Goal: Task Accomplishment & Management: Complete application form

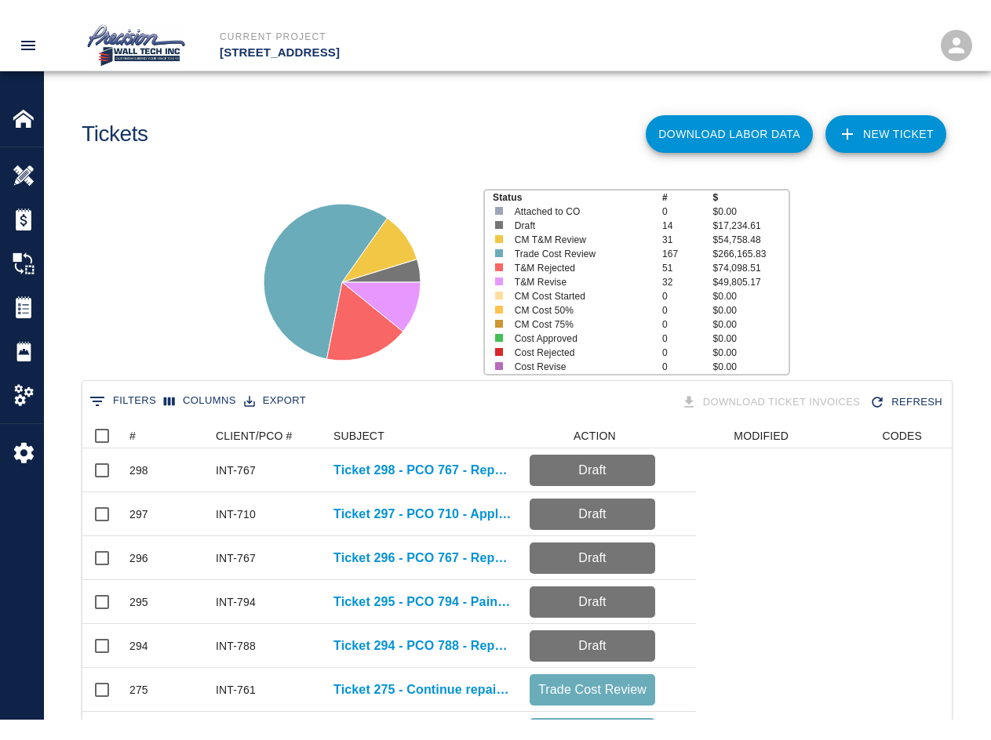
scroll to position [903, 857]
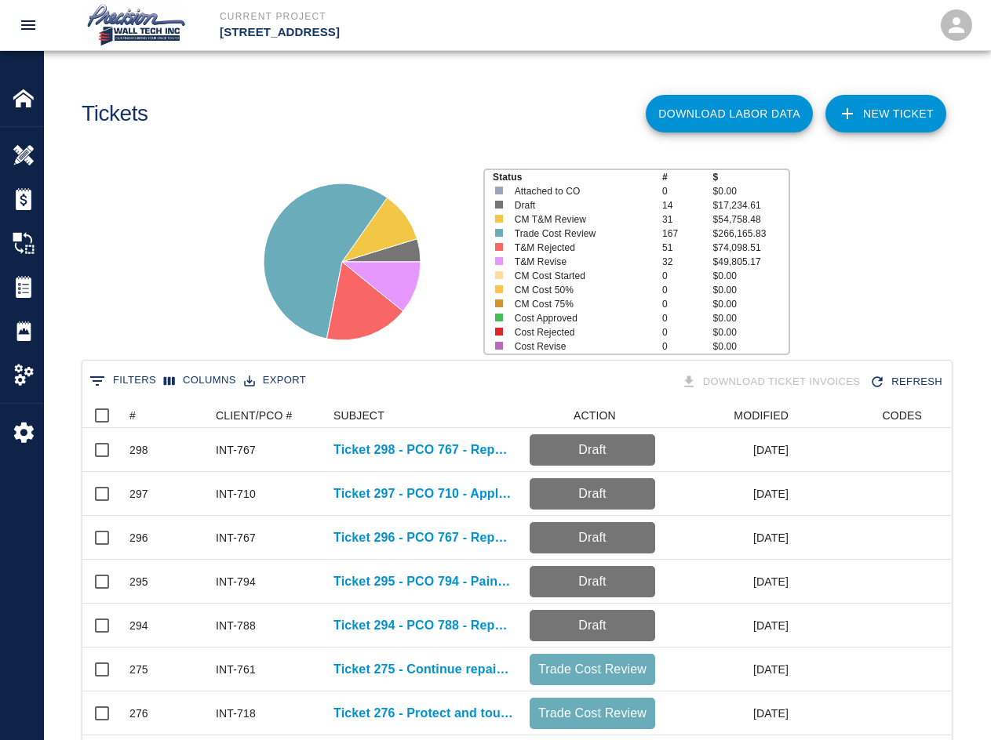
click at [711, 104] on link "NEW TICKET" at bounding box center [885, 114] width 121 height 38
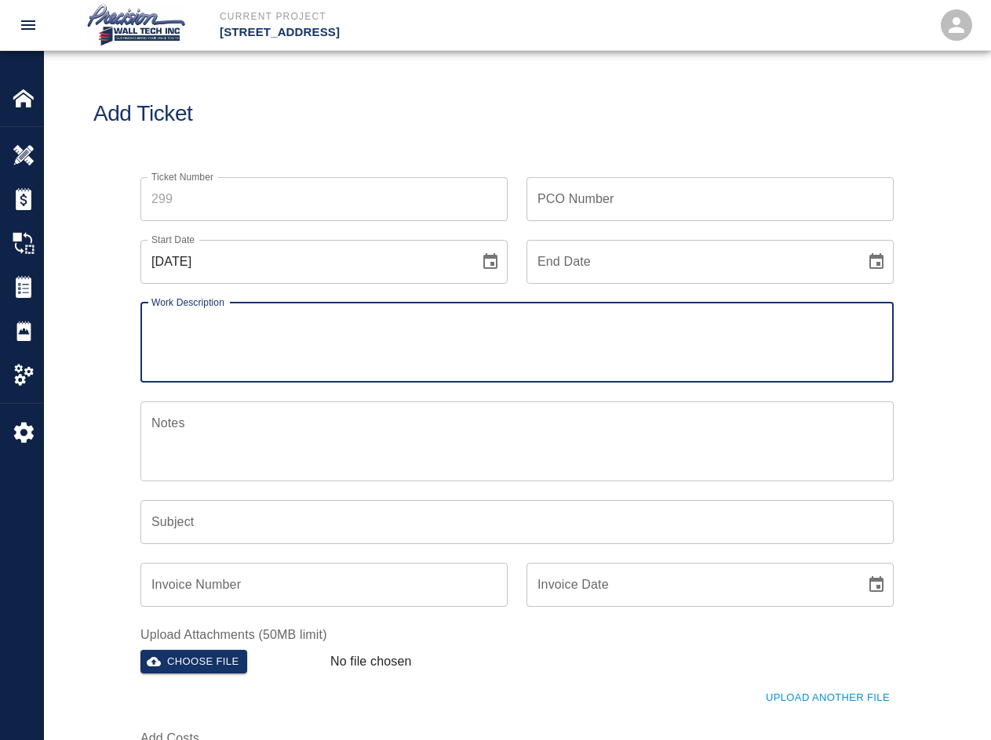
click at [295, 201] on input "Ticket Number" at bounding box center [323, 199] width 367 height 44
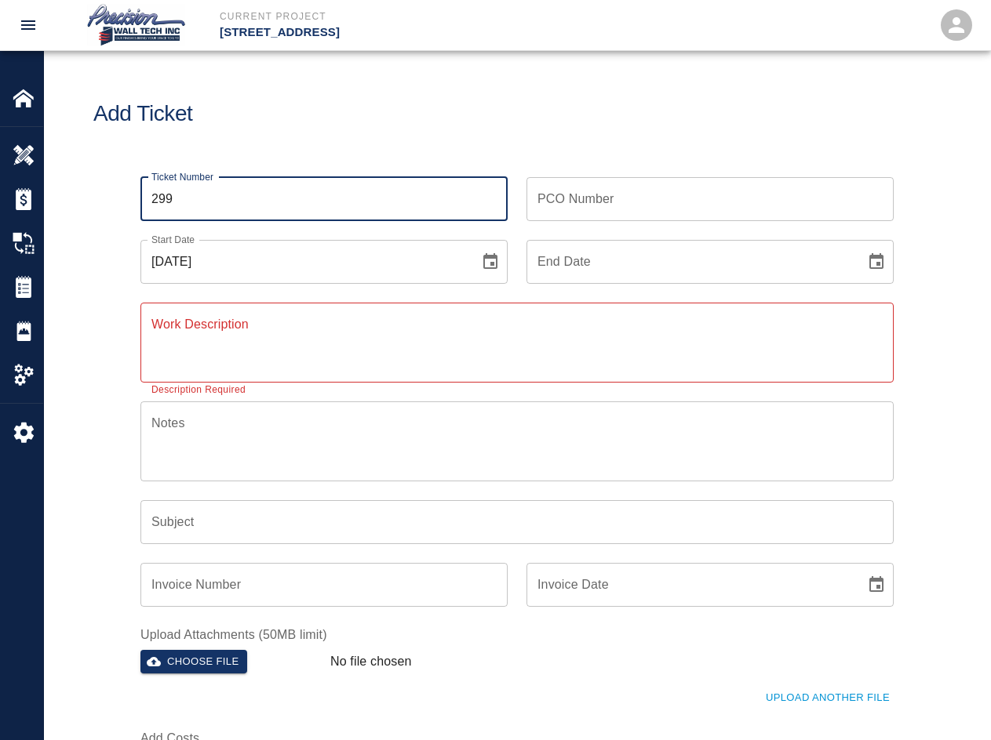
type input "299"
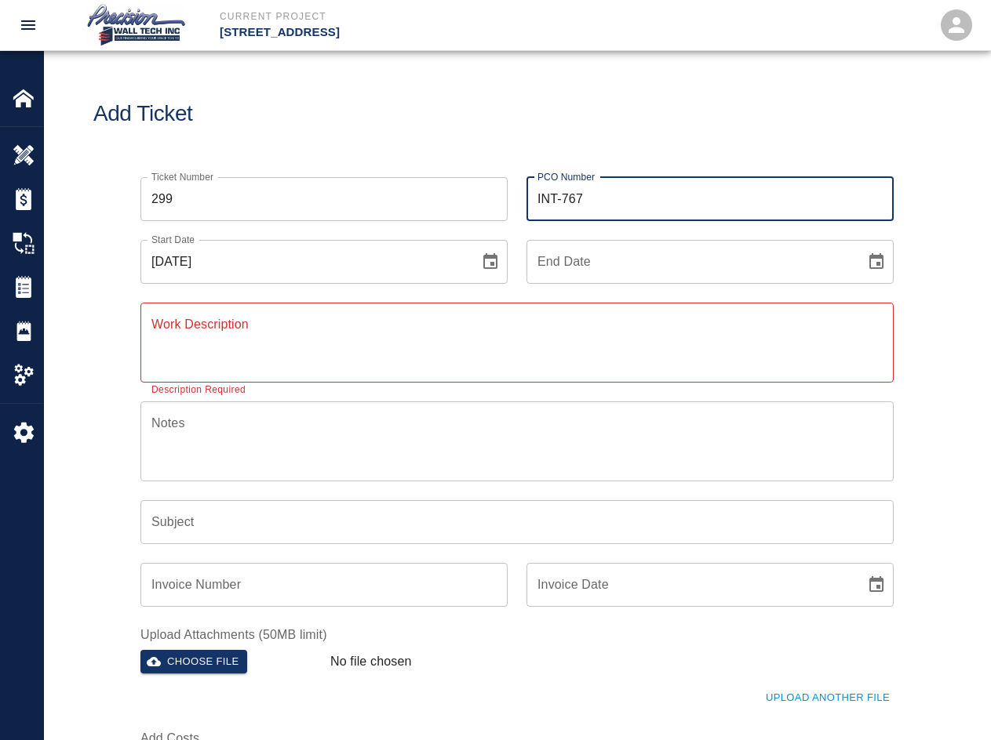
type input "INT-767"
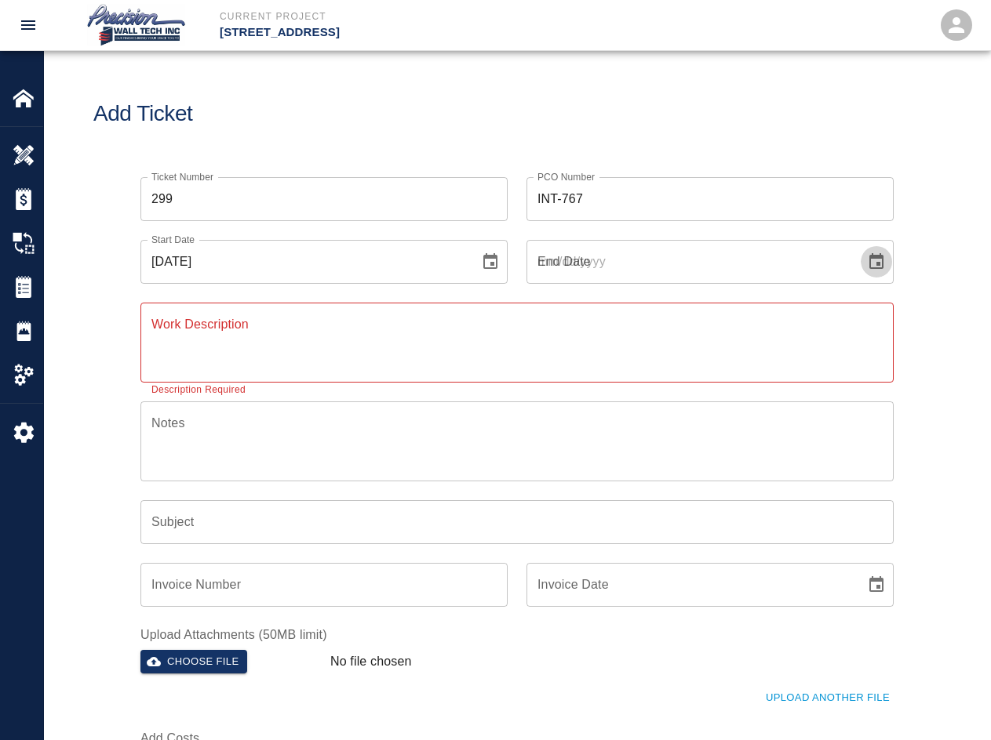
click at [711, 246] on button "Choose date" at bounding box center [875, 261] width 31 height 31
type input "[DATE]"
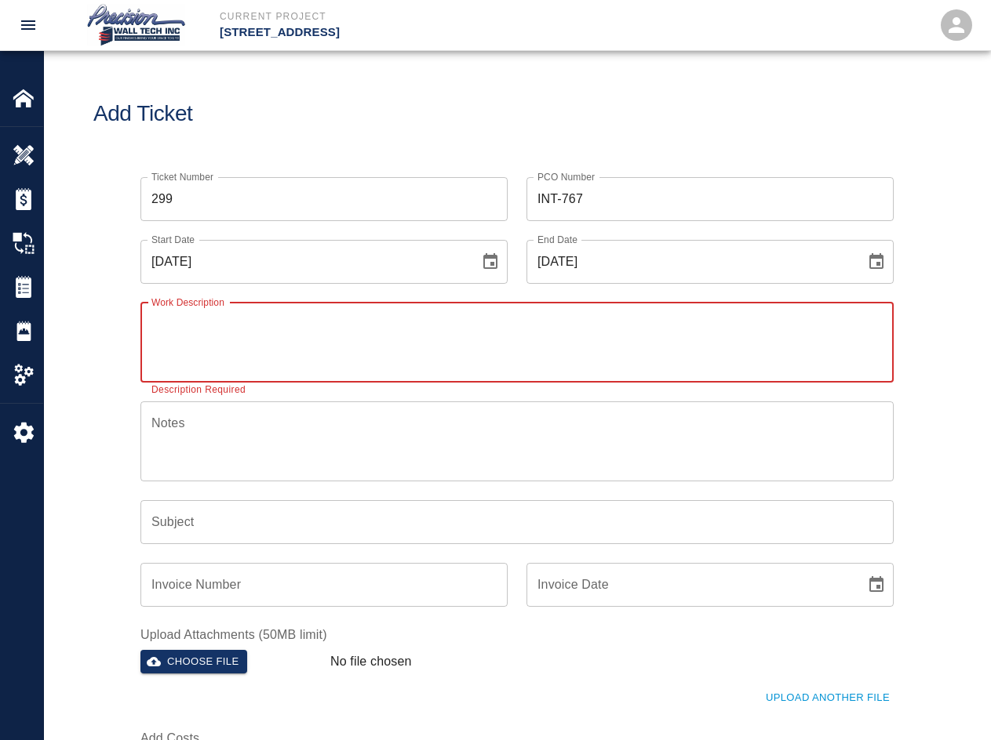
click at [522, 325] on textarea "Work Description" at bounding box center [516, 342] width 731 height 54
click at [198, 321] on div "Work Description x Work Description Description Required" at bounding box center [516, 343] width 753 height 80
paste textarea "Repainted the CMU walls on RAMP. garage entrance on floor 1."
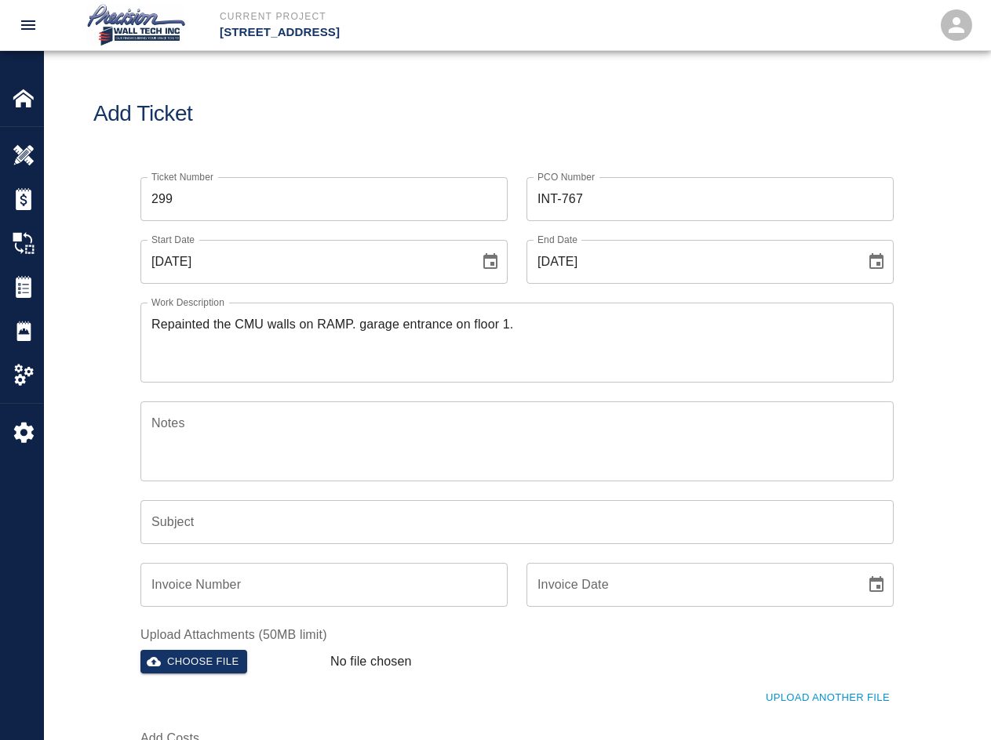
click at [312, 318] on textarea "Repainted the CMU walls on RAMP. garage entrance on floor 1." at bounding box center [516, 342] width 731 height 54
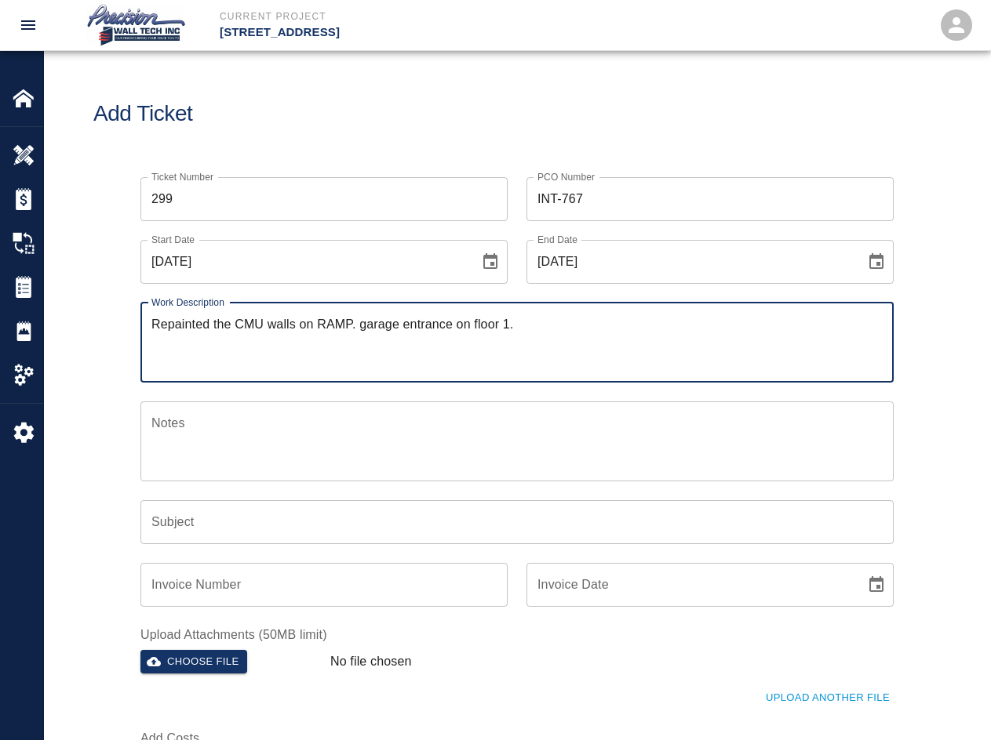
click at [312, 318] on textarea "Repainted the CMU walls on RAMP. garage entrance on floor 1." at bounding box center [516, 342] width 731 height 54
paste textarea "the Ramp and the garage entrance on floor 1. The walls were damaged by other tr…"
type textarea "Repainted the CMU walls on the Ramp and the garage entrance on floor 1. The wal…"
click at [351, 529] on input "Subject" at bounding box center [516, 522] width 753 height 44
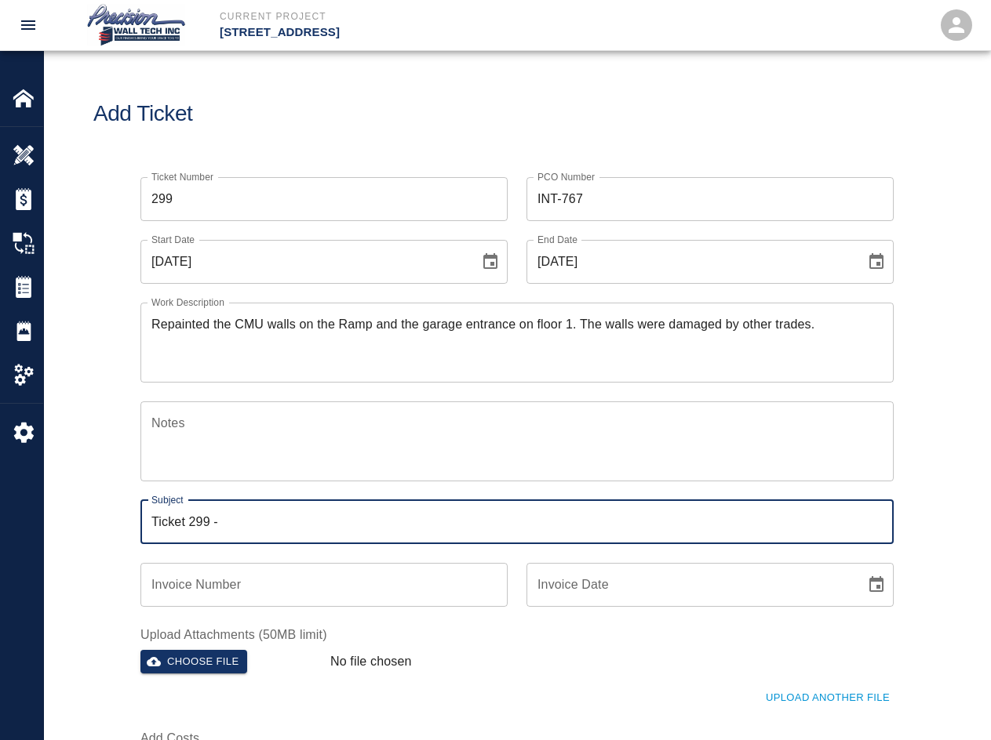
paste input "Repainted the CMU walls on the Ramp and the garage entrance on floor 1. The wal…"
type input "Ticket 299 - Repainted the CMU walls, the walls were damaged by other trades."
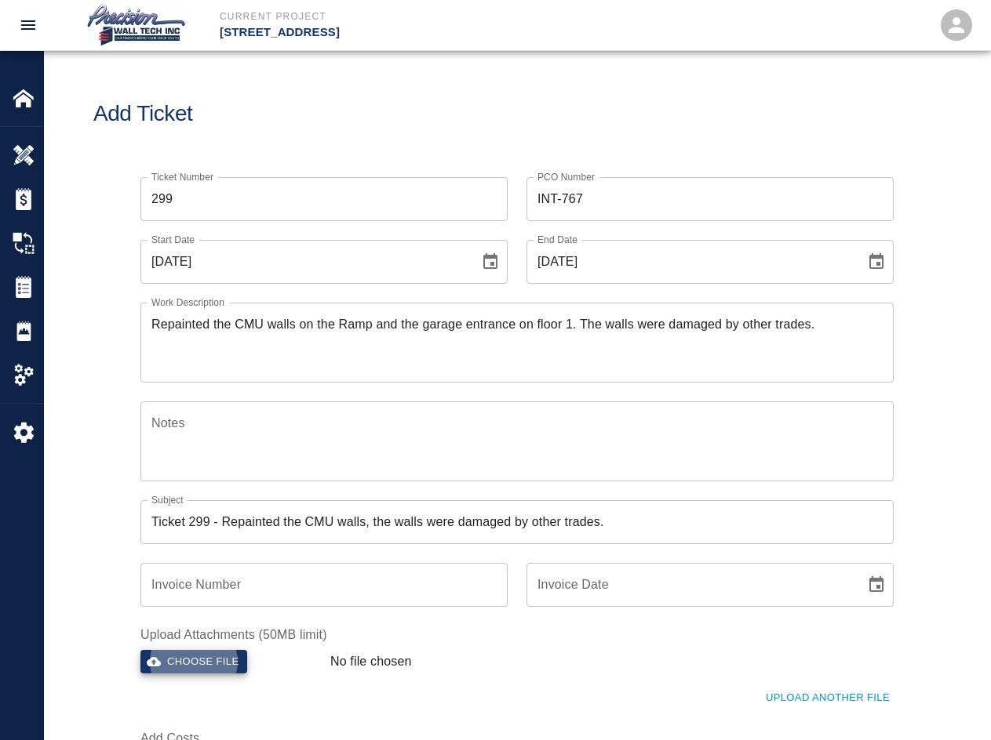
click at [474, 519] on input "Ticket 299 - Repainted the CMU walls, the walls were damaged by other trades." at bounding box center [516, 522] width 753 height 44
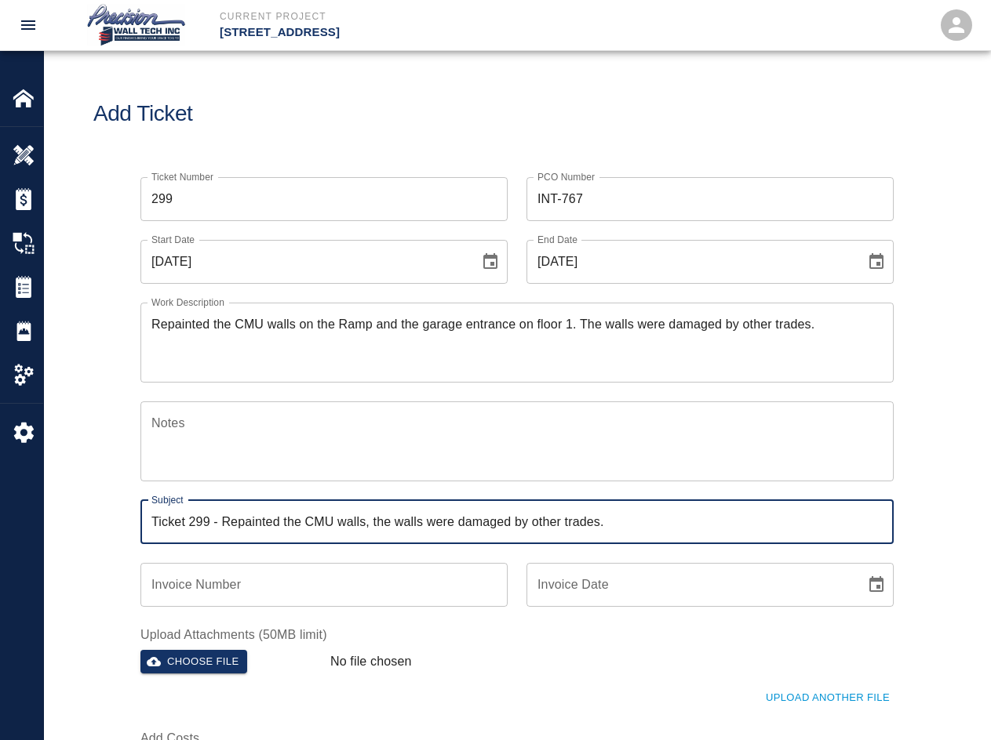
click at [474, 519] on input "Ticket 299 - Repainted the CMU walls, the walls were damaged by other trades." at bounding box center [516, 522] width 753 height 44
drag, startPoint x: 274, startPoint y: 521, endPoint x: 1546, endPoint y: 471, distance: 1273.1
click at [711, 471] on html "Current Project [STREET_ADDRESS] Home [STREET_ADDRESS] Overview Estimates Chang…" at bounding box center [495, 370] width 991 height 740
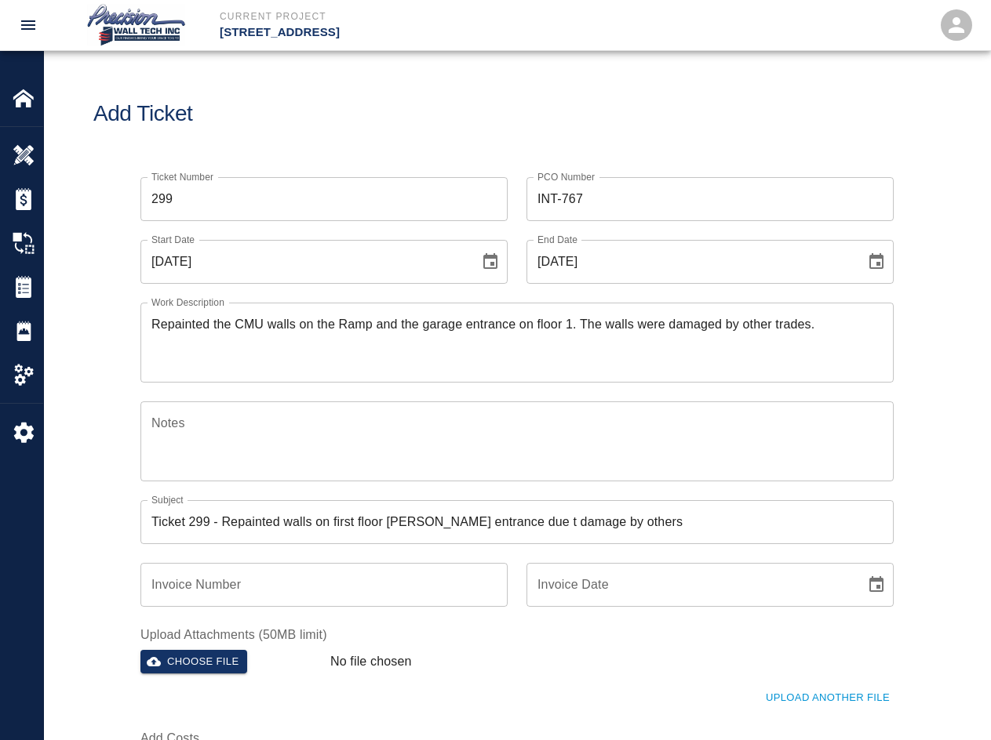
drag, startPoint x: 824, startPoint y: 544, endPoint x: 401, endPoint y: 529, distance: 423.8
click at [401, 529] on input "Ticket 299 - Repainted walls on first floor [PERSON_NAME] entrance due t damage…" at bounding box center [516, 522] width 753 height 44
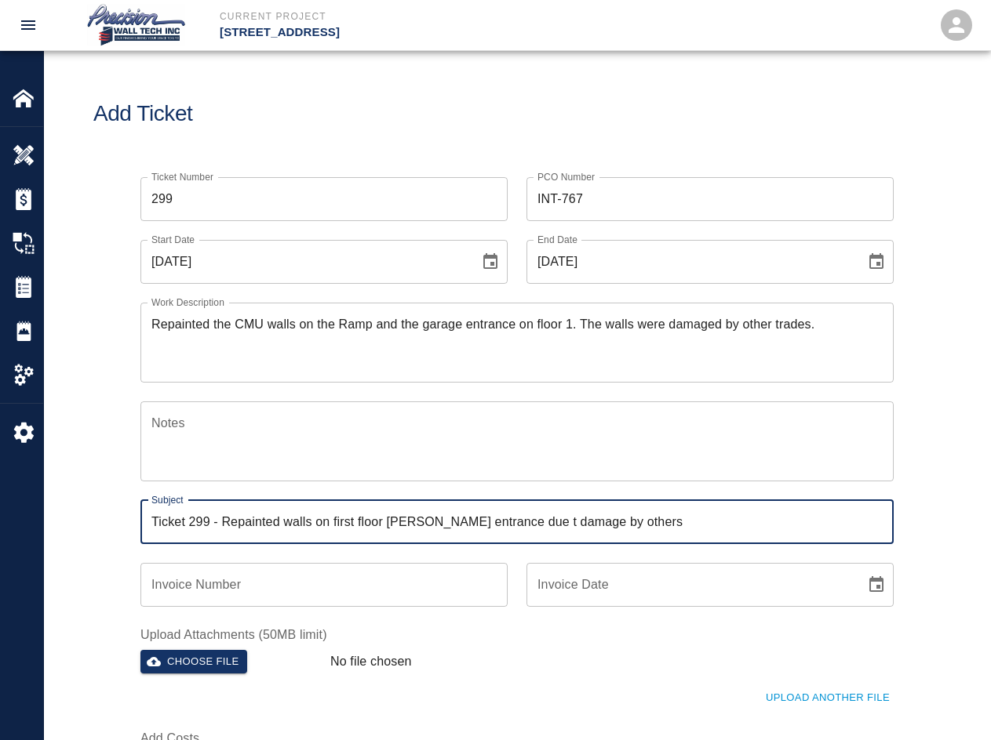
drag, startPoint x: 401, startPoint y: 526, endPoint x: 340, endPoint y: 520, distance: 61.5
click at [340, 520] on input "Ticket 299 - Repainted walls on first floor [PERSON_NAME] entrance due t damage…" at bounding box center [516, 522] width 753 height 44
click at [343, 520] on input "Ticket 299 - Repainted walls on first floor [PERSON_NAME] entrance due t damage…" at bounding box center [516, 522] width 753 height 44
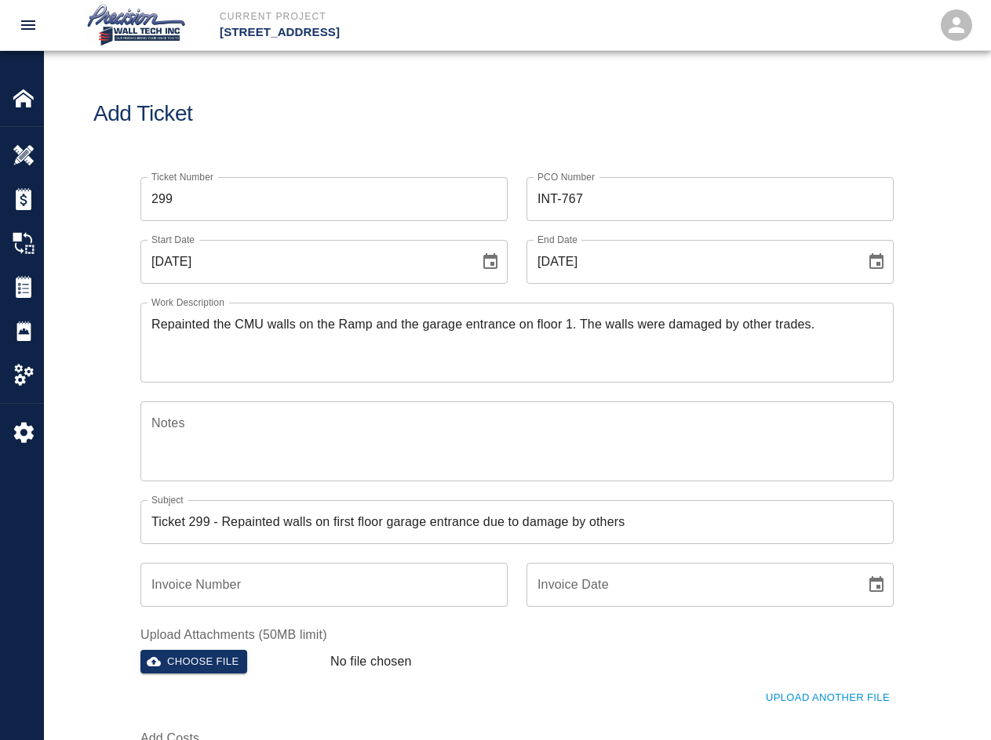
click at [225, 527] on input "Ticket 299 - Repainted walls on first floor garage entrance due to damage by ot…" at bounding box center [516, 522] width 753 height 44
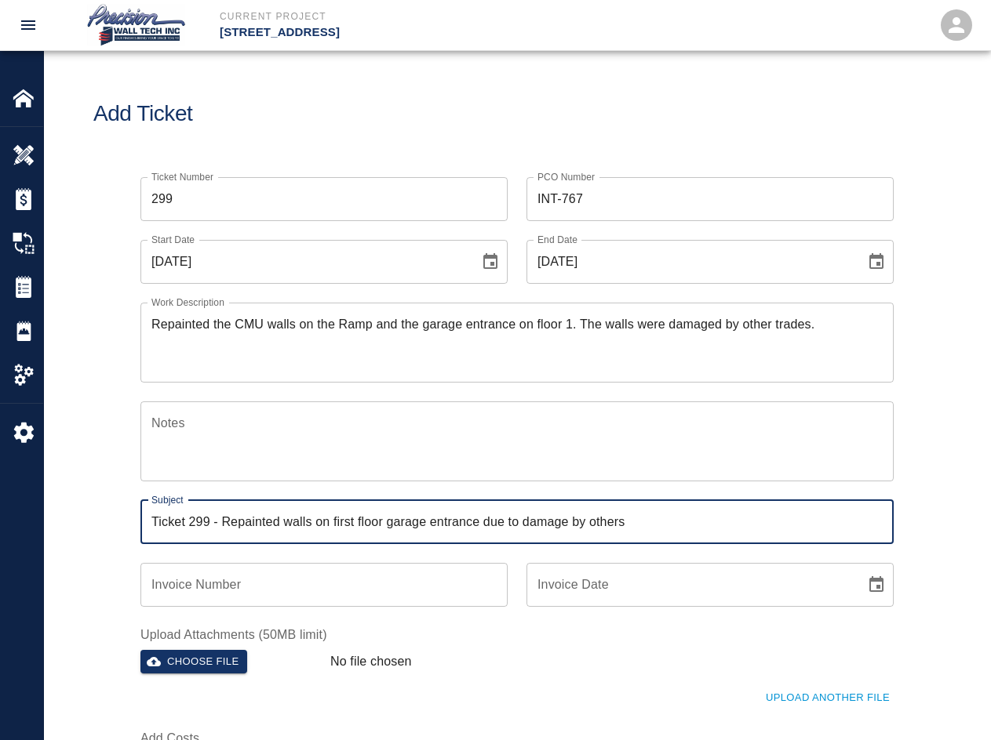
drag, startPoint x: 220, startPoint y: 520, endPoint x: 1753, endPoint y: 494, distance: 1533.5
click at [711, 494] on html "Current Project [STREET_ADDRESS] Home [STREET_ADDRESS] Overview Estimates Chang…" at bounding box center [495, 370] width 991 height 740
paste input "Repainted walls on the first-"
click at [379, 525] on input "Ticket 299 -Repainted walls on the first-floor garage entrance due to damage by…" at bounding box center [516, 522] width 753 height 44
type input "Ticket 299 -Repainted walls on the 1st floor garage entrance due to damage by o…"
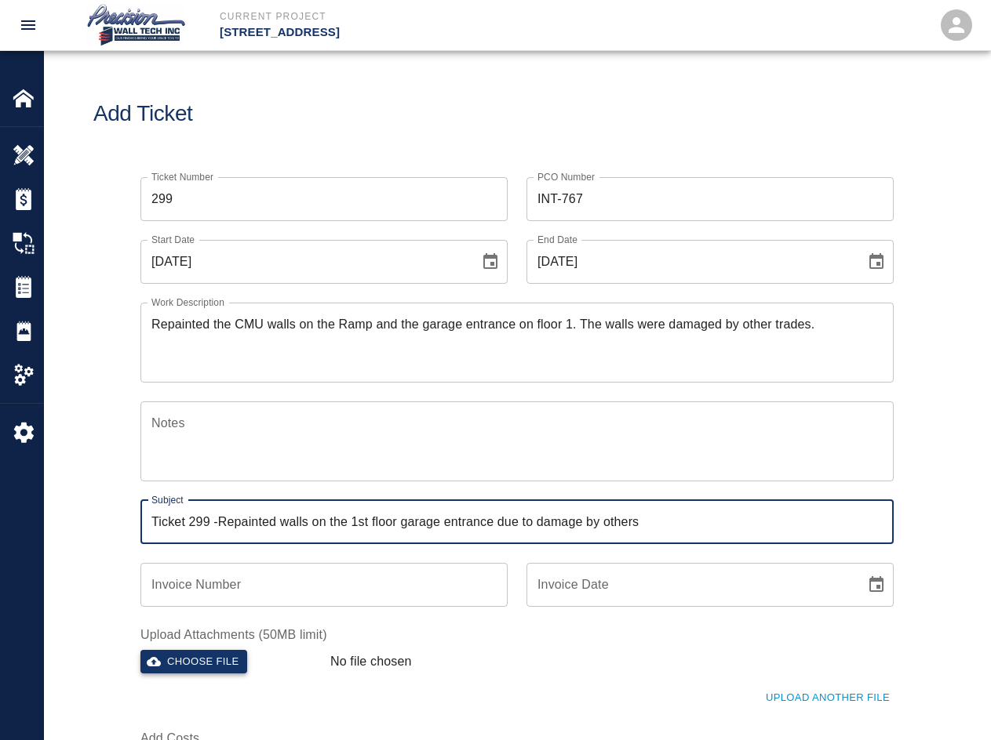
click at [220, 669] on button "Choose file" at bounding box center [193, 662] width 107 height 24
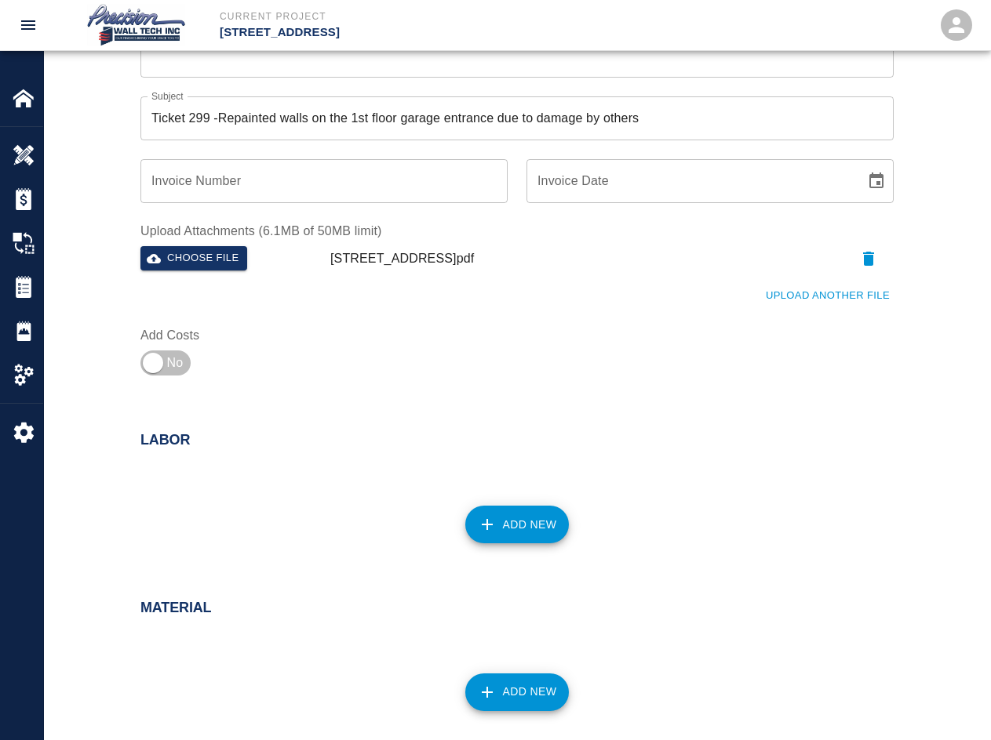
scroll to position [627, 0]
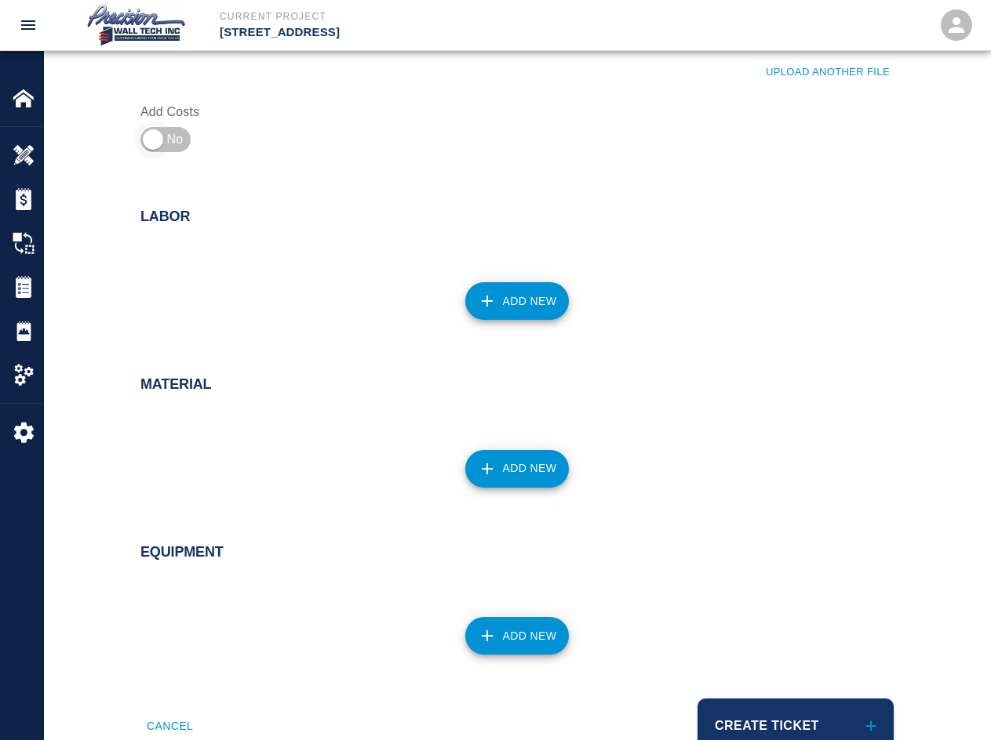
click at [178, 140] on input "checkbox" at bounding box center [152, 140] width 113 height 38
checkbox input "true"
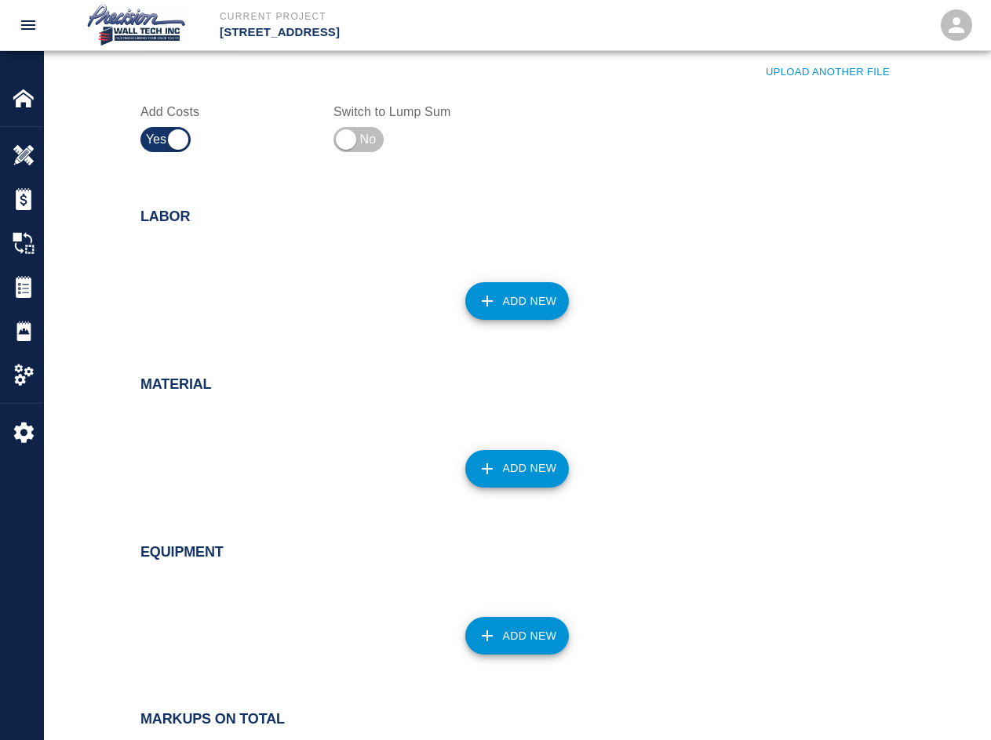
click at [496, 300] on button "Add New" at bounding box center [517, 301] width 104 height 38
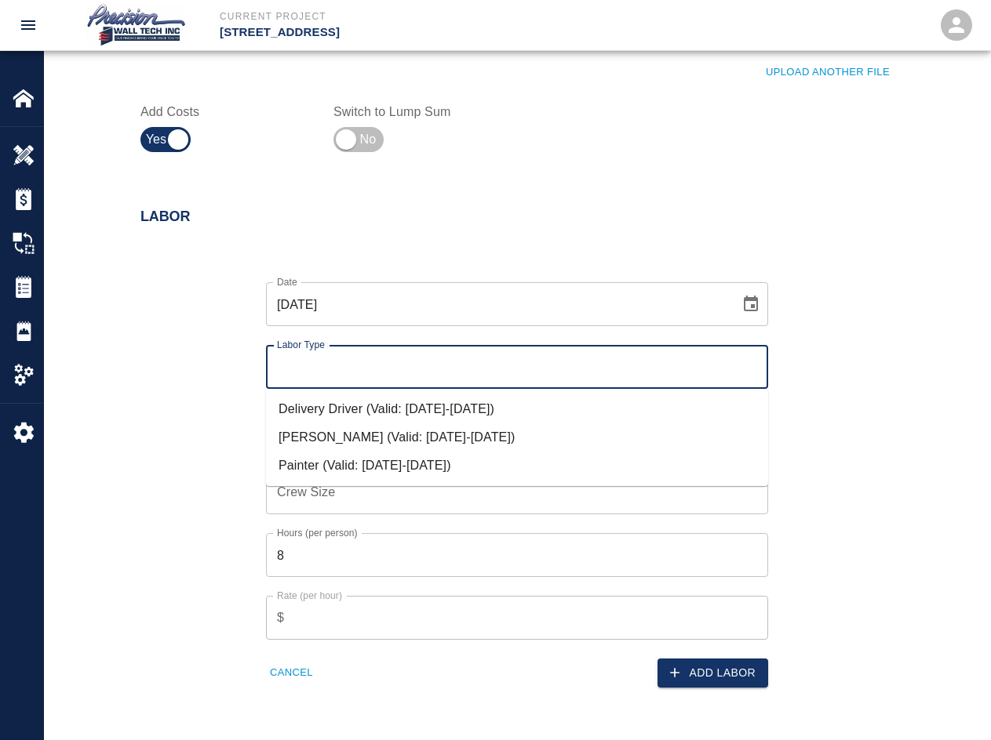
click at [486, 363] on input "Labor Type" at bounding box center [517, 367] width 488 height 30
click at [424, 455] on li "Painter (Valid: [DATE]-[DATE])" at bounding box center [517, 466] width 502 height 28
type input "Painter"
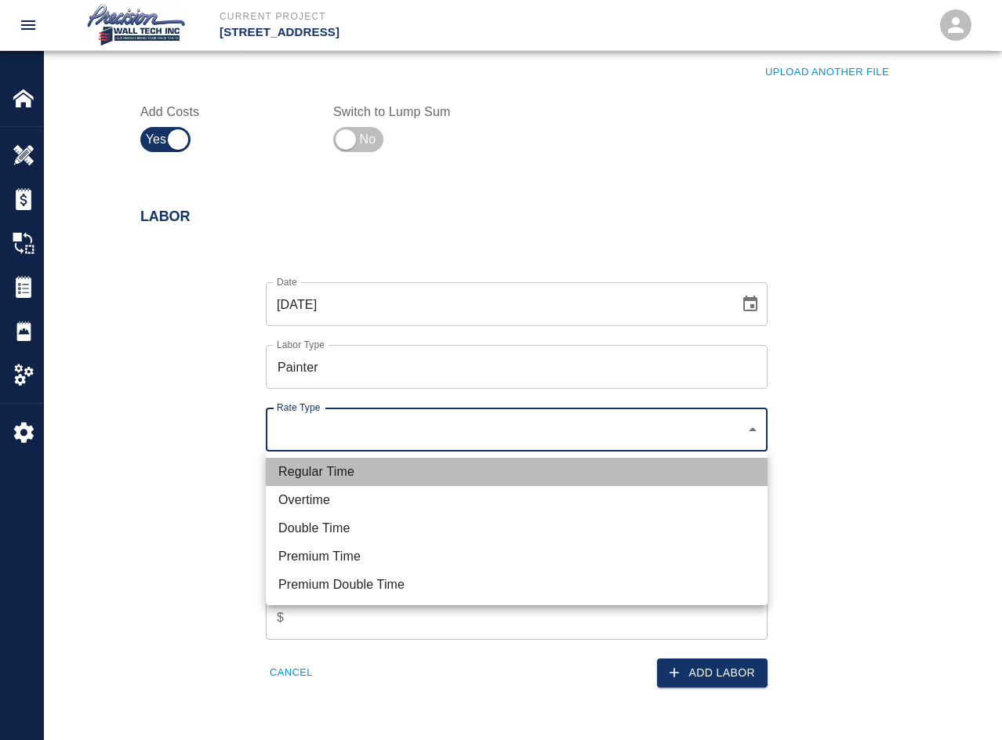
click at [404, 467] on li "Regular Time" at bounding box center [517, 472] width 502 height 28
type input "rate_rt"
type input "75.00"
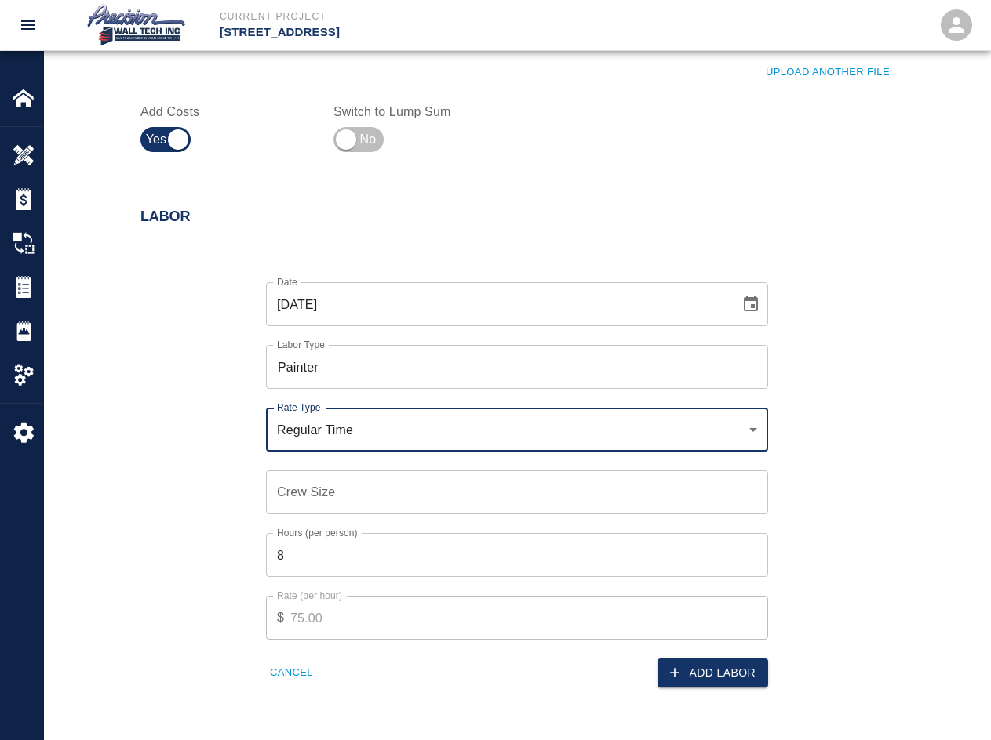
click at [460, 501] on input "Crew Size" at bounding box center [517, 493] width 502 height 44
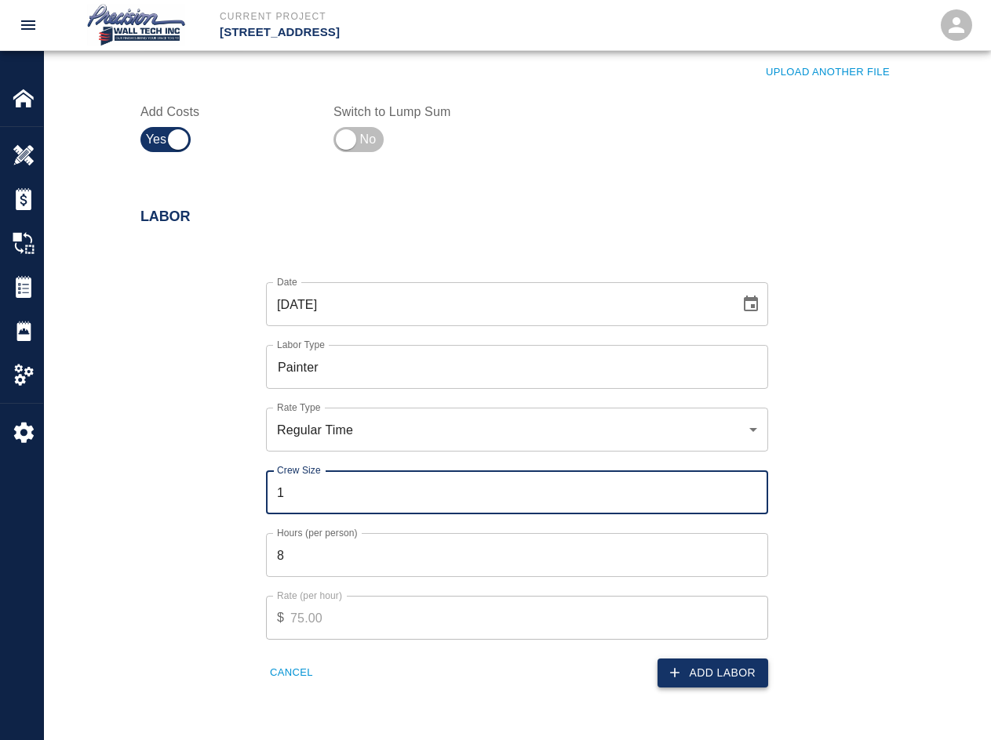
type input "1"
click at [684, 674] on button "Add Labor" at bounding box center [712, 673] width 111 height 29
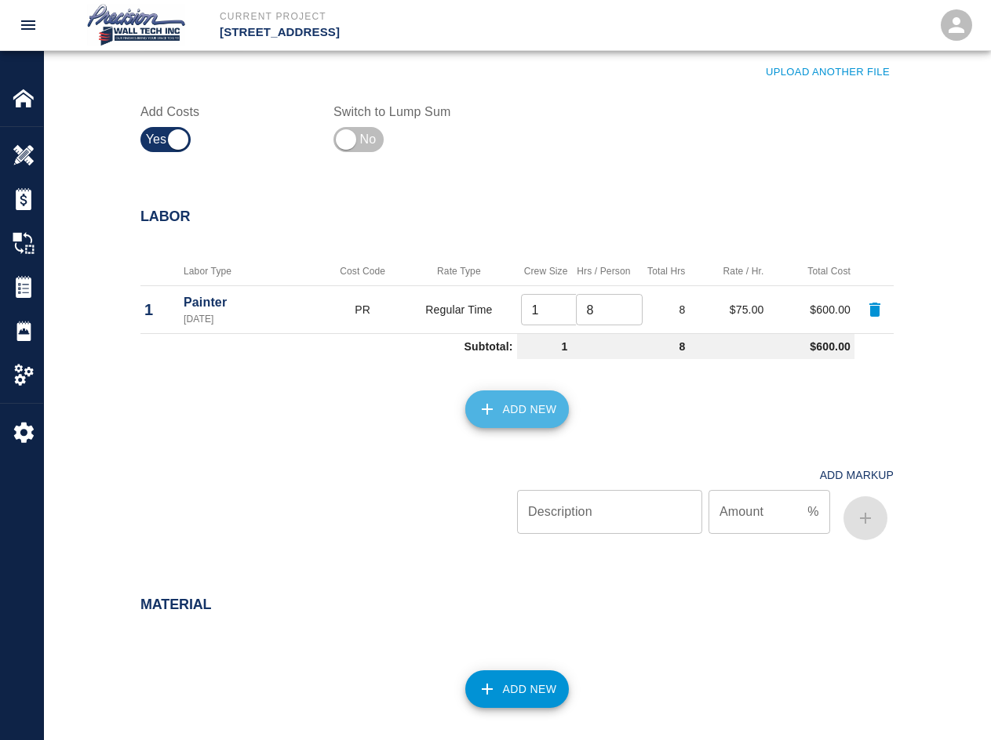
click at [551, 400] on button "Add New" at bounding box center [517, 410] width 104 height 38
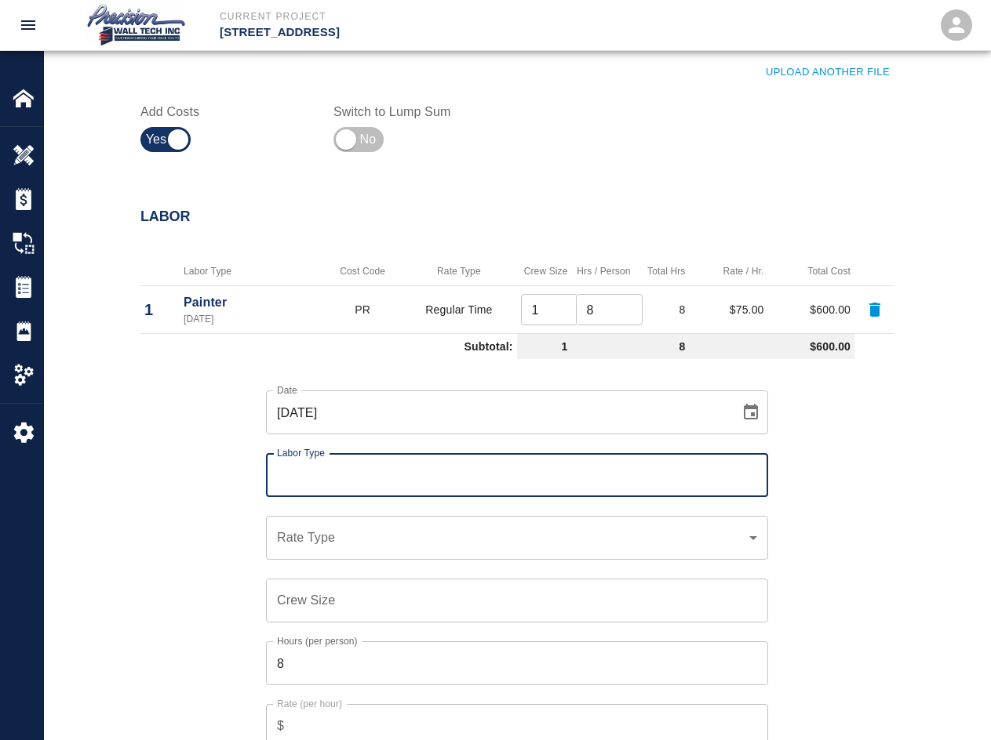
click at [418, 468] on input "Labor Type" at bounding box center [517, 475] width 488 height 30
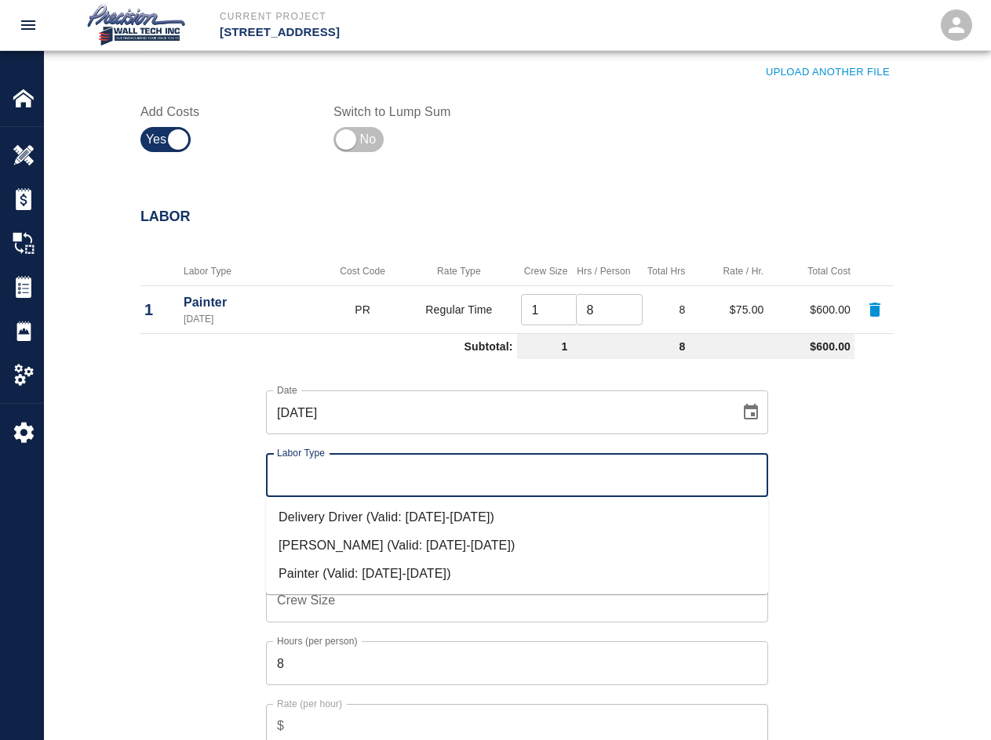
click at [389, 509] on li "Delivery Driver (Valid: [DATE]-[DATE])" at bounding box center [517, 518] width 502 height 28
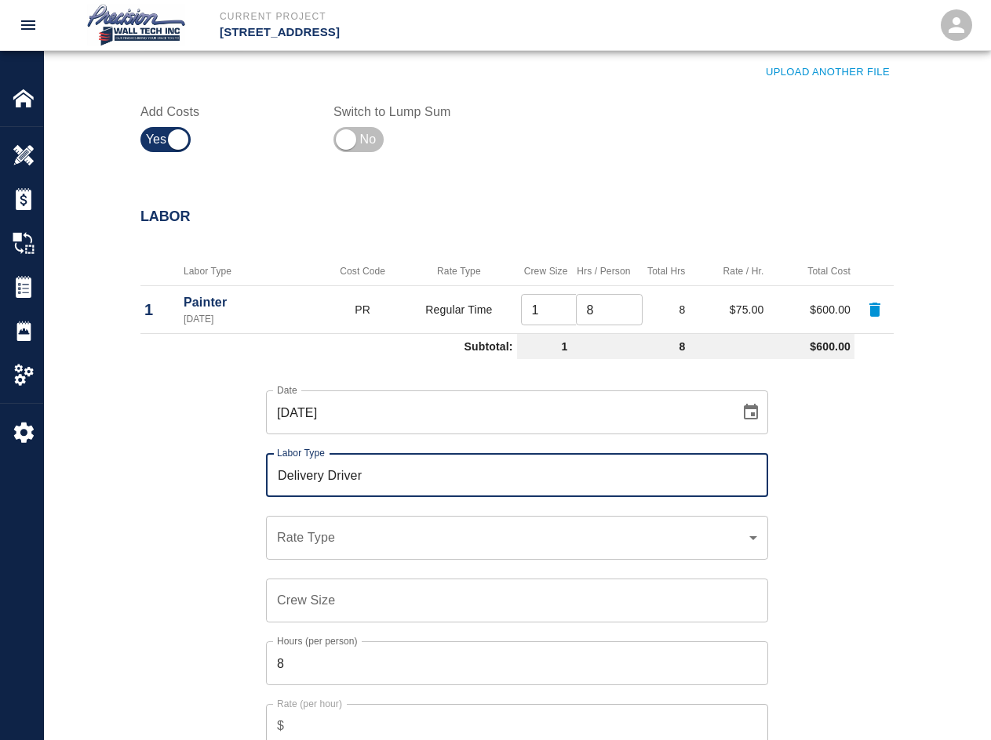
click at [405, 489] on input "Delivery Driver" at bounding box center [517, 475] width 488 height 30
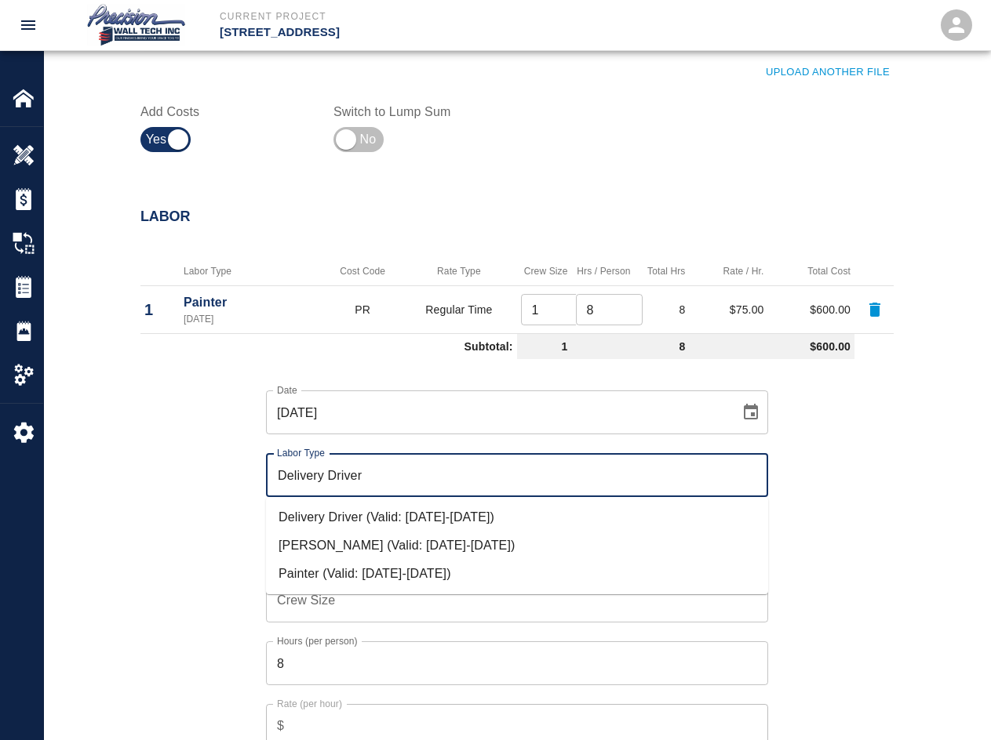
click at [405, 489] on input "Delivery Driver" at bounding box center [517, 475] width 488 height 30
click at [409, 487] on input "Delivery Driver" at bounding box center [517, 475] width 488 height 30
click at [331, 561] on li "Painter (Valid: [DATE]-[DATE])" at bounding box center [517, 574] width 502 height 28
type input "Painter"
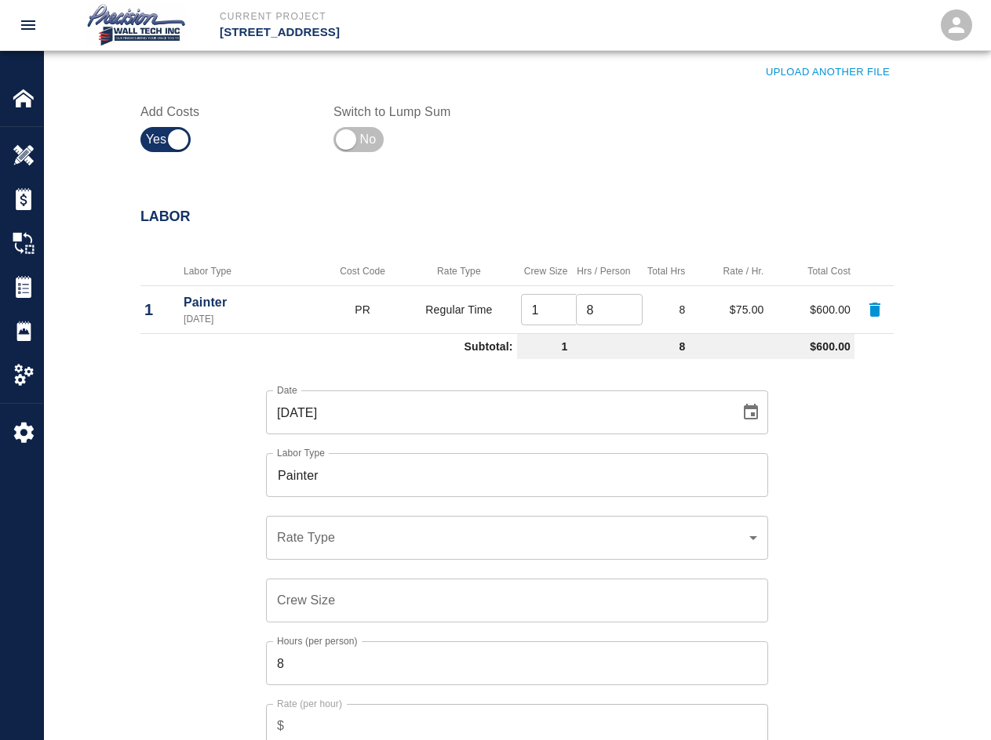
click at [369, 548] on div "​ Rate Type" at bounding box center [517, 538] width 502 height 44
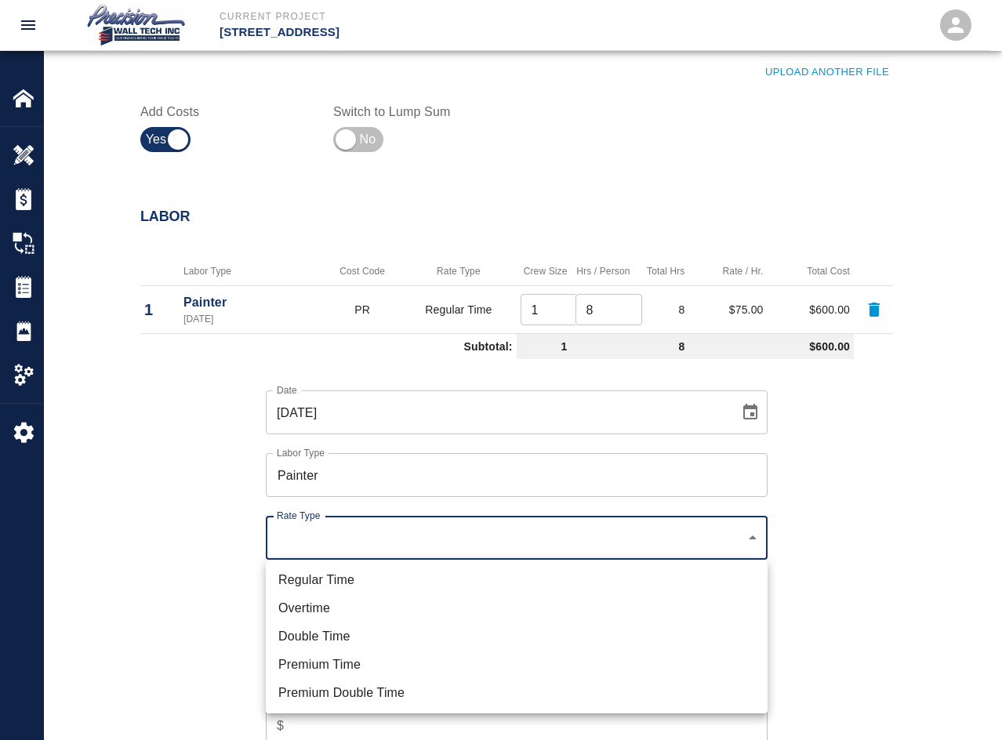
click at [380, 579] on li "Regular Time" at bounding box center [517, 580] width 502 height 28
type input "rate_rt"
type input "75.00"
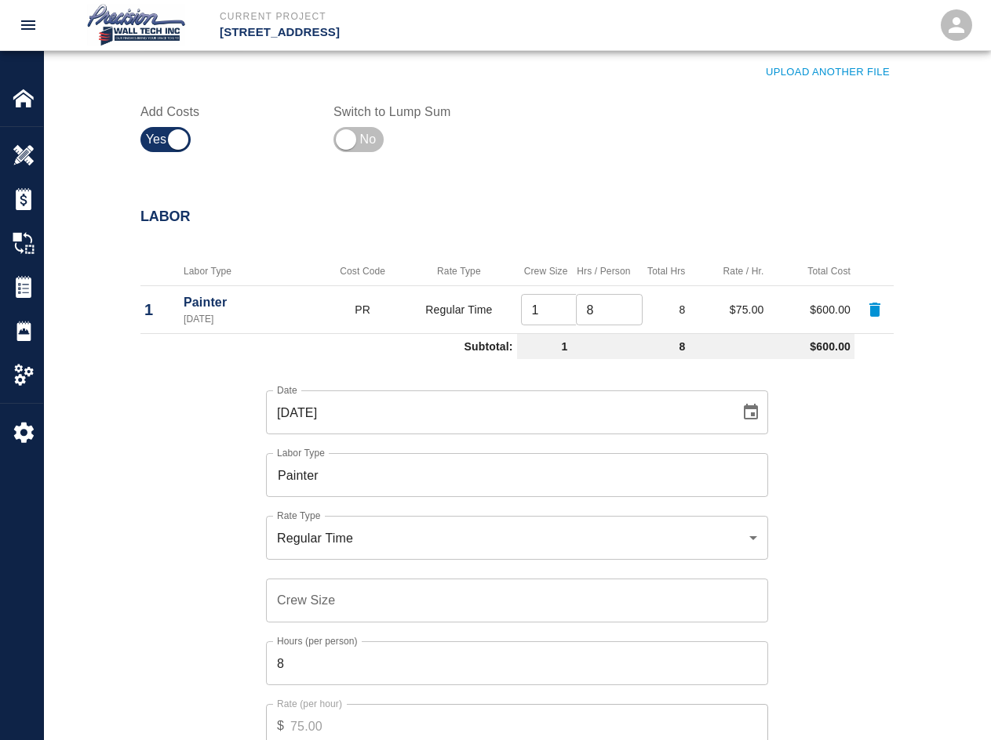
click at [392, 602] on input "Crew Size" at bounding box center [517, 601] width 502 height 44
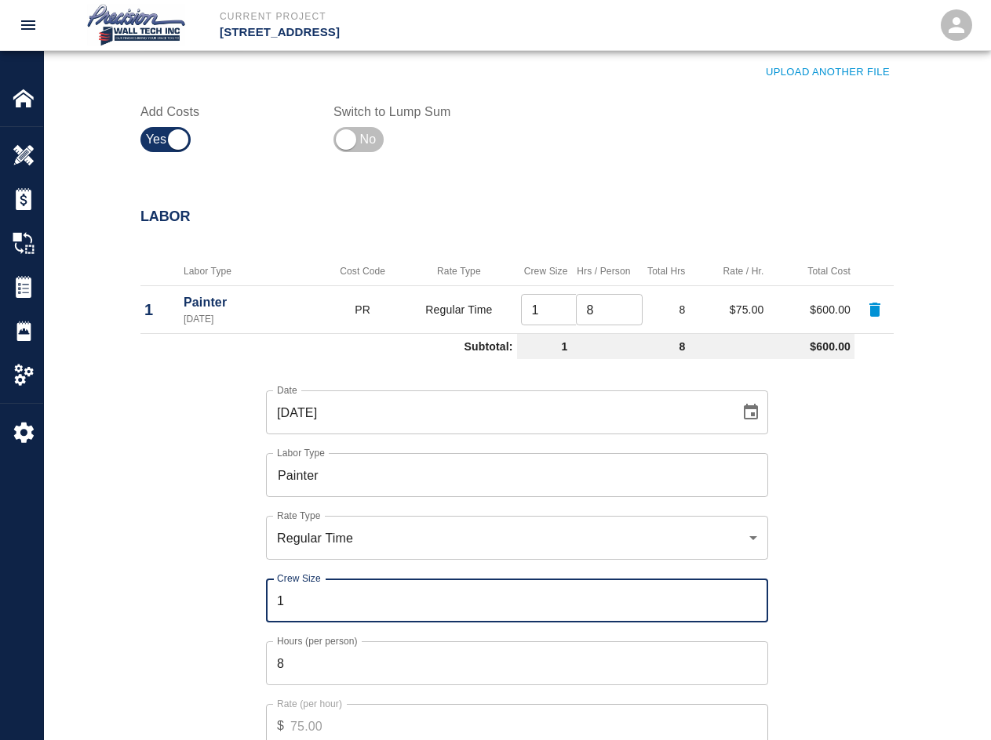
type input "1"
click at [405, 674] on input "8" at bounding box center [517, 664] width 502 height 44
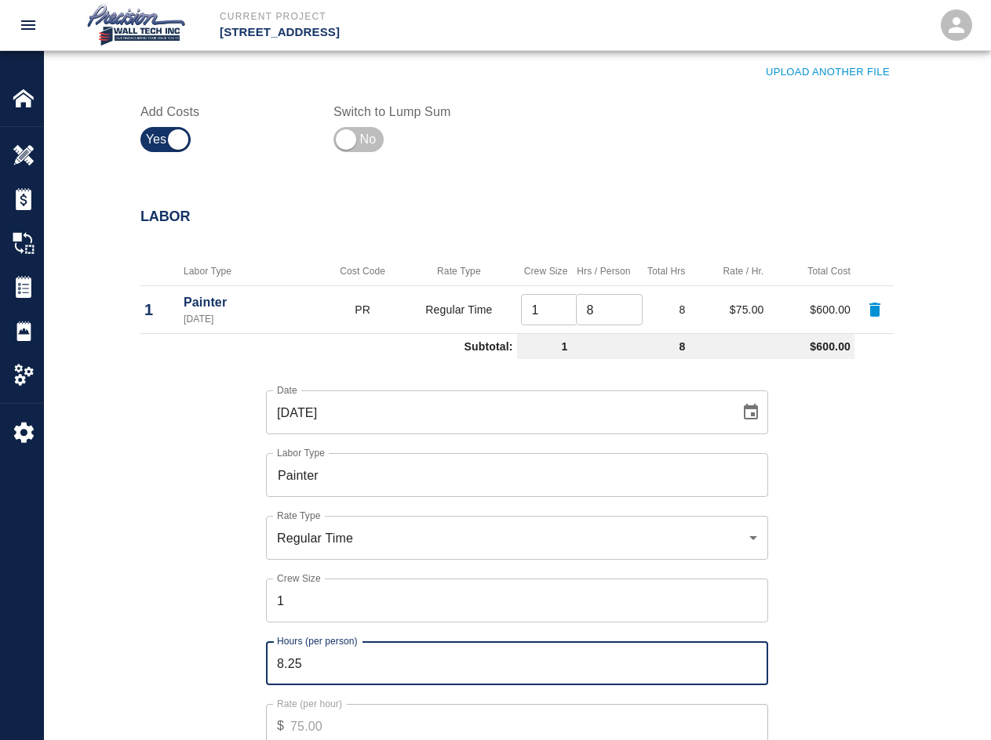
drag, startPoint x: 750, startPoint y: 658, endPoint x: 746, endPoint y: 666, distance: 8.8
click at [711, 666] on input "8.25" at bounding box center [517, 664] width 502 height 44
click at [711, 667] on input "3.5" at bounding box center [517, 664] width 502 height 44
click at [711, 667] on input "3.25" at bounding box center [517, 664] width 502 height 44
click at [711, 667] on input "3" at bounding box center [517, 664] width 502 height 44
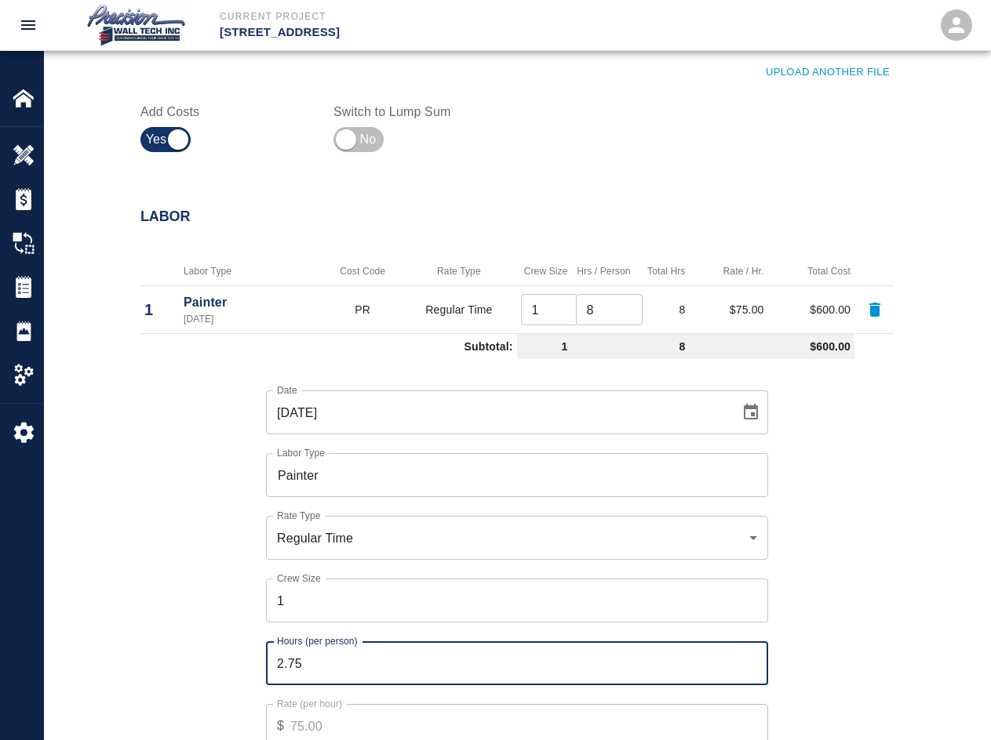
click at [711, 667] on input "2.75" at bounding box center [517, 664] width 502 height 44
click at [711, 667] on input "2.5" at bounding box center [517, 664] width 502 height 44
click at [711, 667] on input "2.25" at bounding box center [517, 664] width 502 height 44
type input "2"
click at [711, 667] on input "2" at bounding box center [517, 664] width 502 height 44
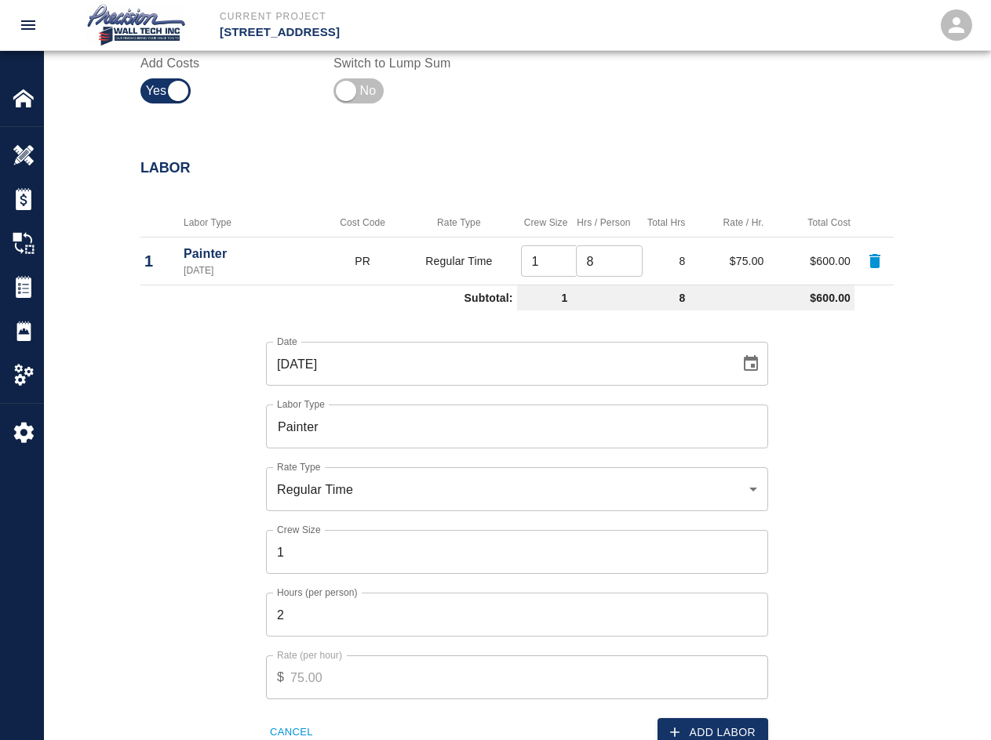
scroll to position [941, 0]
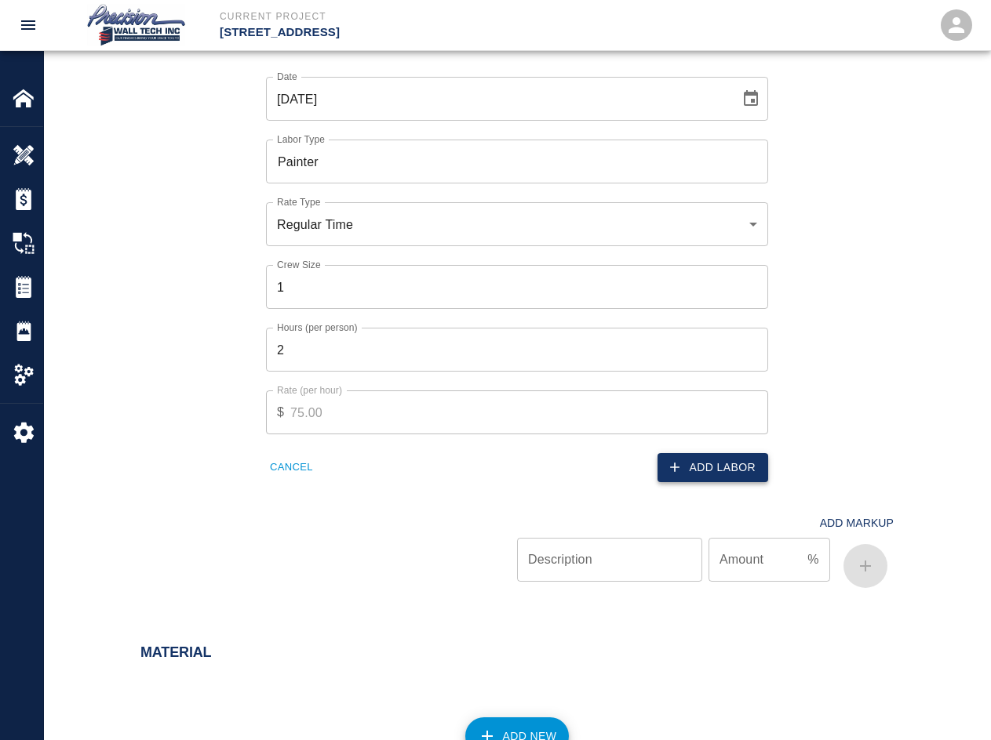
click at [711, 464] on button "Add Labor" at bounding box center [712, 467] width 111 height 29
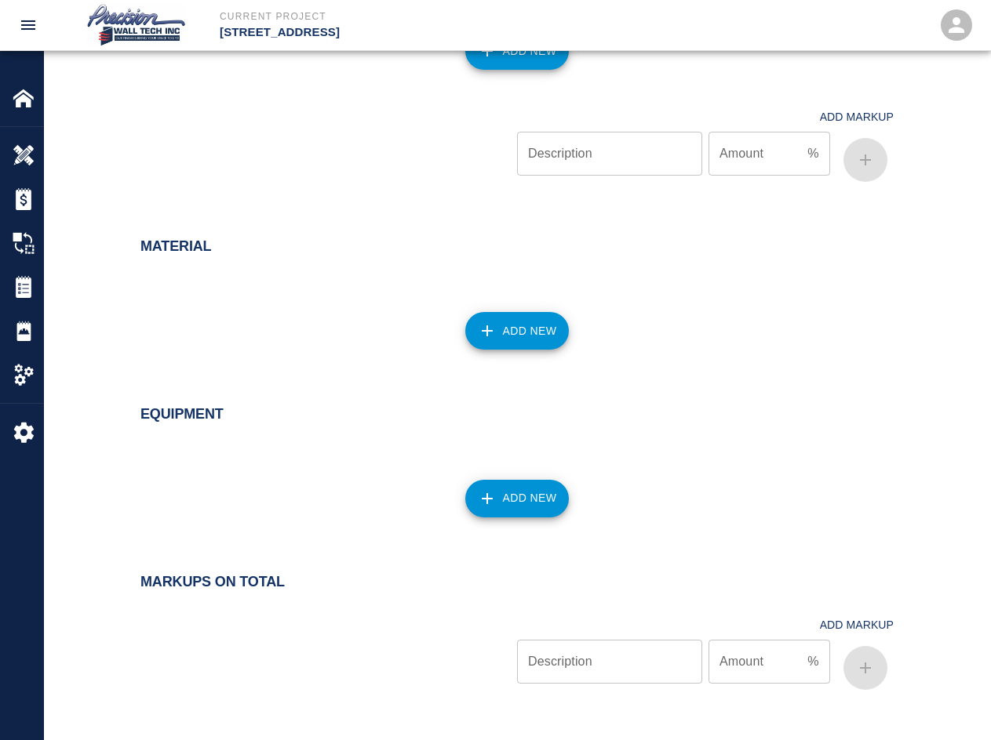
scroll to position [1188, 0]
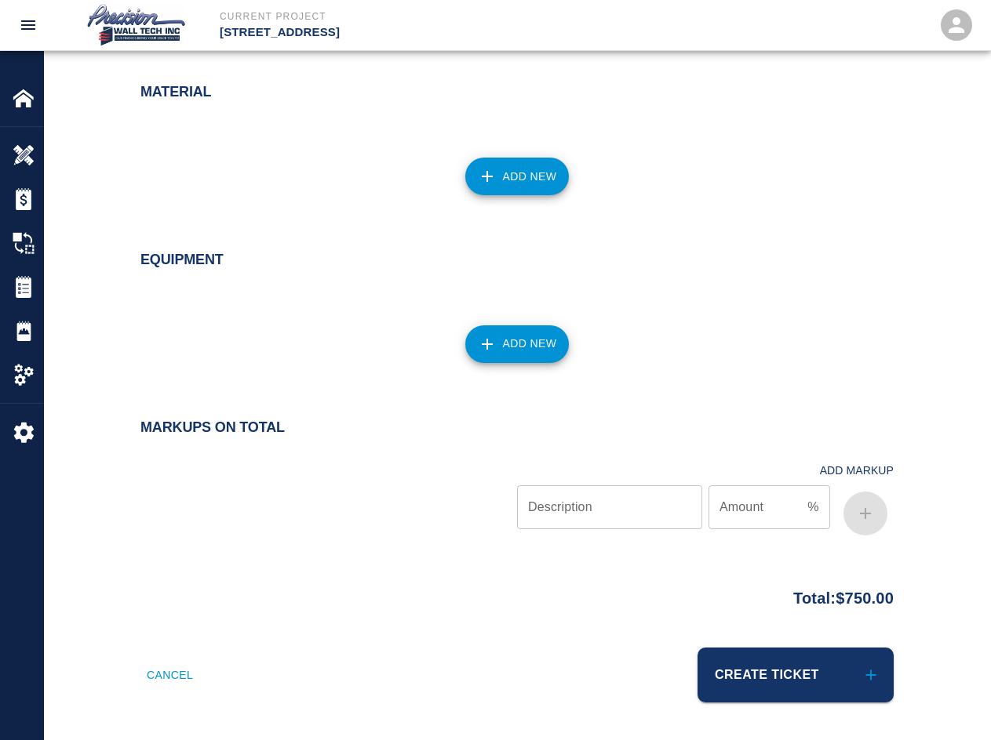
click at [519, 169] on button "Add New" at bounding box center [517, 177] width 104 height 38
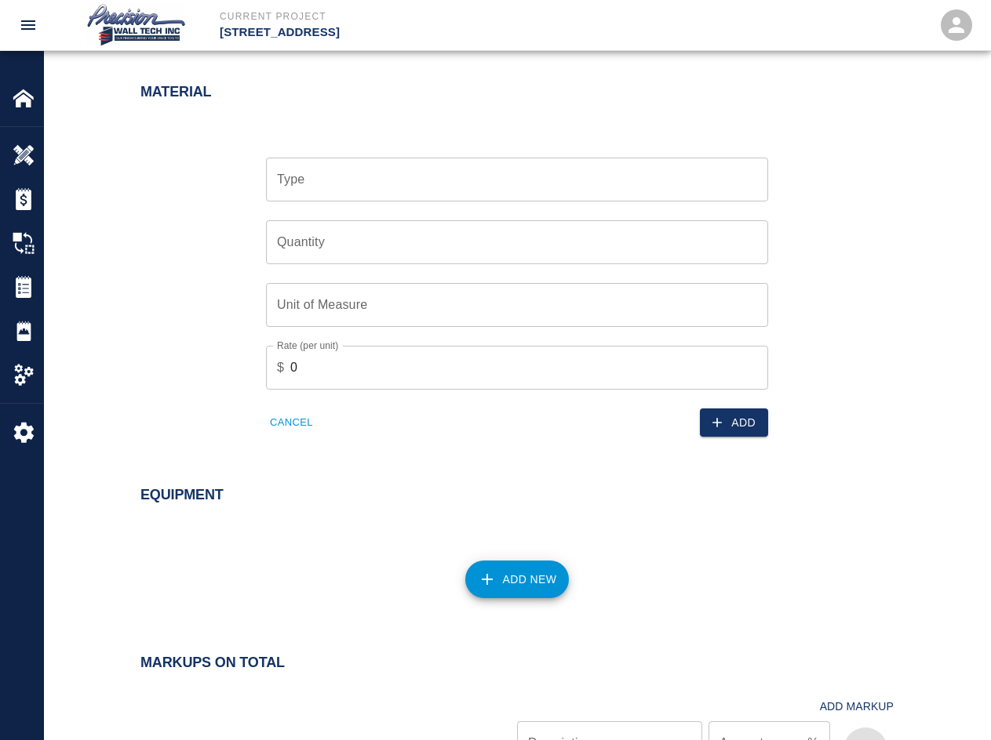
click at [348, 152] on div "Type Type" at bounding box center [507, 170] width 521 height 63
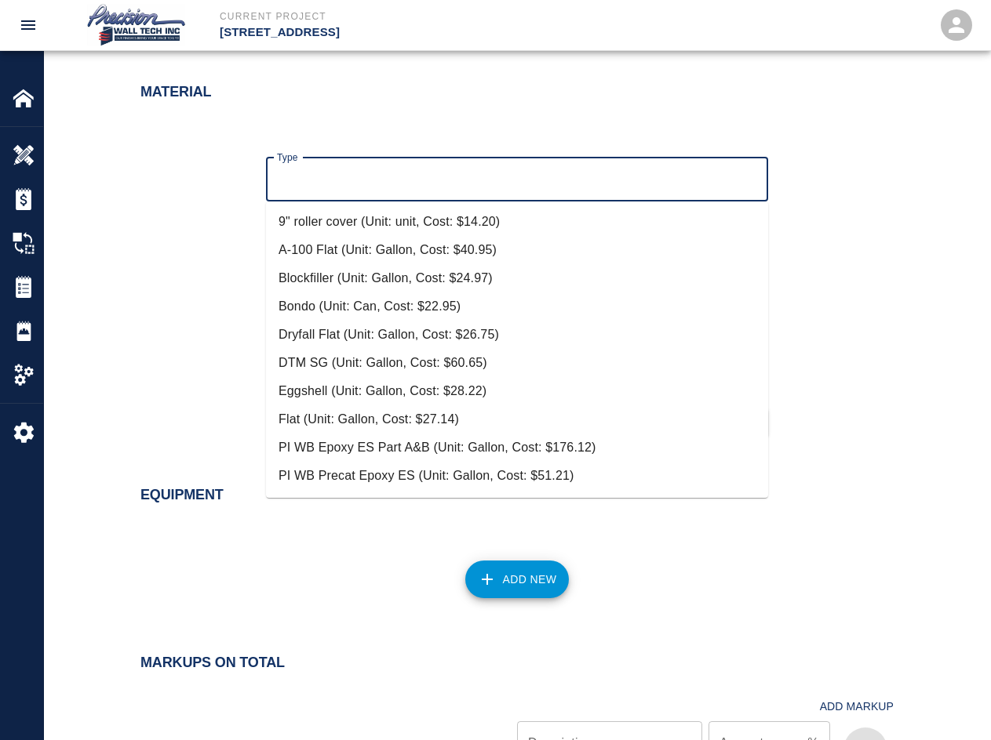
click at [356, 169] on input "Type" at bounding box center [517, 180] width 488 height 30
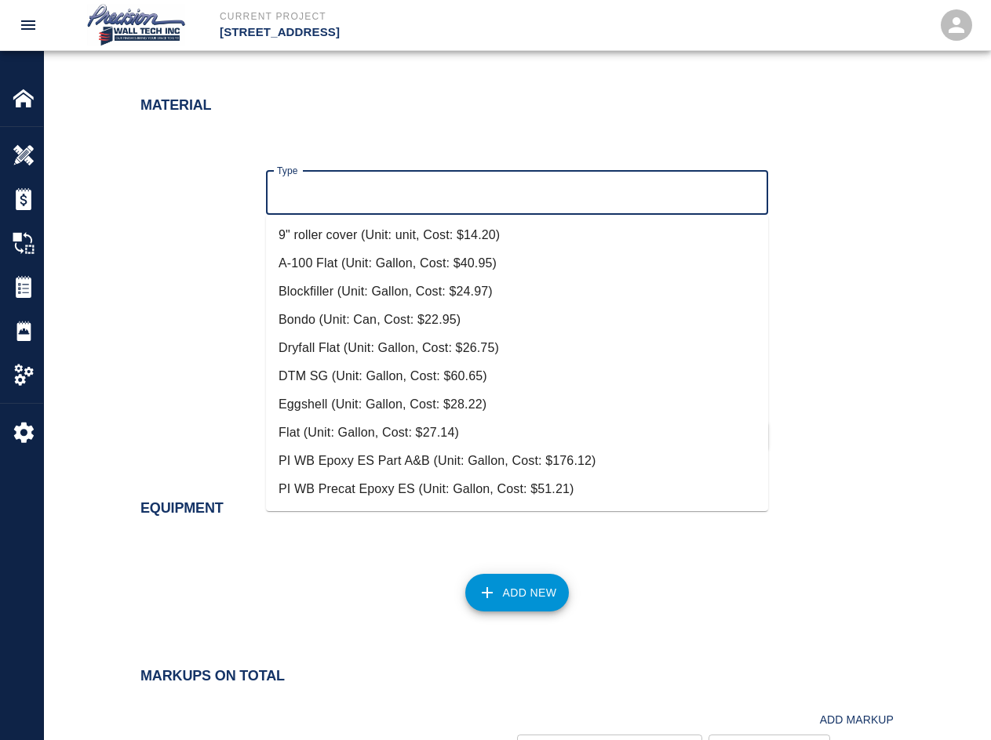
scroll to position [1110, 0]
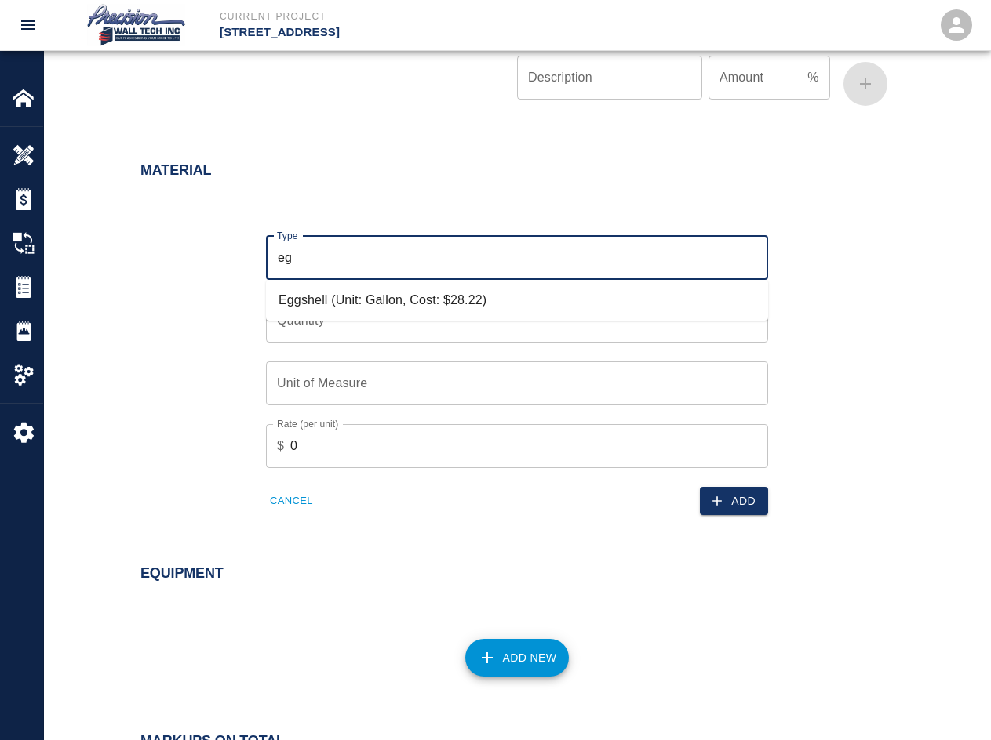
click at [384, 304] on li "Eggshell (Unit: Gallon, Cost: $28.22)" at bounding box center [517, 300] width 502 height 28
type input "Eggshell (Unit: Gallon, Cost: $28.22)"
type input "Gallon"
type input "28.22"
type input "Eggshell (Unit: Gallon, Cost: $28.22)"
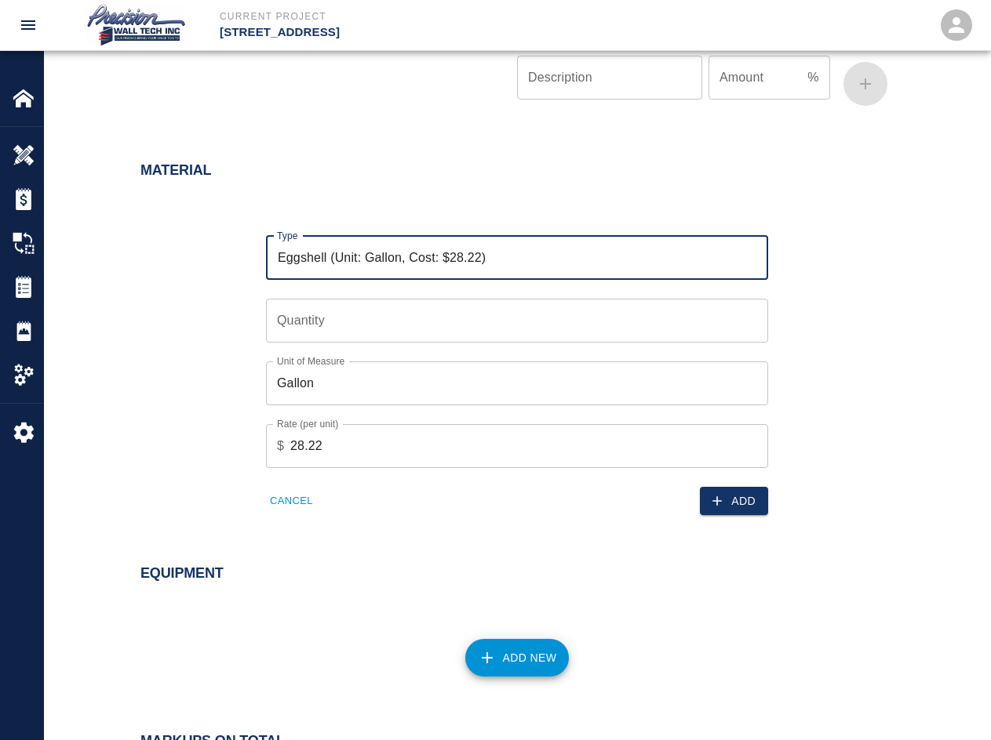
drag, startPoint x: 372, startPoint y: 362, endPoint x: 404, endPoint y: 340, distance: 38.9
click at [374, 360] on div "Unit of Measure Gallon Unit of Measure" at bounding box center [507, 374] width 521 height 63
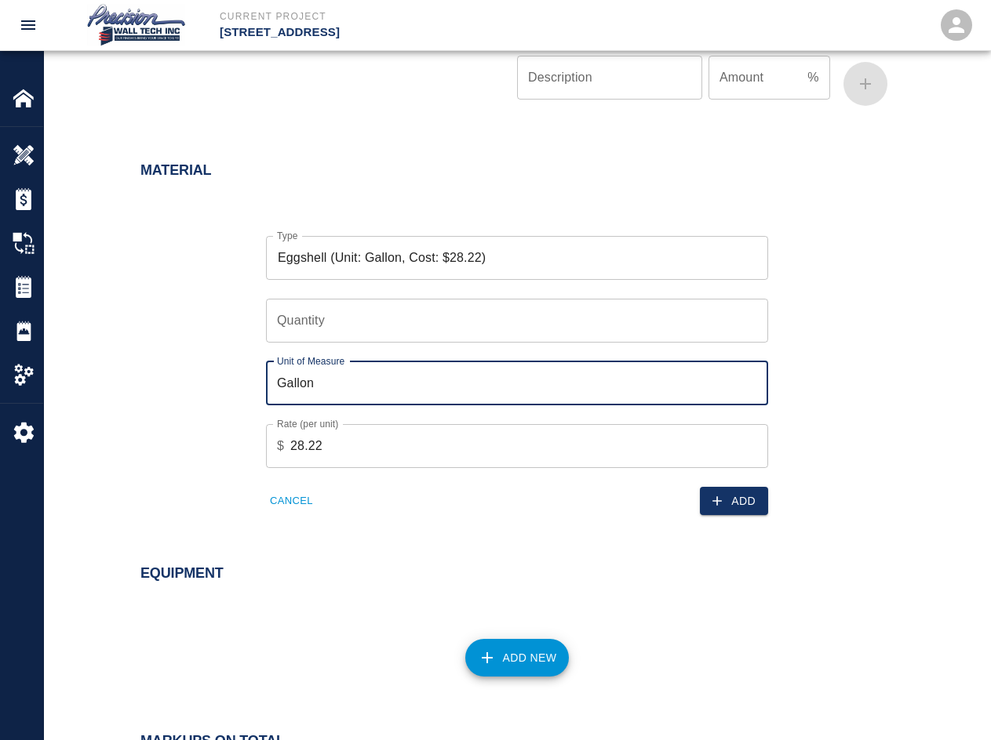
click at [406, 338] on input "Quantity" at bounding box center [517, 321] width 502 height 44
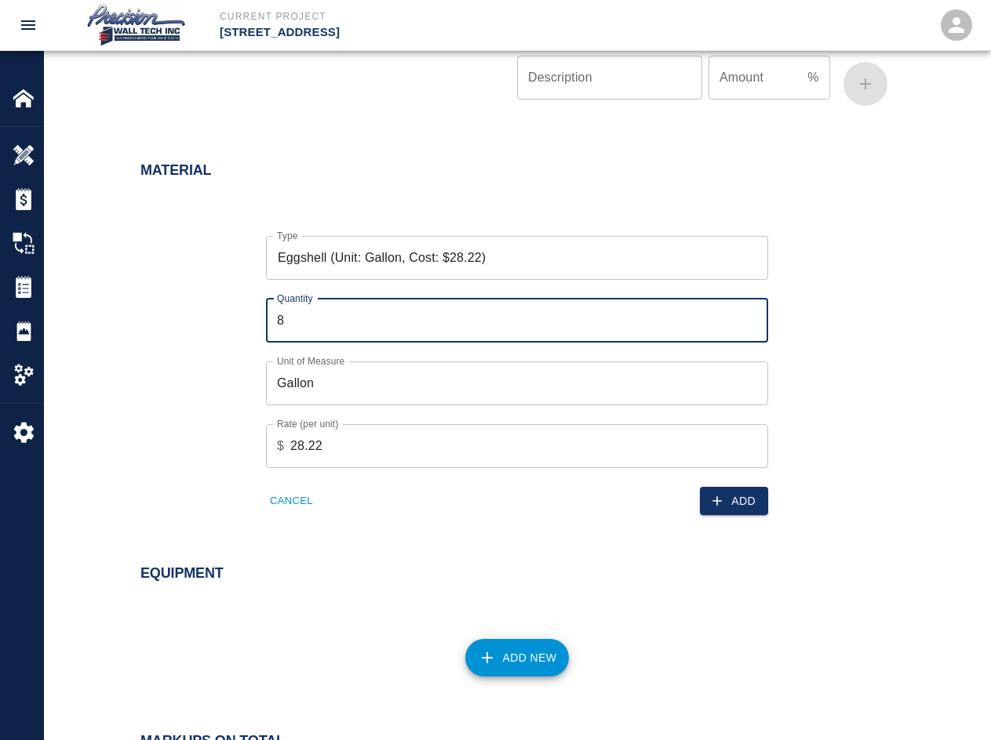
type input "8"
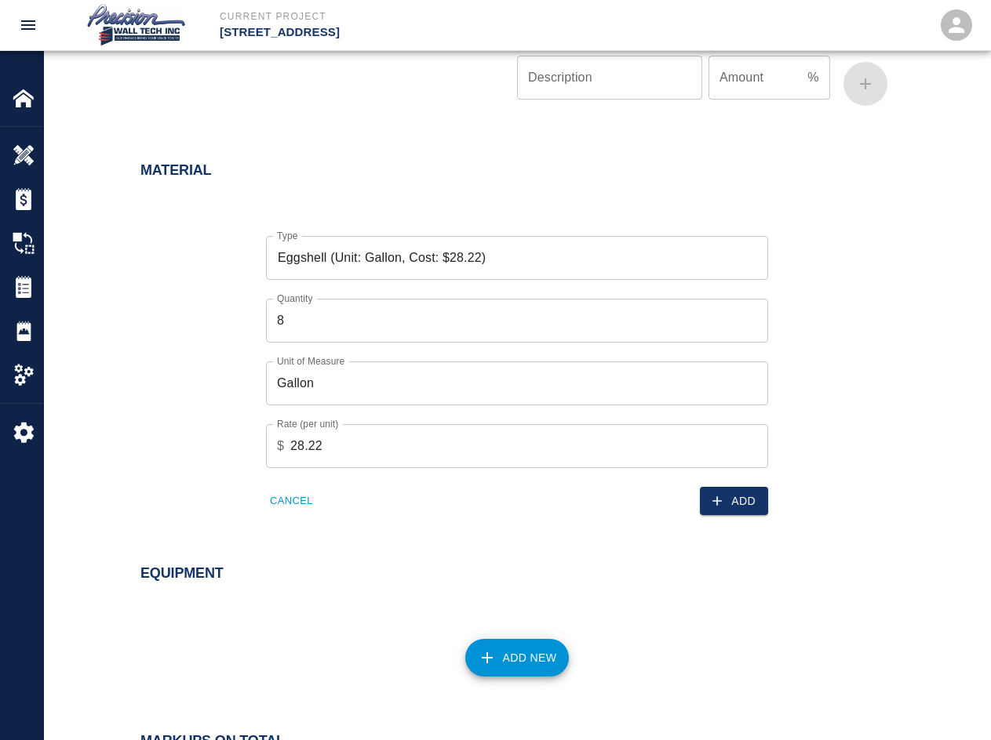
click at [711, 527] on div "Material Type Eggshell (Unit: Gallon, Cost: $28.22) Type Quantity 8 Quantity Un…" at bounding box center [517, 342] width 946 height 422
drag, startPoint x: 733, startPoint y: 506, endPoint x: 722, endPoint y: 507, distance: 11.0
click at [711, 507] on button "Add" at bounding box center [734, 501] width 68 height 29
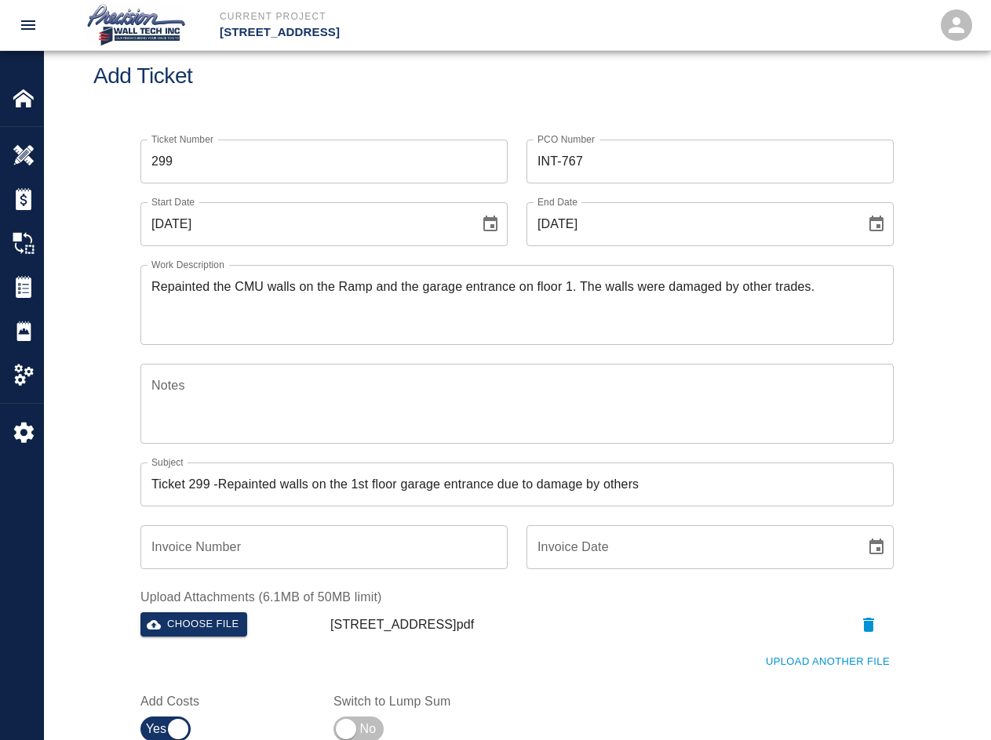
scroll to position [0, 0]
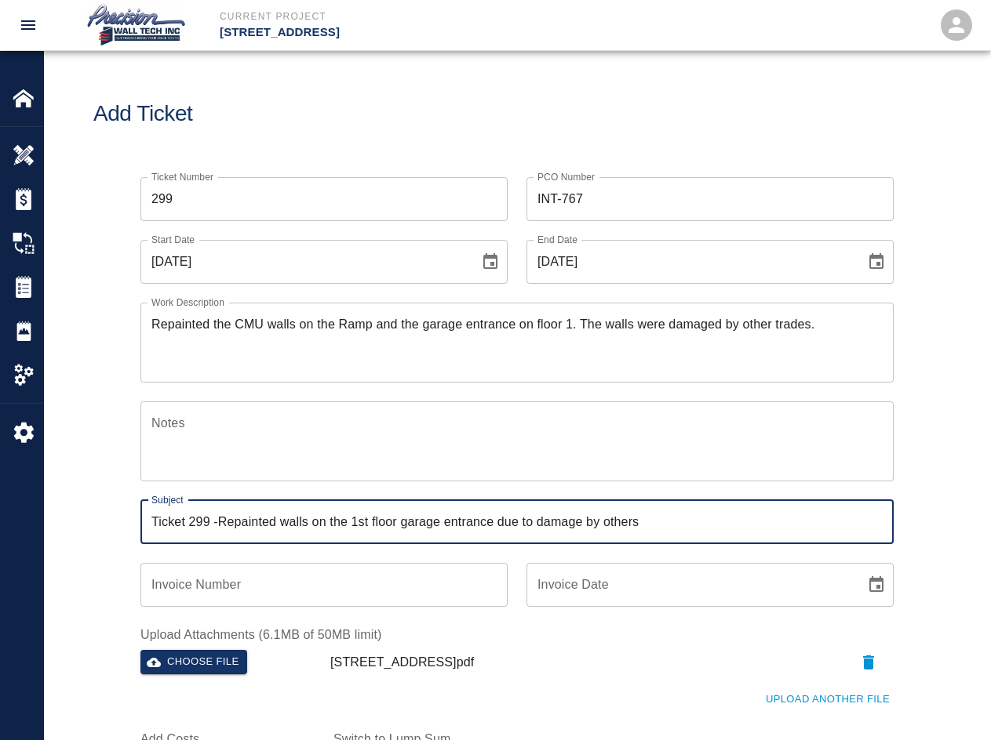
click at [213, 522] on input "Ticket 299 -Repainted walls on the 1st floor garage entrance due to damage by o…" at bounding box center [516, 522] width 753 height 44
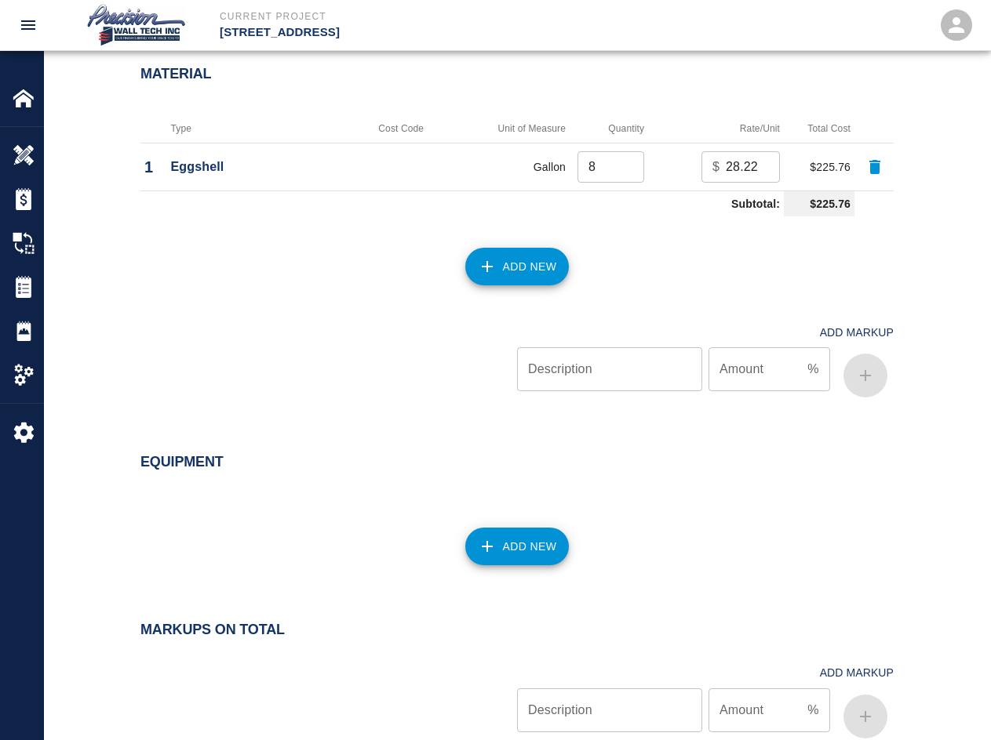
scroll to position [1409, 0]
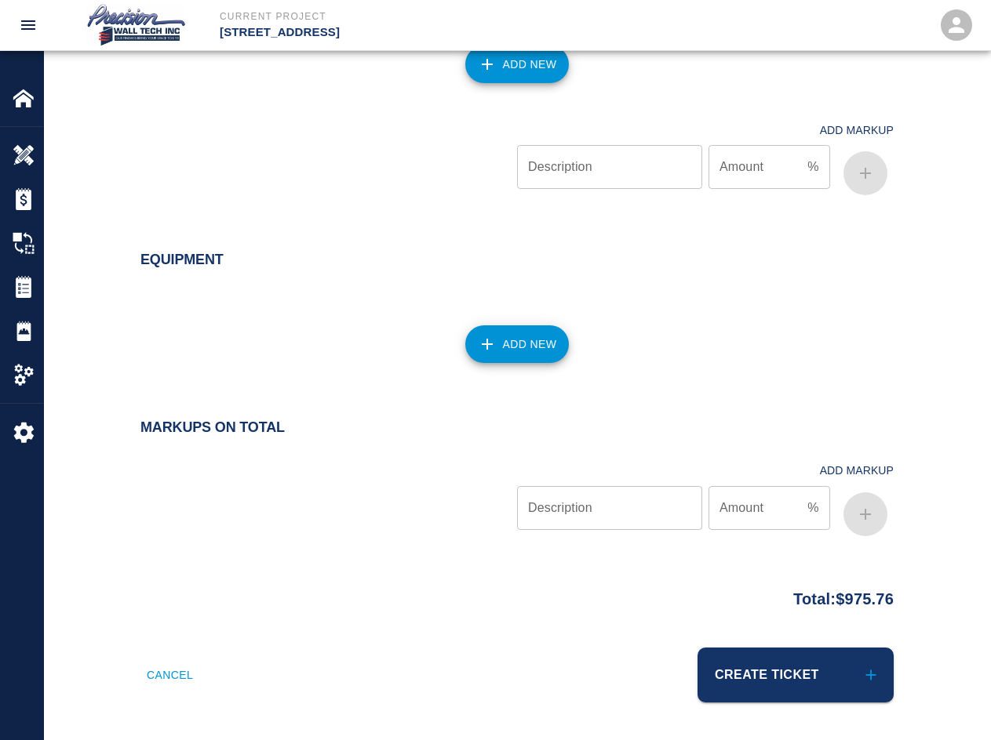
type input "Ticket 299 - PCO 767 - Repainted walls on the 1st floor garage entrance due to …"
click at [711, 685] on button "Create Ticket" at bounding box center [795, 675] width 196 height 55
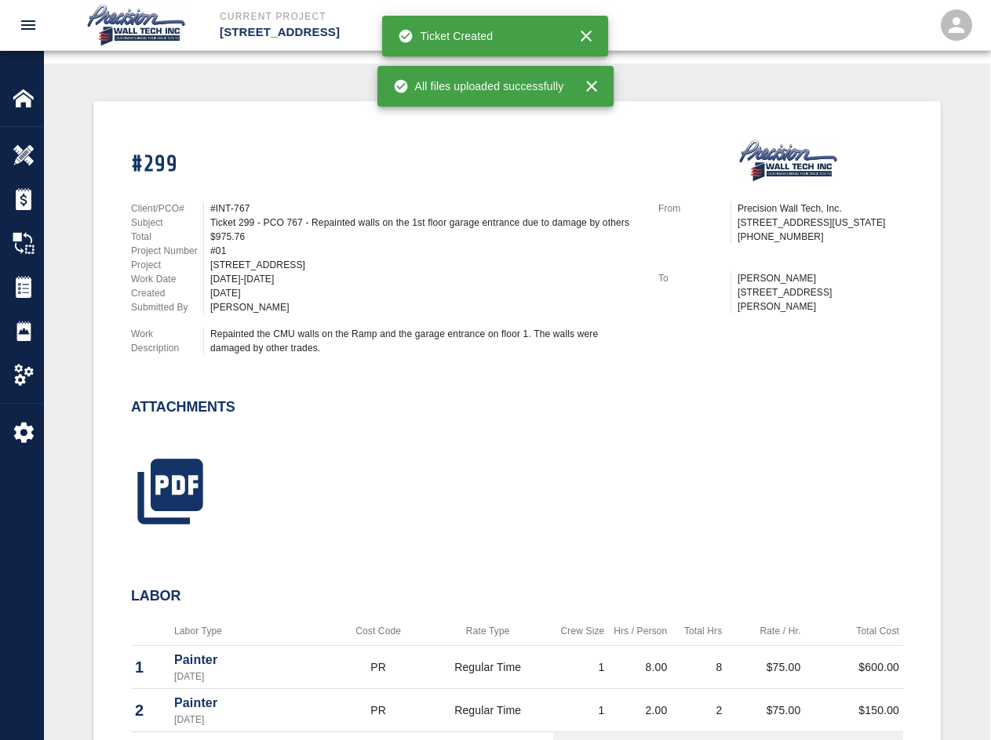
scroll to position [314, 0]
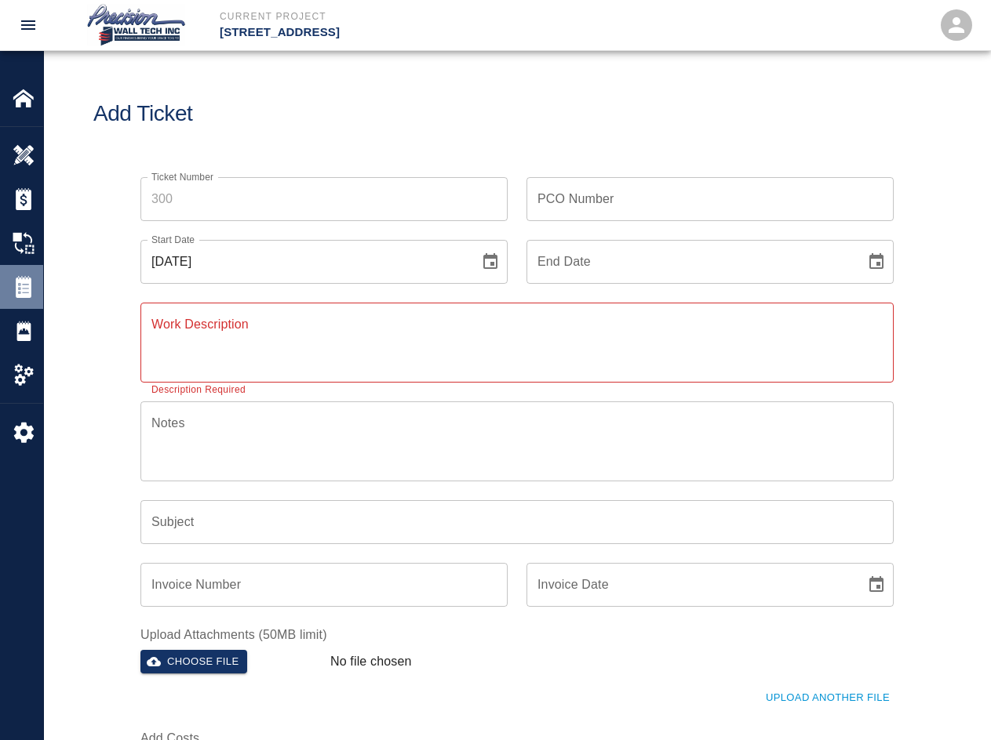
click at [33, 275] on div "Tickets" at bounding box center [21, 287] width 43 height 44
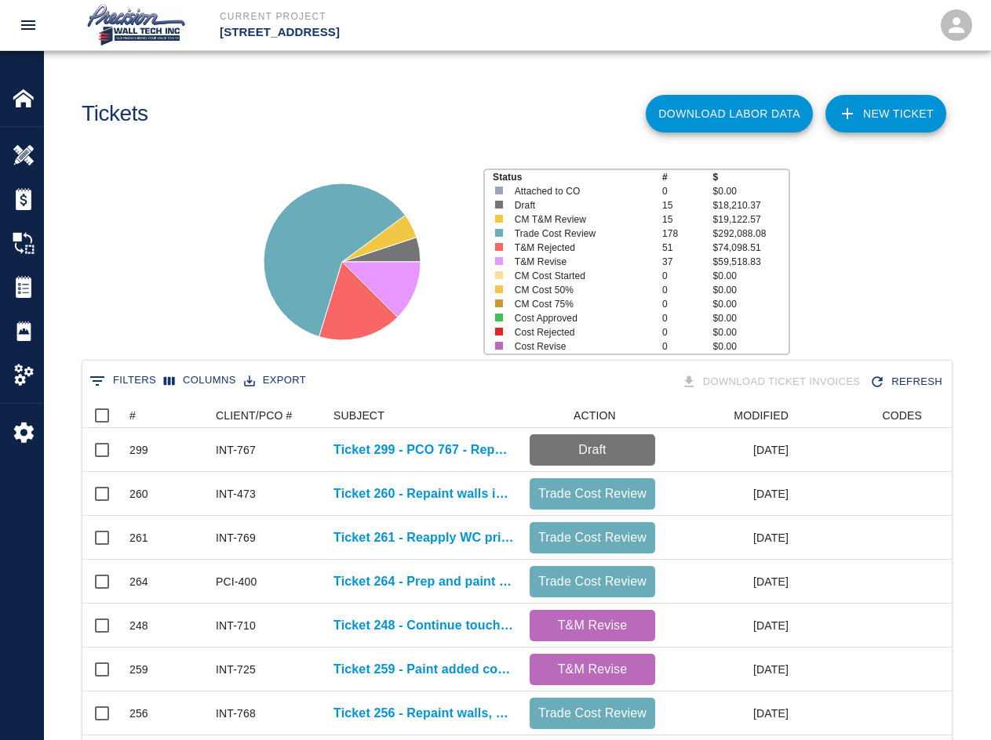
click at [711, 121] on link "NEW TICKET" at bounding box center [885, 114] width 121 height 38
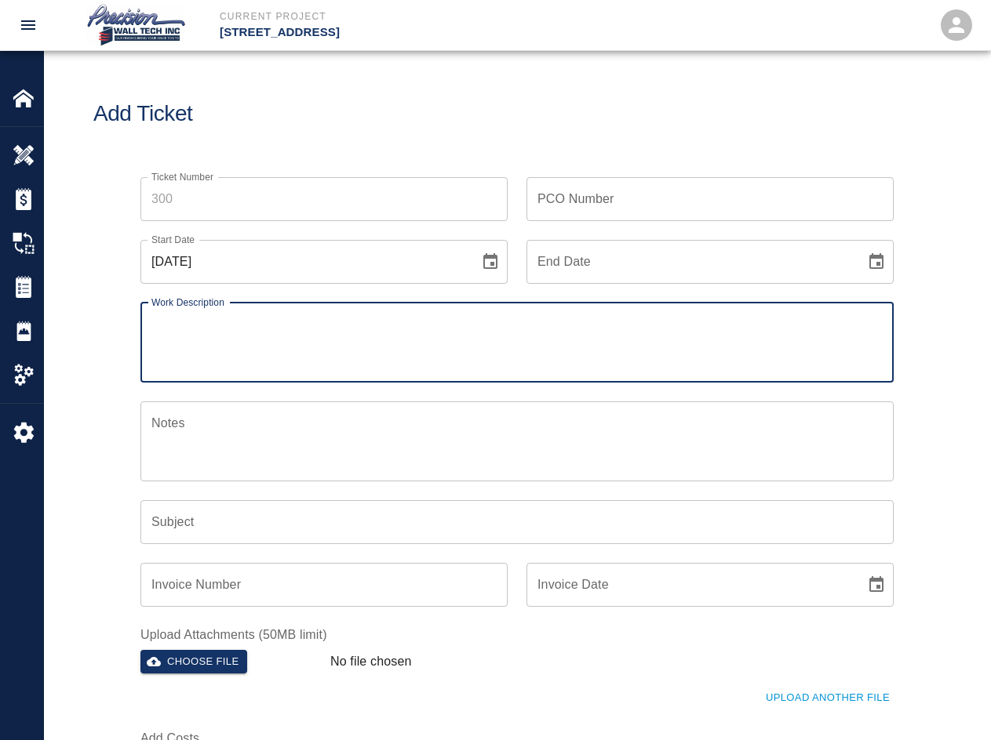
click at [370, 205] on input "Ticket Number" at bounding box center [323, 199] width 367 height 44
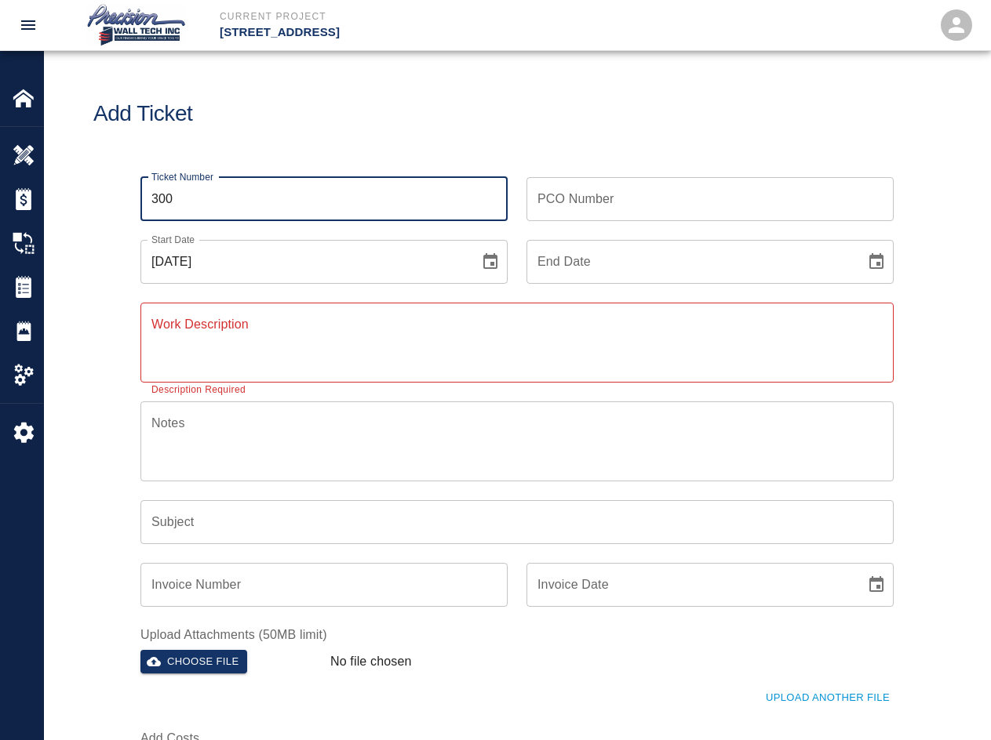
type input "300"
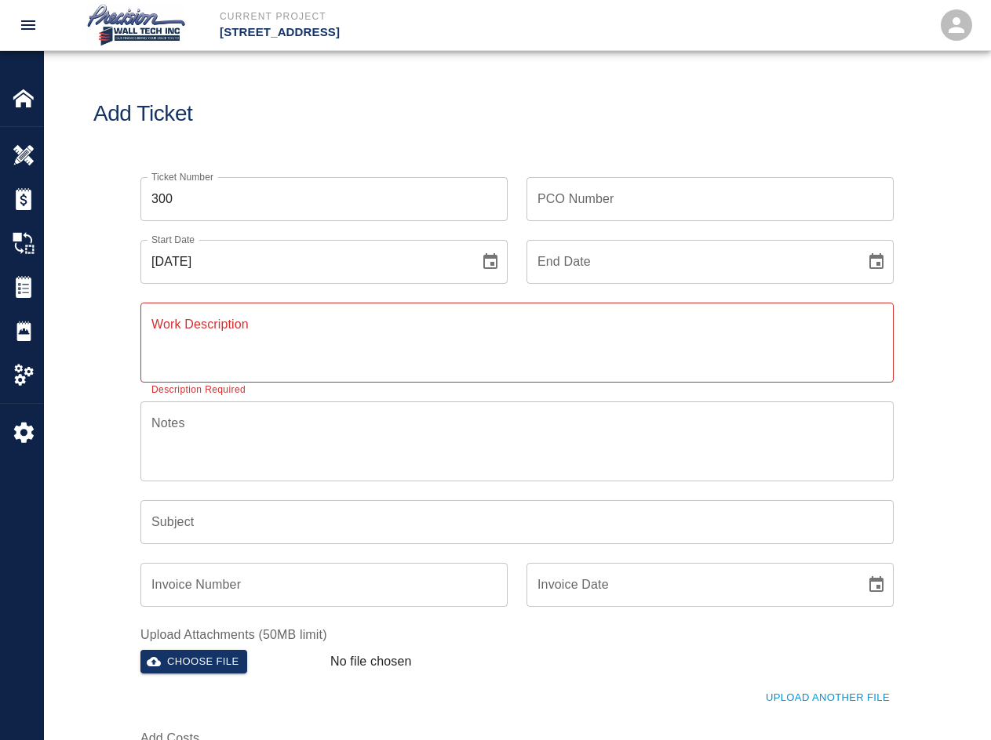
click at [18, 294] on img at bounding box center [24, 287] width 22 height 22
click at [30, 290] on img at bounding box center [24, 287] width 22 height 22
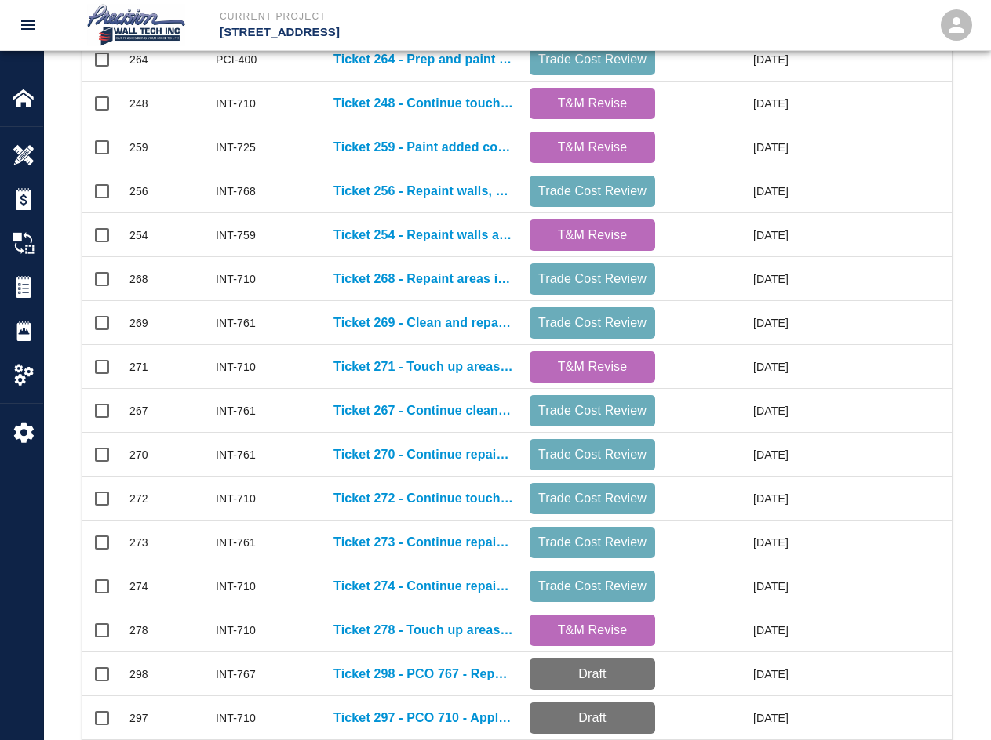
scroll to position [657, 0]
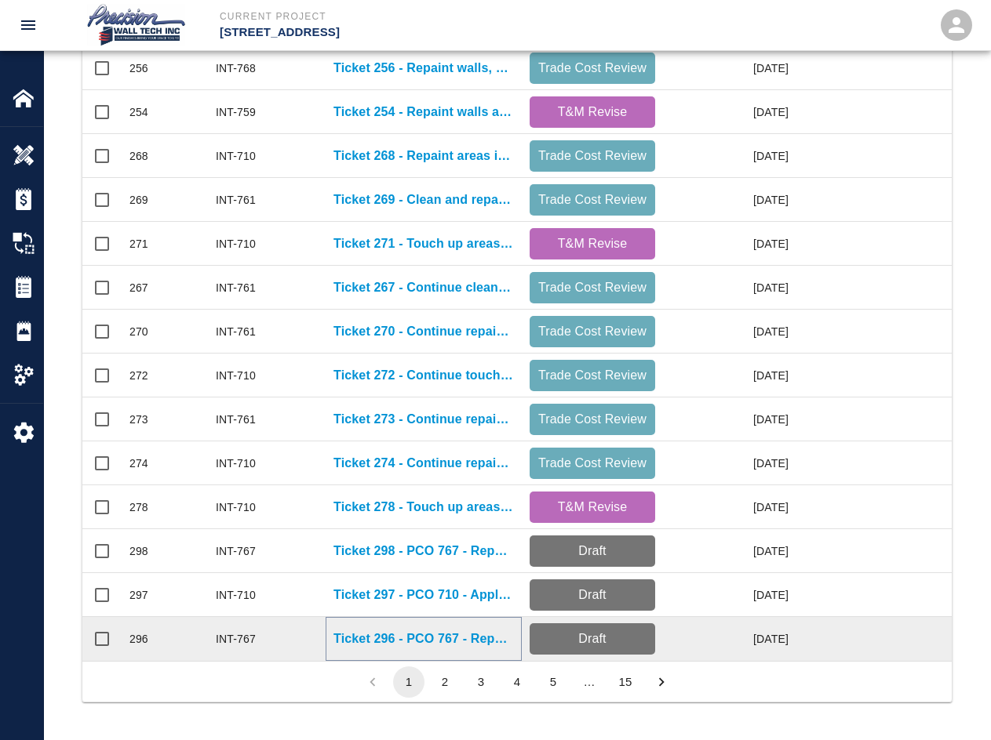
click at [349, 630] on p "Ticket 296 - PCO 767 - Repaint walls in rooms 104, 105, and 116 that were damag…" at bounding box center [423, 639] width 180 height 19
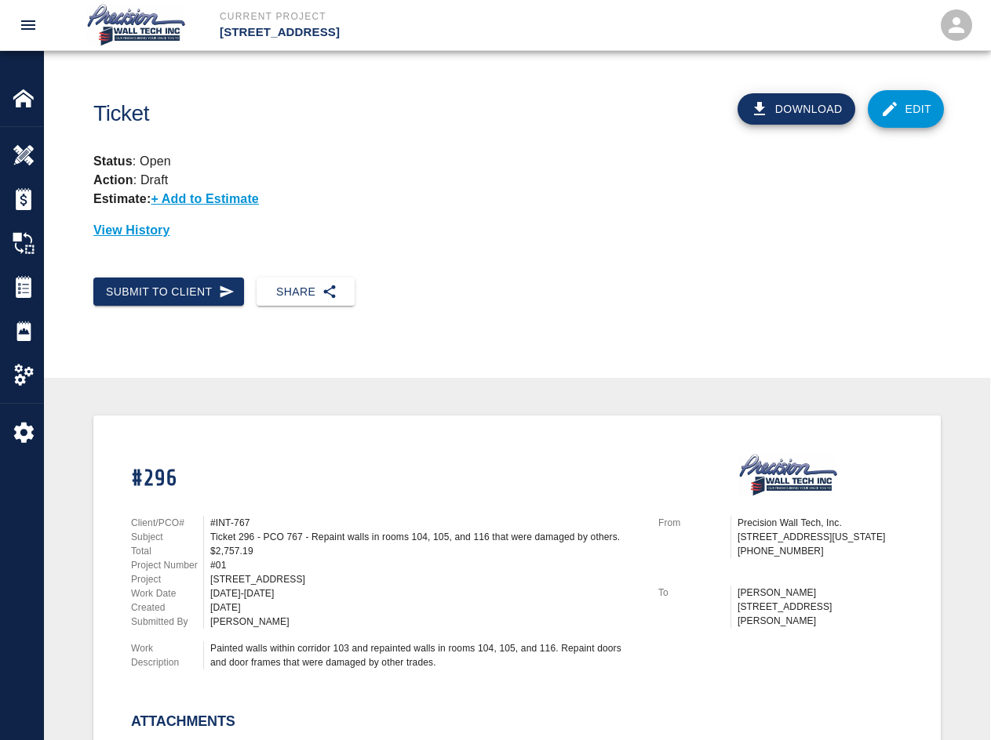
click at [711, 100] on link "Edit" at bounding box center [905, 109] width 77 height 38
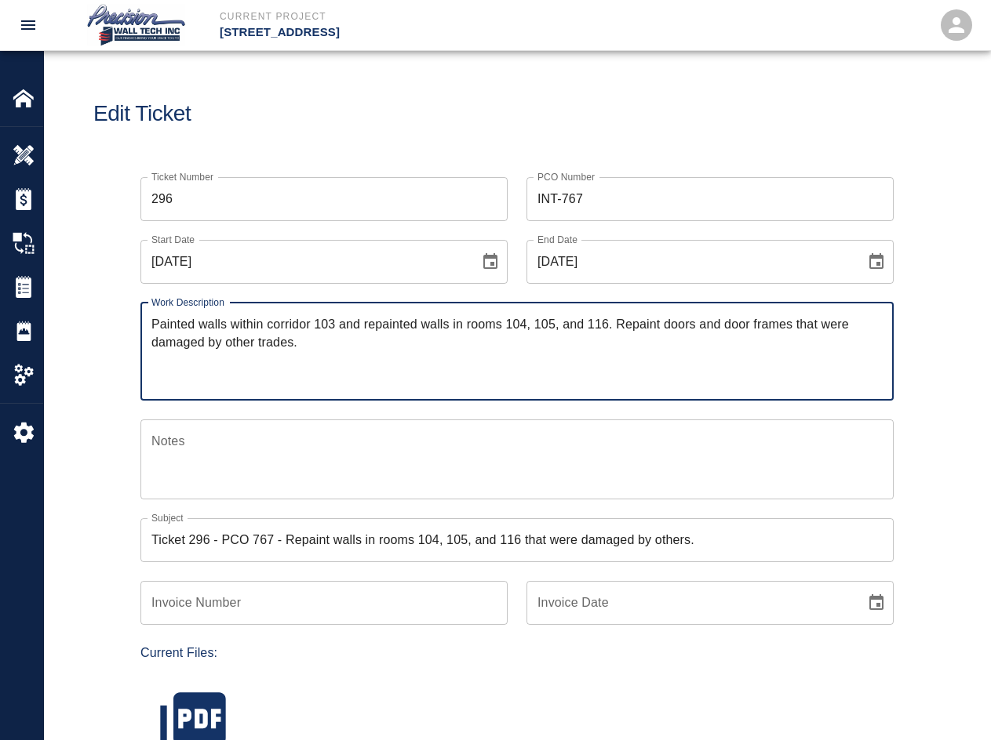
click at [254, 547] on input "Ticket 296 - PCO 767 - Repaint walls in rooms 104, 105, and 116 that were damag…" at bounding box center [516, 540] width 753 height 44
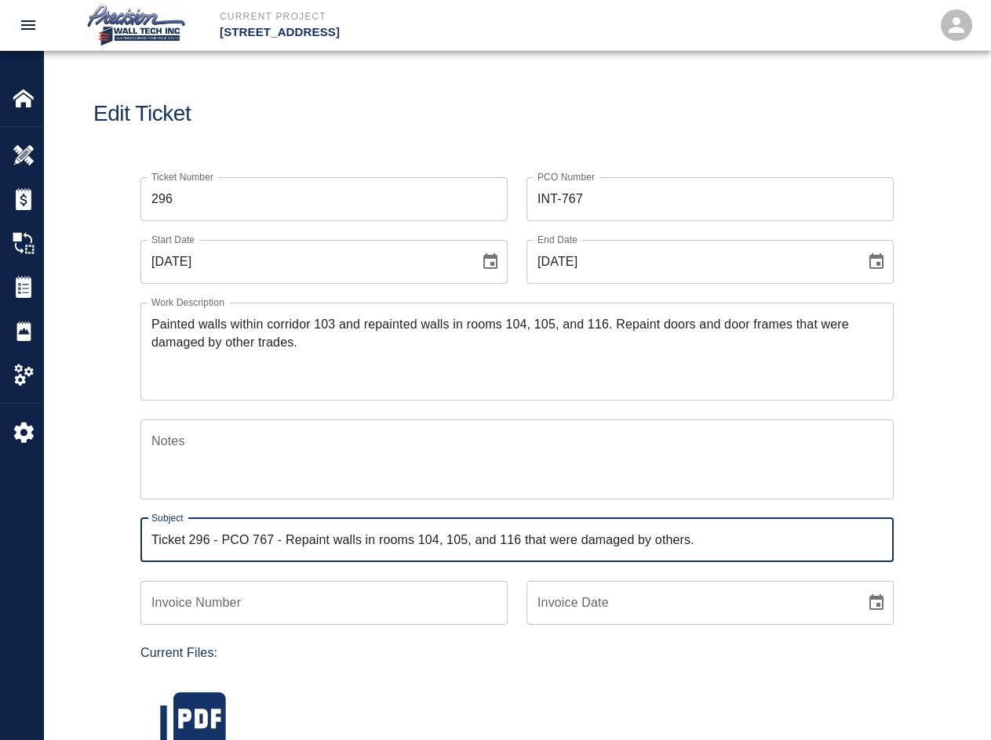
click at [256, 545] on input "Ticket 296 - PCO 767 - Repaint walls in rooms 104, 105, and 116 that were damag…" at bounding box center [516, 540] width 753 height 44
click at [263, 541] on input "Ticket 296 - PCO 767 - Repaint walls in rooms 104, 105, and 116 that were damag…" at bounding box center [516, 540] width 753 height 44
drag, startPoint x: 284, startPoint y: 538, endPoint x: 225, endPoint y: 540, distance: 58.9
click at [225, 540] on input "Ticket 296 - PCO 767 - Repaint walls in rooms 104, 105, and 116 that were damag…" at bounding box center [516, 540] width 753 height 44
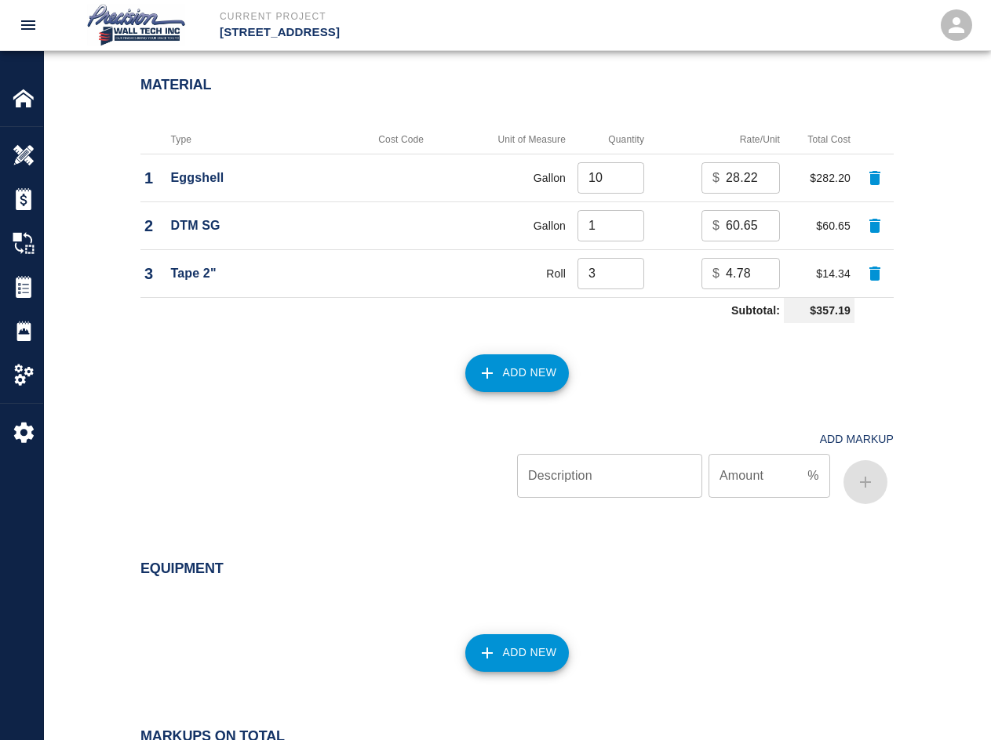
scroll to position [1652, 0]
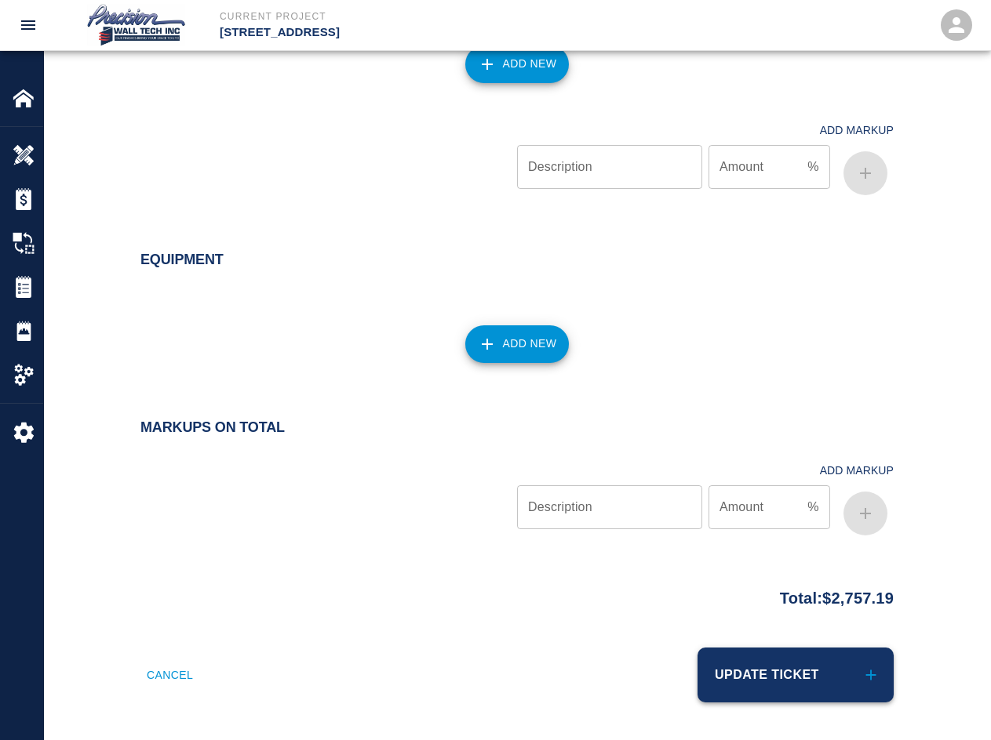
type input "Ticket 296 - Repaint walls in rooms 104, 105, and 116 that were damaged by othe…"
click at [711, 681] on button "Update Ticket" at bounding box center [795, 675] width 196 height 55
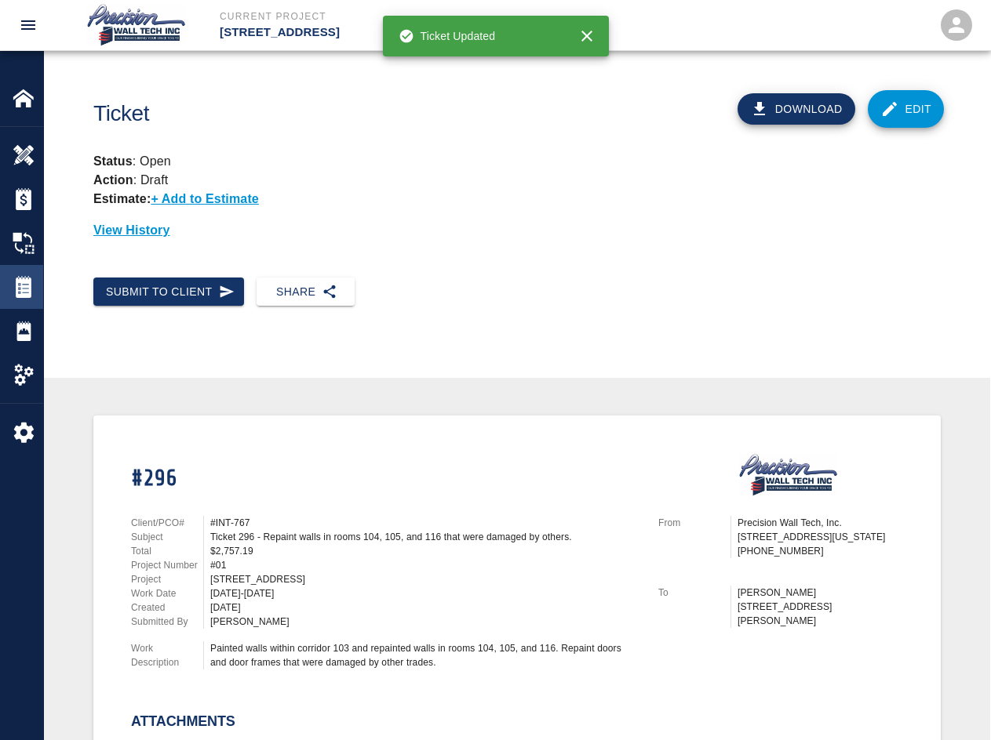
click at [19, 292] on img at bounding box center [24, 287] width 22 height 22
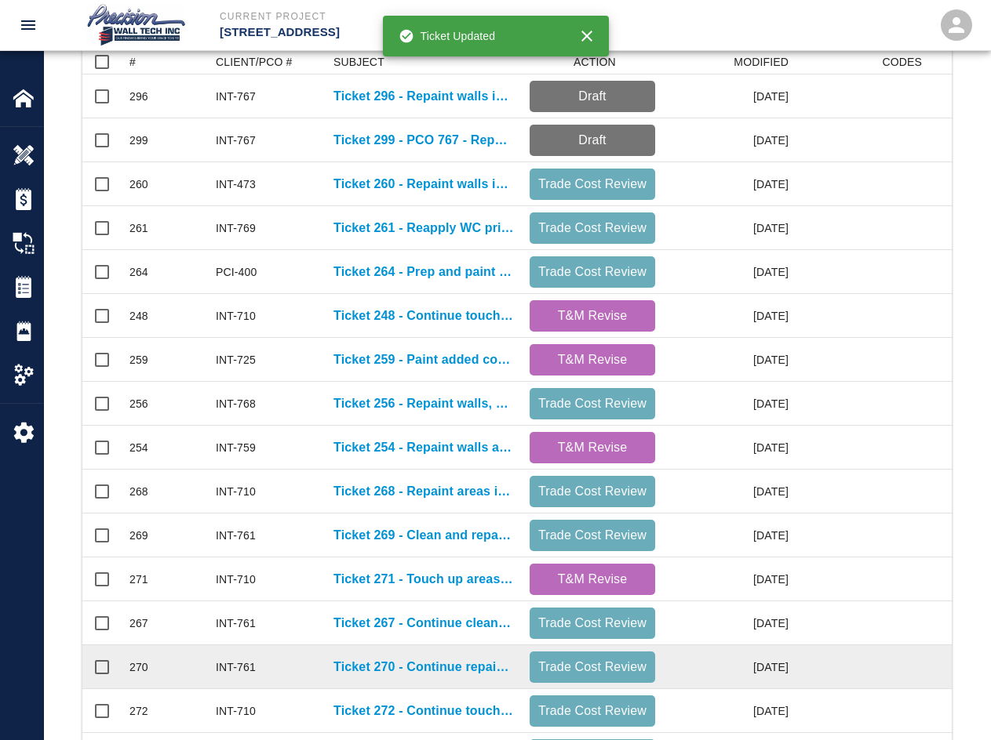
scroll to position [657, 0]
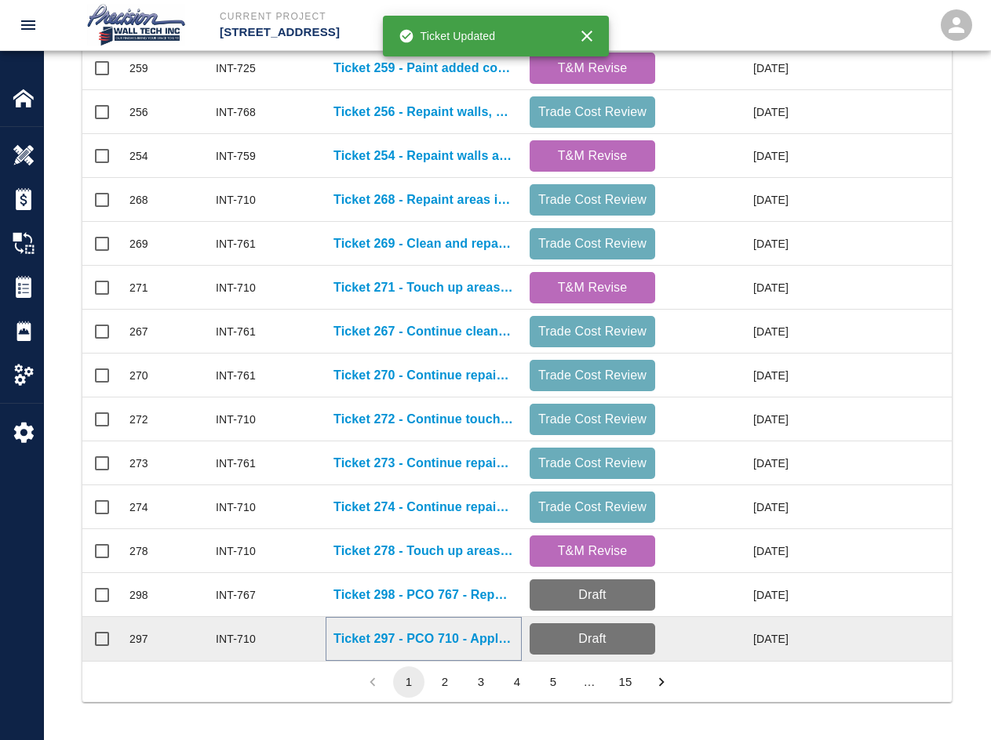
click at [421, 630] on p "Ticket 297 - PCO 710 - Applied final coat on floor 4, 5, 6, and 7" at bounding box center [423, 639] width 180 height 19
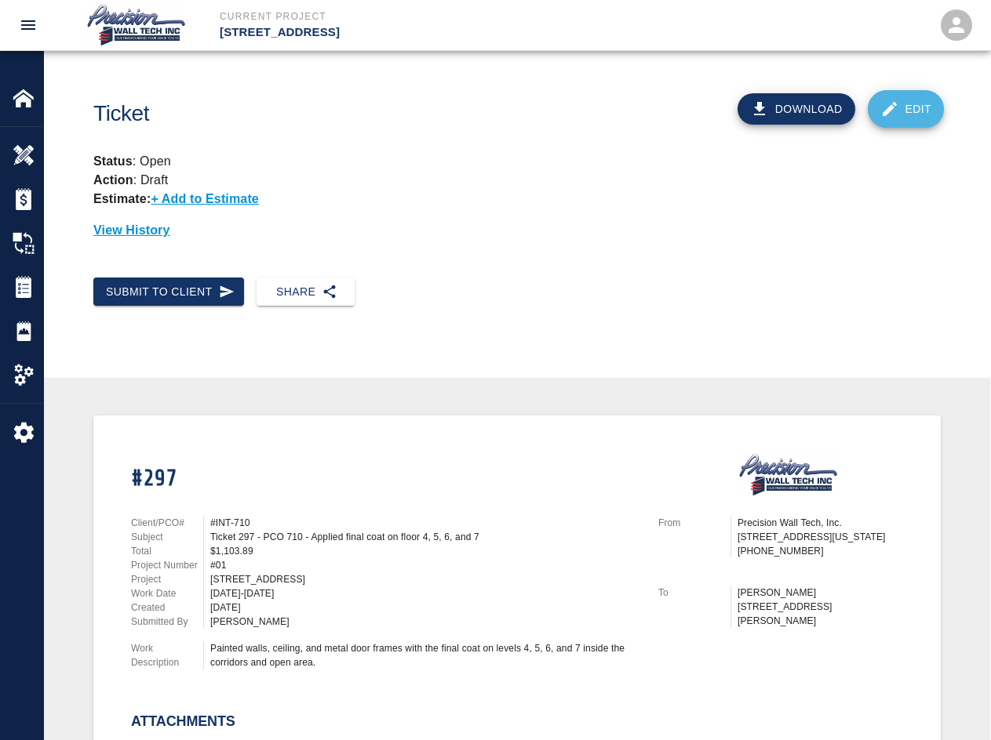
click at [711, 98] on link "Edit" at bounding box center [905, 109] width 77 height 38
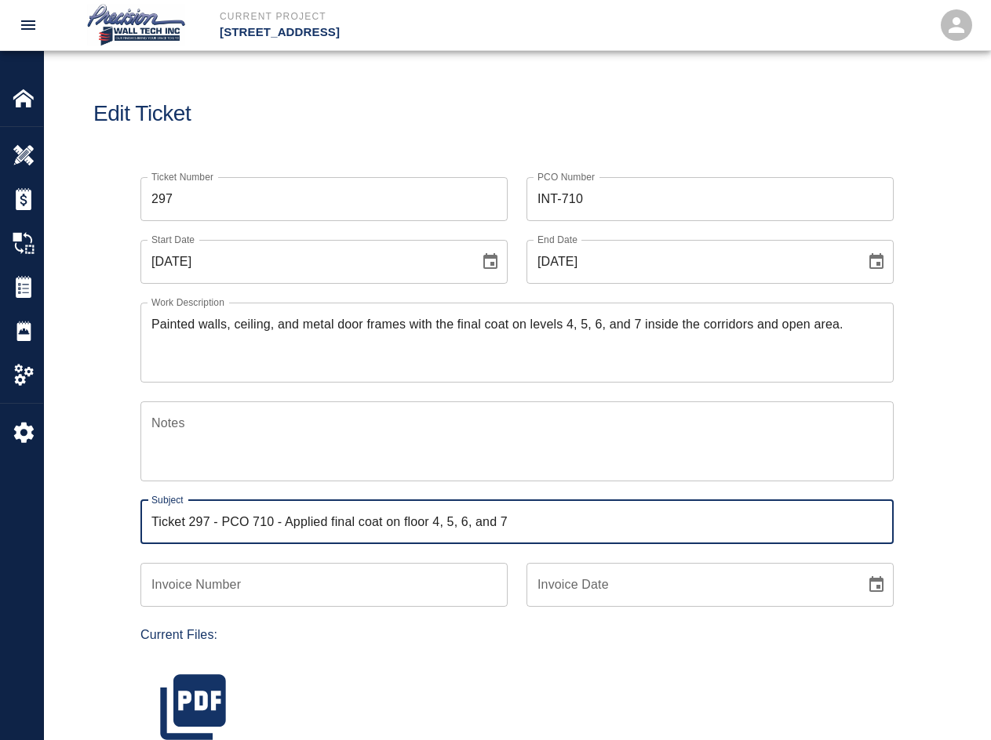
drag, startPoint x: 283, startPoint y: 521, endPoint x: 224, endPoint y: 522, distance: 59.6
click at [224, 522] on input "Ticket 297 - PCO 710 - Applied final coat on floor 4, 5, 6, and 7" at bounding box center [516, 522] width 753 height 44
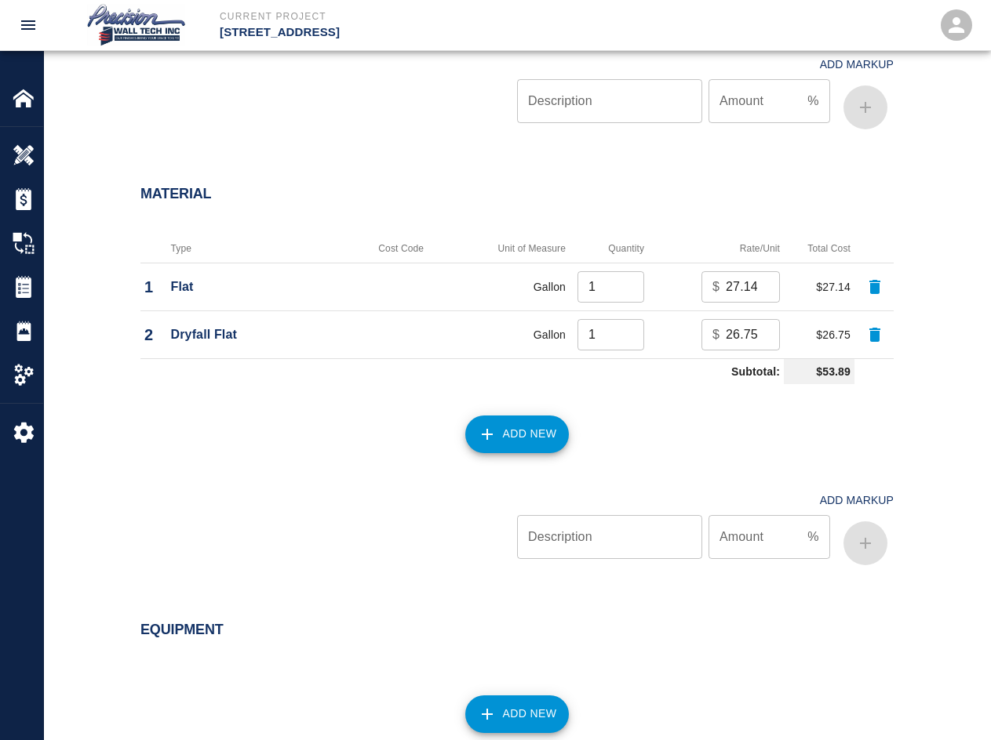
scroll to position [1586, 0]
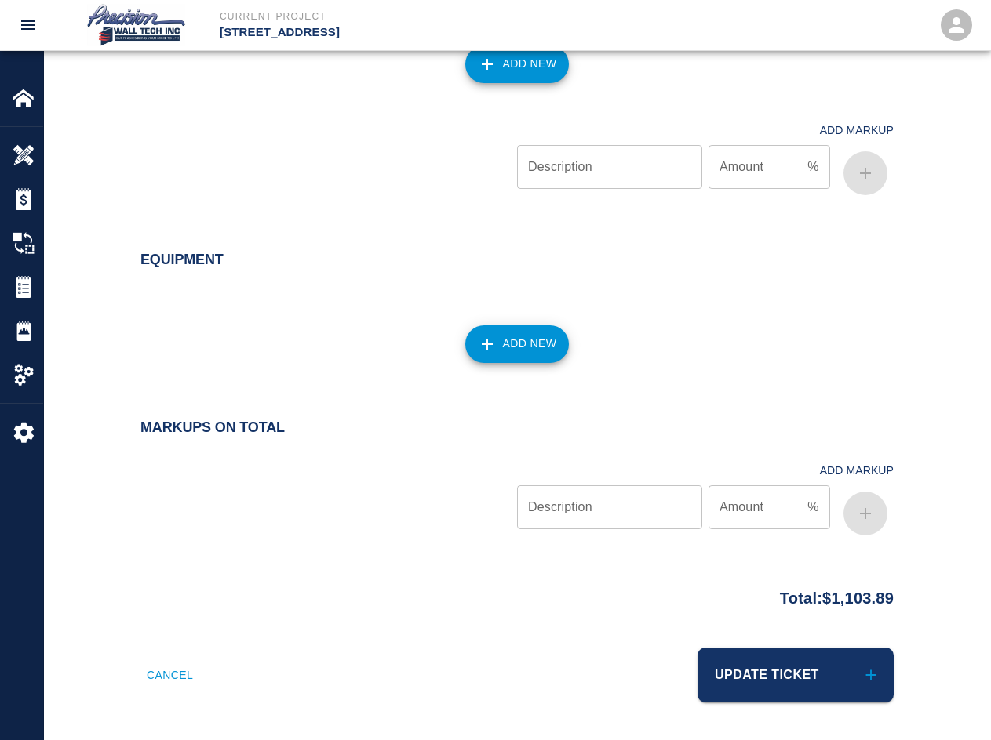
type input "Ticket 297 - Applied final coat on floor 4, 5, 6, and 7"
click at [711, 699] on div "Cancel Update Ticket" at bounding box center [517, 684] width 946 height 111
click at [711, 684] on button "Update Ticket" at bounding box center [795, 675] width 196 height 55
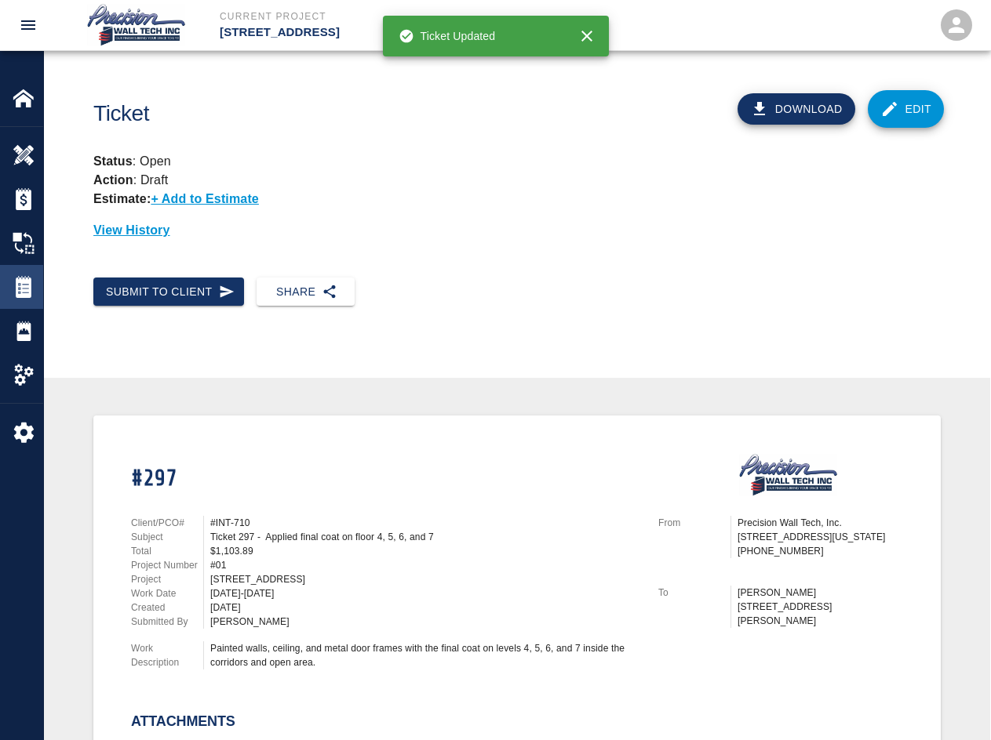
click at [35, 278] on div at bounding box center [35, 287] width 44 height 22
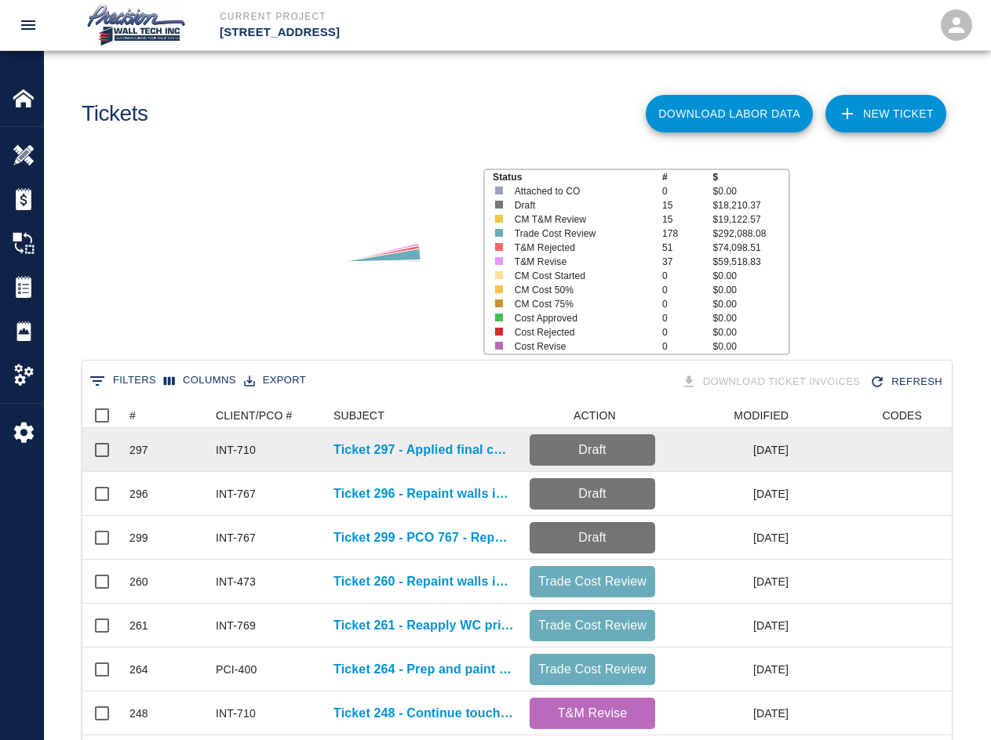
scroll to position [314, 0]
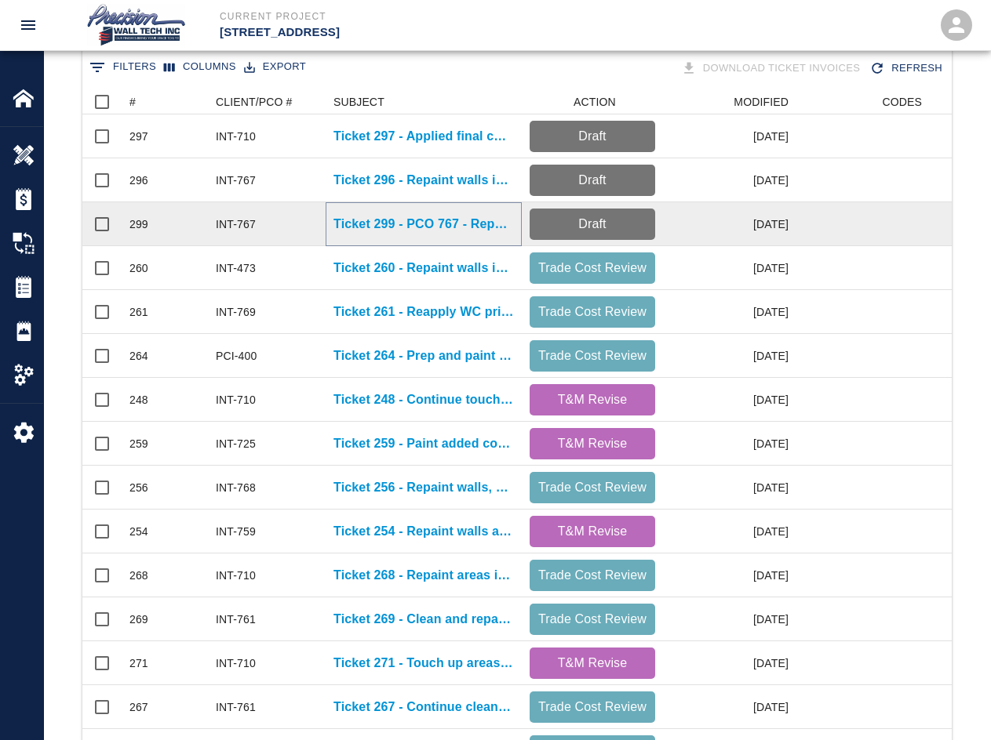
click at [413, 228] on p "Ticket 299 - PCO 767 - Repainted walls on the 1st floor garage entrance due to …" at bounding box center [423, 224] width 180 height 19
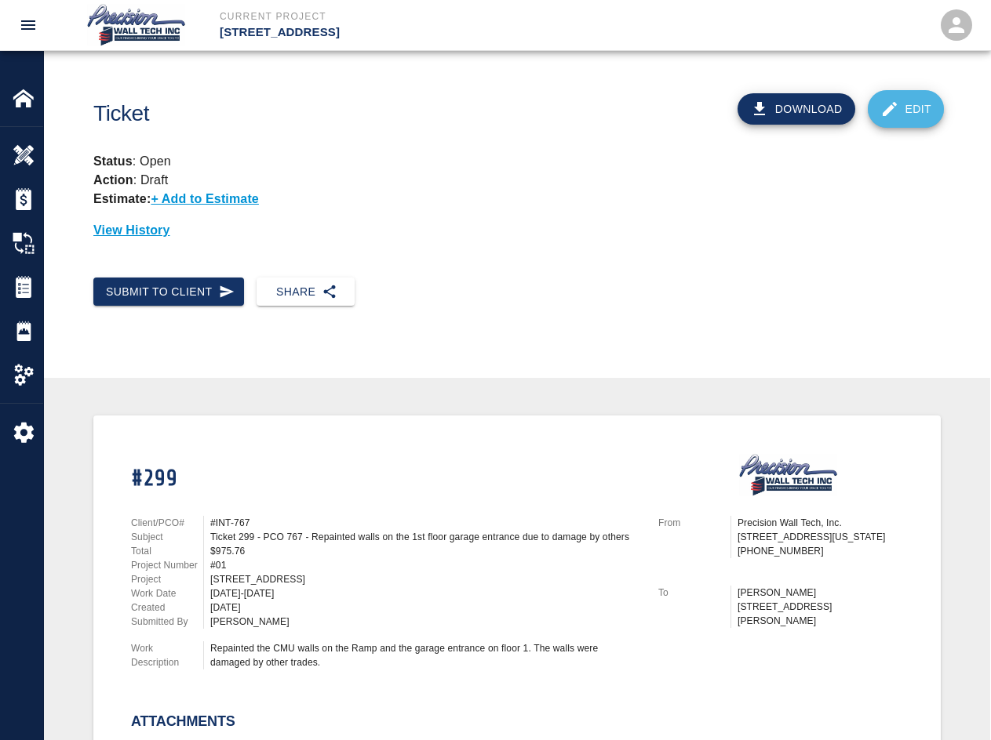
click at [711, 107] on link "Edit" at bounding box center [905, 109] width 77 height 38
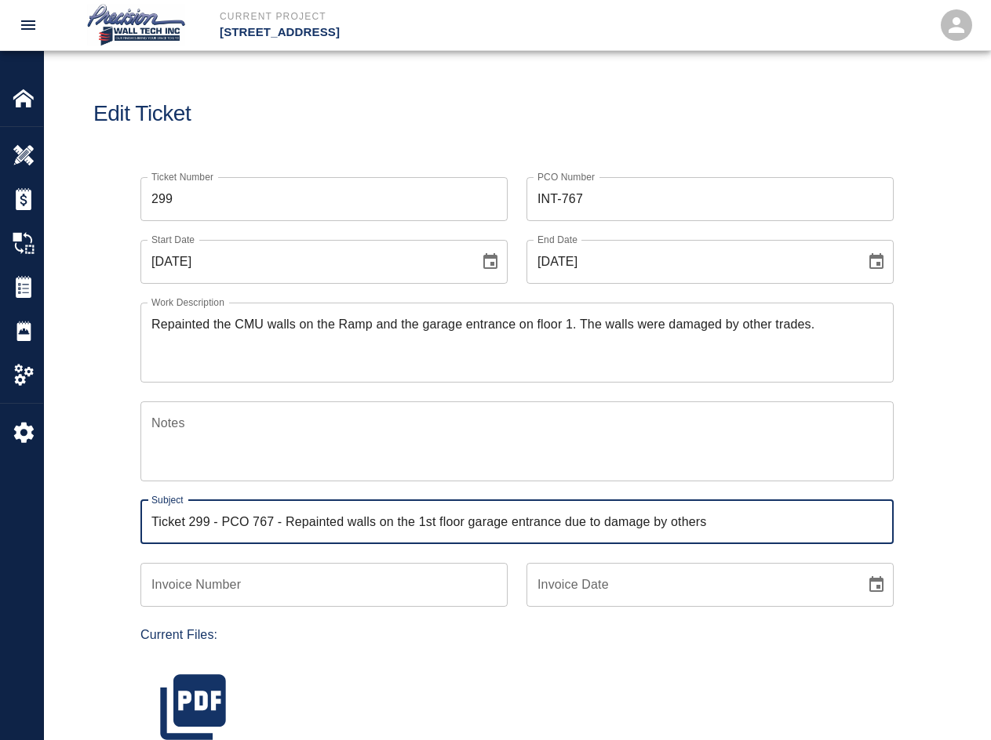
click at [227, 514] on input "Ticket 299 - PCO 767 - Repainted walls on the 1st floor garage entrance due to …" at bounding box center [516, 522] width 753 height 44
click at [218, 519] on input "Ticket 299 - PCO 767 - Repainted walls on the 1st floor garage entrance due to …" at bounding box center [516, 522] width 753 height 44
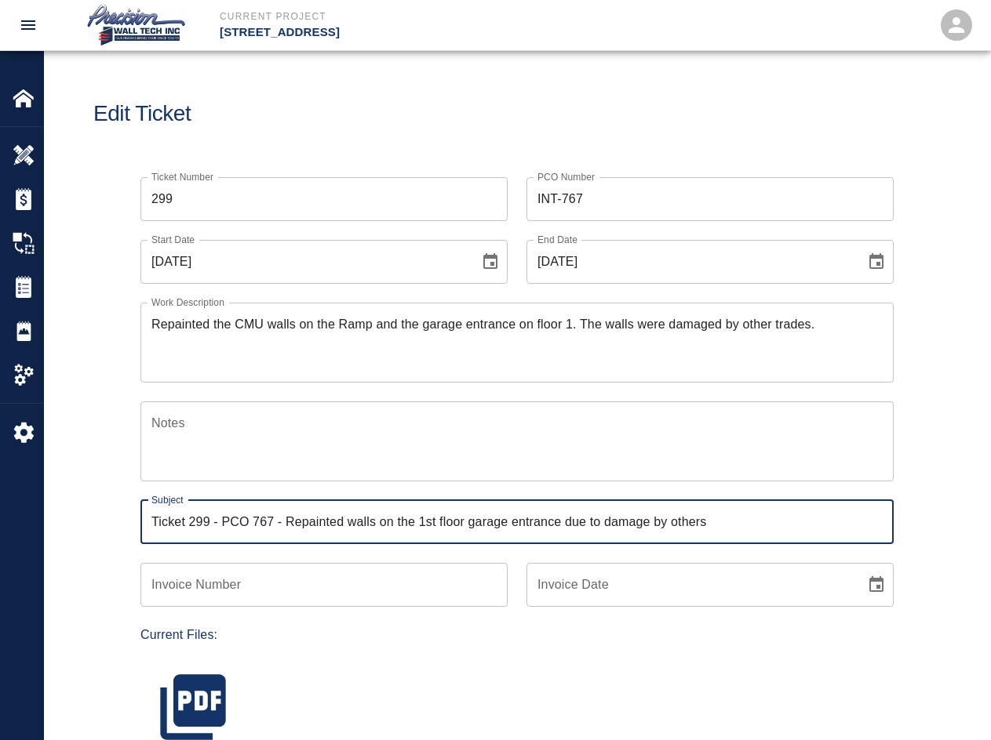
drag, startPoint x: 218, startPoint y: 519, endPoint x: 281, endPoint y: 522, distance: 62.8
click at [281, 522] on input "Ticket 299 - PCO 767 - Repainted walls on the 1st floor garage entrance due to …" at bounding box center [516, 522] width 753 height 44
type input "Ticket 299 -Repainted walls on the 1st floor garage entrance due to damage by o…"
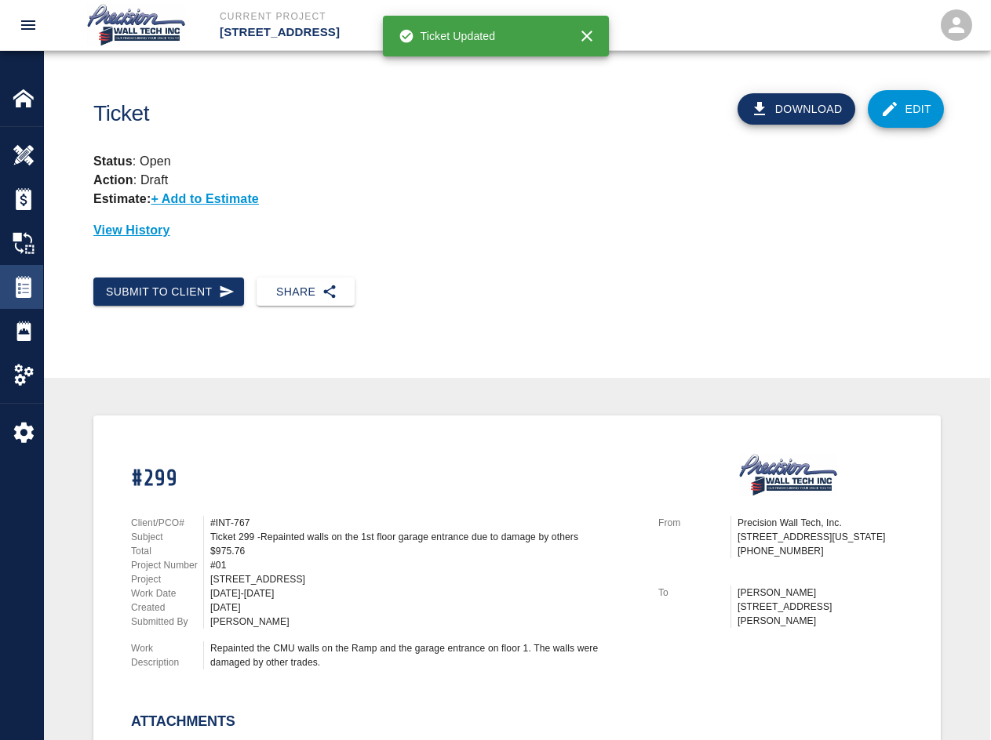
click at [17, 278] on img at bounding box center [24, 287] width 22 height 22
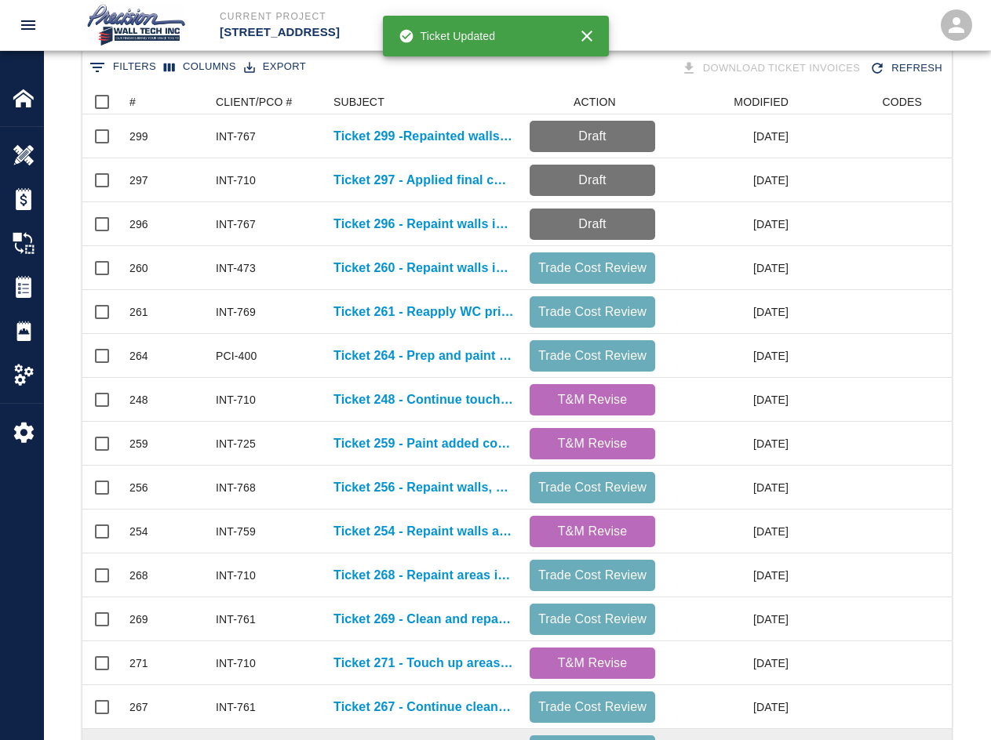
scroll to position [627, 0]
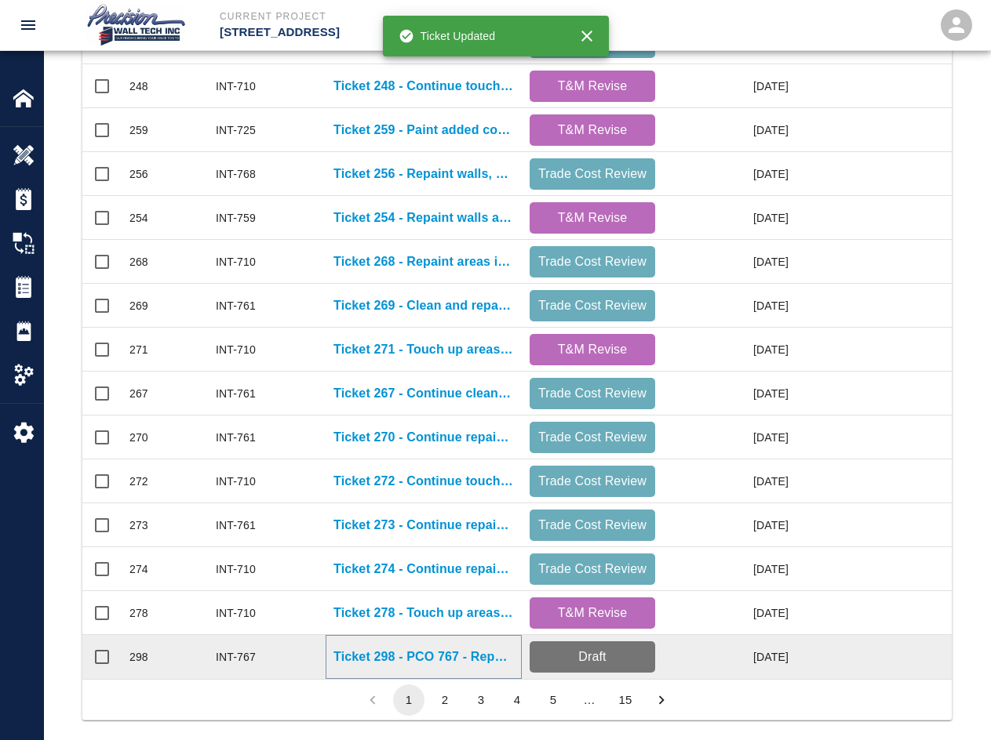
click at [474, 655] on p "Ticket 298 - PCO 767 - Repaint walls in loading dock on the 1st floor, room 115…" at bounding box center [423, 657] width 180 height 19
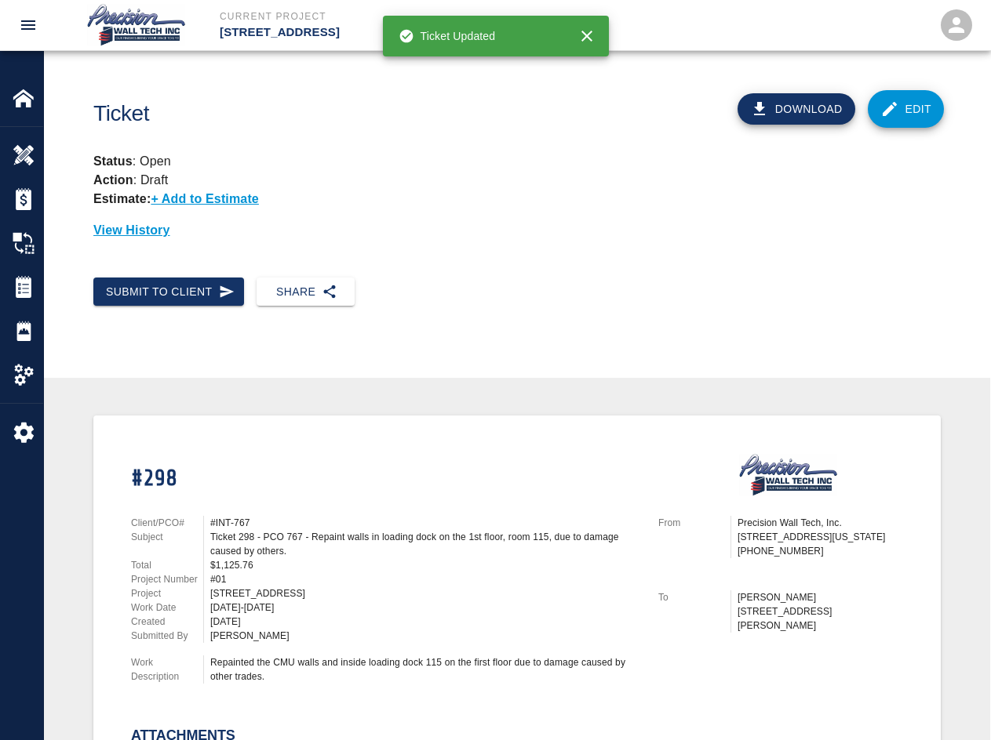
click at [711, 118] on icon at bounding box center [889, 109] width 19 height 19
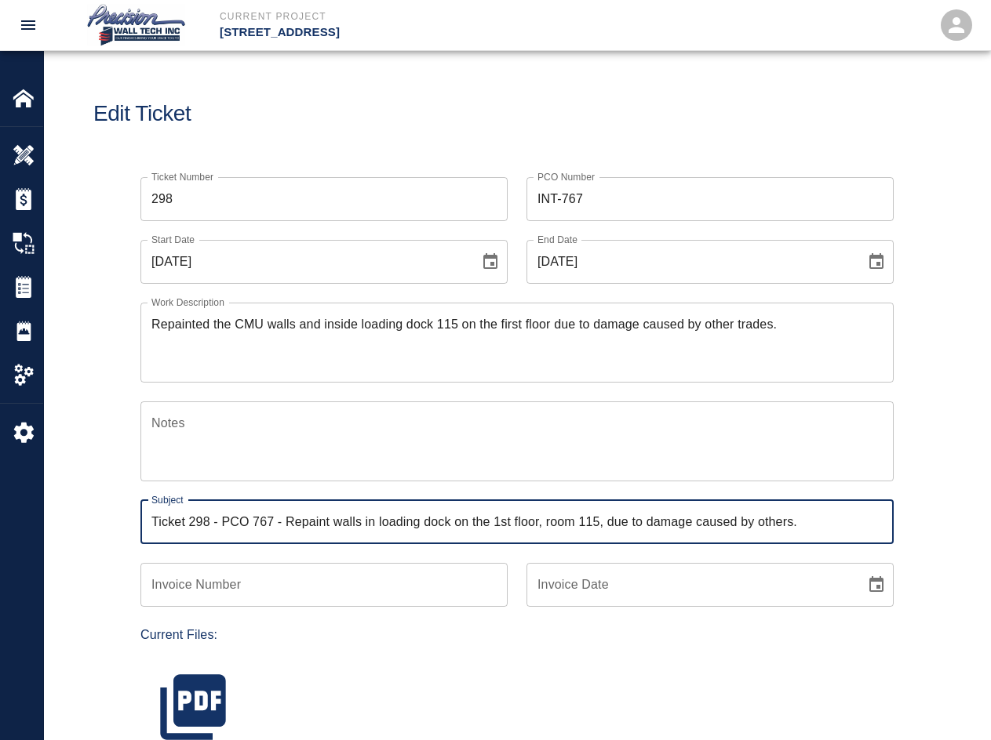
drag, startPoint x: 221, startPoint y: 519, endPoint x: 282, endPoint y: 520, distance: 61.2
click at [282, 520] on input "Ticket 298 - PCO 767 - Repaint walls in loading dock on the 1st floor, room 115…" at bounding box center [516, 522] width 753 height 44
type input "Ticket 298 - Repaint walls in loading dock on the 1st floor, room 115, due to d…"
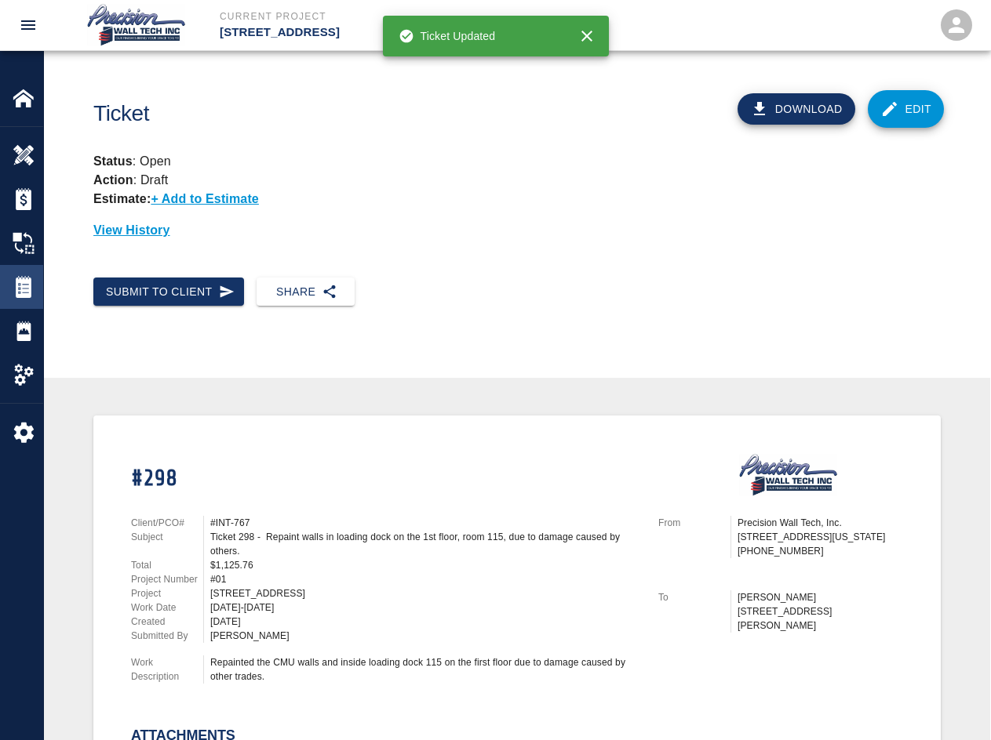
click at [15, 300] on div "Tickets" at bounding box center [21, 287] width 43 height 44
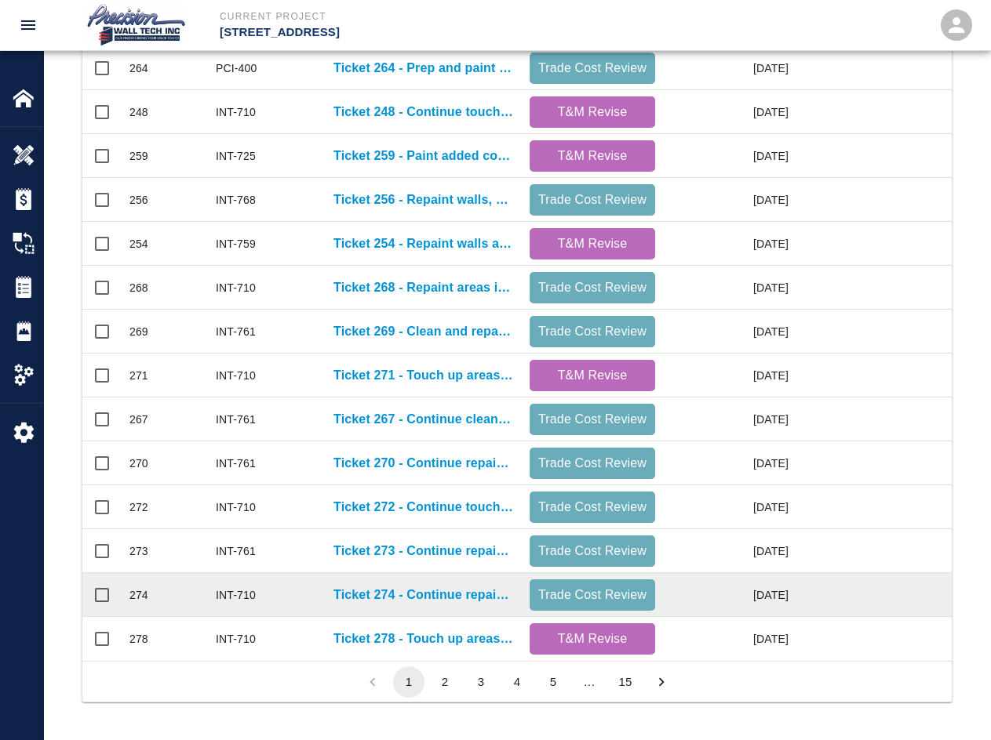
scroll to position [657, 0]
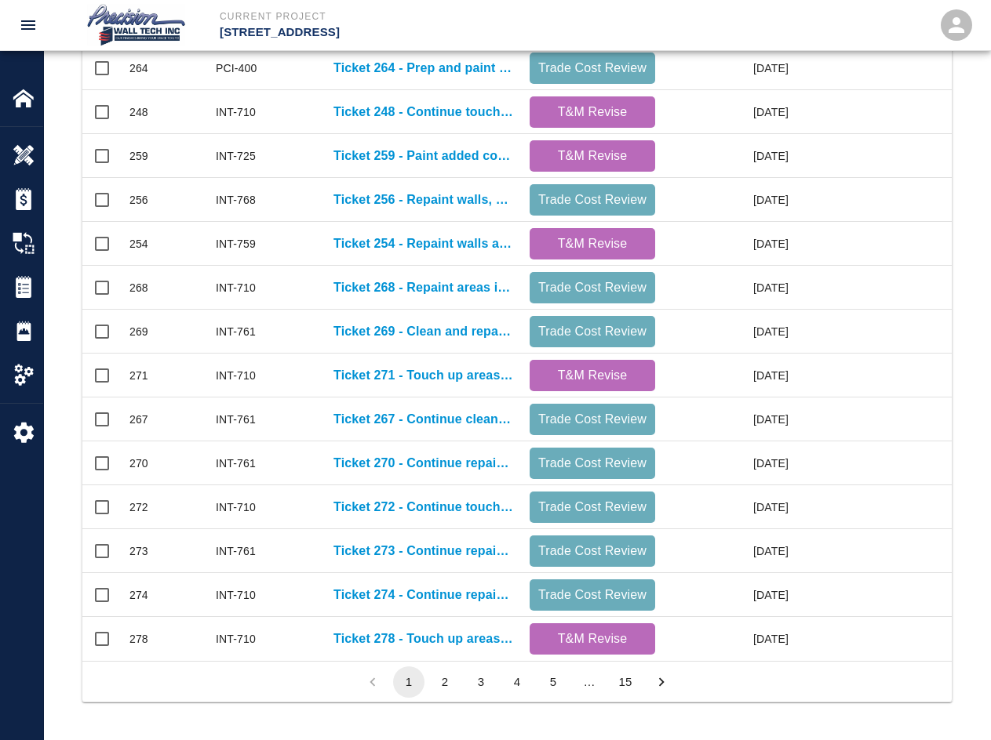
click at [438, 682] on button "2" at bounding box center [444, 682] width 31 height 31
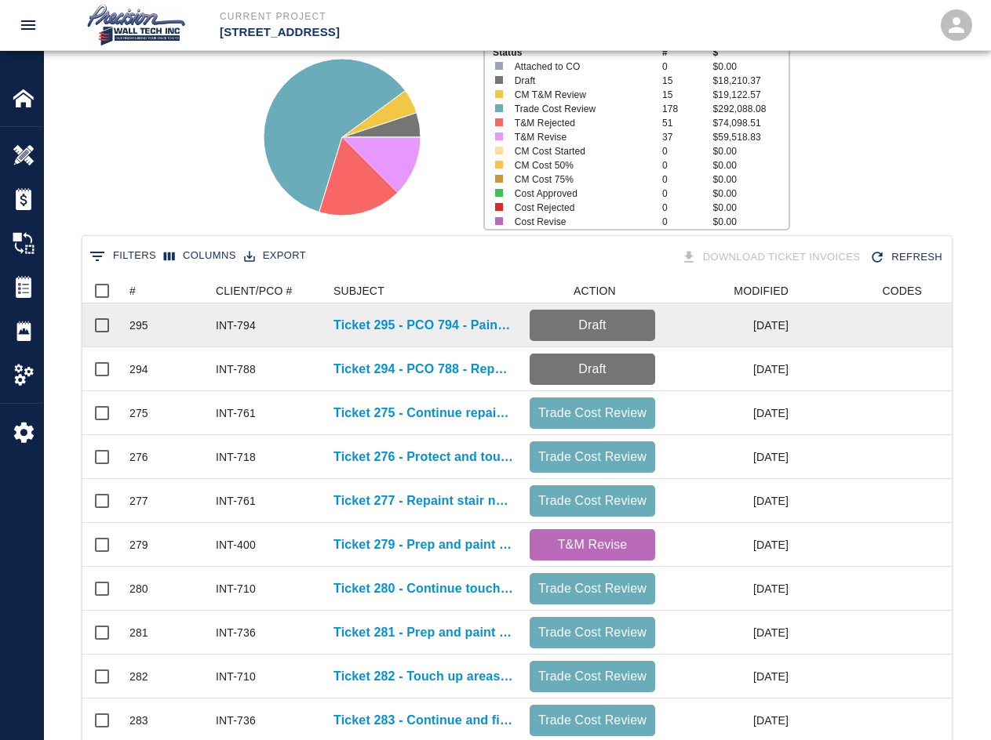
scroll to position [0, 0]
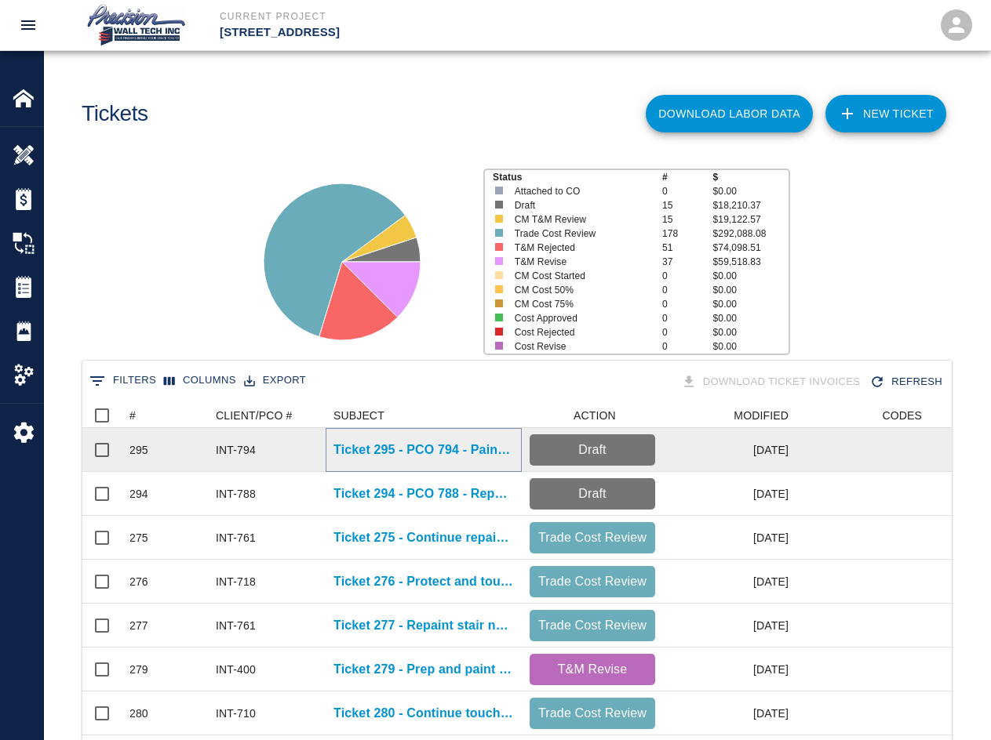
click at [456, 455] on p "Ticket 295 - PCO 794 - Paint added to new ramp in G-1" at bounding box center [423, 450] width 180 height 19
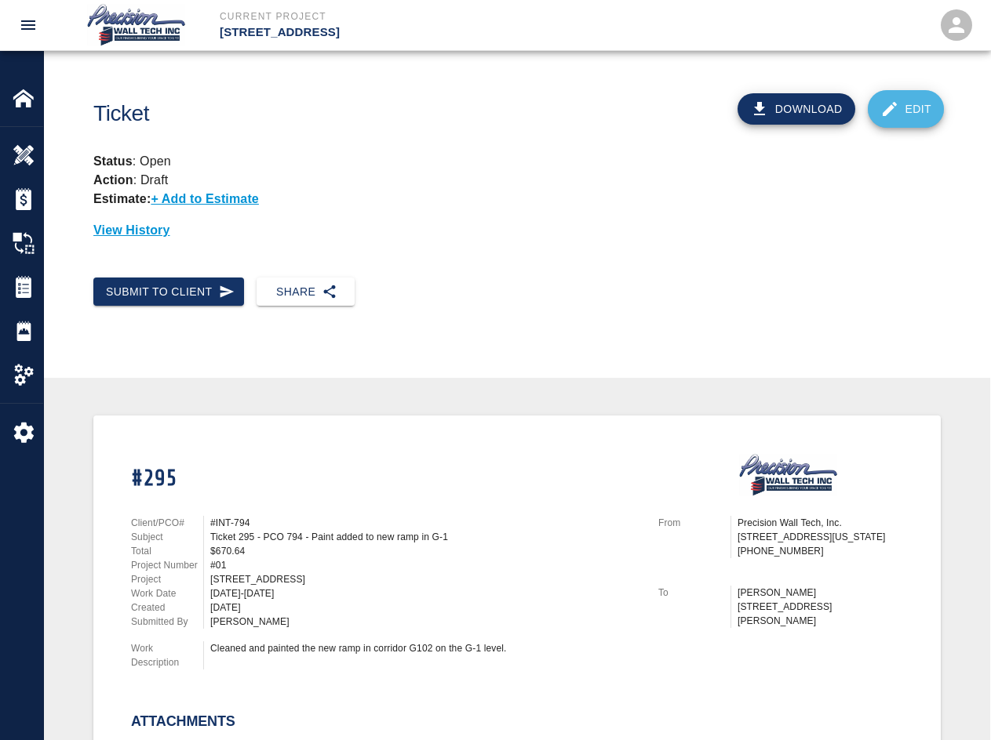
click at [711, 97] on link "Edit" at bounding box center [905, 109] width 77 height 38
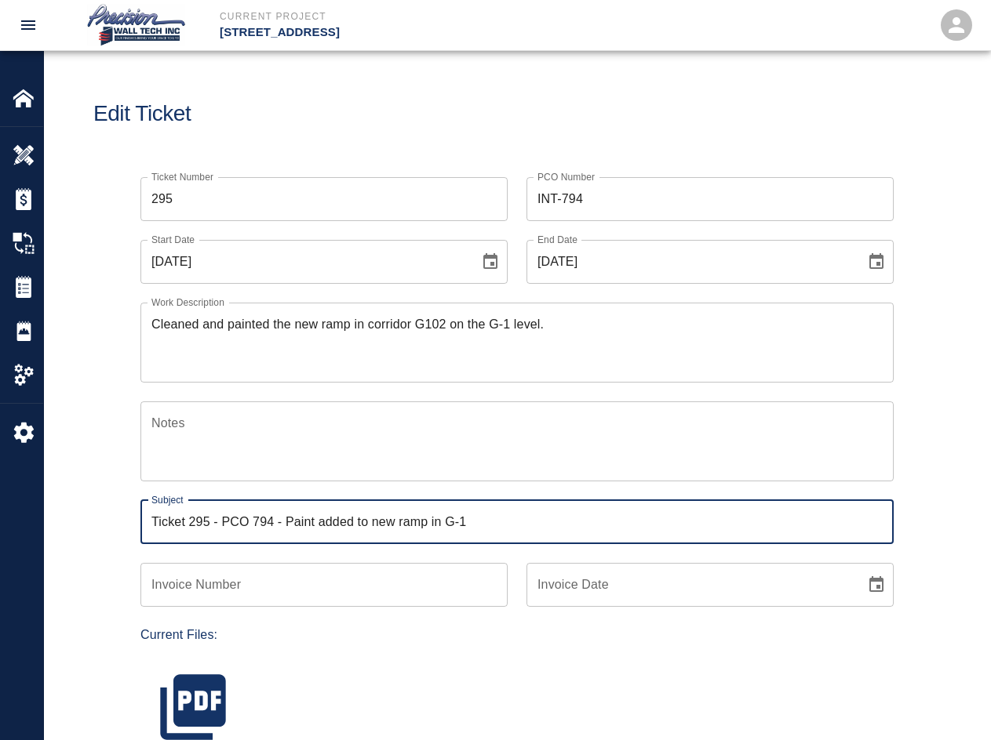
click at [239, 522] on input "Ticket 295 - PCO 794 - Paint added to new ramp in G-1" at bounding box center [516, 522] width 753 height 44
drag, startPoint x: 288, startPoint y: 522, endPoint x: 227, endPoint y: 520, distance: 61.2
click at [227, 520] on input "Ticket 295 - PCO 794 - Paint added to new ramp in G-1" at bounding box center [516, 522] width 753 height 44
drag, startPoint x: 223, startPoint y: 518, endPoint x: 287, endPoint y: 519, distance: 64.3
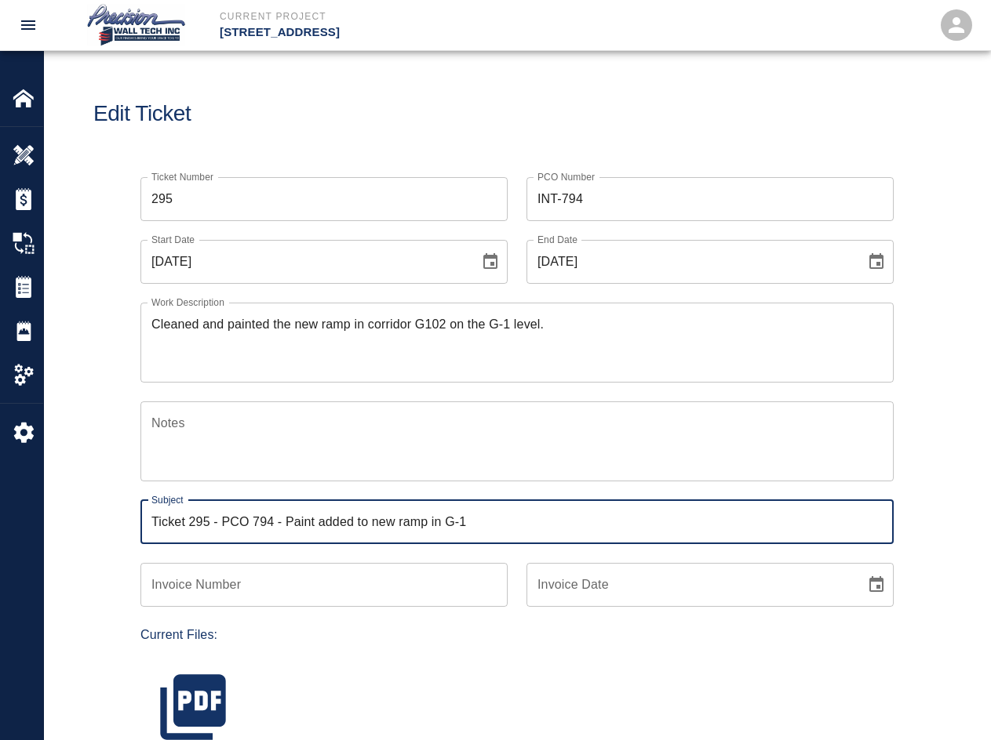
click at [287, 519] on input "Ticket 295 - PCO 794 - Paint added to new ramp in G-1" at bounding box center [516, 522] width 753 height 44
type input "Ticket 295 - Paint added to new ramp in G-1"
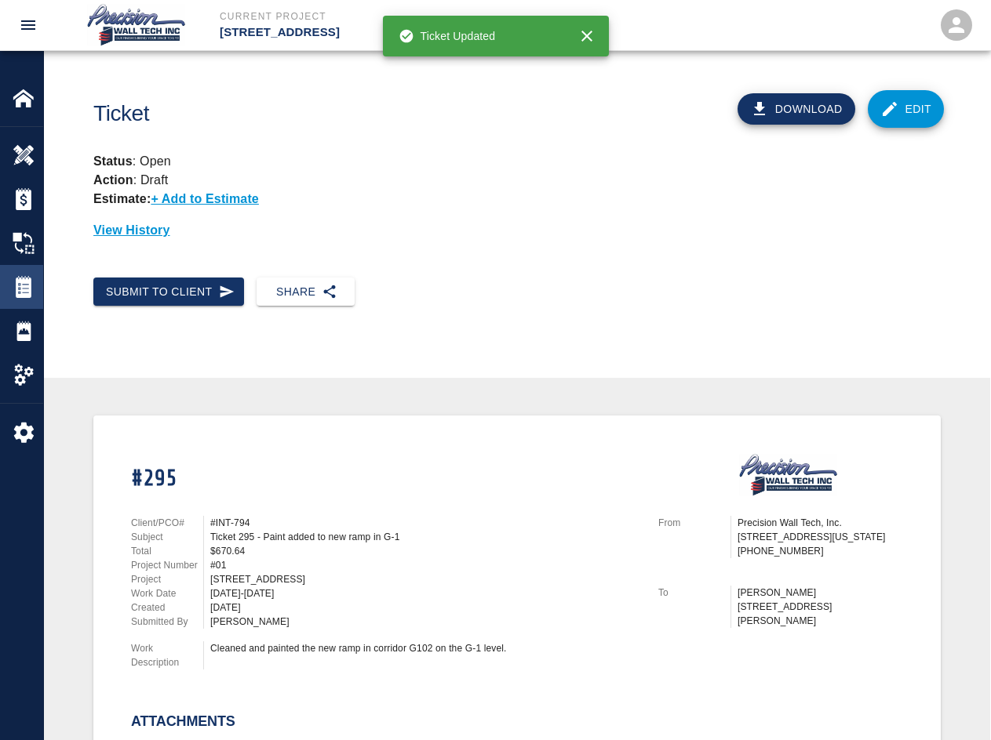
click at [27, 276] on img at bounding box center [24, 287] width 22 height 22
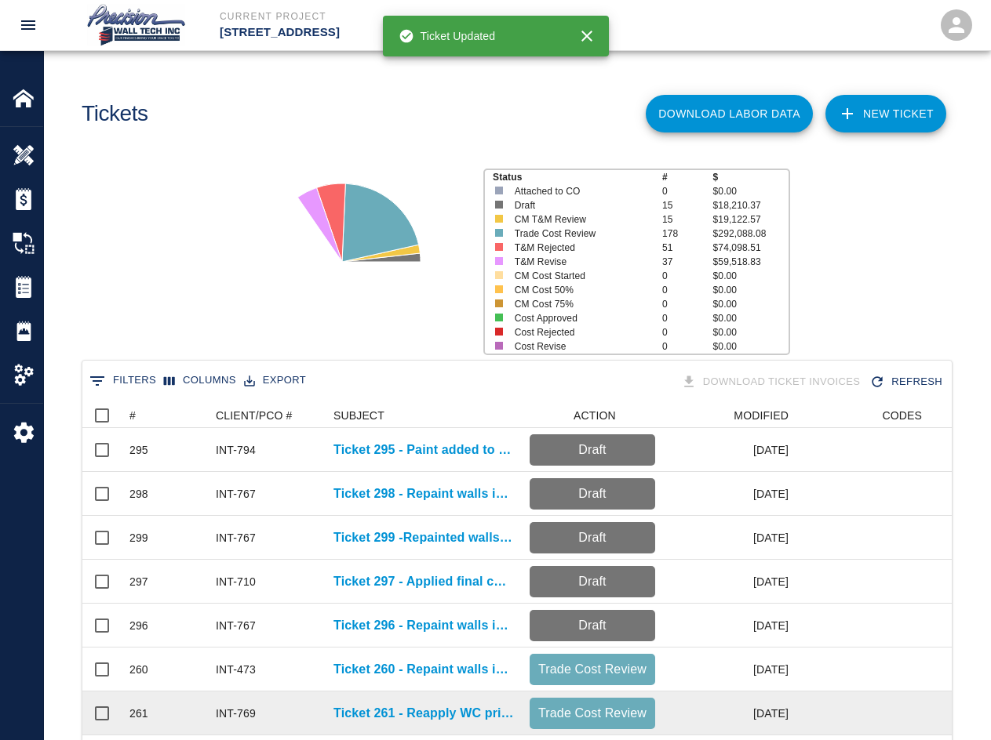
scroll to position [657, 0]
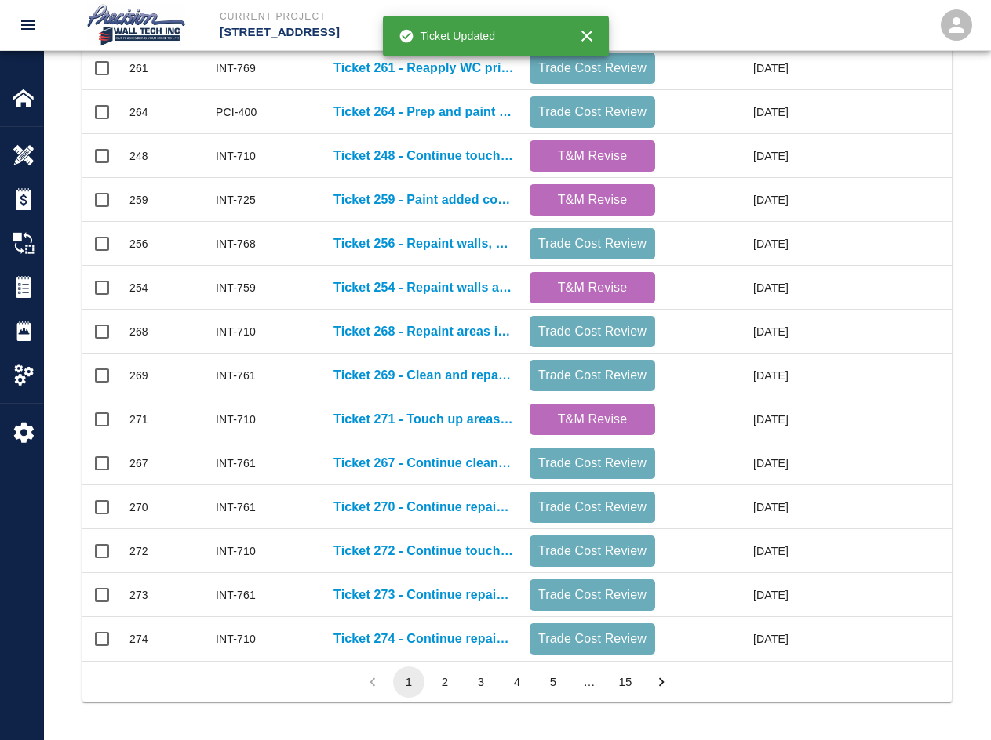
click at [428, 682] on li "2" at bounding box center [445, 682] width 36 height 31
click at [438, 688] on button "2" at bounding box center [444, 682] width 31 height 31
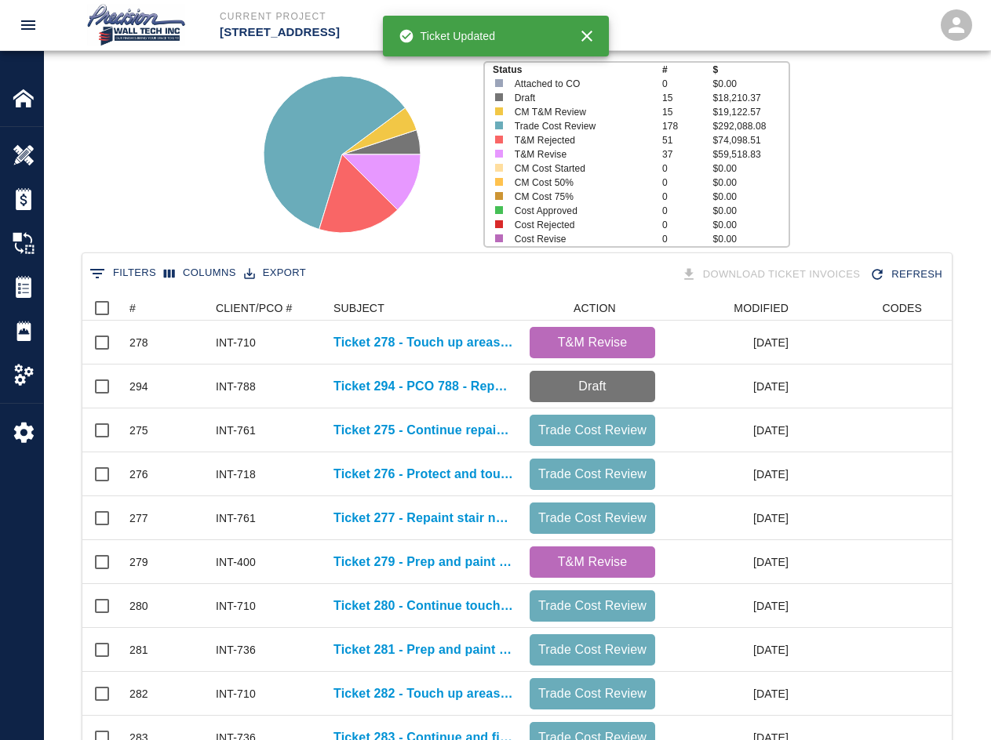
scroll to position [0, 0]
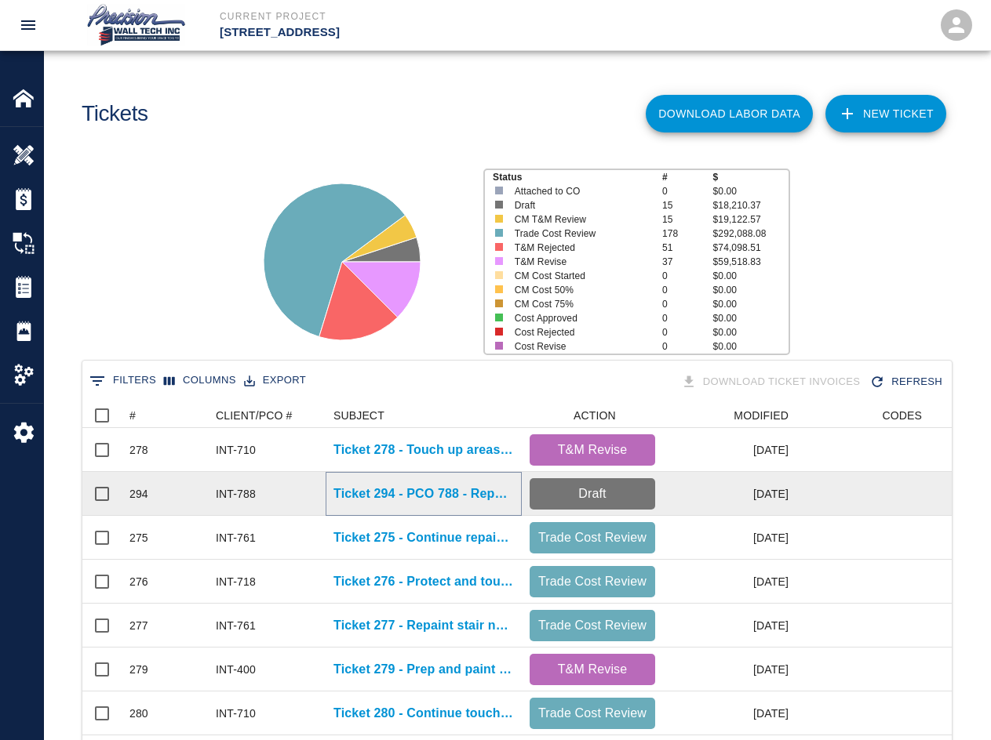
click at [444, 499] on p "Ticket 294 - PCO 788 - Repaint walls, ceilings, and handrails. Damaged by other…" at bounding box center [423, 494] width 180 height 19
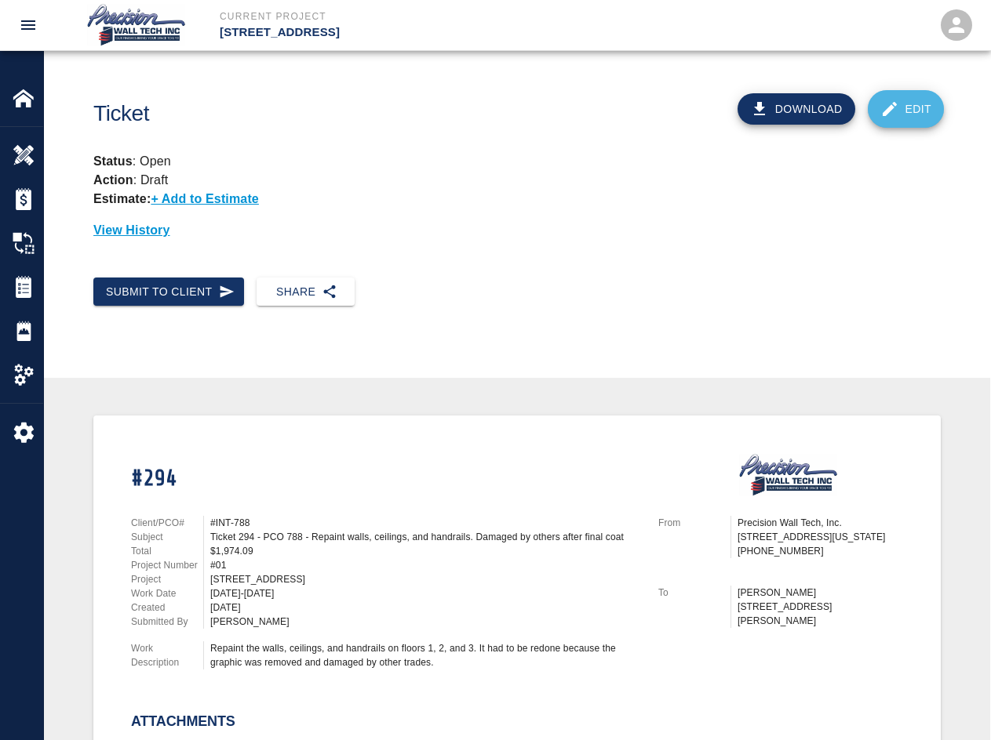
click at [711, 116] on icon at bounding box center [889, 109] width 19 height 19
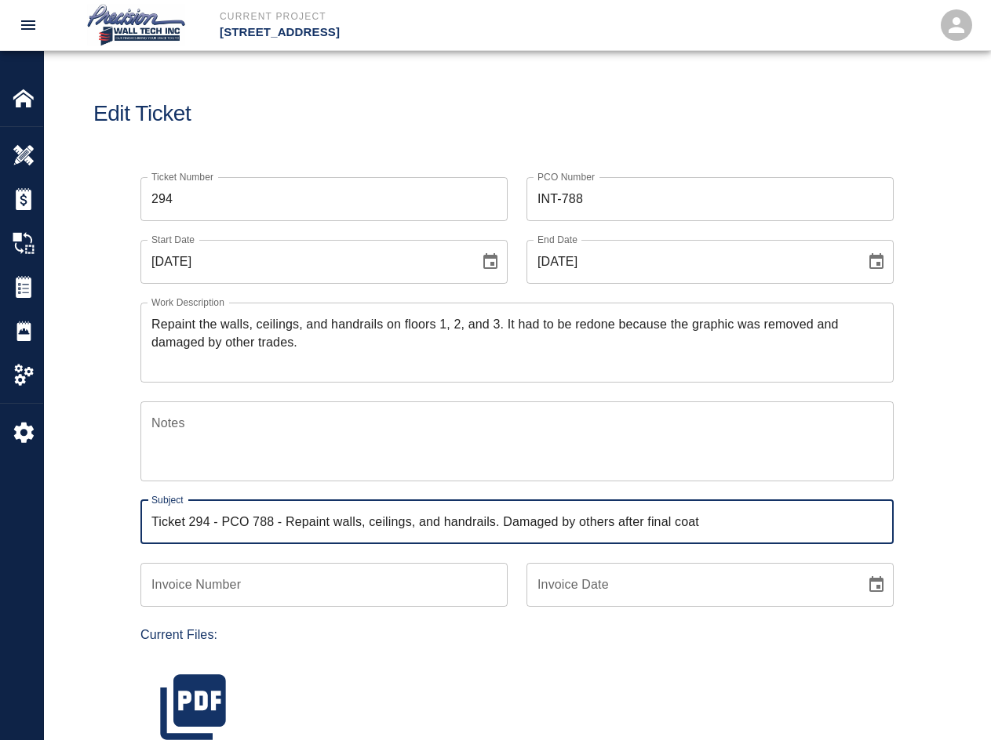
drag, startPoint x: 221, startPoint y: 521, endPoint x: 285, endPoint y: 514, distance: 64.7
click at [285, 514] on input "Ticket 294 - PCO 788 - Repaint walls, ceilings, and handrails. Damaged by other…" at bounding box center [516, 522] width 753 height 44
type input "Ticket 294 - Repaint walls, ceilings, and handrails. Damaged by others after fi…"
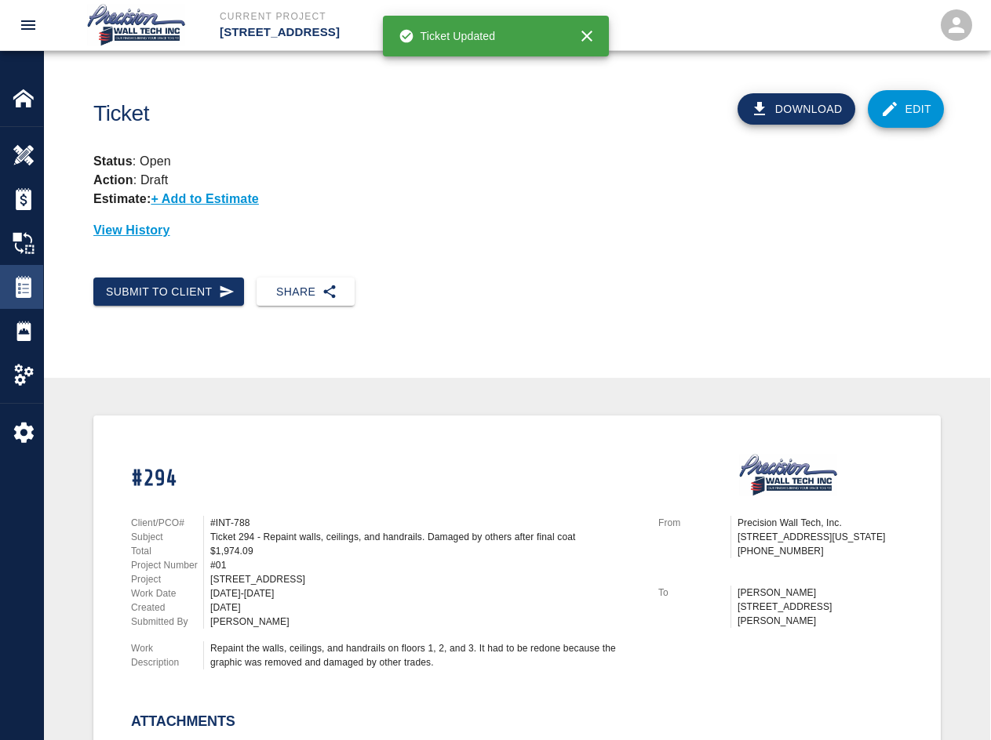
click at [32, 287] on img at bounding box center [24, 287] width 22 height 22
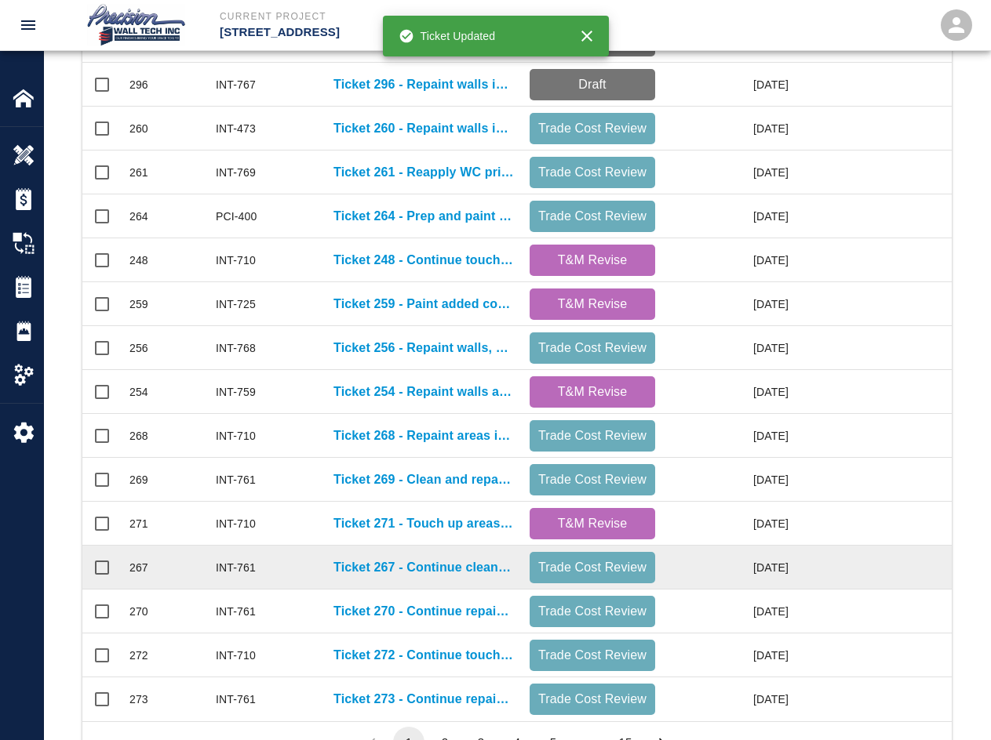
scroll to position [657, 0]
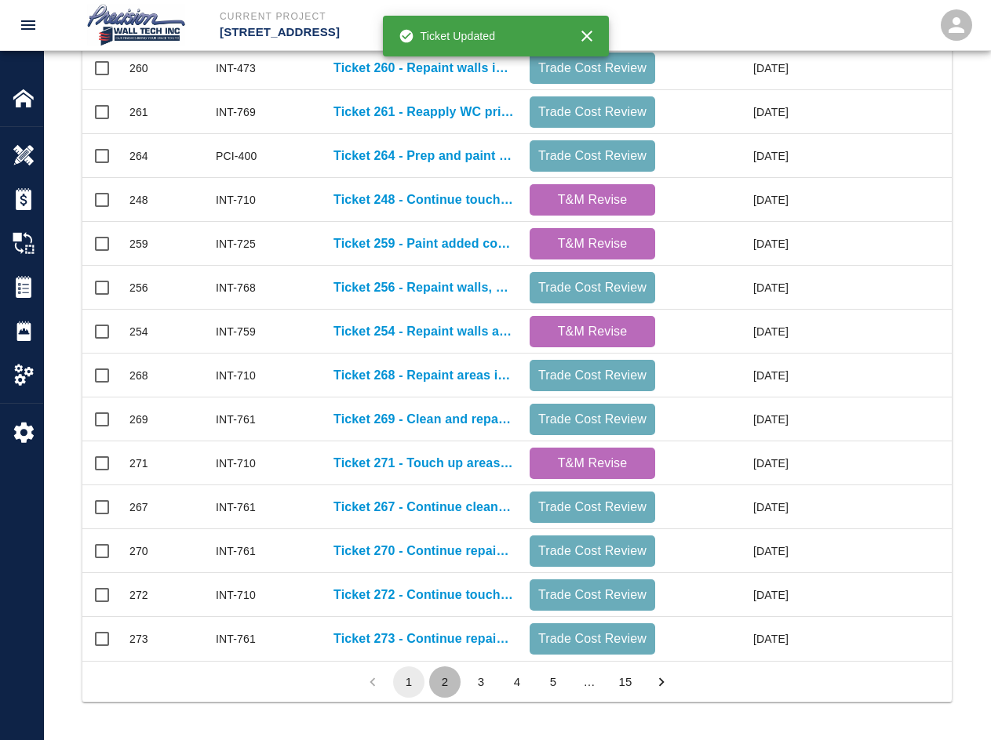
click at [438, 689] on button "2" at bounding box center [444, 682] width 31 height 31
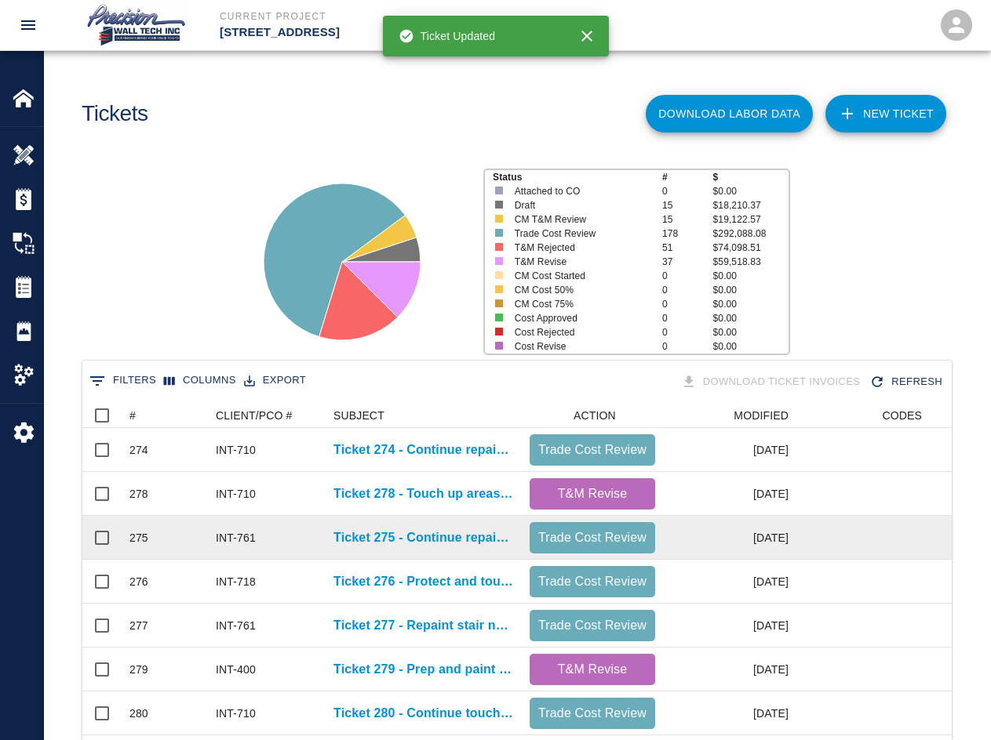
scroll to position [314, 0]
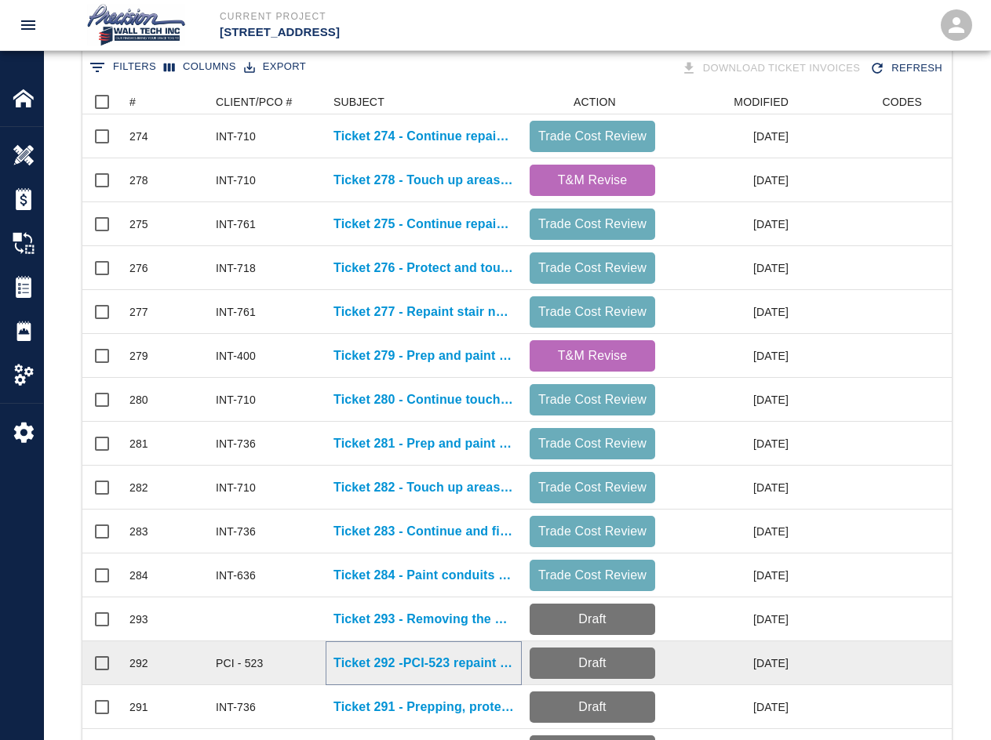
click at [438, 670] on p "Ticket 292 -PCI-523 repaint the entire monumental stair which was damaged by ot…" at bounding box center [423, 663] width 180 height 19
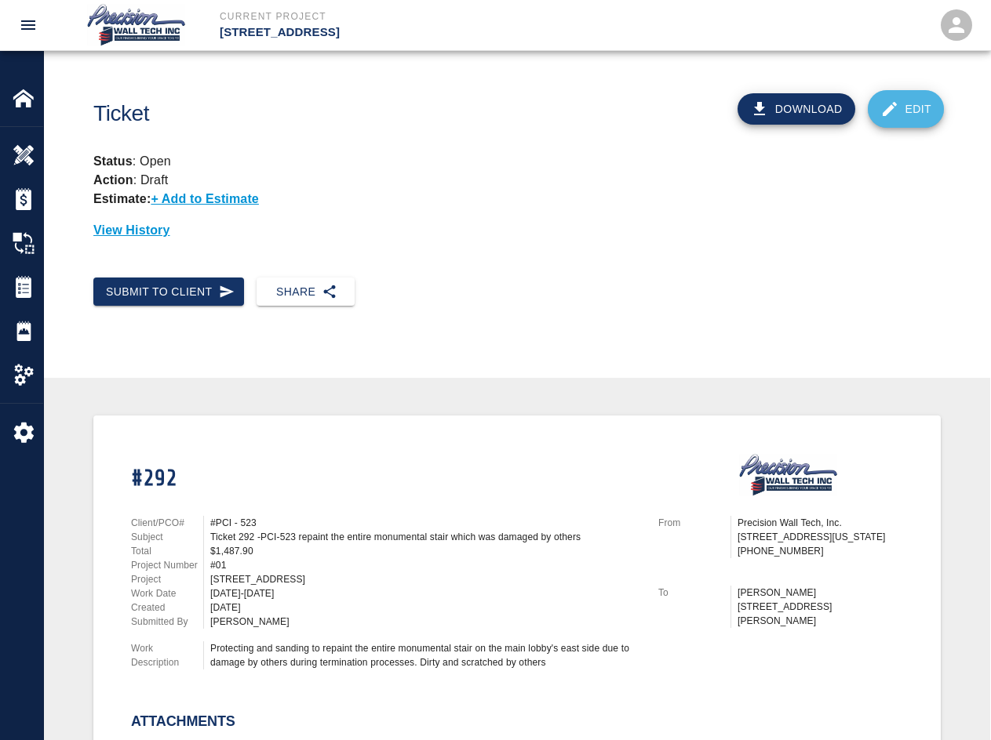
click at [711, 103] on link "Edit" at bounding box center [905, 109] width 77 height 38
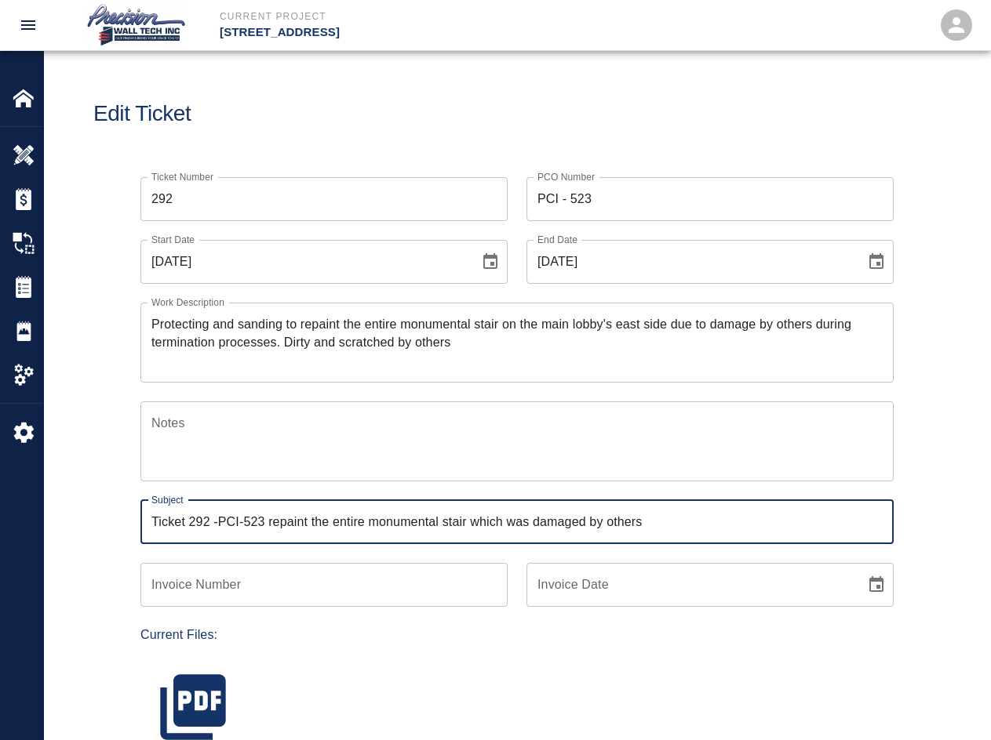
drag, startPoint x: 219, startPoint y: 522, endPoint x: 246, endPoint y: 526, distance: 27.8
click at [246, 526] on input "Ticket 292 -PCI-523 repaint the entire monumental stair which was damaged by ot…" at bounding box center [516, 522] width 753 height 44
type input "Ticket 292 - 523 repaint the entire monumental stair which was damaged by others"
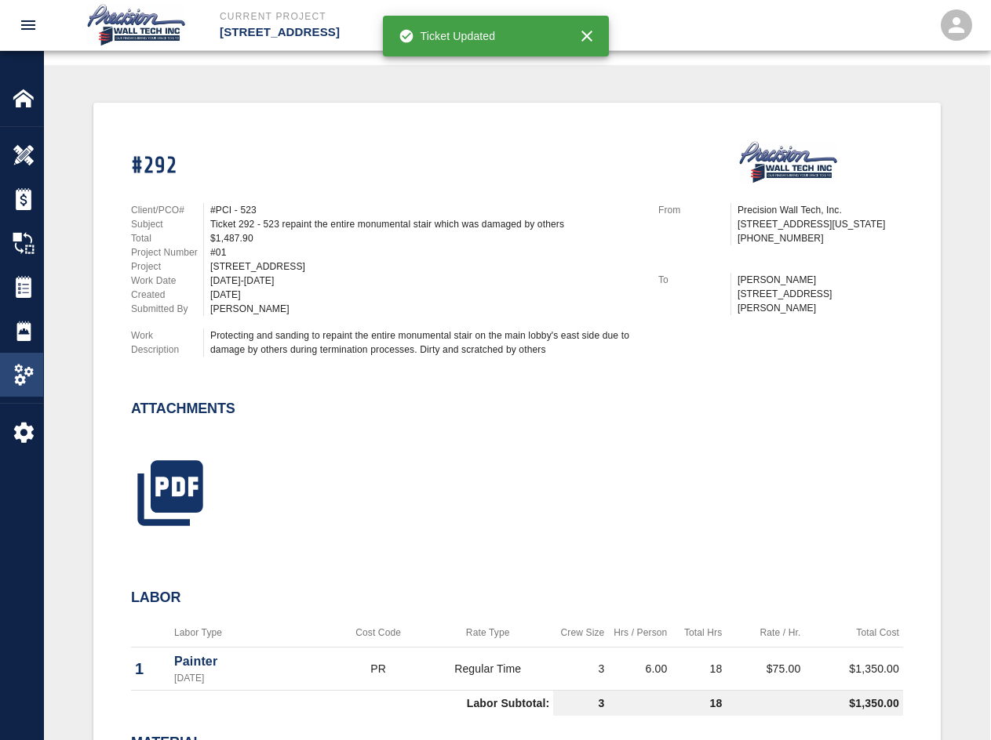
scroll to position [314, 0]
click at [45, 305] on div "#292 Client/PCO# #PCI - 523 Subject Ticket 292 - 523 repaint the entire monumen…" at bounding box center [517, 547] width 946 height 966
click at [31, 293] on img at bounding box center [24, 287] width 22 height 22
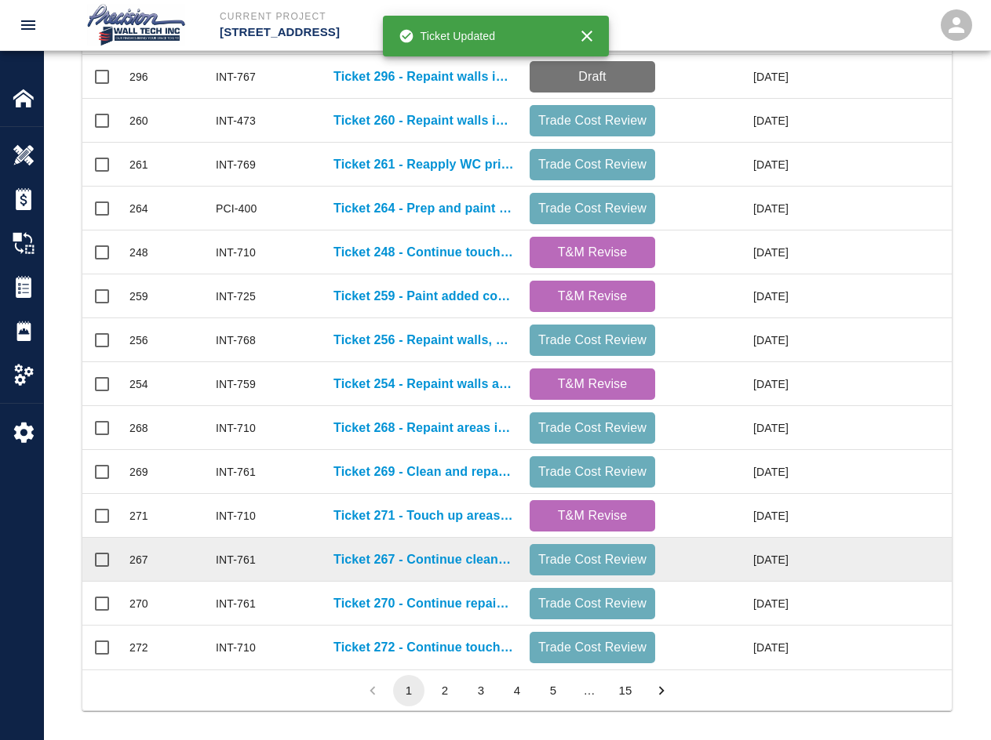
scroll to position [657, 0]
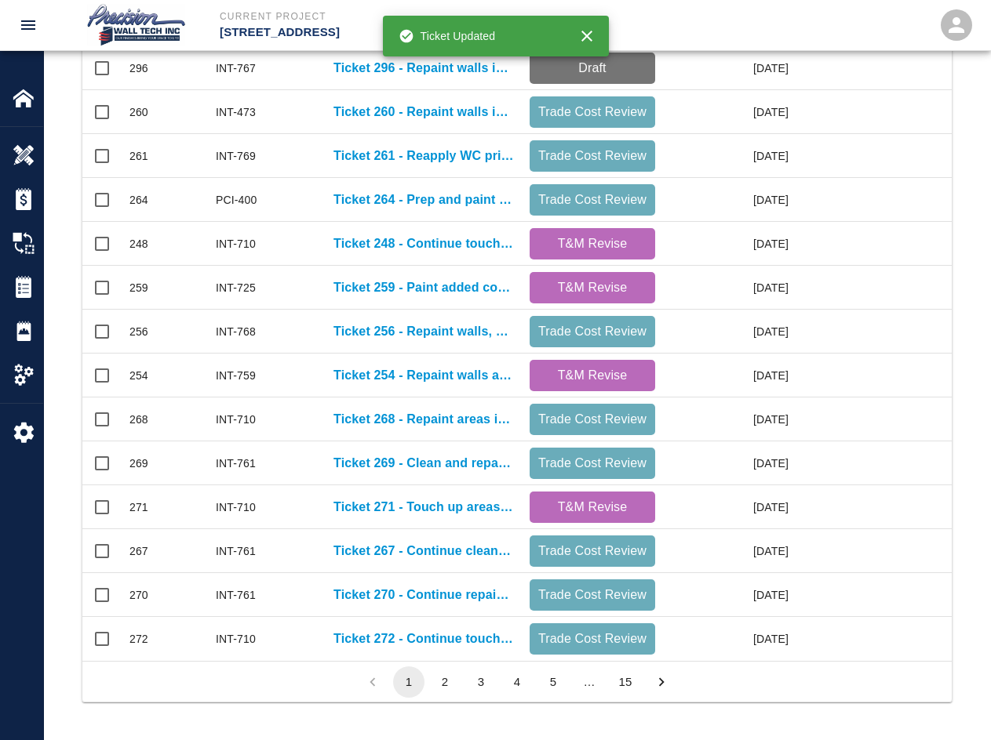
drag, startPoint x: 426, startPoint y: 684, endPoint x: 440, endPoint y: 685, distance: 14.1
click at [440, 685] on ul "1 2 3 4 5 … 15" at bounding box center [516, 682] width 325 height 31
click at [440, 685] on button "2" at bounding box center [444, 682] width 31 height 31
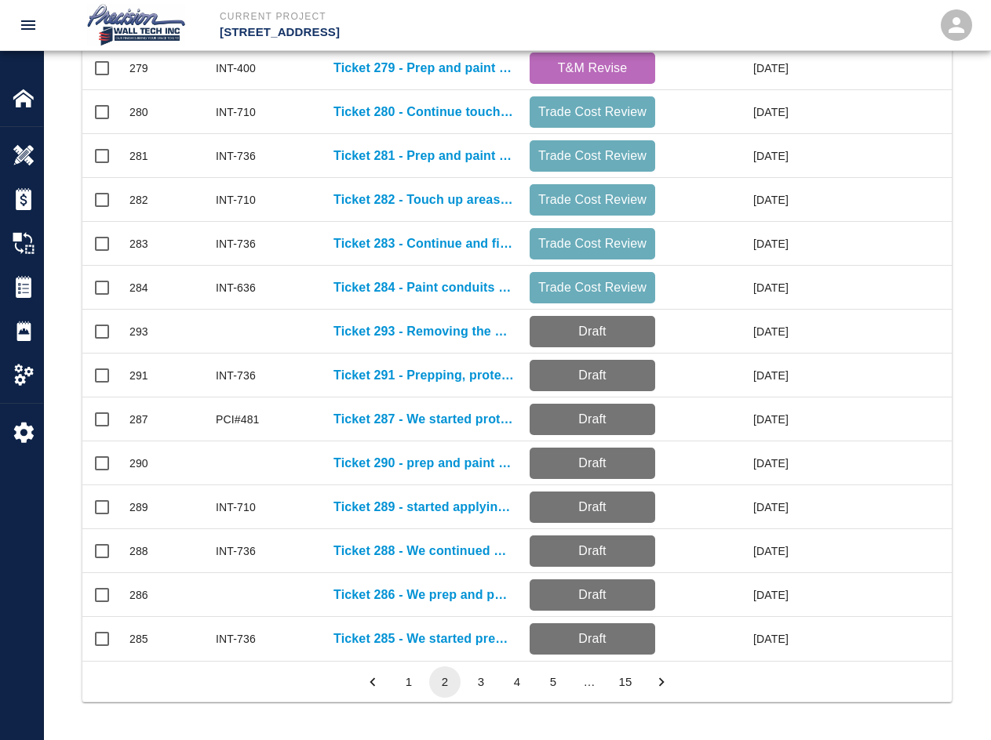
click at [474, 672] on button "3" at bounding box center [480, 682] width 31 height 31
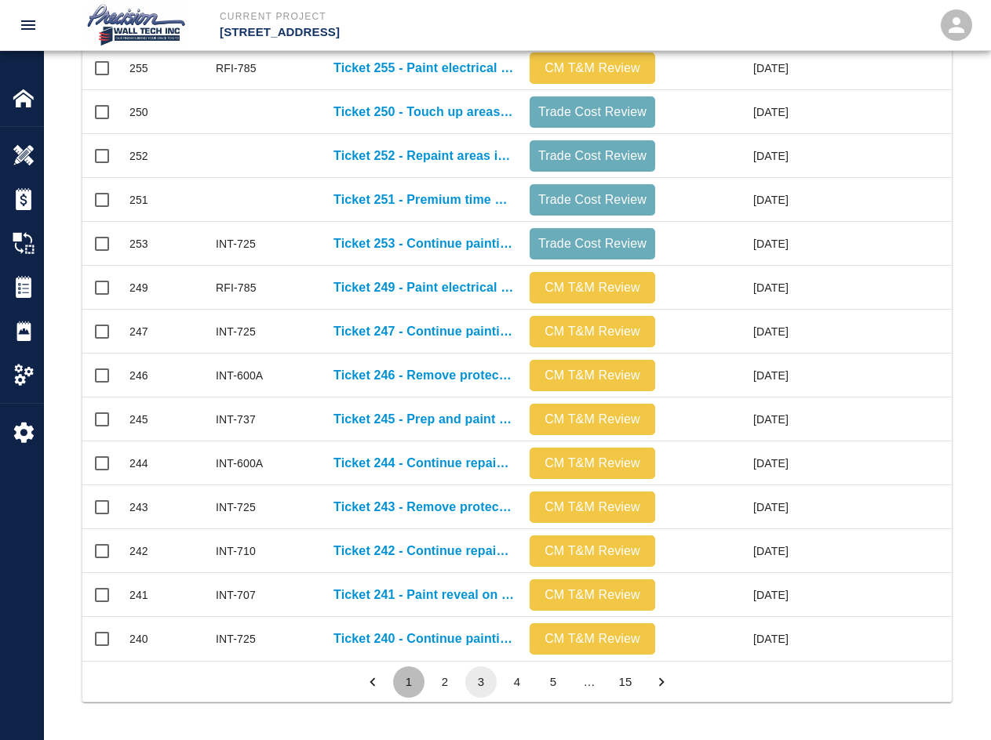
click at [396, 683] on button "1" at bounding box center [408, 682] width 31 height 31
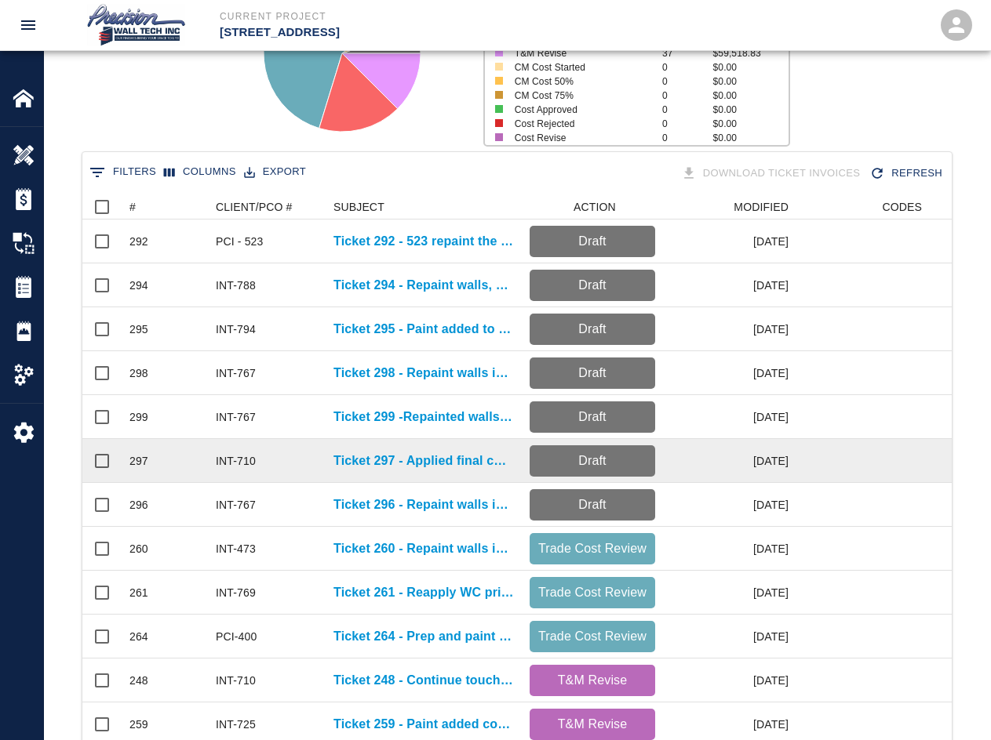
scroll to position [314, 0]
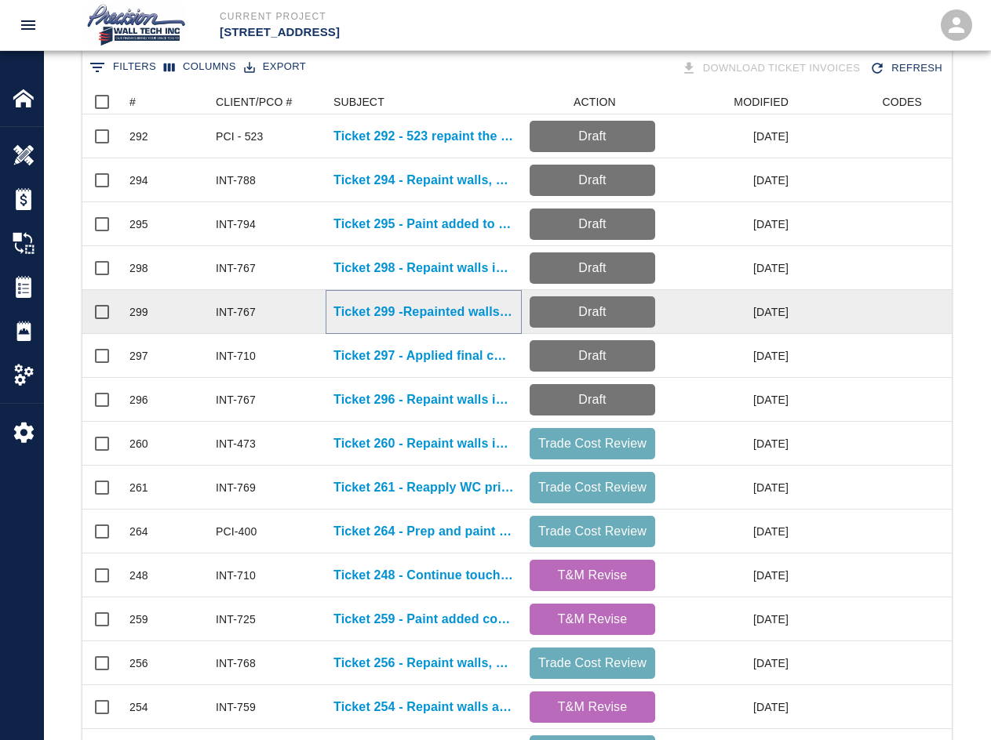
click at [457, 310] on p "Ticket 299 -Repainted walls on the 1st floor garage entrance due to damage by o…" at bounding box center [423, 312] width 180 height 19
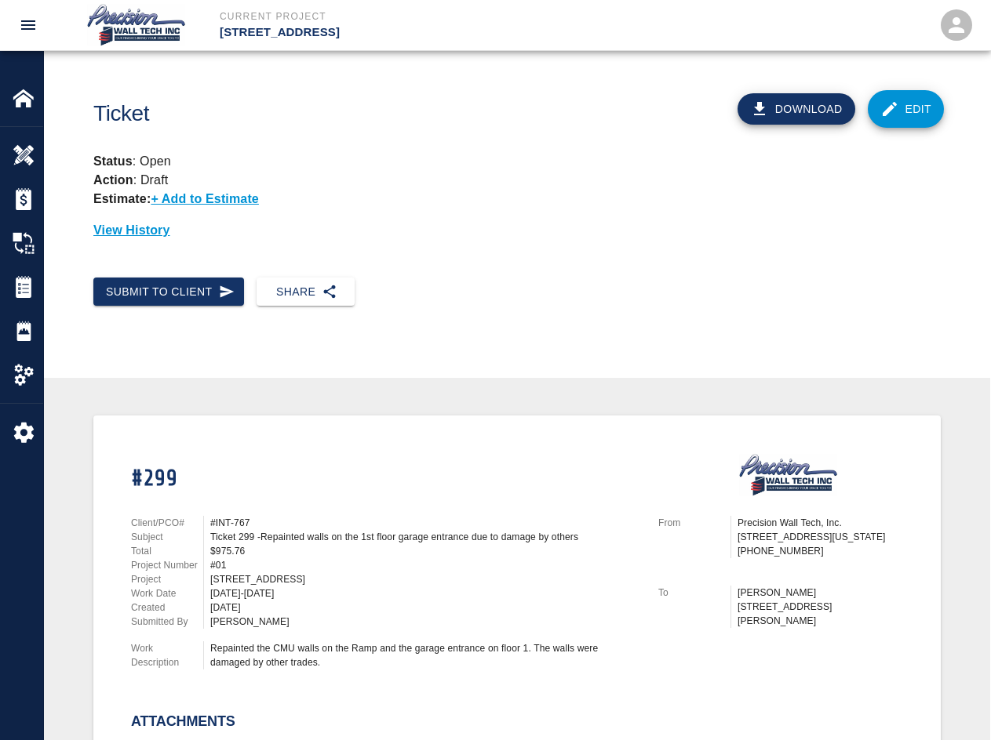
click at [711, 109] on link "Edit" at bounding box center [905, 109] width 77 height 38
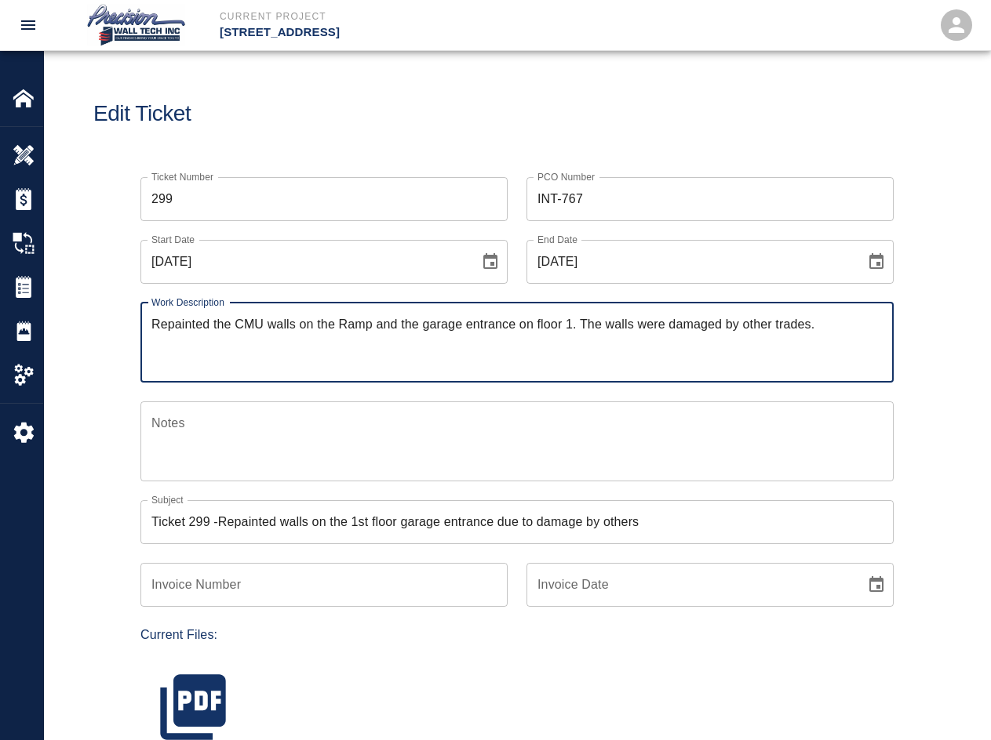
click at [221, 522] on input "Ticket 299 -Repainted walls on the 1st floor garage entrance due to damage by o…" at bounding box center [516, 522] width 753 height 44
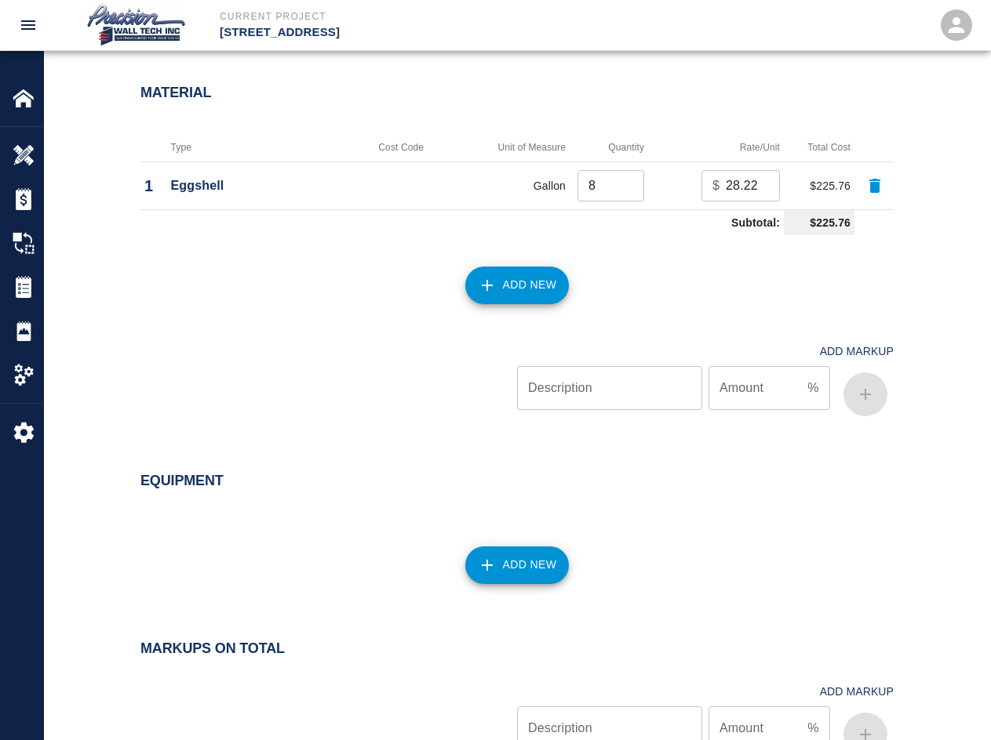
scroll to position [1586, 0]
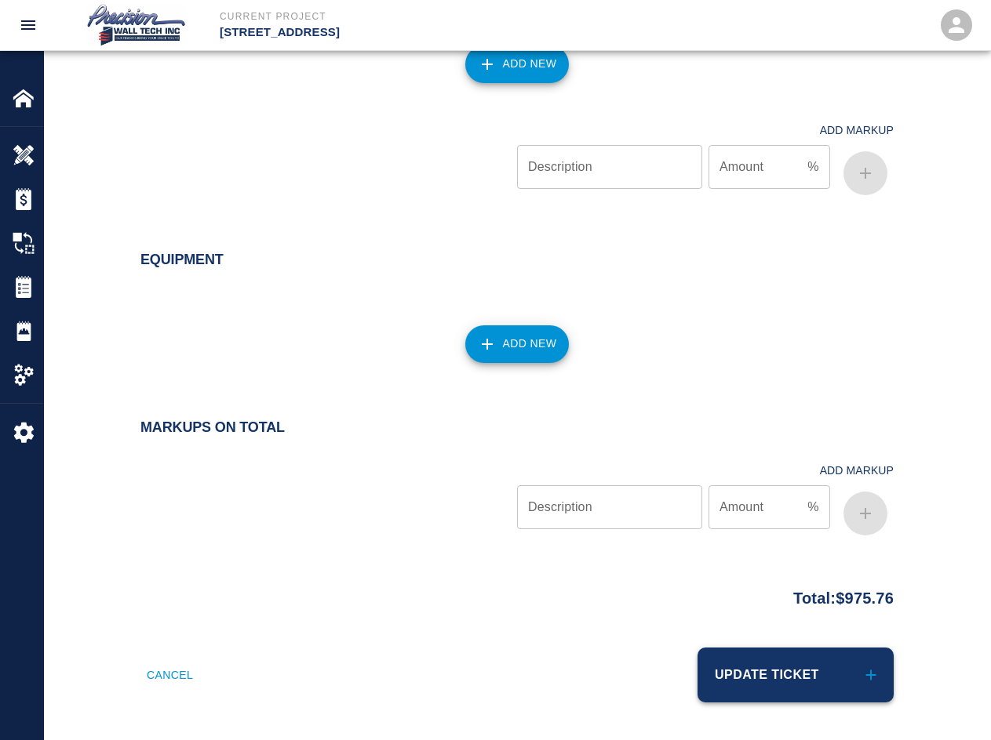
type input "Ticket 299 - Repainted walls on the 1st floor garage entrance due to damage by …"
click at [711, 658] on button "Update Ticket" at bounding box center [795, 675] width 196 height 55
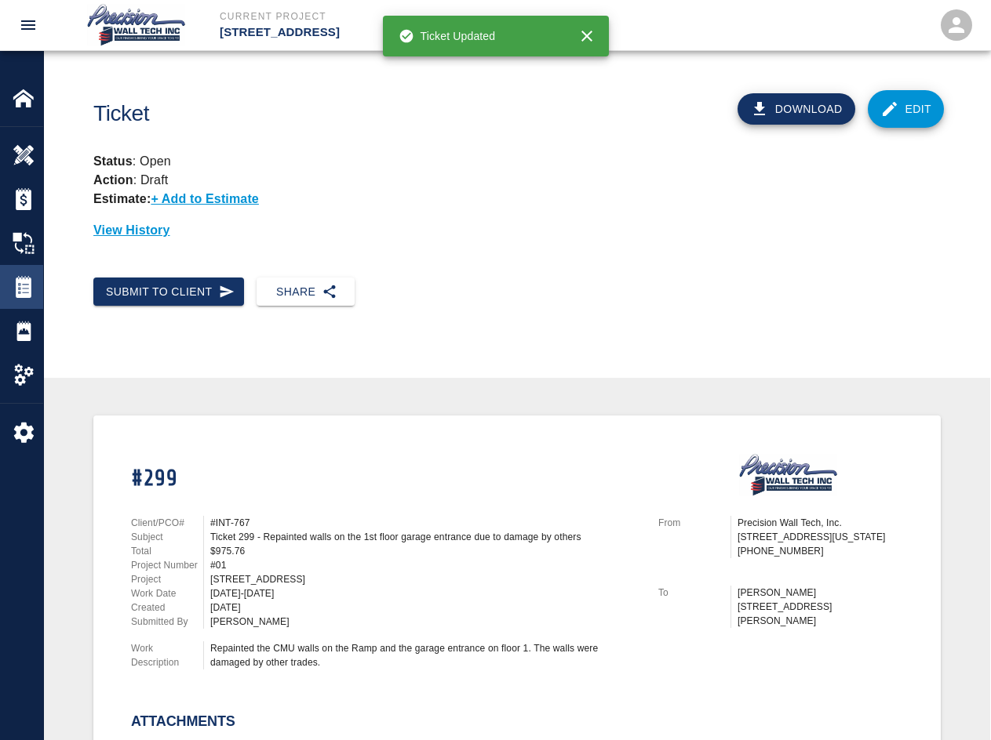
click at [30, 285] on img at bounding box center [24, 287] width 22 height 22
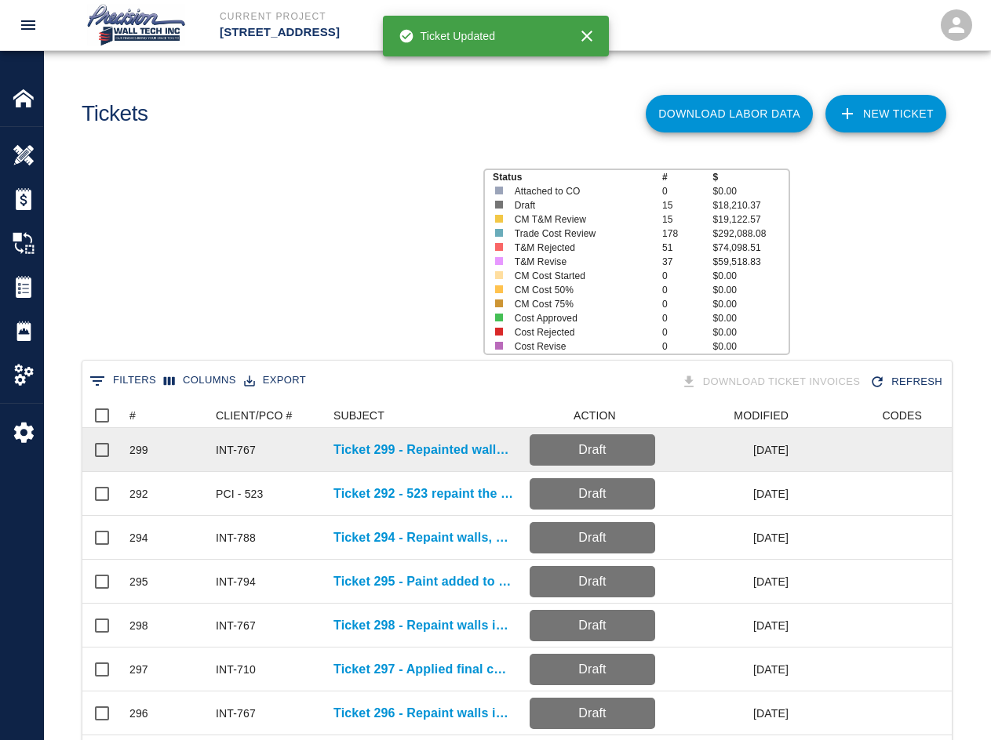
scroll to position [903, 857]
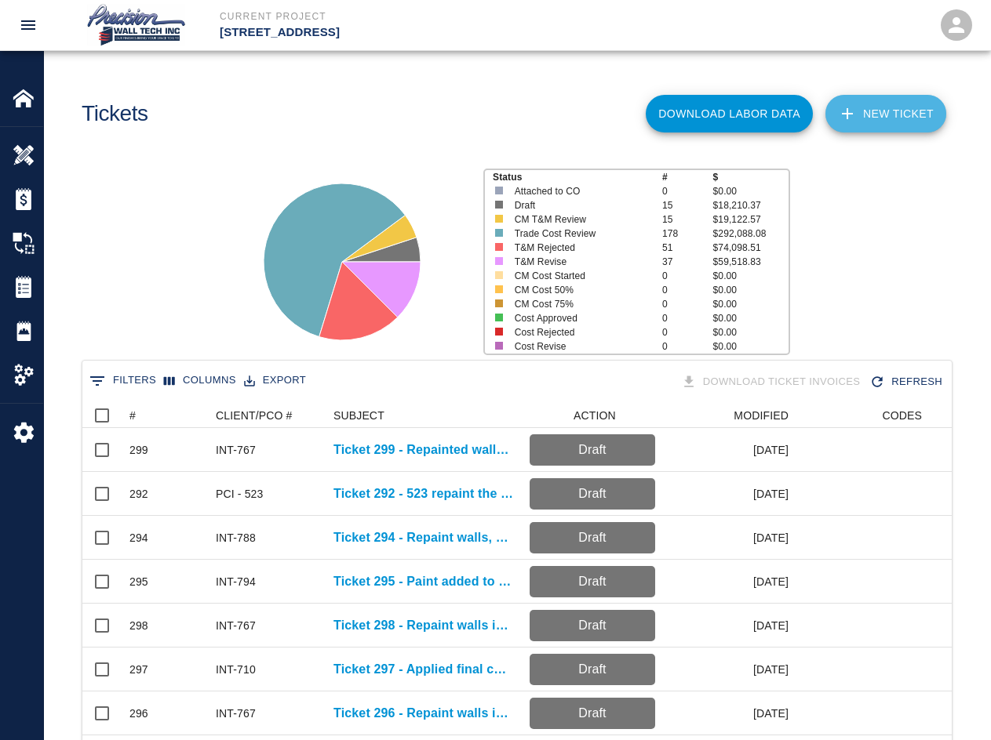
click at [711, 118] on link "NEW TICKET" at bounding box center [885, 114] width 121 height 38
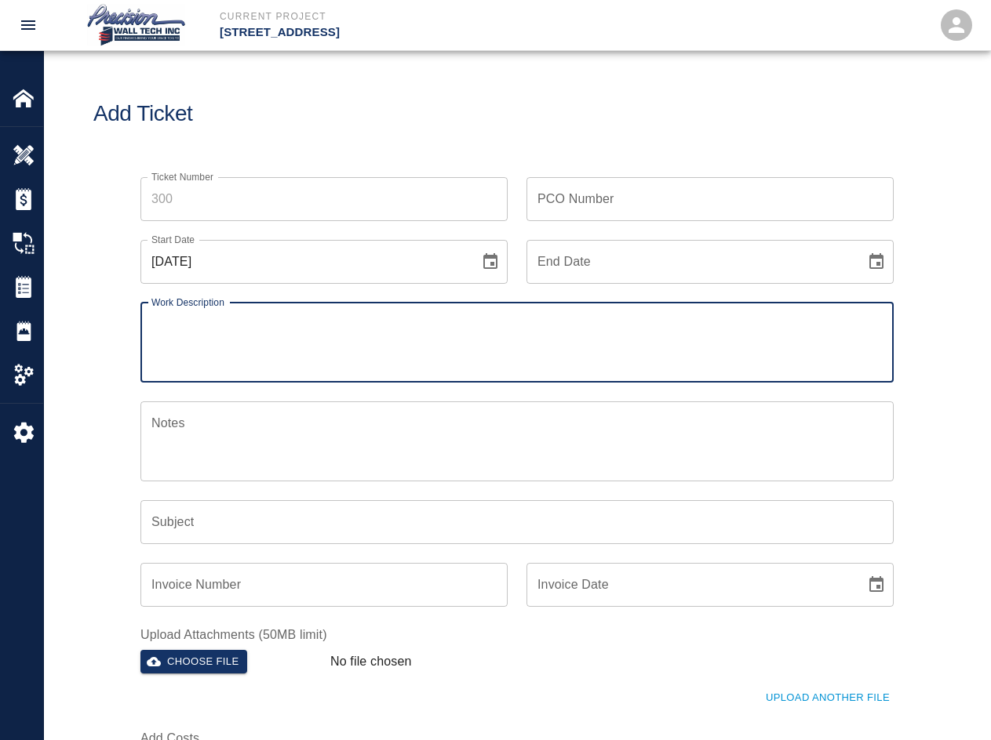
click at [181, 207] on input "Ticket Number" at bounding box center [323, 199] width 367 height 44
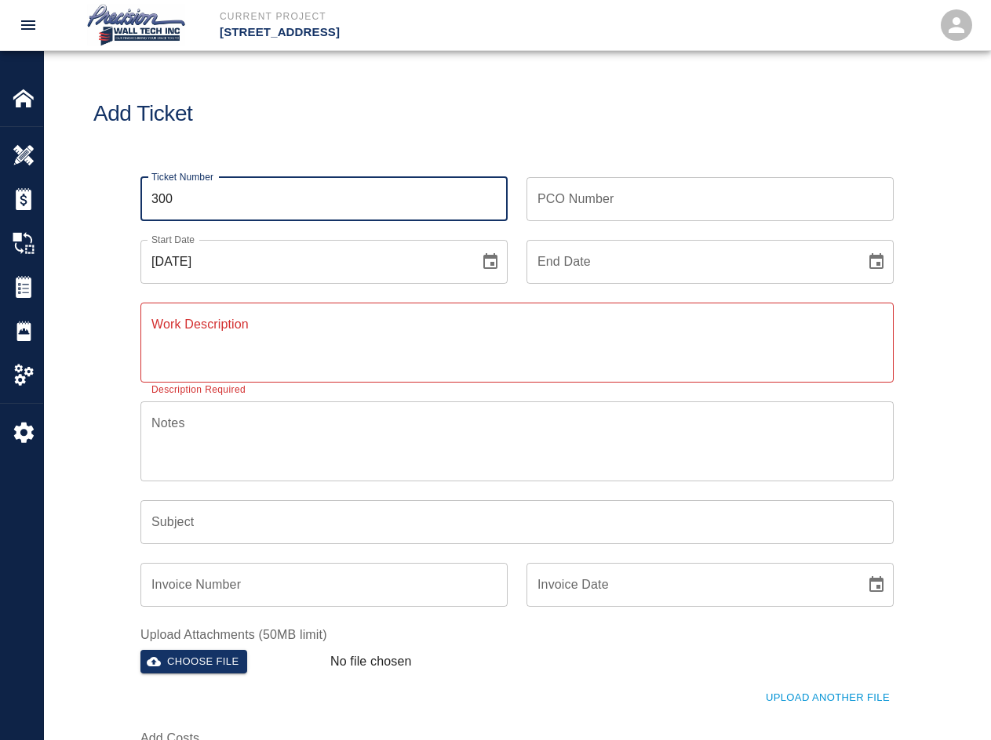
type input "300"
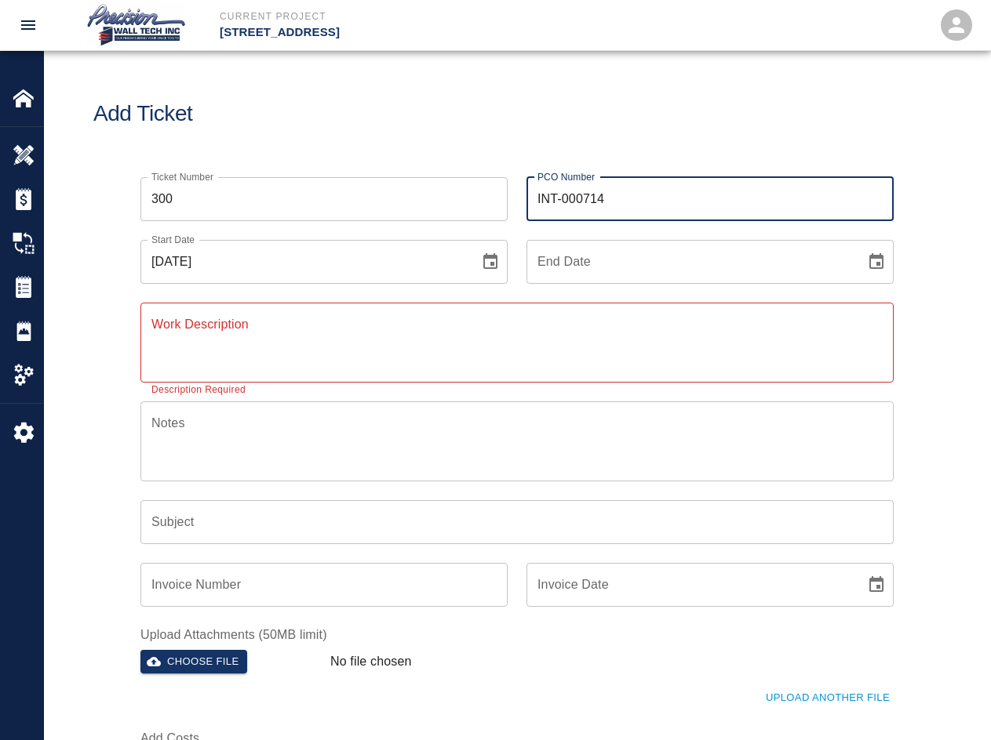
type input "INT-000714"
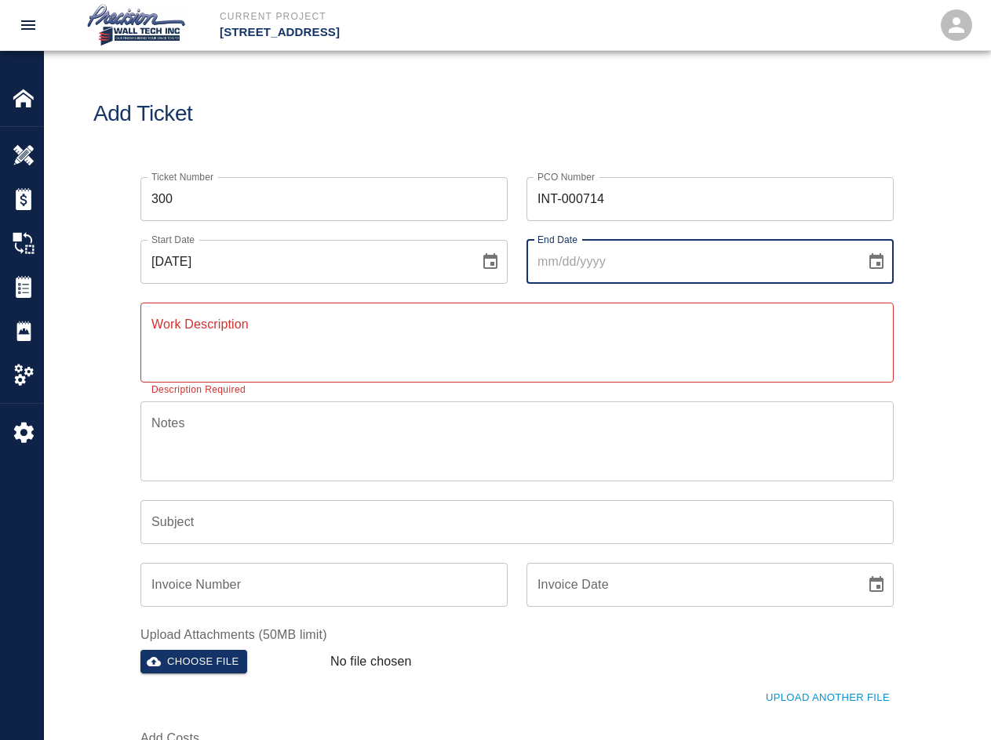
click at [711, 246] on button "Choose date" at bounding box center [875, 261] width 31 height 31
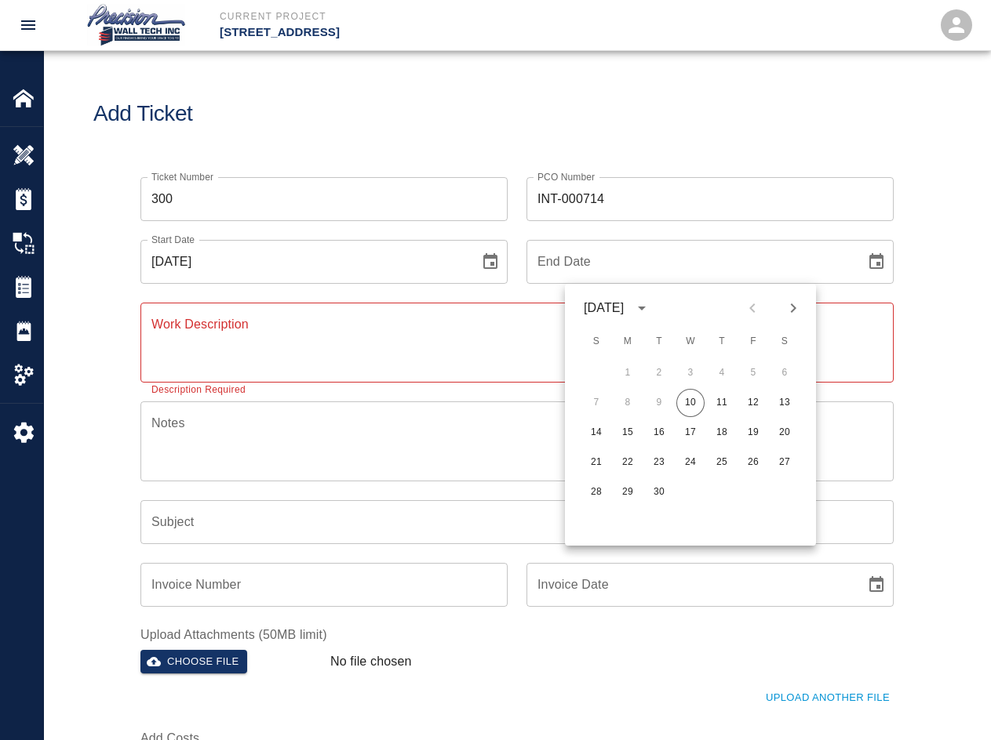
click at [676, 389] on button "10" at bounding box center [690, 403] width 28 height 28
type input "[DATE]"
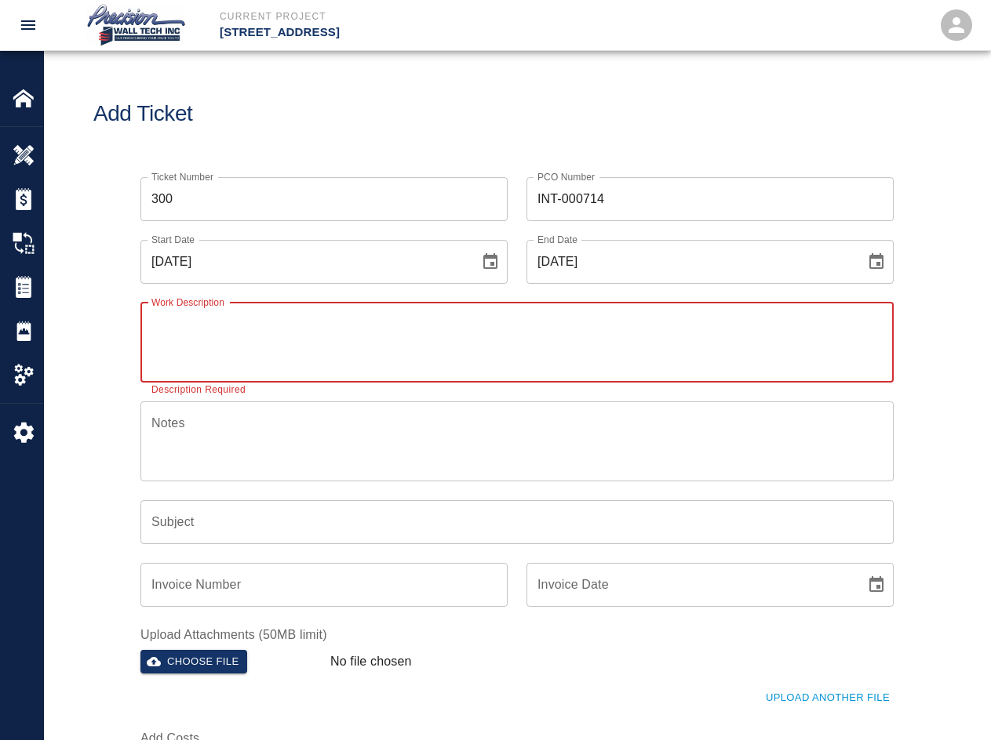
click at [304, 371] on div "x Work Description" at bounding box center [516, 343] width 753 height 80
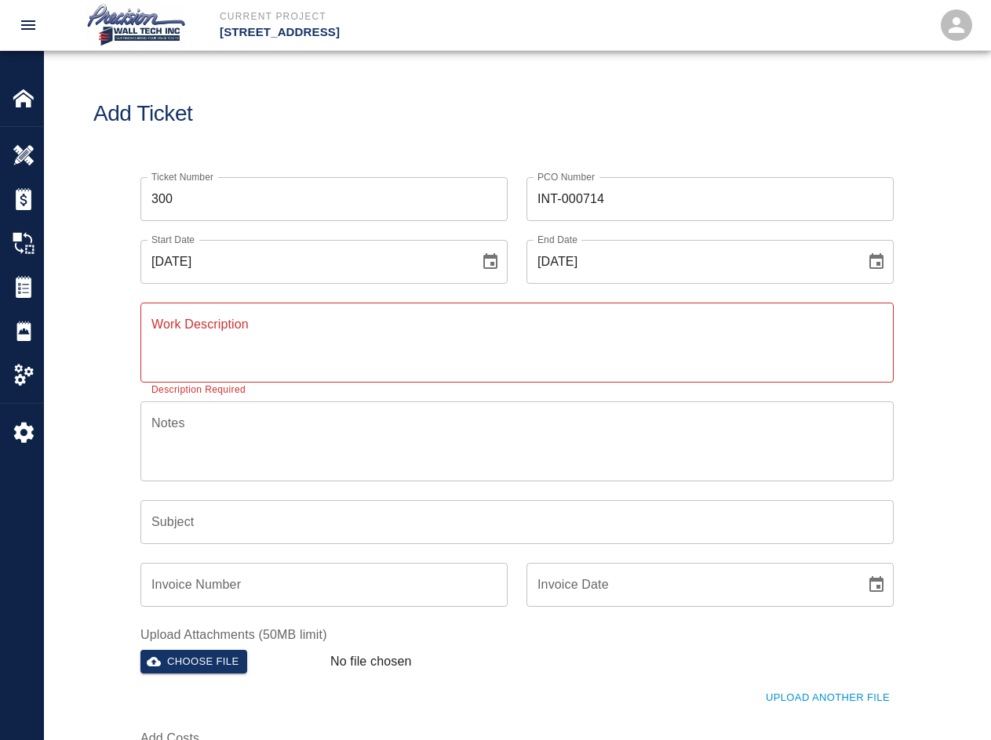
click at [221, 308] on div "x Work Description" at bounding box center [516, 343] width 753 height 80
drag, startPoint x: 221, startPoint y: 308, endPoint x: 213, endPoint y: 322, distance: 16.5
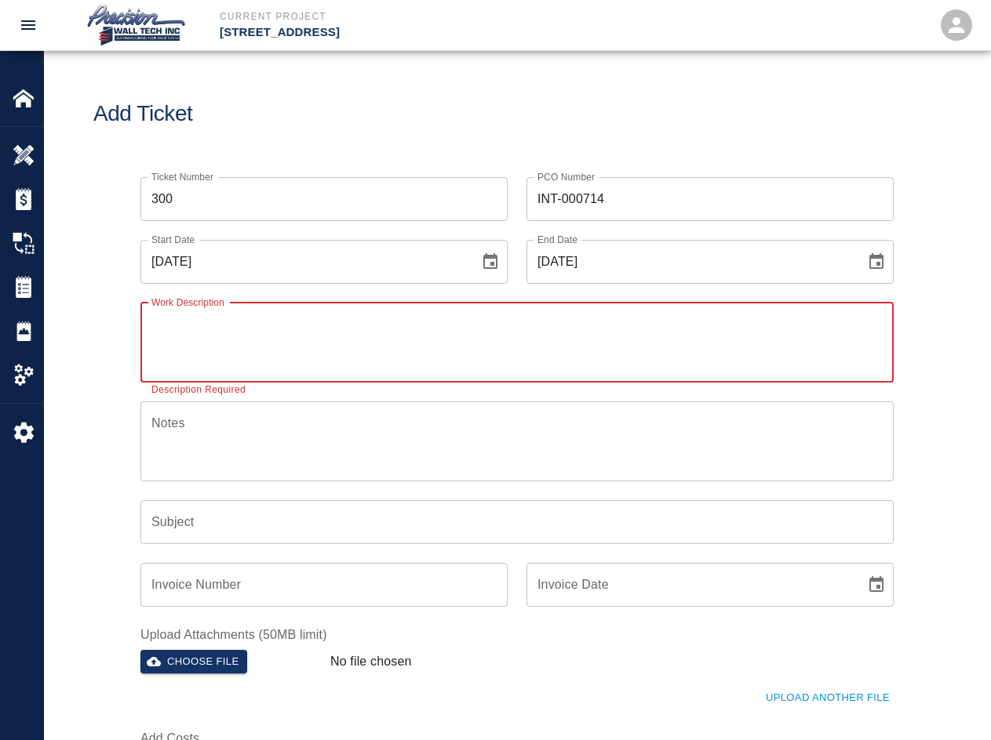
click at [213, 322] on textarea "Work Description" at bounding box center [516, 342] width 731 height 54
paste textarea "prepped and painted walls exposed under metal panels in terrace space on the 8t…"
click at [161, 323] on textarea "prepped and painted walls exposed under metal panels in terrace space on the 8t…" at bounding box center [516, 342] width 731 height 54
type textarea "Prepped and painted walls exposed under metal panels in terrace space on the 8t…"
click at [243, 506] on input "Subject" at bounding box center [516, 522] width 753 height 44
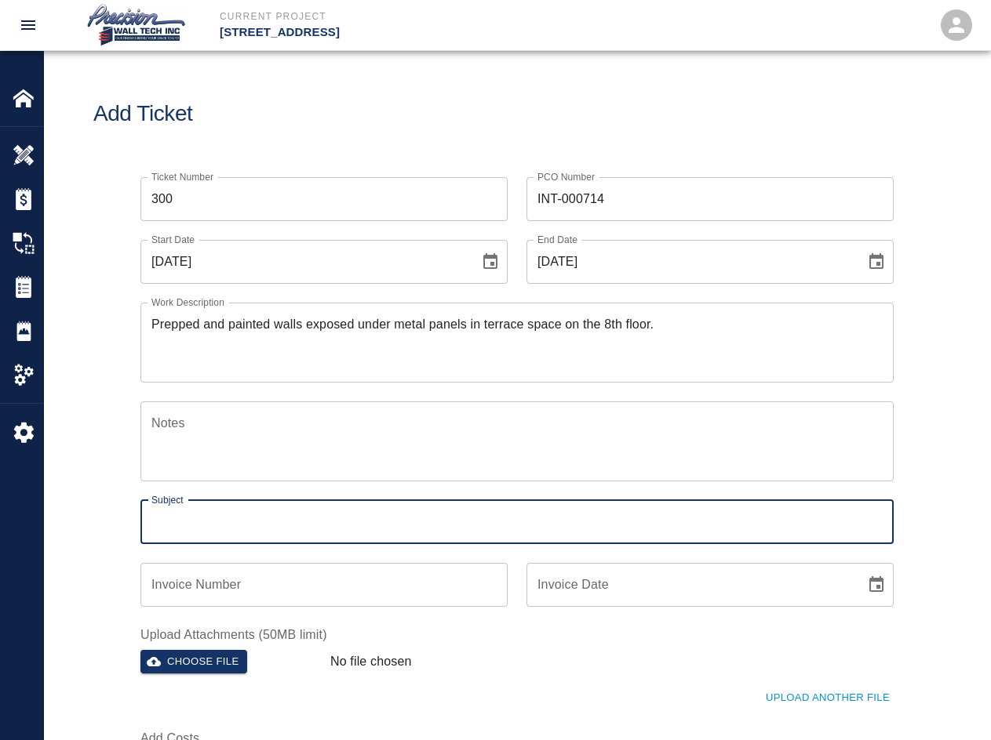
type input "{"
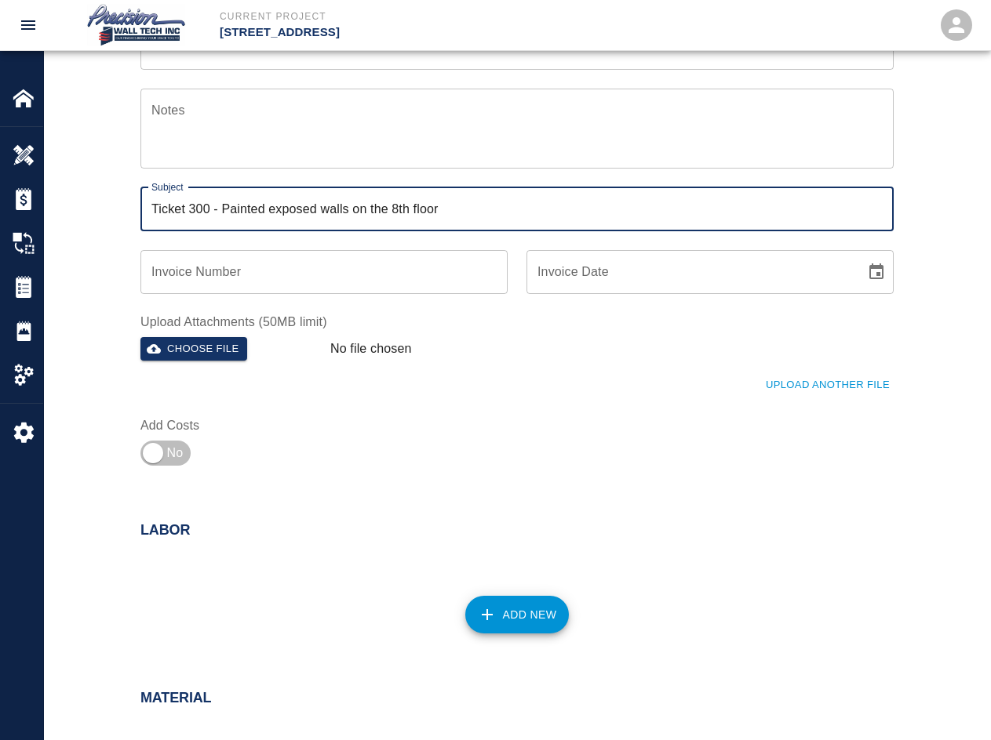
scroll to position [314, 0]
type input "Ticket 300 - Painted exposed walls on the 8th floor"
click at [237, 343] on button "Choose file" at bounding box center [193, 348] width 107 height 24
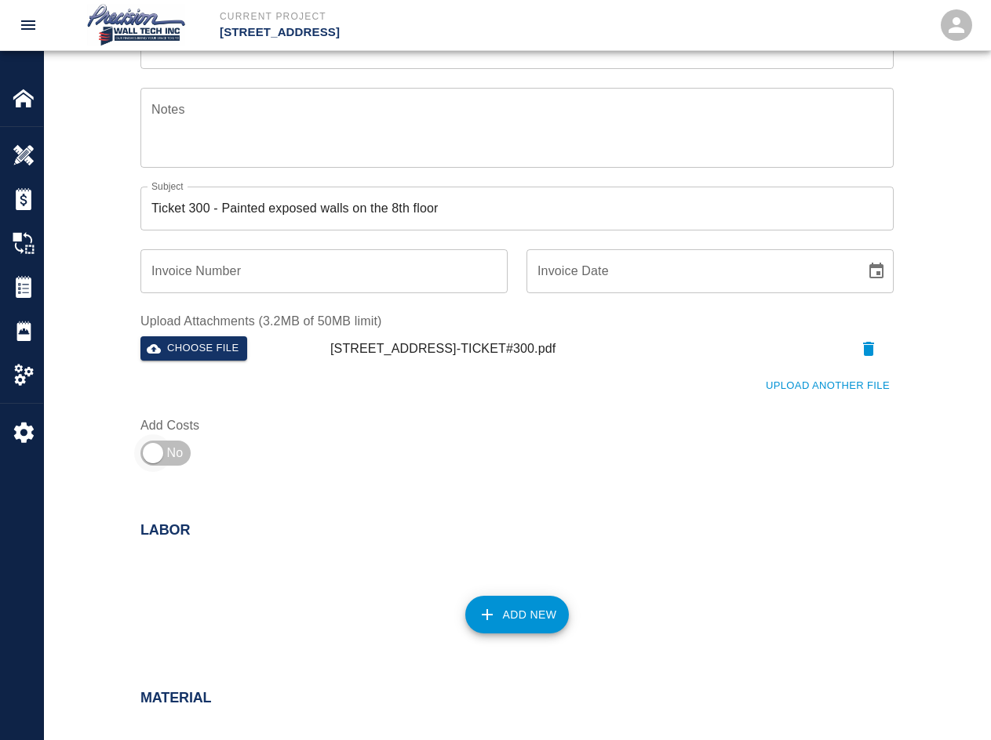
click at [174, 449] on input "checkbox" at bounding box center [152, 453] width 113 height 38
checkbox input "true"
click at [511, 606] on button "Add New" at bounding box center [517, 615] width 104 height 38
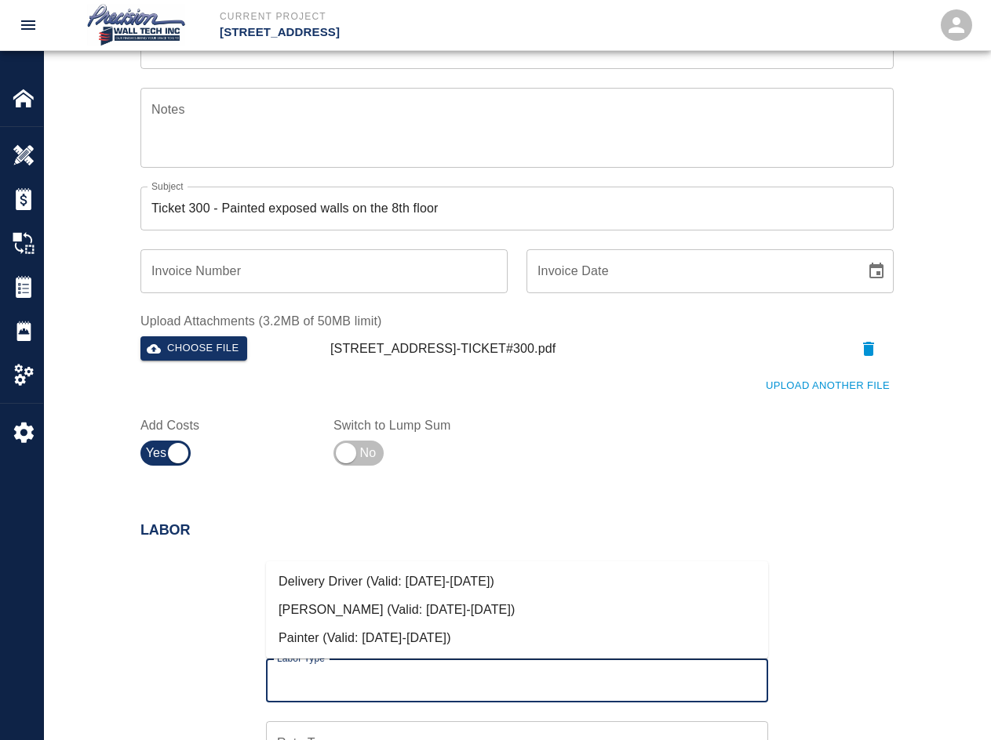
click at [307, 674] on input "Labor Type" at bounding box center [517, 681] width 488 height 30
click at [358, 639] on li "Painter (Valid: [DATE]-[DATE])" at bounding box center [517, 638] width 502 height 28
type input "Painter"
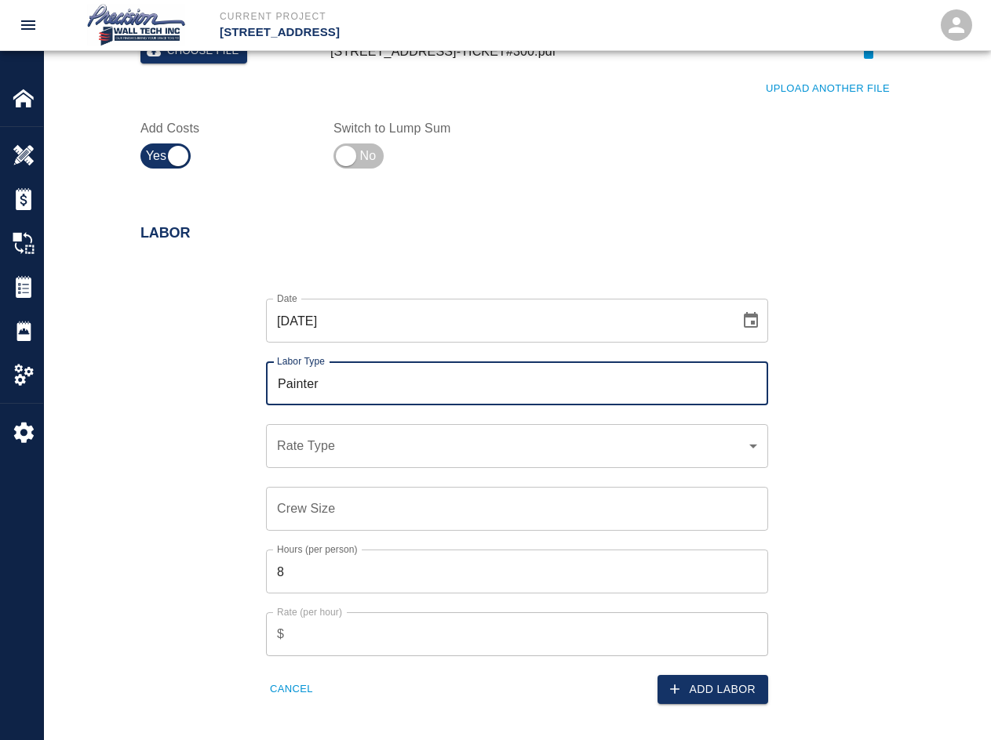
scroll to position [627, 0]
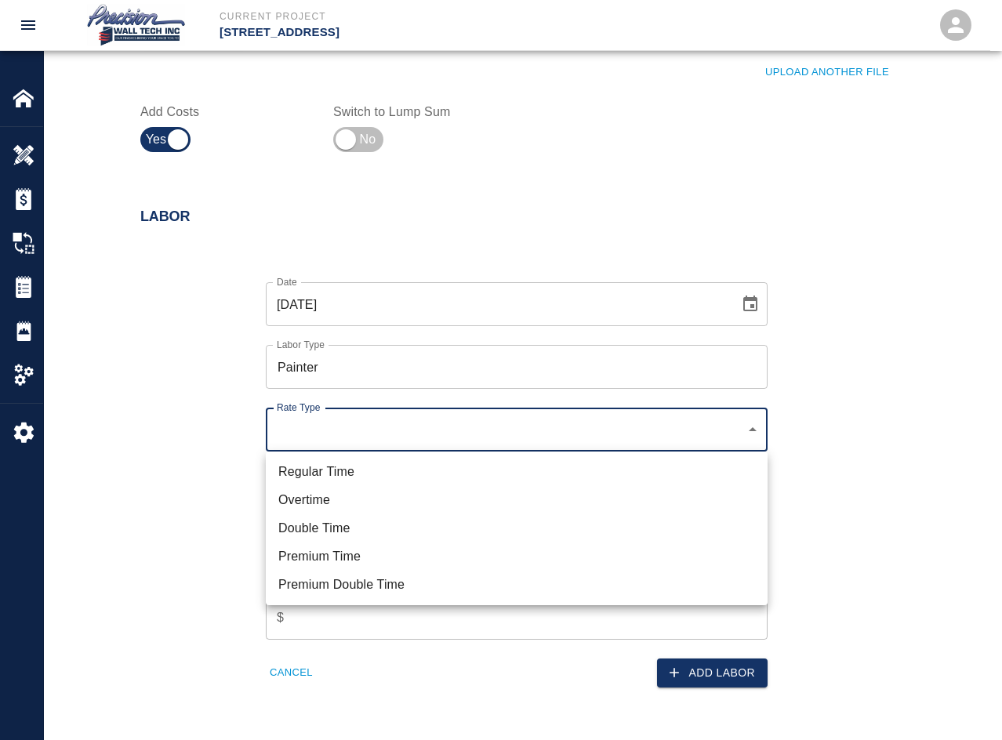
click at [360, 473] on li "Regular Time" at bounding box center [517, 472] width 502 height 28
type input "rate_rt"
type input "75.00"
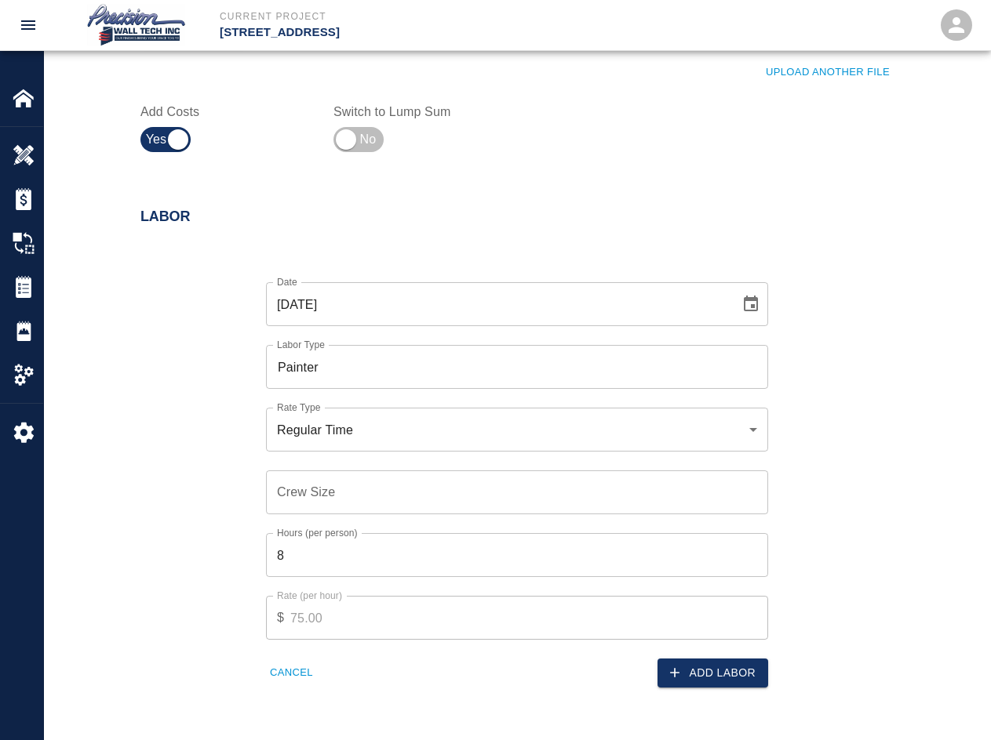
click at [422, 505] on input "Crew Size" at bounding box center [517, 493] width 502 height 44
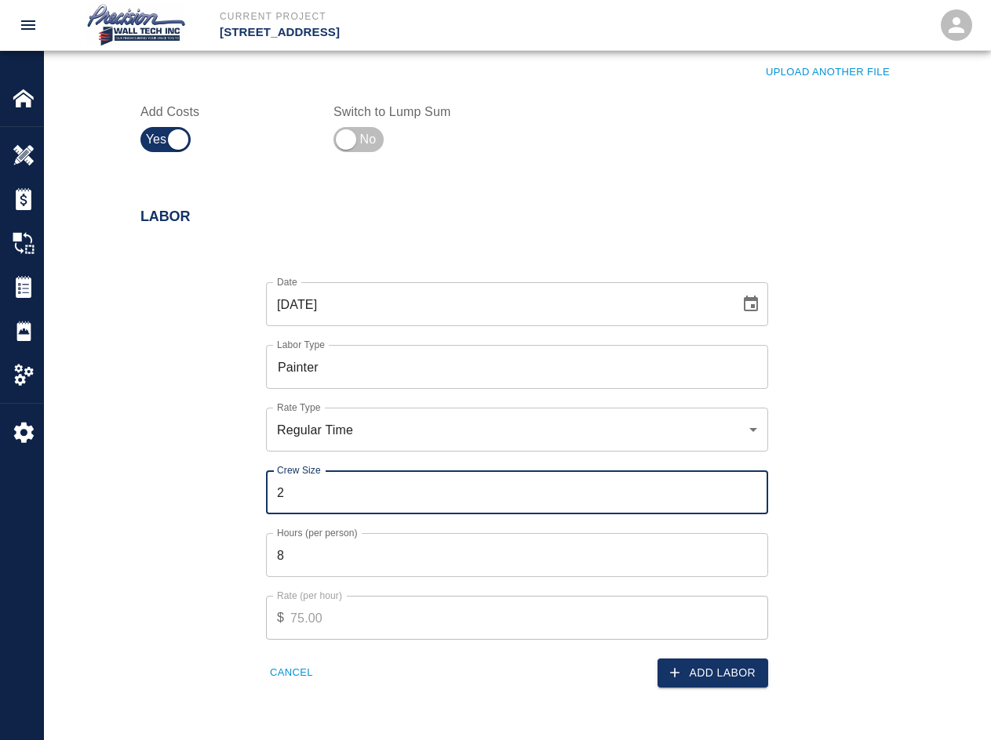
type input "2"
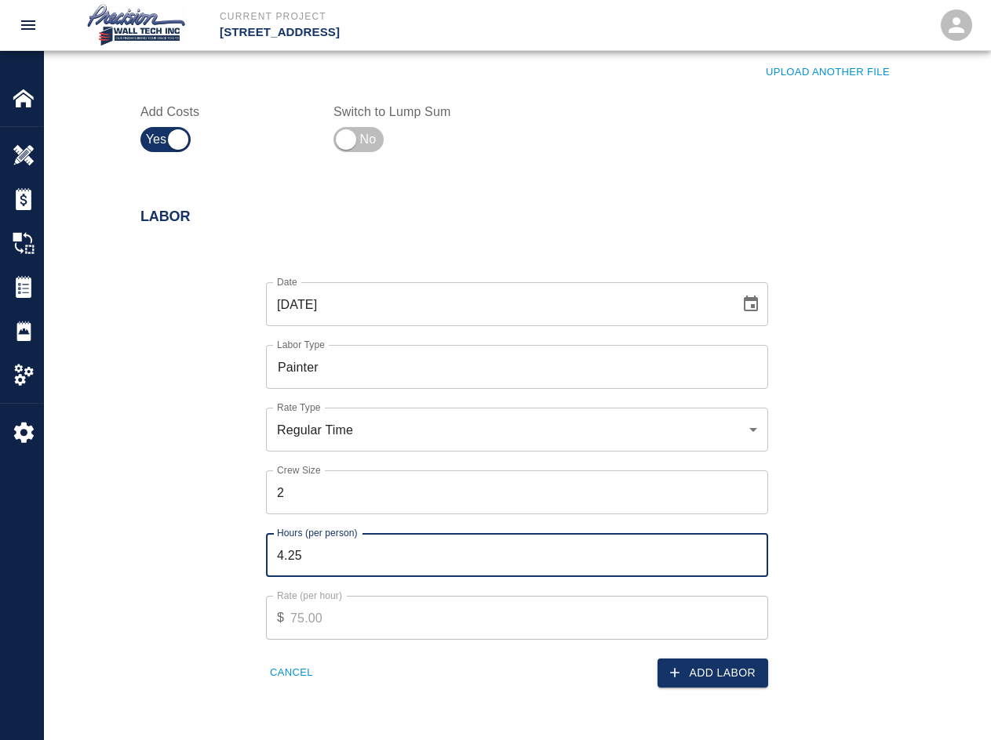
type input "4"
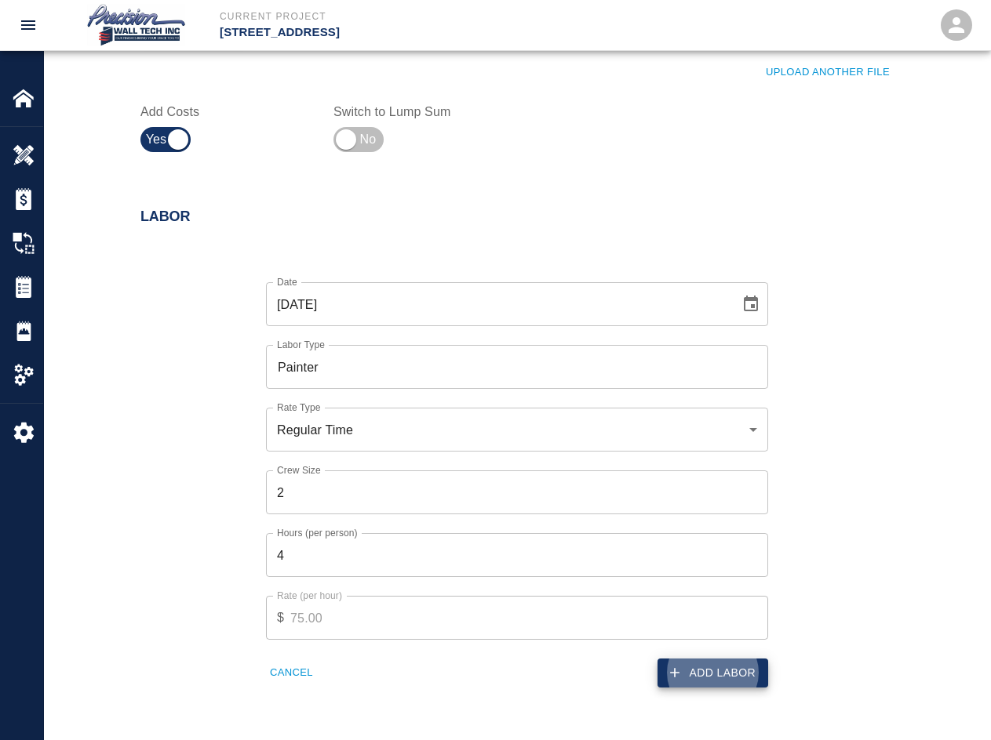
scroll to position [1087, 0]
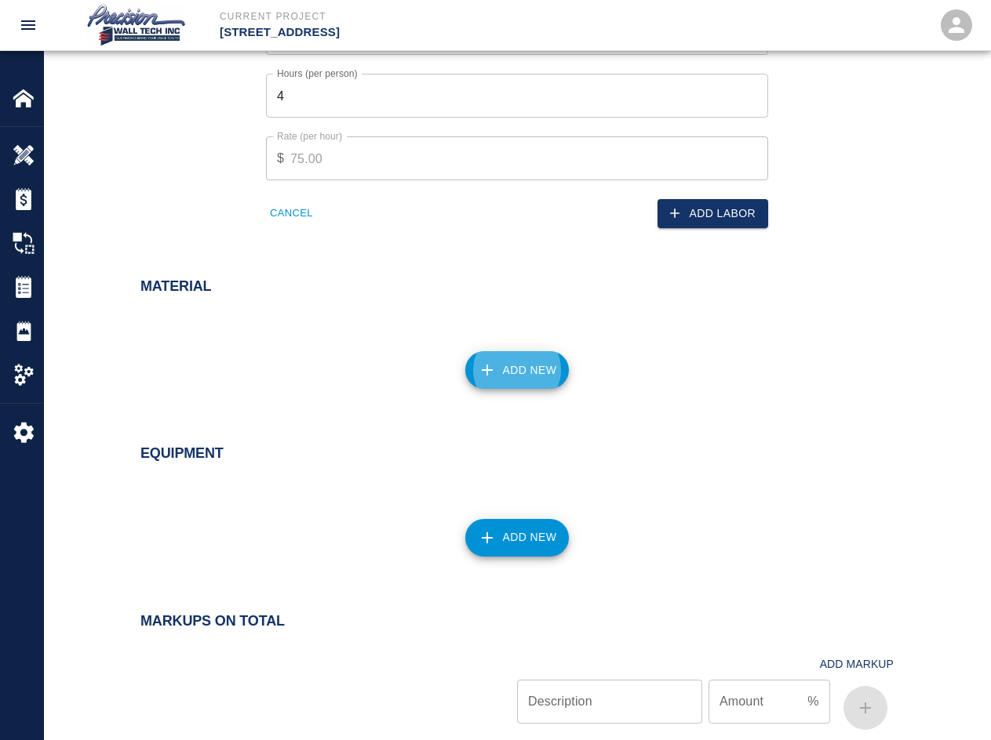
click button "Add New" at bounding box center [517, 370] width 104 height 38
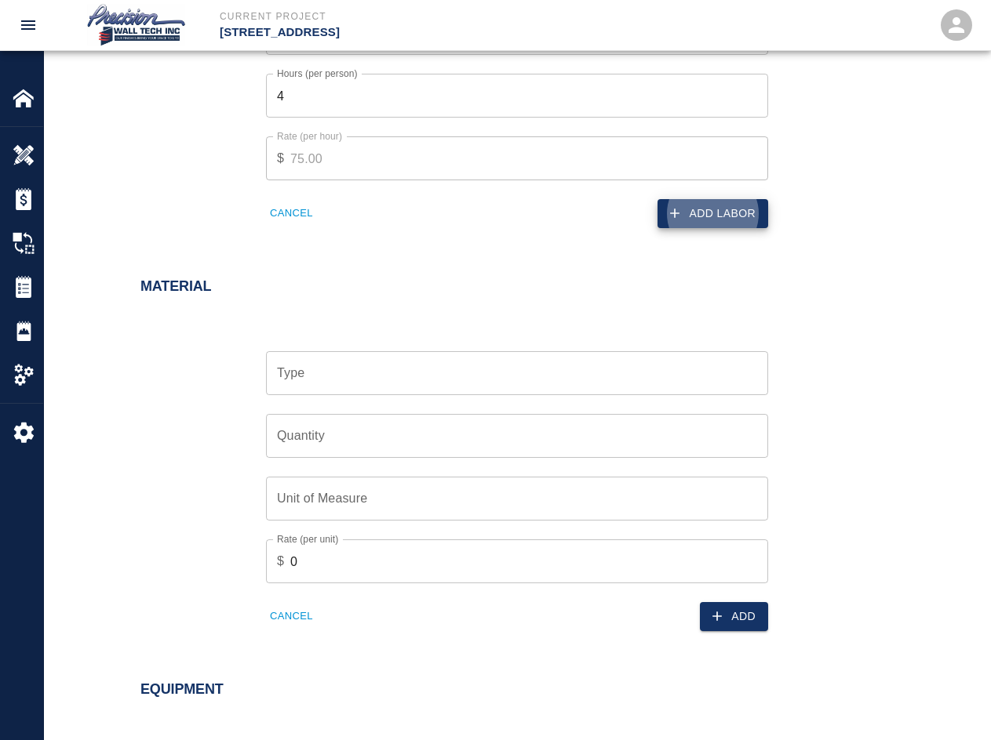
click button "Add Labor" at bounding box center [712, 213] width 111 height 29
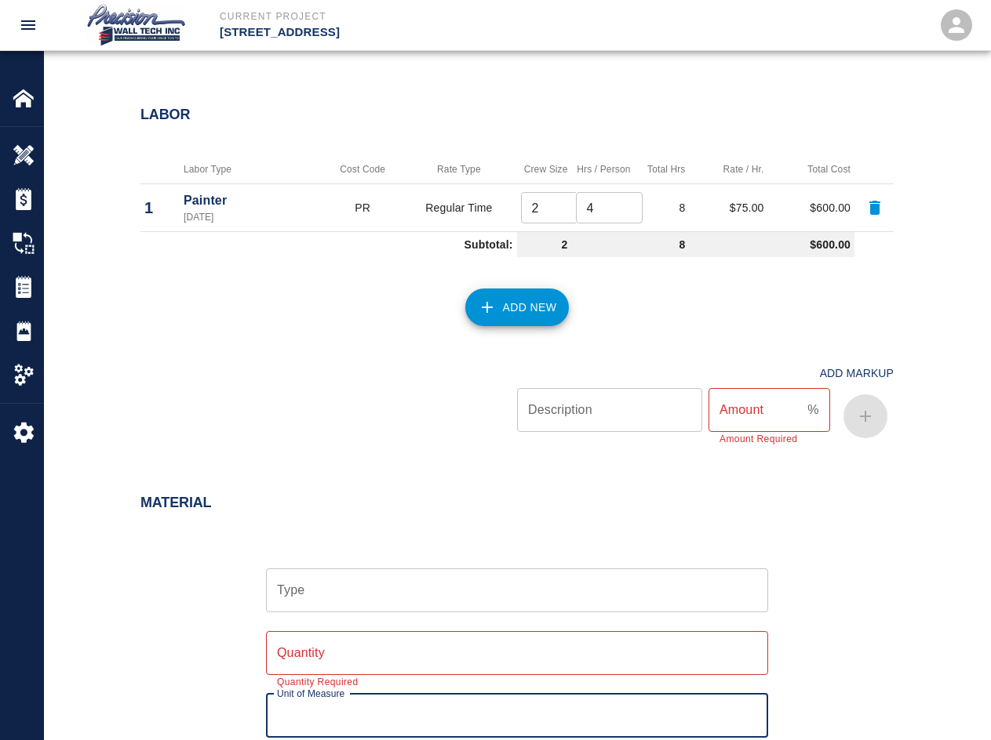
scroll to position [1138, 0]
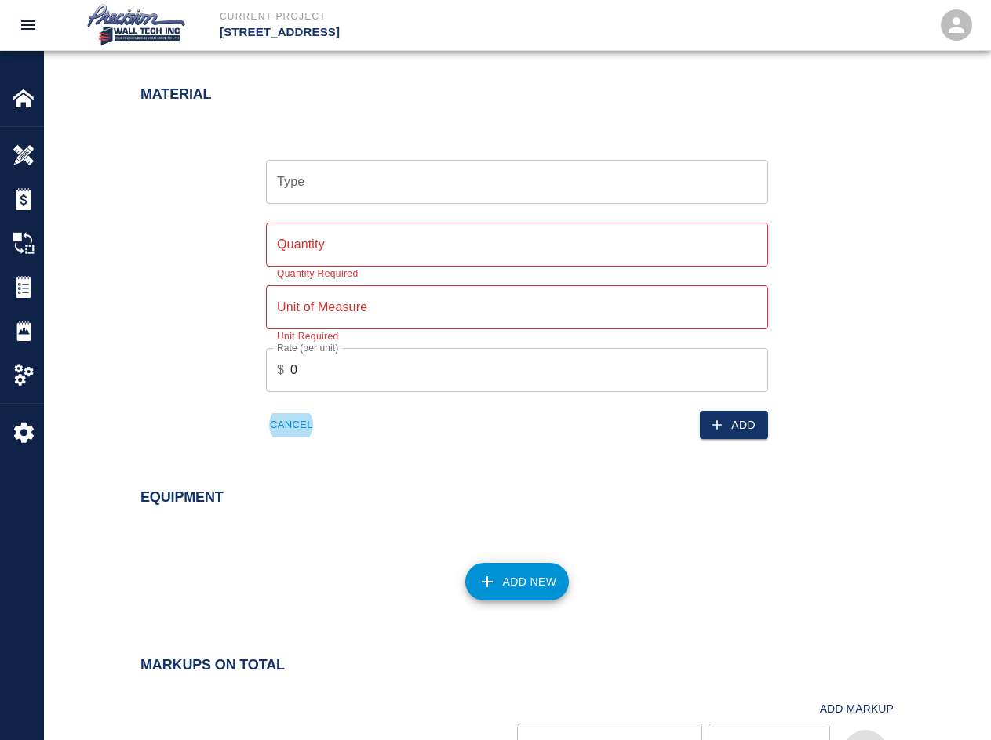
click button "Cancel" at bounding box center [291, 425] width 51 height 24
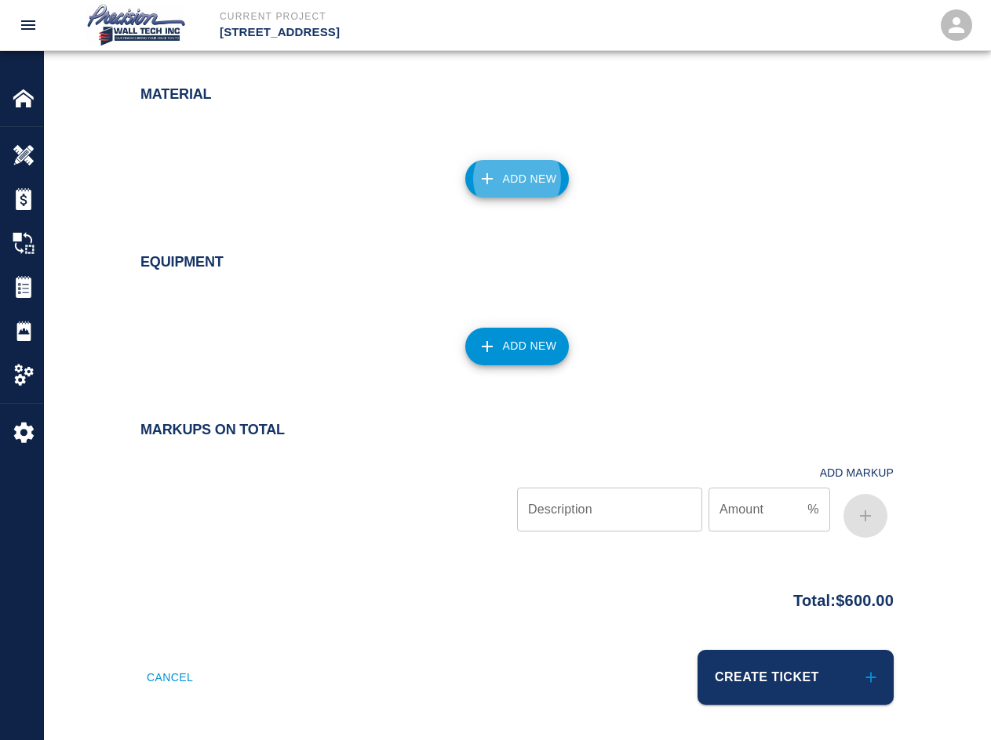
click button "Add New" at bounding box center [517, 347] width 104 height 38
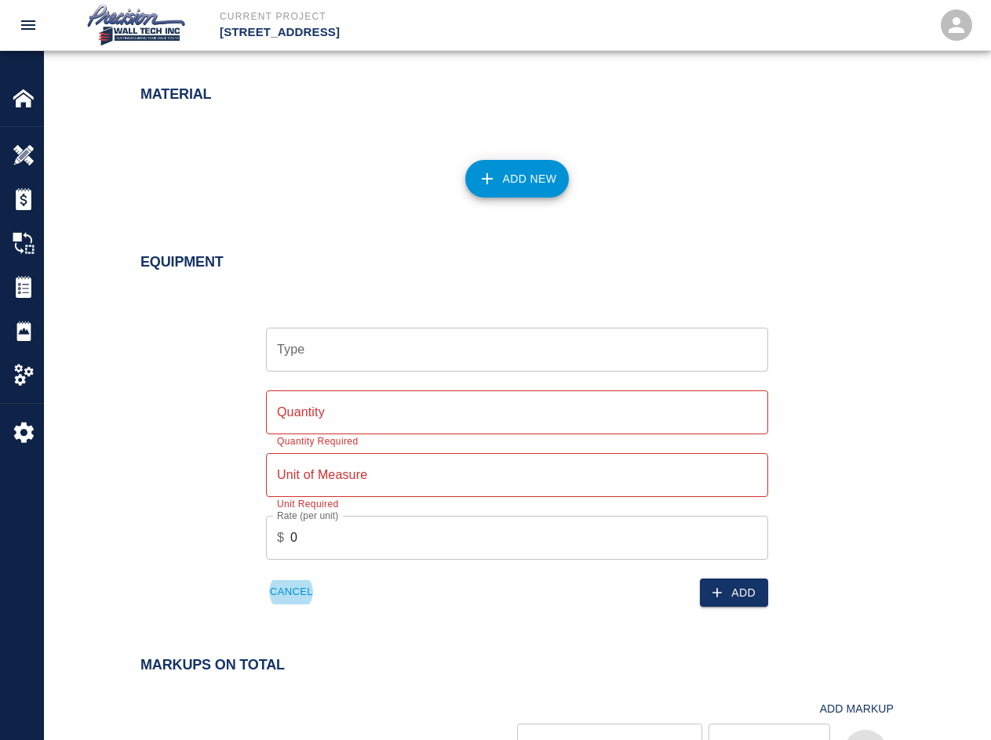
click button "Cancel" at bounding box center [291, 592] width 51 height 24
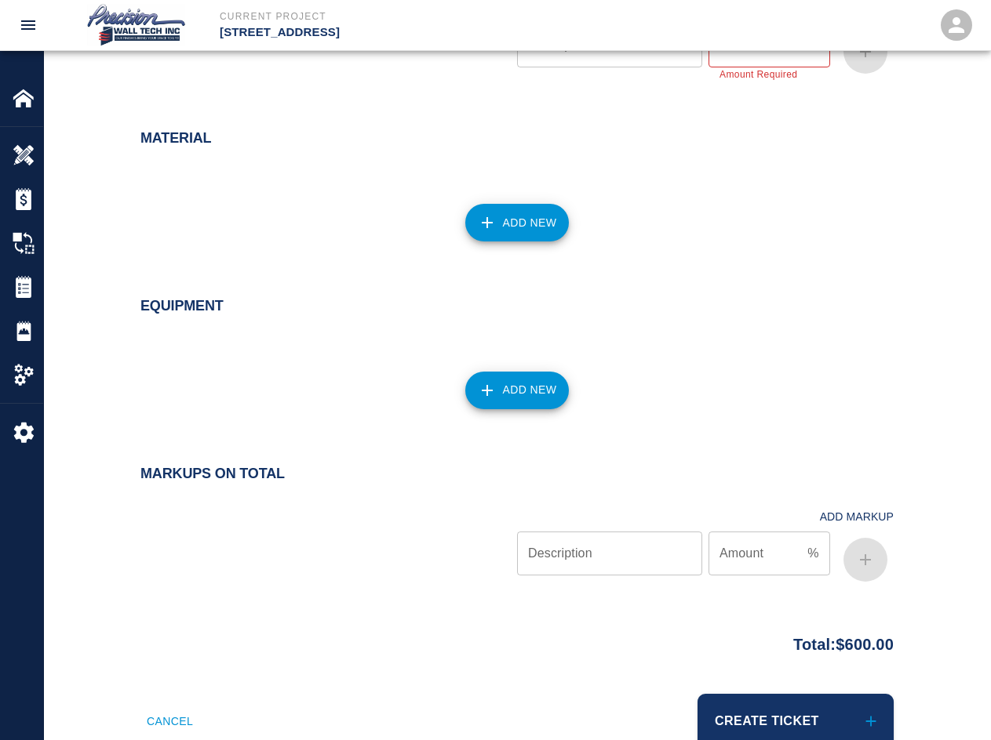
scroll to position [1075, 0]
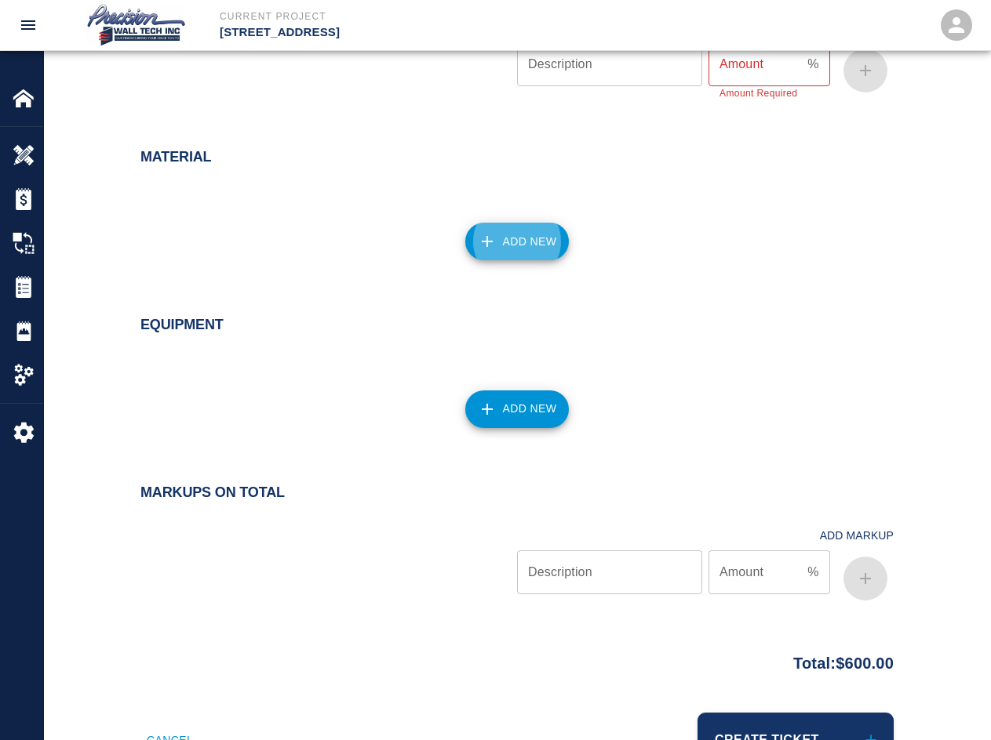
click button "Add New" at bounding box center [517, 242] width 104 height 38
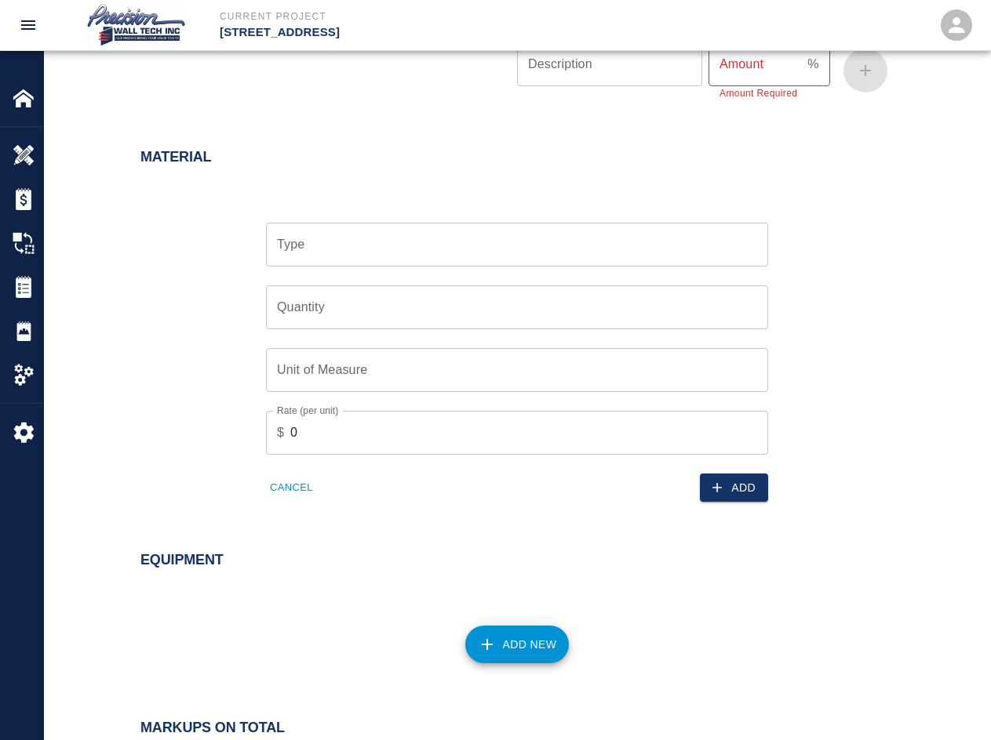
click at [345, 224] on div "Type" at bounding box center [517, 245] width 502 height 44
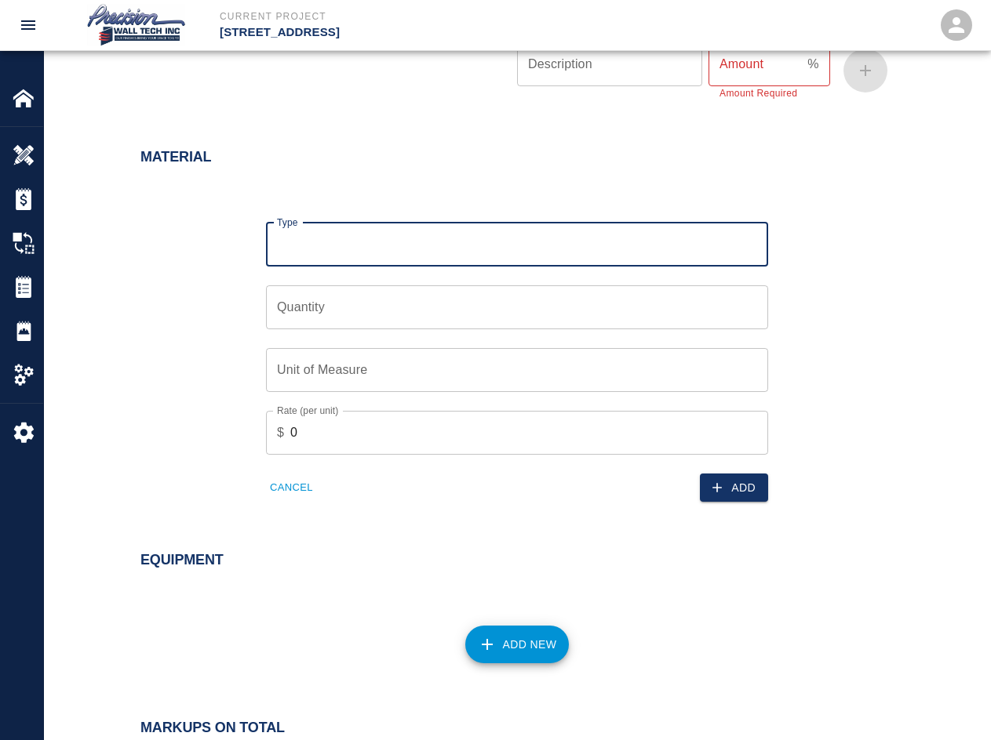
click at [347, 242] on input "Type" at bounding box center [517, 245] width 488 height 30
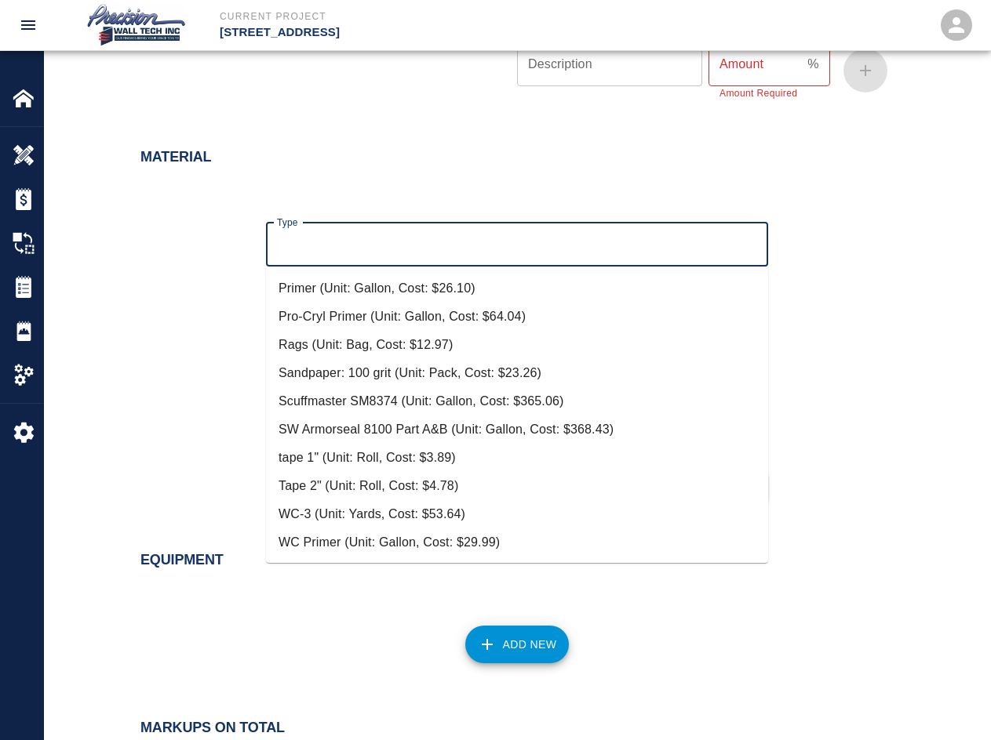
scroll to position [0, 0]
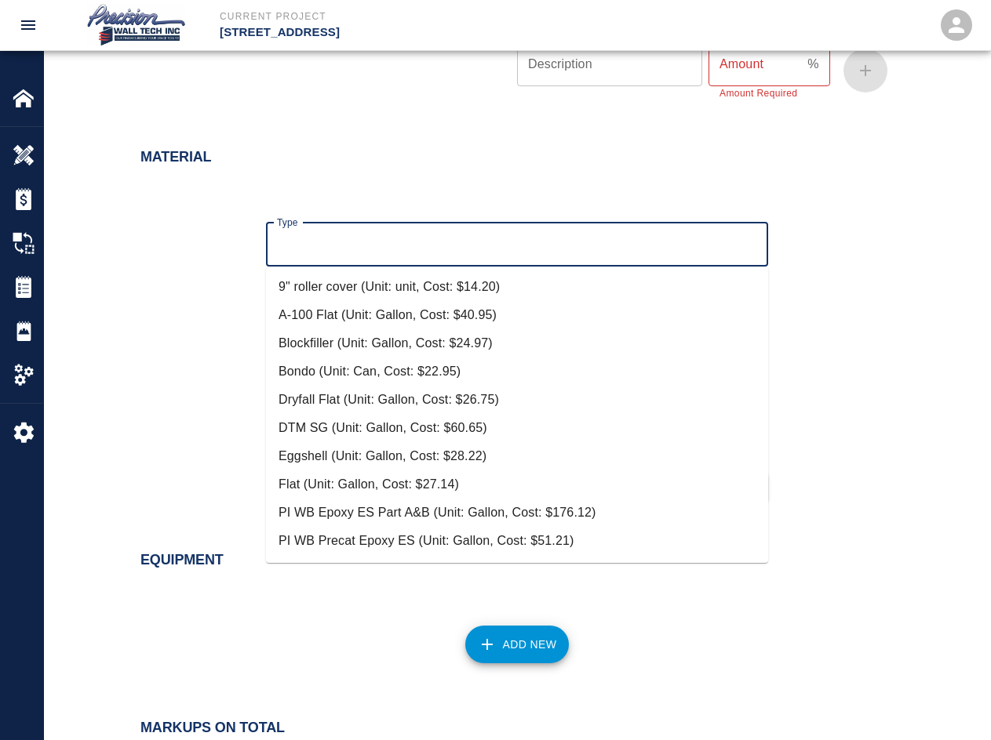
click at [359, 491] on li "Flat (Unit: Gallon, Cost: $27.14)" at bounding box center [517, 485] width 502 height 28
type input "Flat (Unit: Gallon, Cost: $27.14)"
type input "Gallon"
type input "27.14"
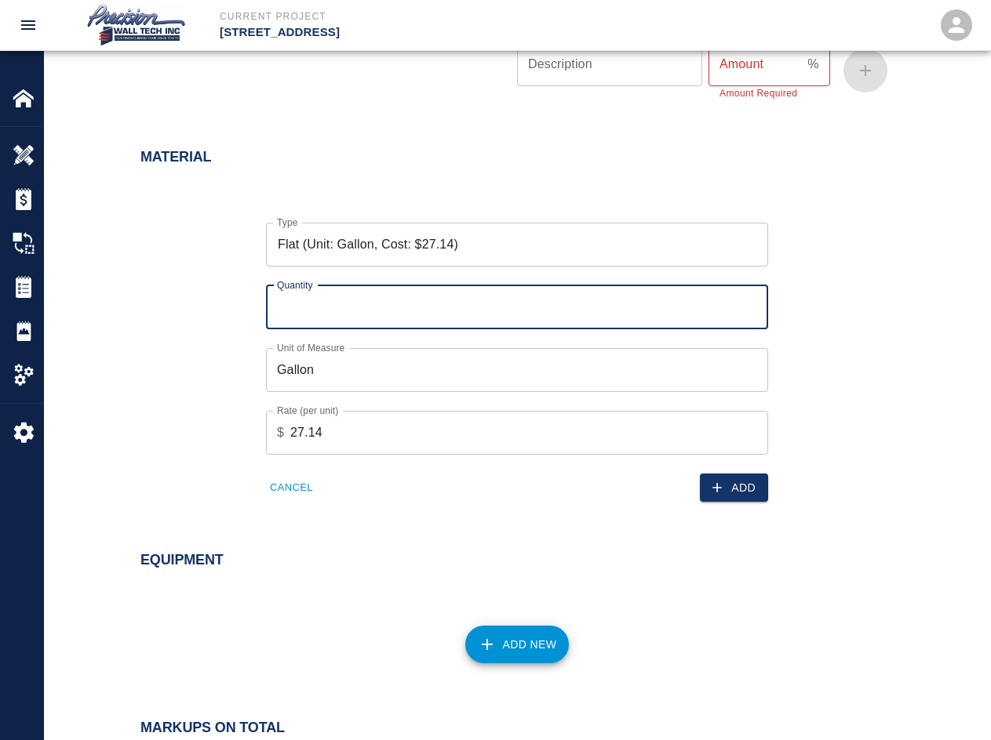
click at [423, 313] on input "Quantity" at bounding box center [517, 307] width 502 height 44
type input "1"
click at [711, 483] on button "Add" at bounding box center [734, 488] width 68 height 29
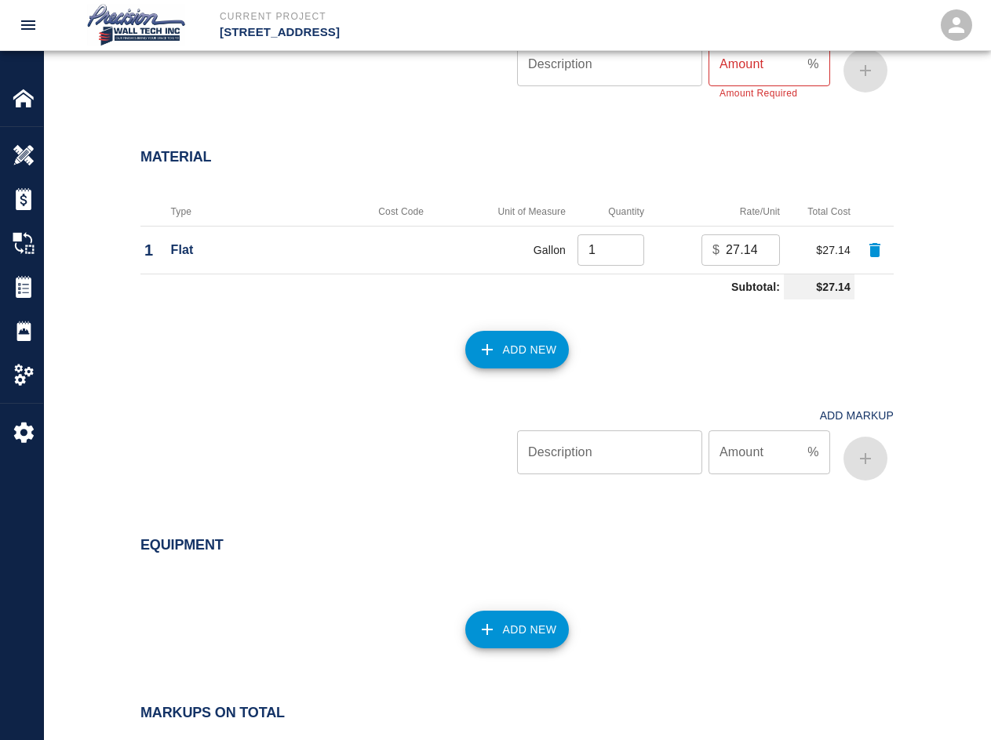
click at [543, 362] on button "Add New" at bounding box center [517, 350] width 104 height 38
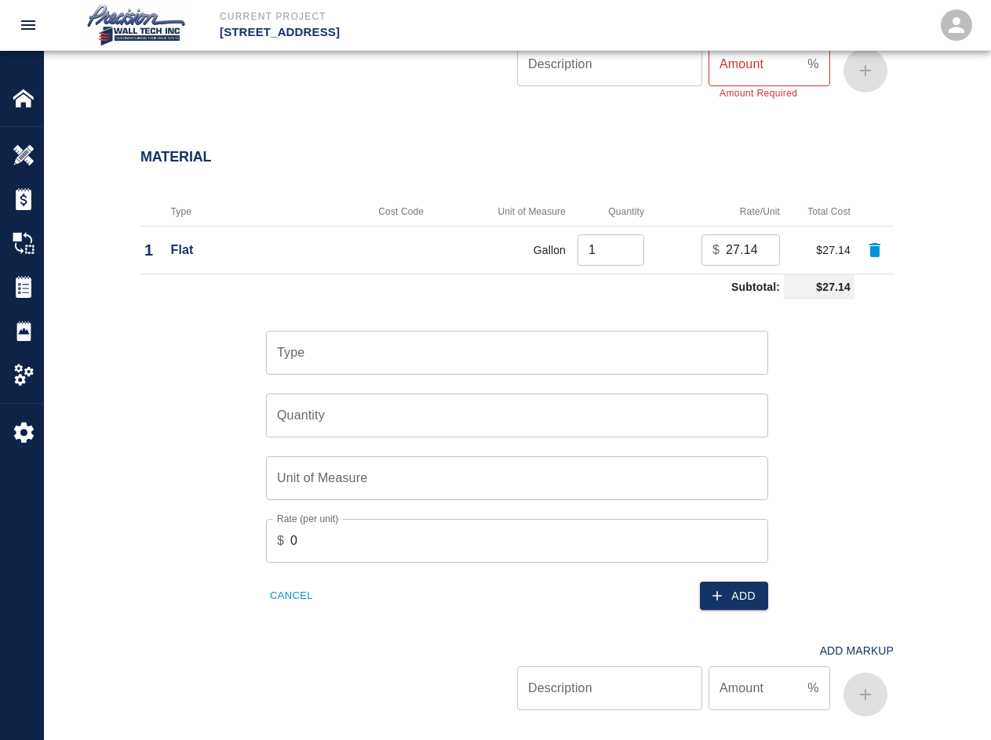
click at [471, 373] on div "Type" at bounding box center [517, 353] width 502 height 44
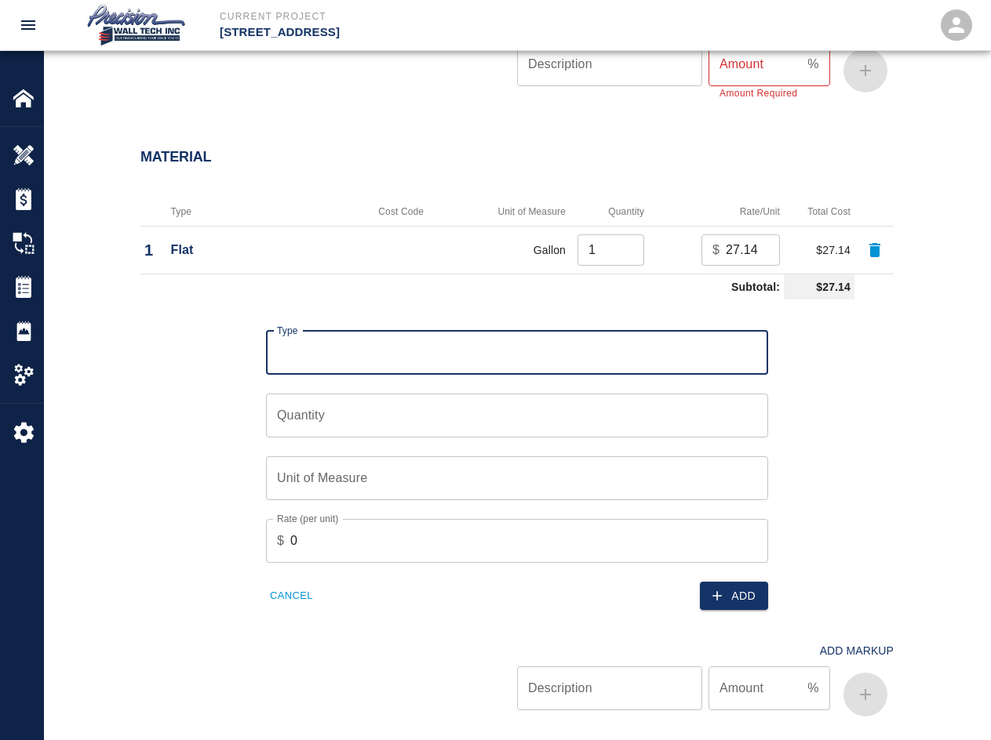
click at [458, 371] on div "Type" at bounding box center [517, 353] width 502 height 44
click at [416, 352] on input "Type" at bounding box center [517, 353] width 488 height 30
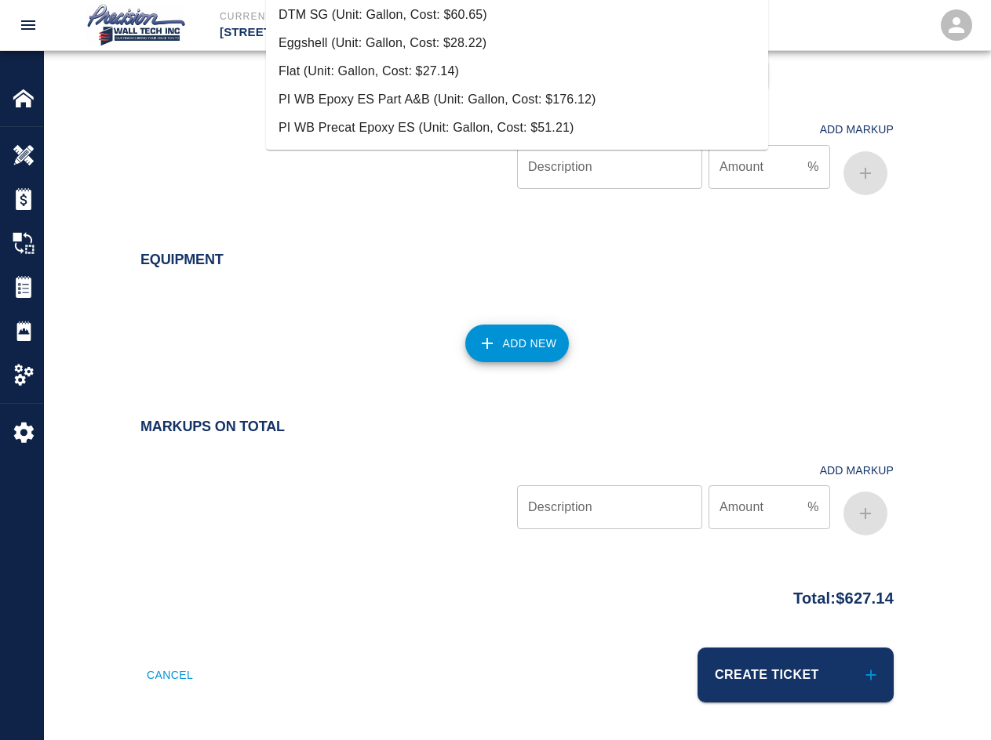
scroll to position [309, 0]
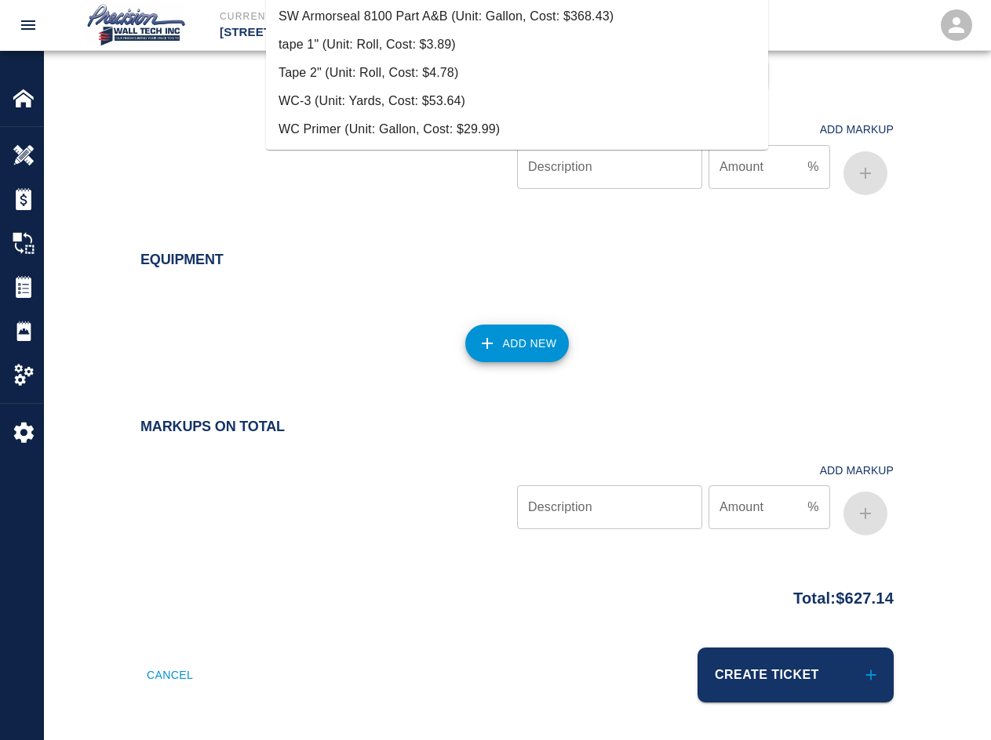
click at [403, 74] on li "Tape 2" (Unit: Roll, Cost: $4.78)" at bounding box center [517, 73] width 502 height 28
type input "Tape 2" (Unit: Roll, Cost: $4.78)"
type input "Roll"
type input "4.78"
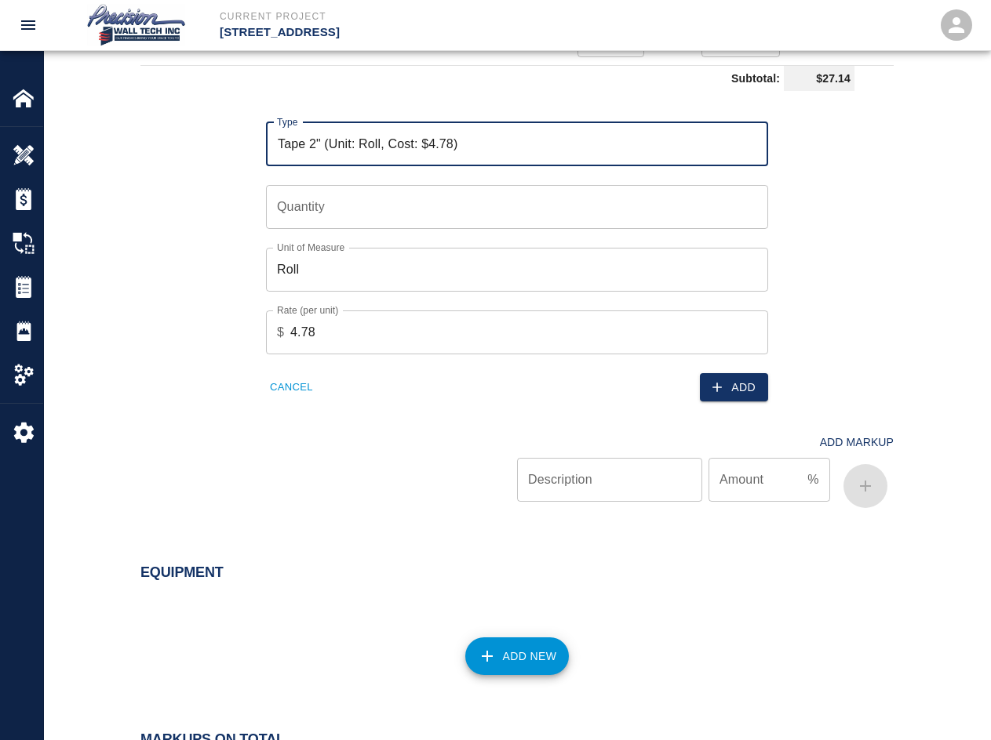
scroll to position [1283, 0]
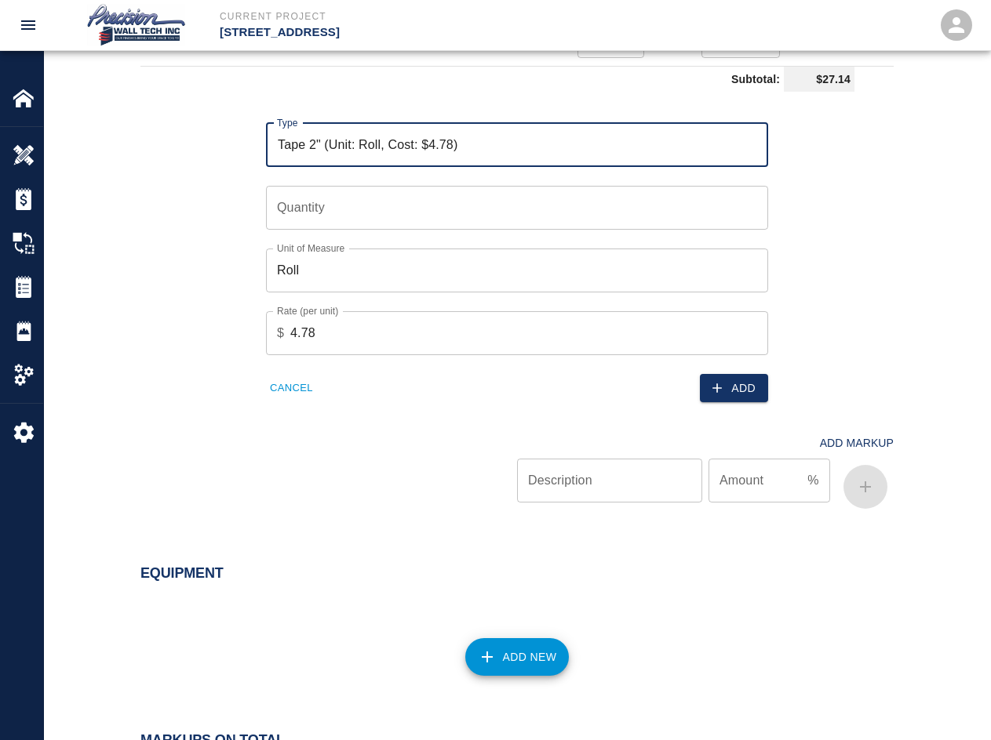
click at [336, 210] on input "Quantity" at bounding box center [517, 208] width 502 height 44
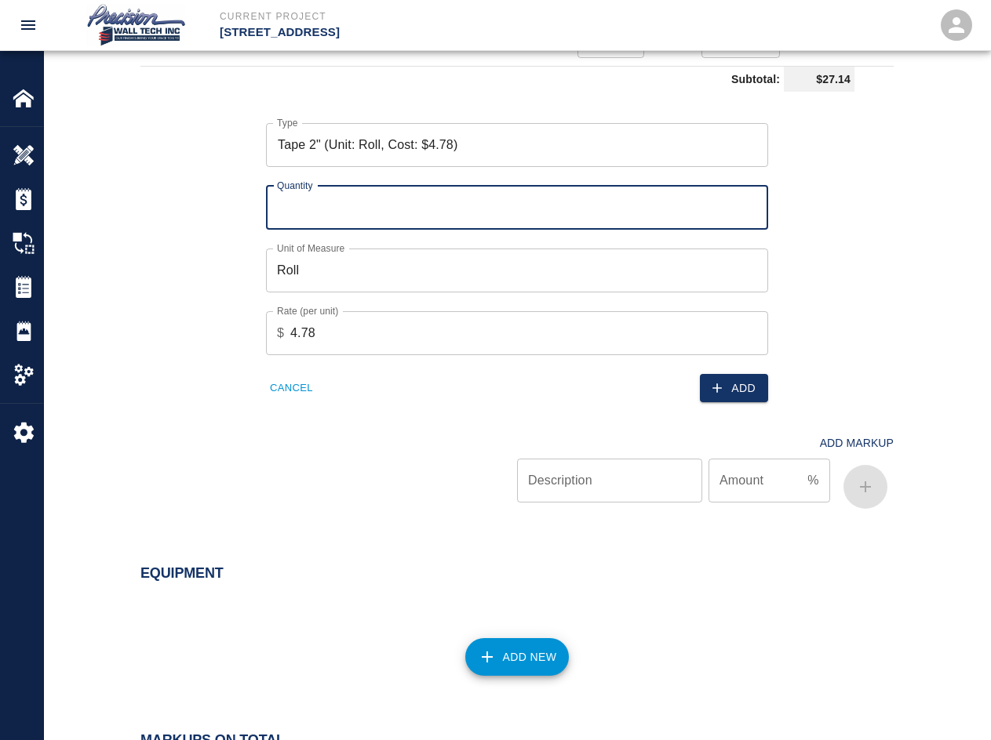
type input "1"
click at [711, 380] on button "Add" at bounding box center [734, 388] width 68 height 29
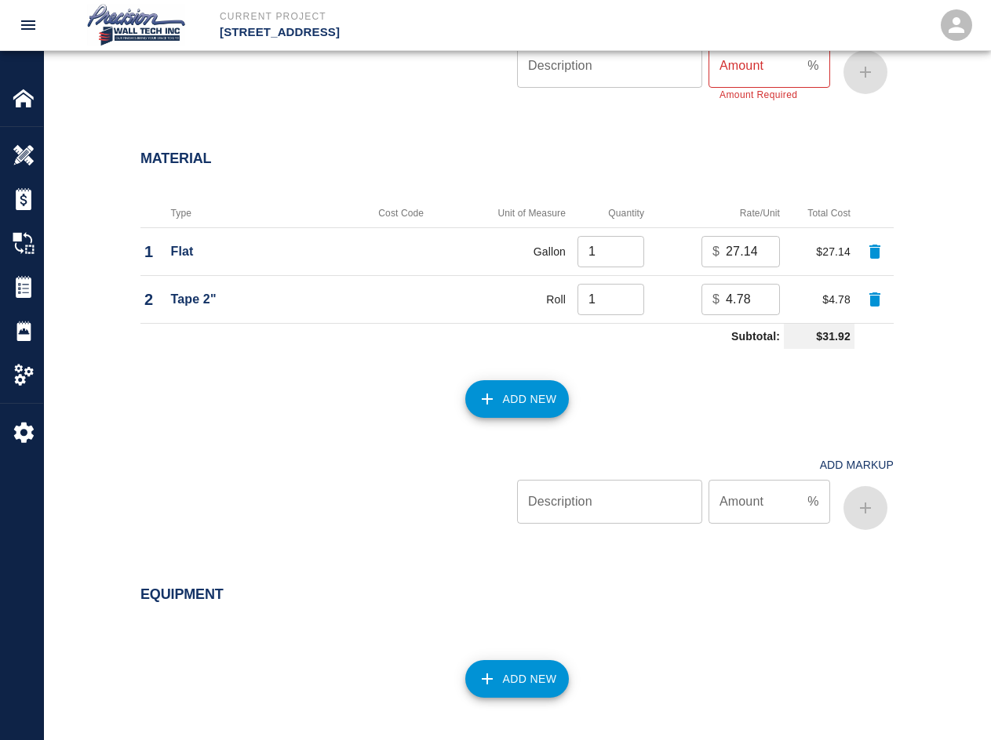
scroll to position [1409, 0]
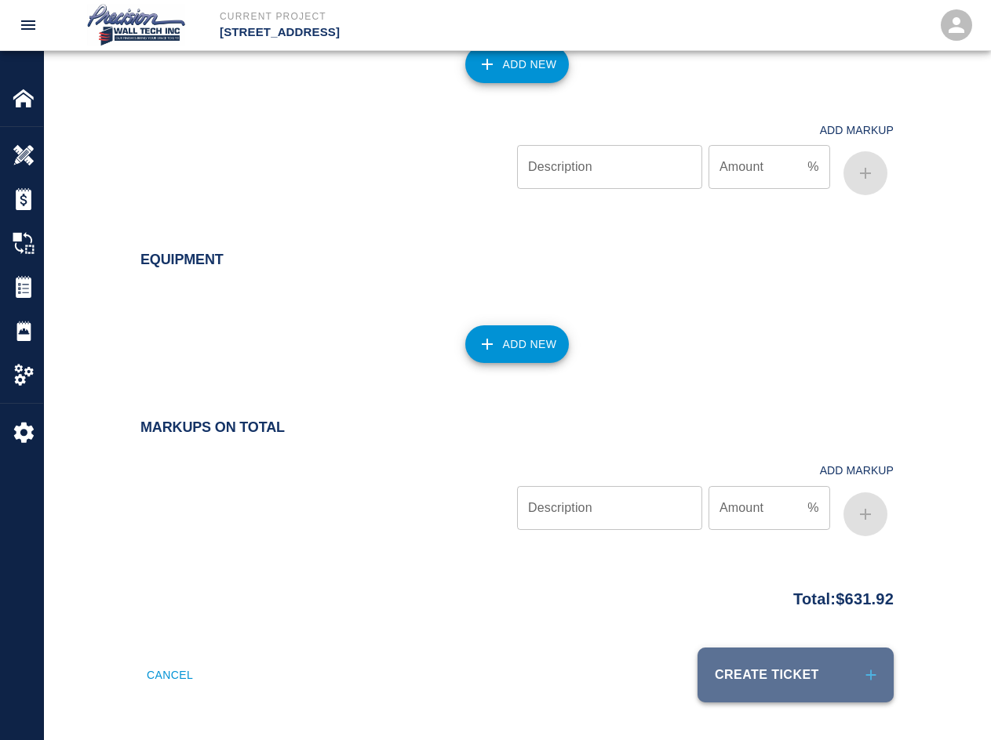
click at [711, 670] on icon "submit" at bounding box center [870, 675] width 17 height 17
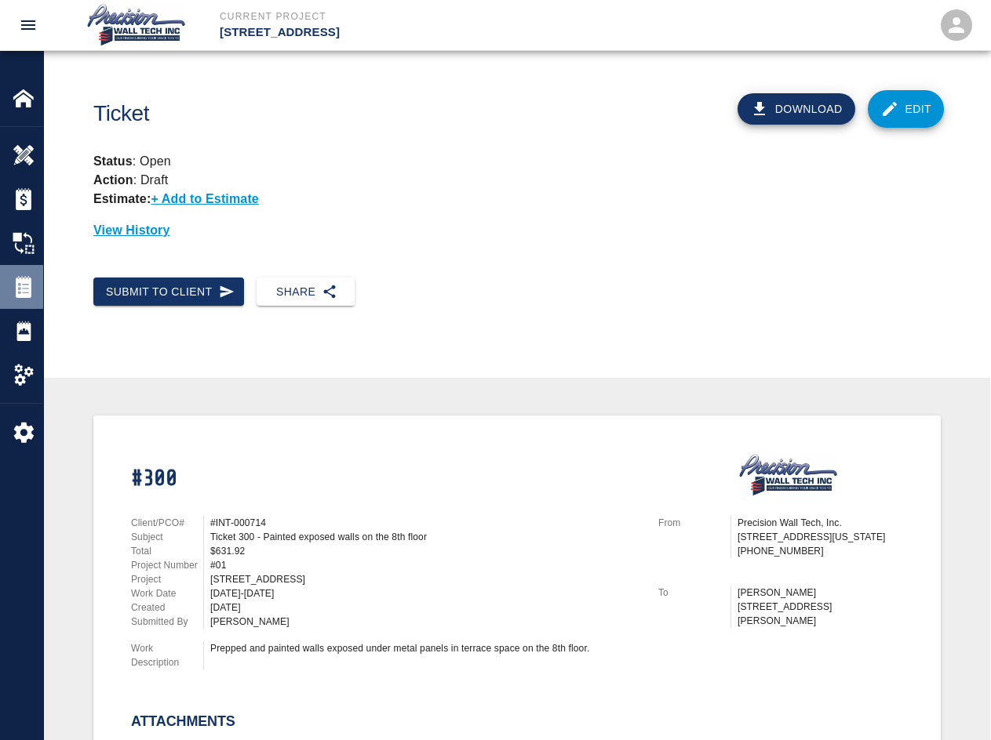
click at [34, 300] on div "Tickets" at bounding box center [21, 287] width 43 height 44
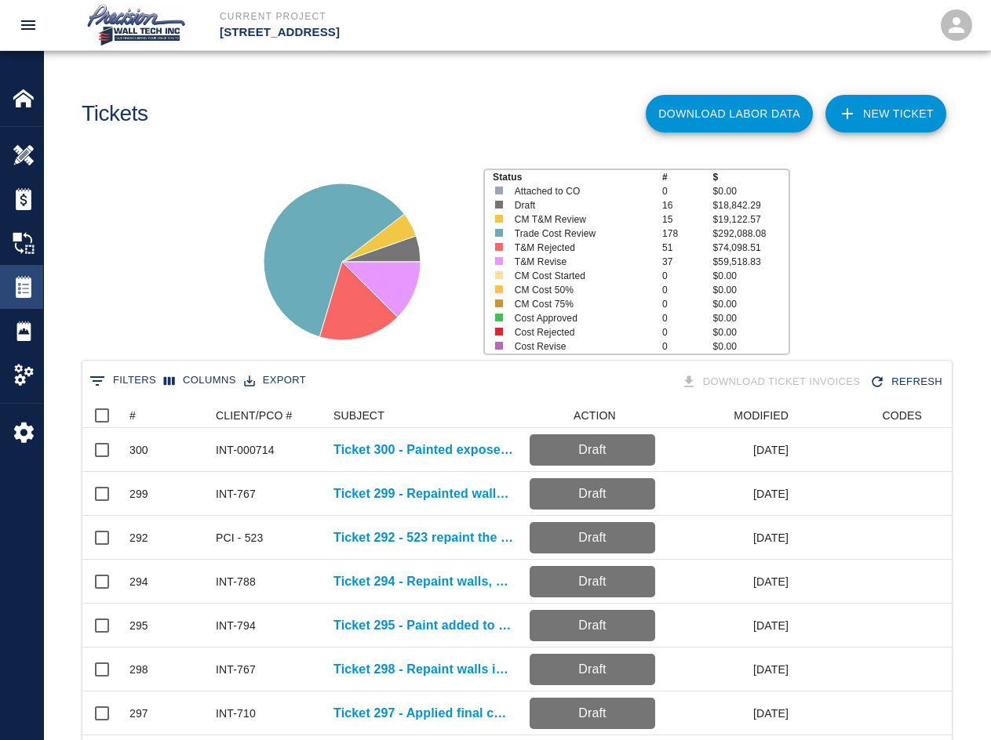
scroll to position [903, 857]
click at [711, 127] on link "NEW TICKET" at bounding box center [885, 114] width 121 height 38
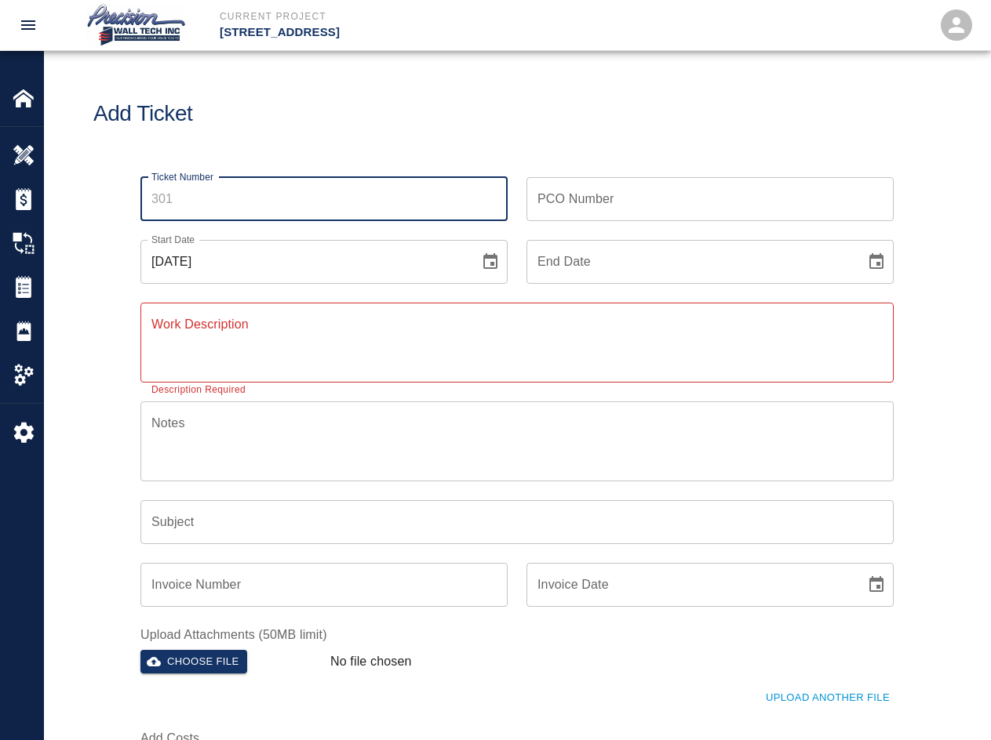
click at [329, 217] on input "Ticket Number" at bounding box center [323, 199] width 367 height 44
type input "0"
type input "301"
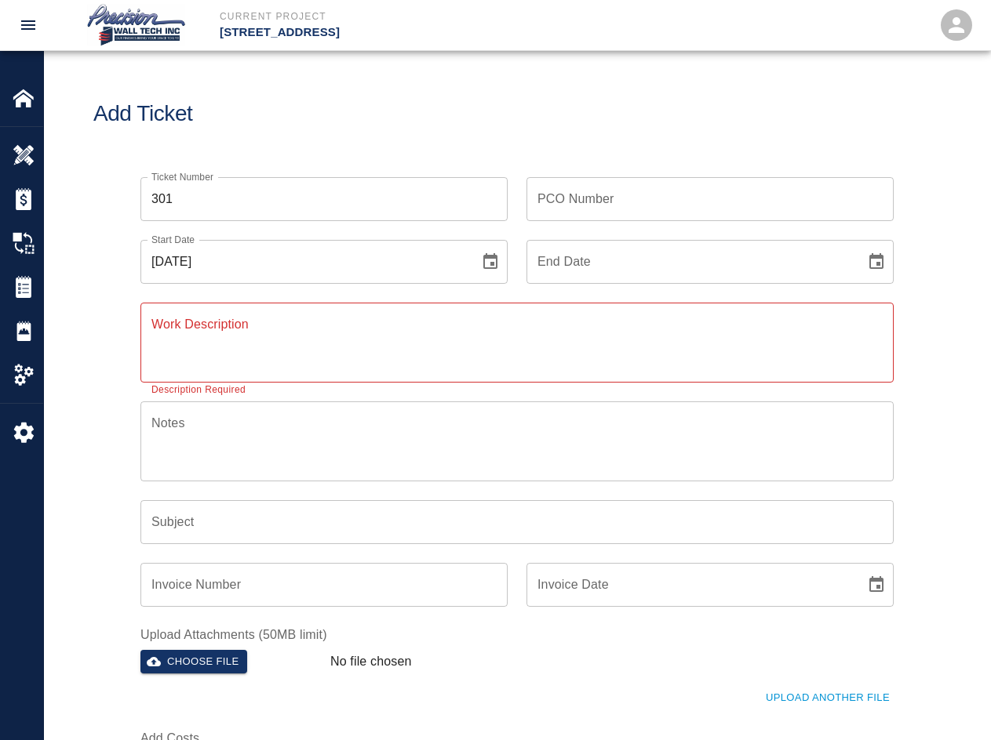
click at [575, 204] on div "PCO Number PCO Number" at bounding box center [709, 199] width 367 height 44
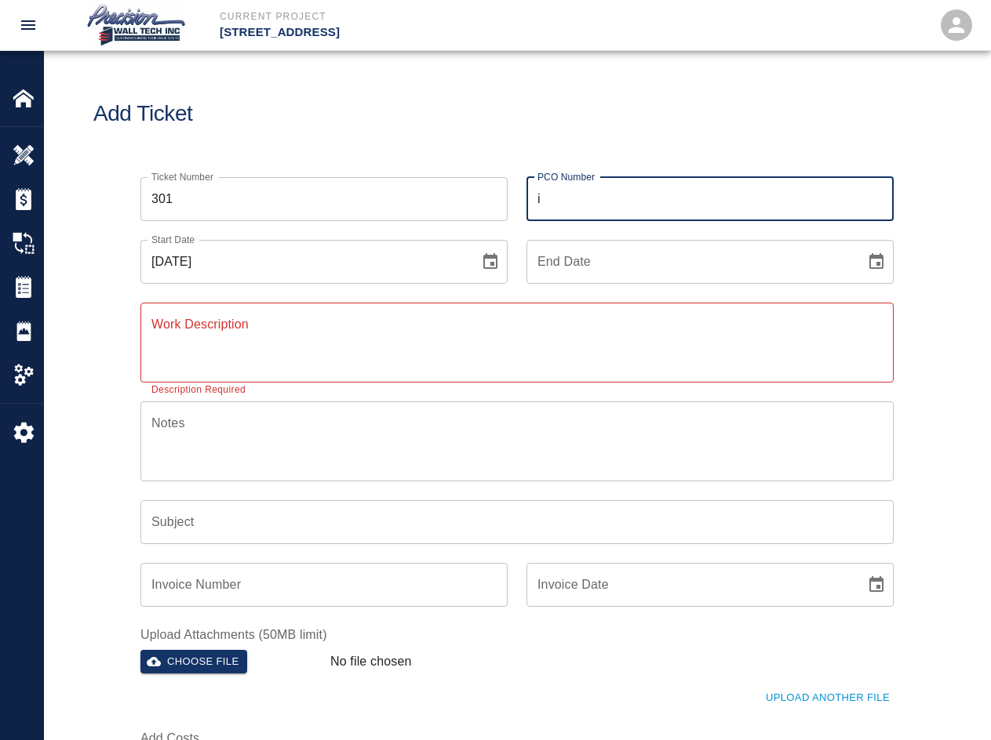
type input "INT-710"
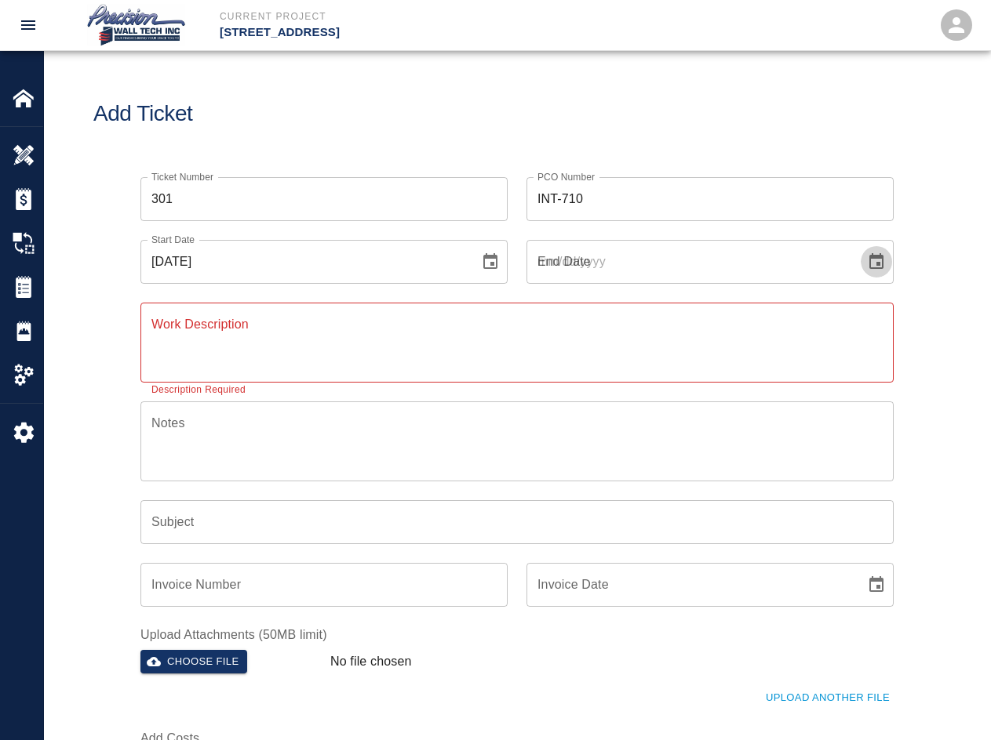
click at [711, 246] on button "Choose date" at bounding box center [875, 261] width 31 height 31
type input "[DATE]"
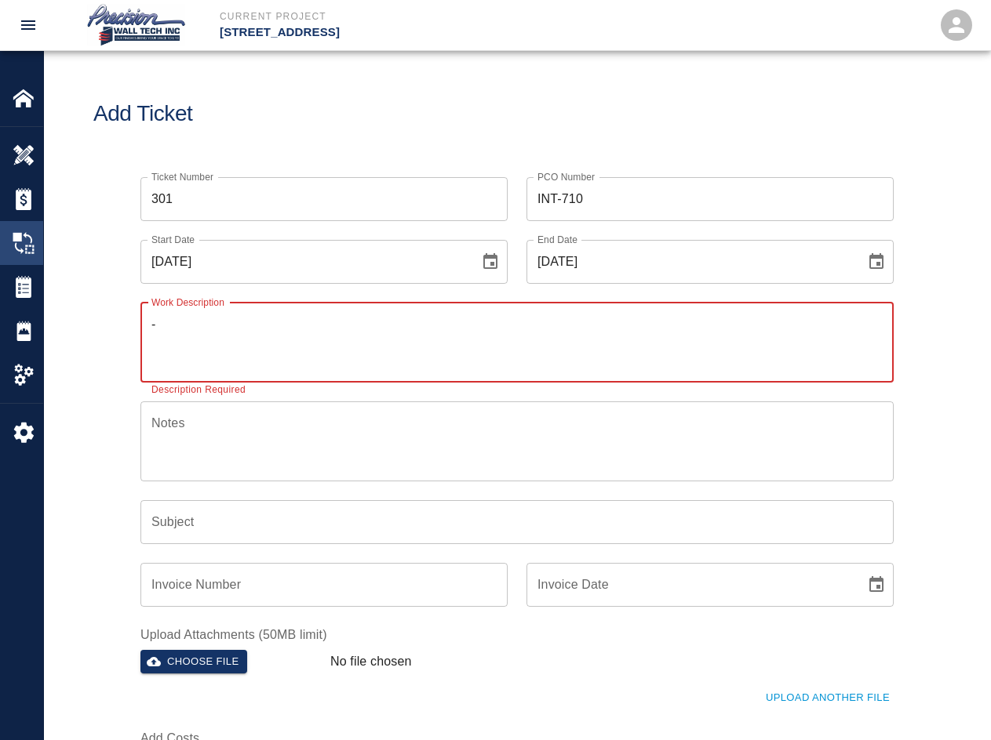
type textarea "-"
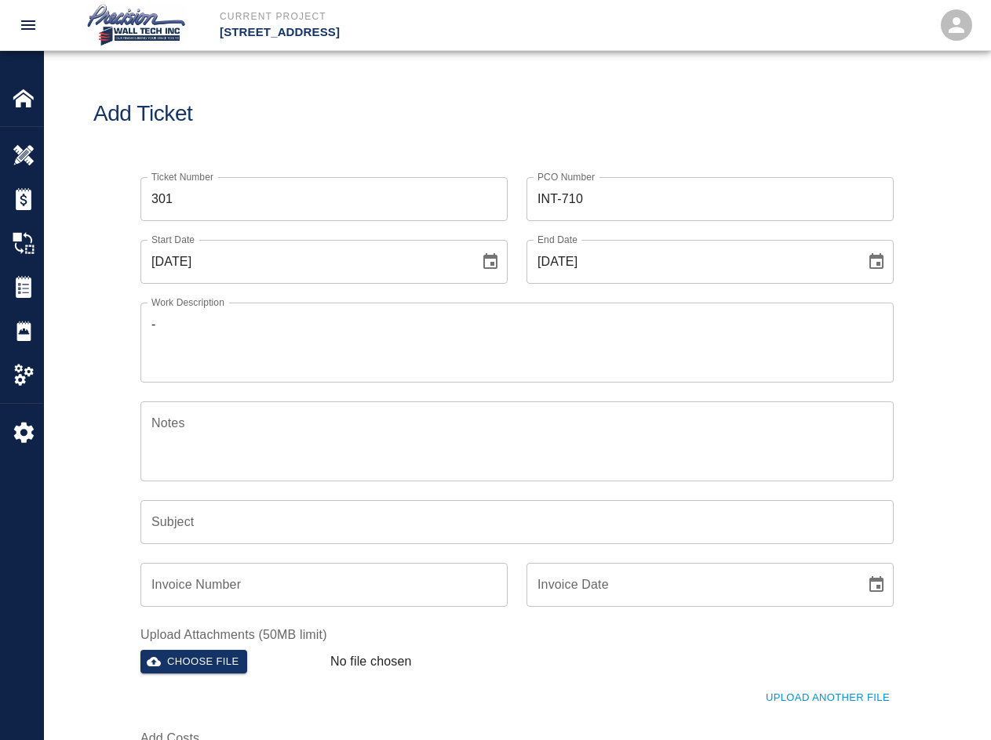
click at [390, 358] on textarea "-" at bounding box center [516, 342] width 731 height 54
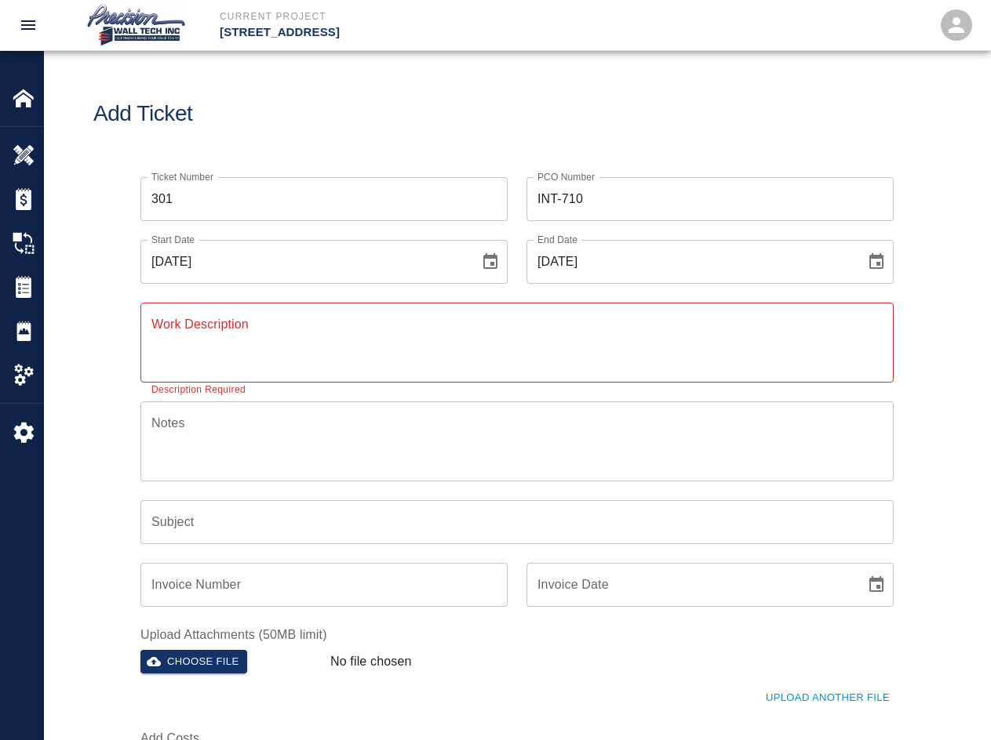
click at [375, 442] on textarea "Notes" at bounding box center [516, 441] width 731 height 54
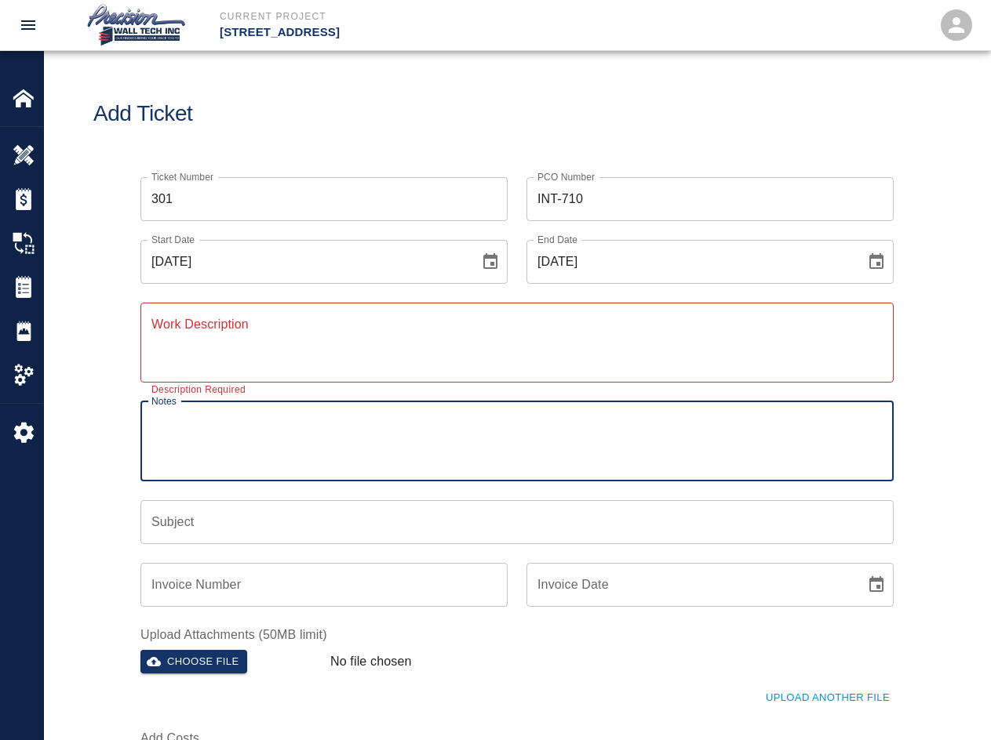
click at [434, 347] on textarea "Work Description" at bounding box center [516, 342] width 731 height 54
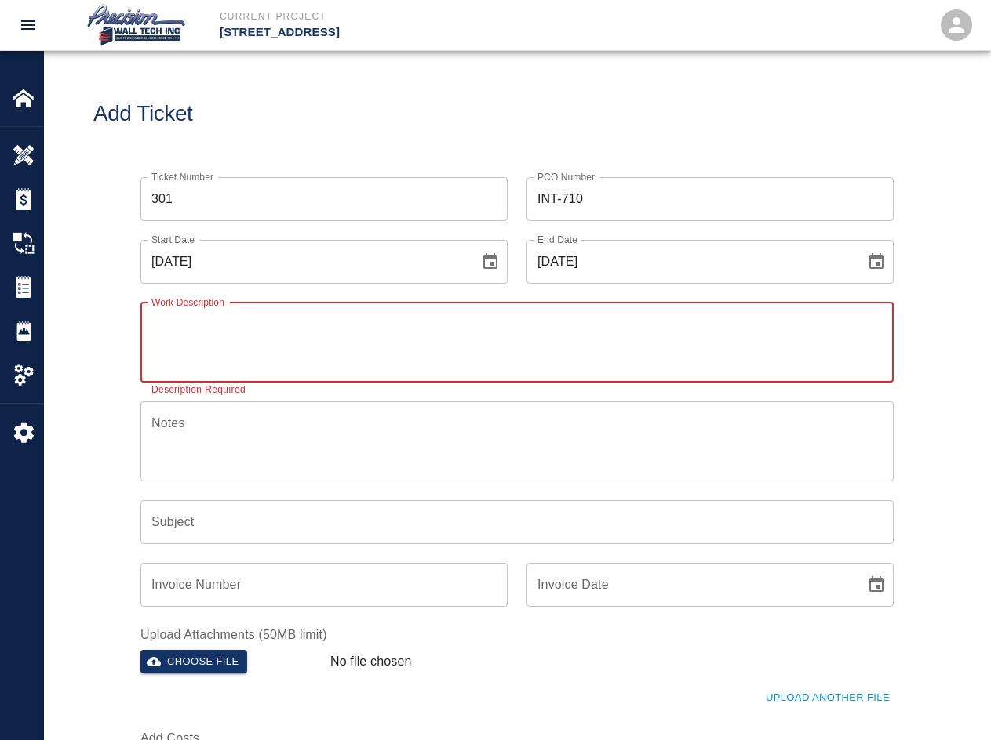
paste textarea "epainted patches on walls, ceilings, metal doors, and metal door frames on leve…"
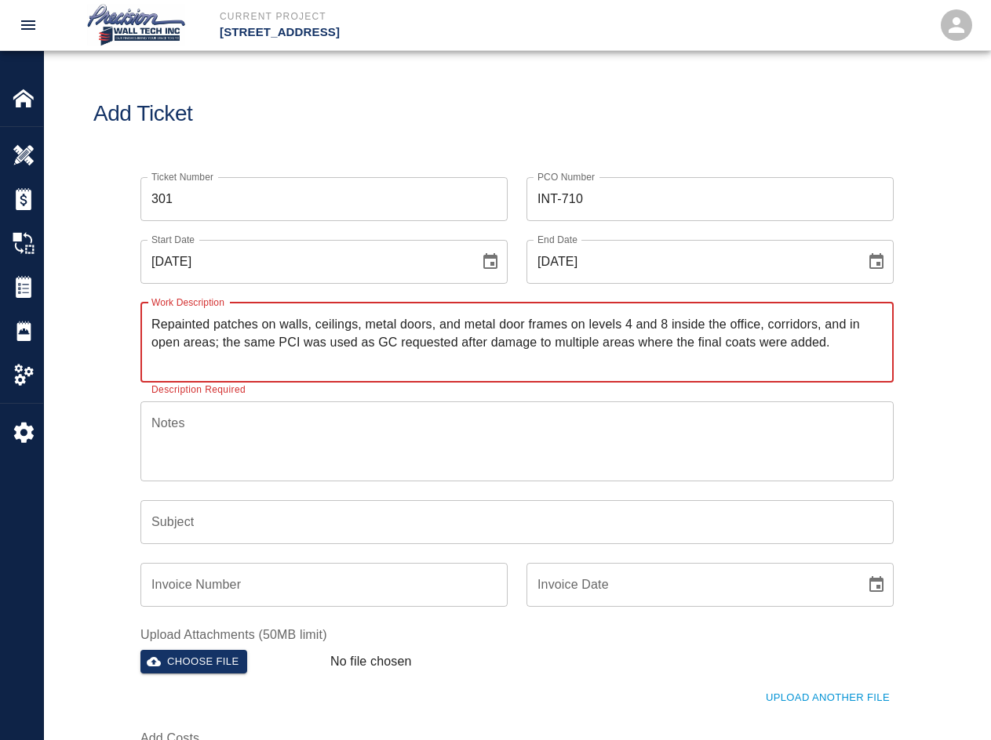
type textarea "Repainted patches on walls, ceilings, metal doors, and metal door frames on lev…"
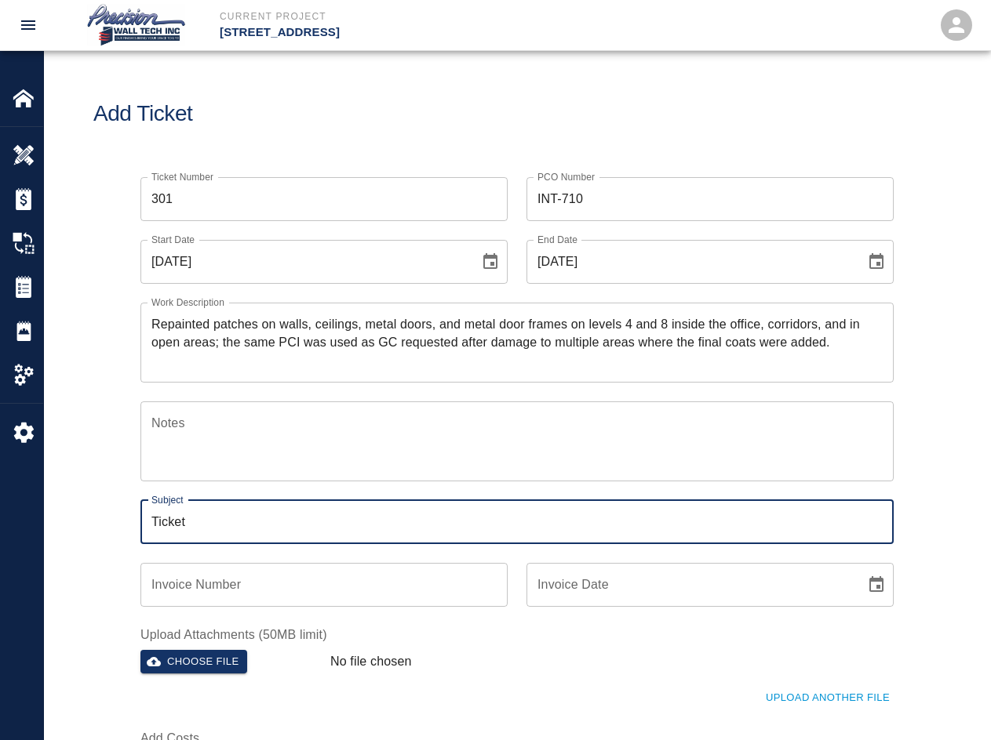
click at [389, 565] on input "Invoice Number" at bounding box center [323, 585] width 367 height 44
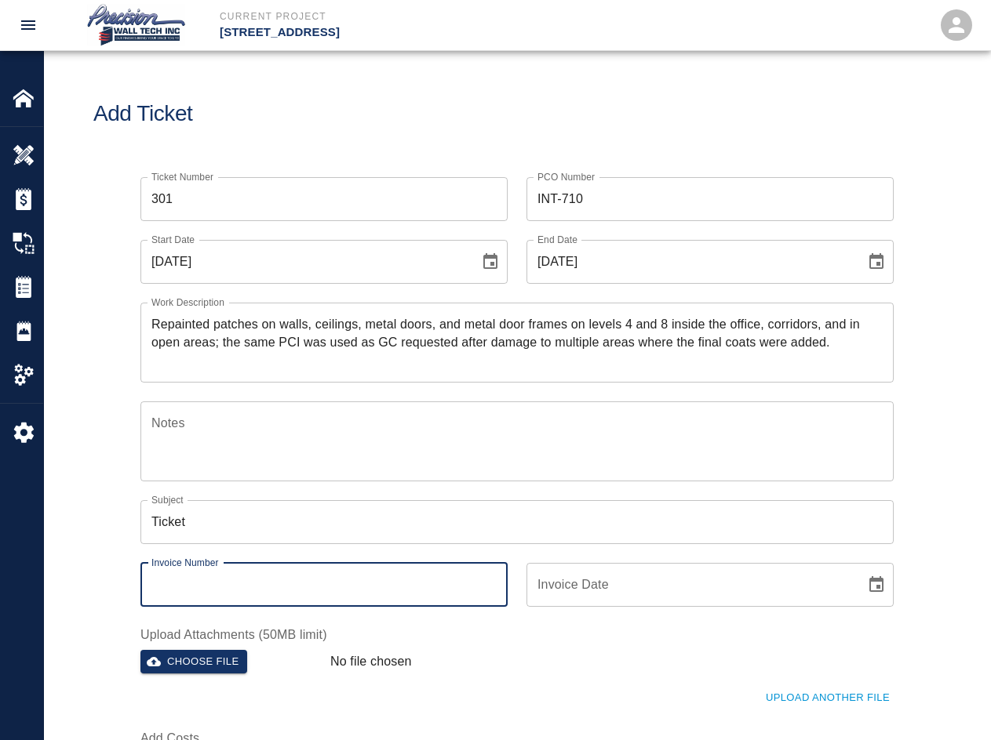
click at [329, 535] on input "Ticket" at bounding box center [516, 522] width 753 height 44
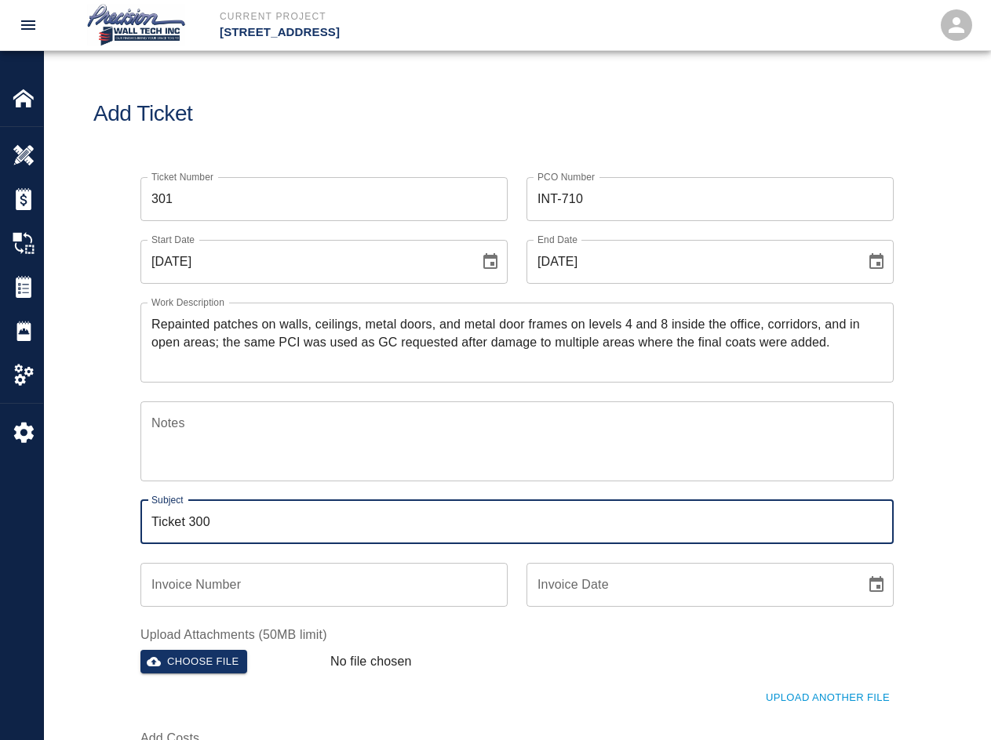
type input "Ticket 300"
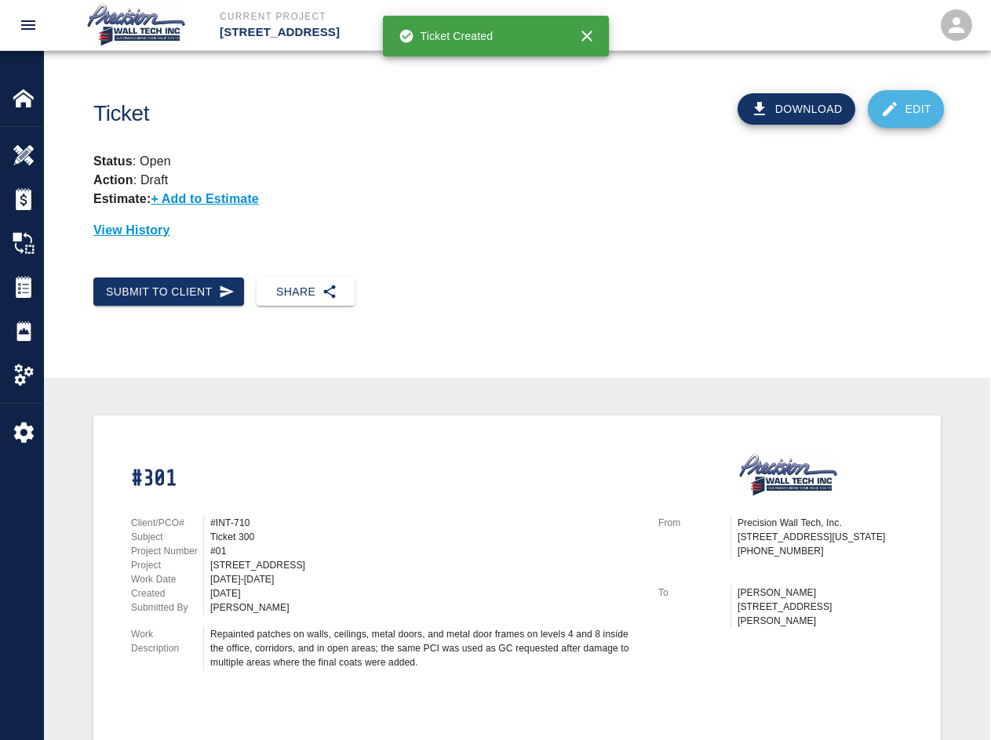
click at [711, 118] on link "Edit" at bounding box center [905, 109] width 77 height 38
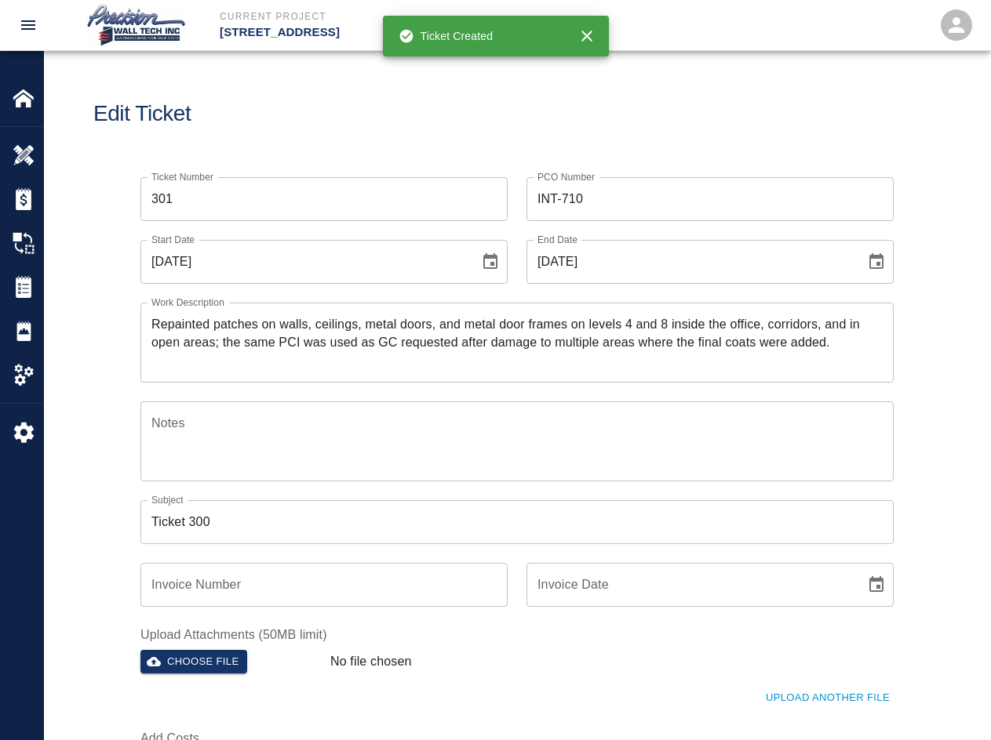
drag, startPoint x: 351, startPoint y: 493, endPoint x: 327, endPoint y: 510, distance: 29.4
click at [341, 501] on div "Subject Ticket 300 Subject" at bounding box center [508, 513] width 772 height 63
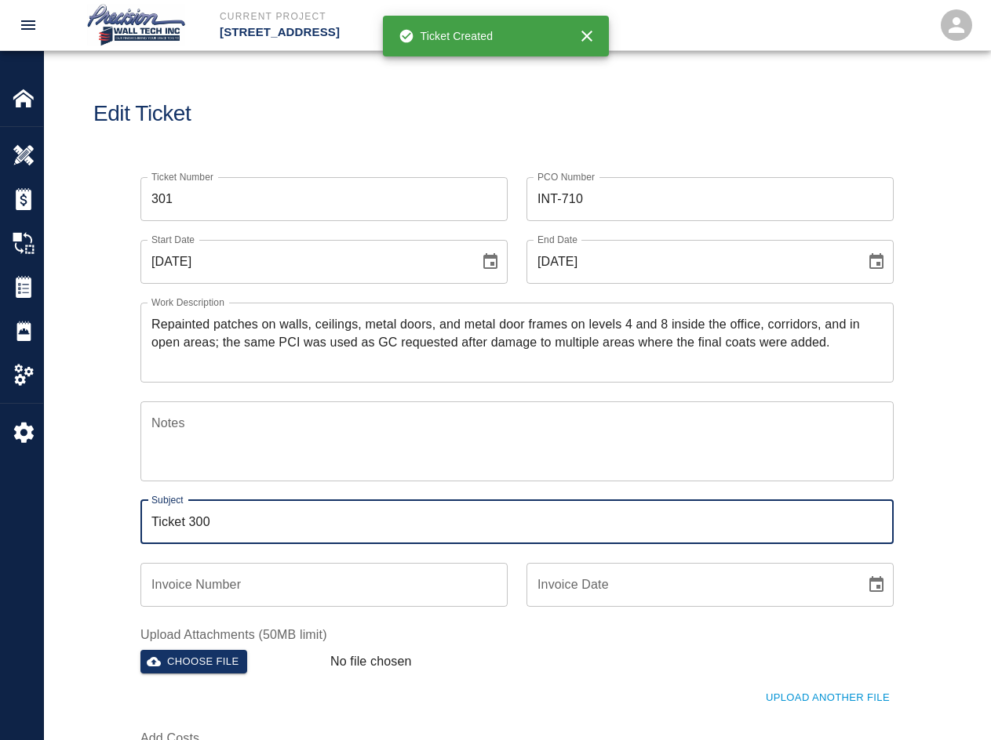
click at [327, 510] on input "Ticket 300" at bounding box center [516, 522] width 753 height 44
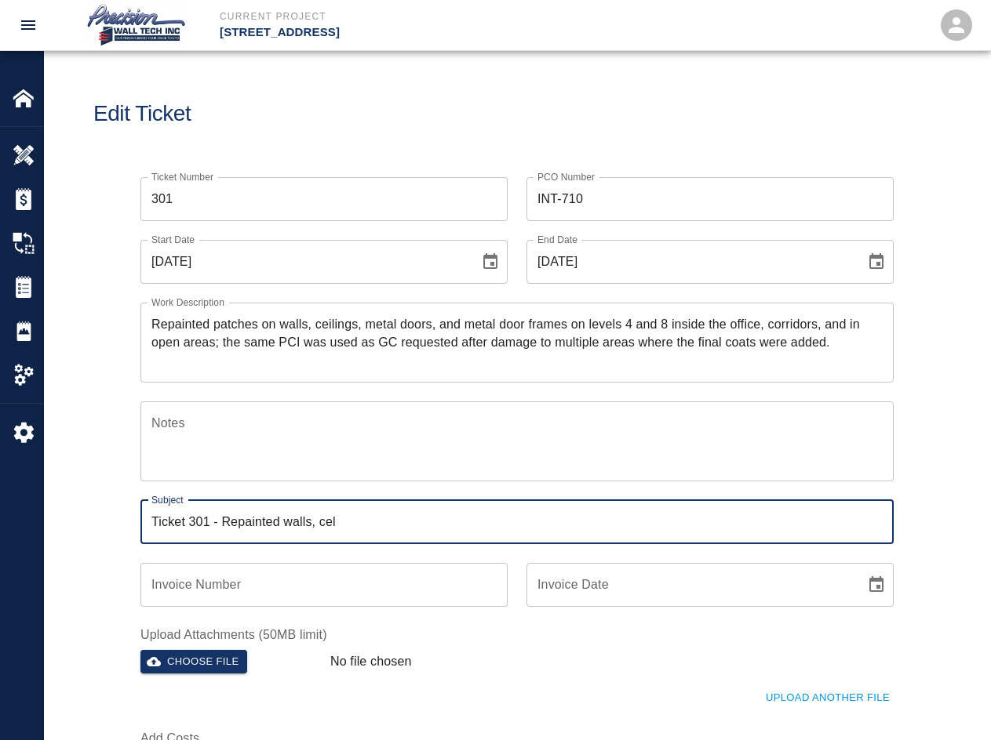
drag, startPoint x: 351, startPoint y: 525, endPoint x: 209, endPoint y: 525, distance: 141.2
click at [209, 525] on input "Ticket 301 - Repainted walls, cel" at bounding box center [516, 522] width 753 height 44
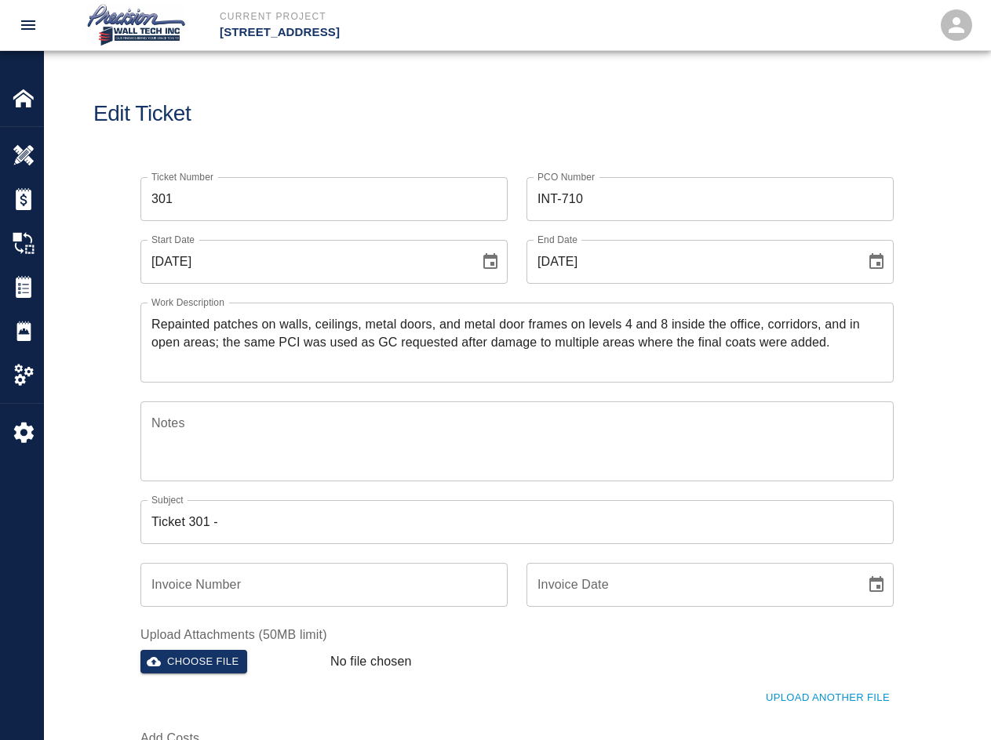
drag, startPoint x: 149, startPoint y: 322, endPoint x: 402, endPoint y: 318, distance: 252.6
click at [402, 318] on div "Repainted patches on walls, ceilings, metal doors, and metal door frames on lev…" at bounding box center [516, 343] width 753 height 80
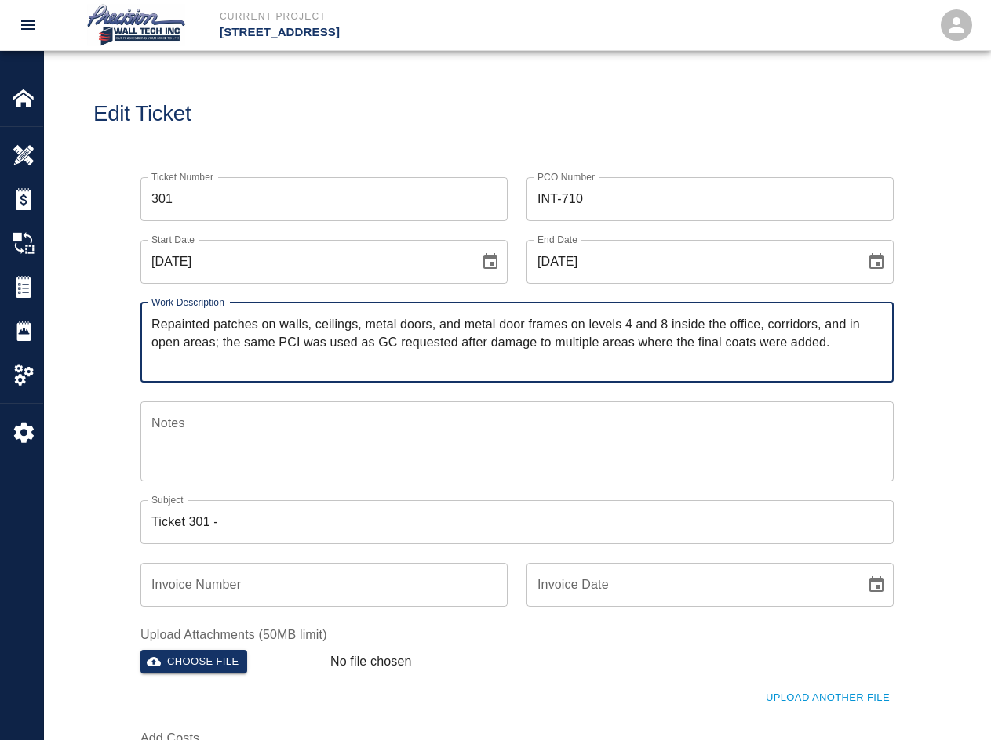
drag, startPoint x: 670, startPoint y: 327, endPoint x: 160, endPoint y: 318, distance: 509.9
click at [160, 318] on textarea "Repainted patches on walls, ceilings, metal doors, and metal door frames on lev…" at bounding box center [516, 342] width 731 height 54
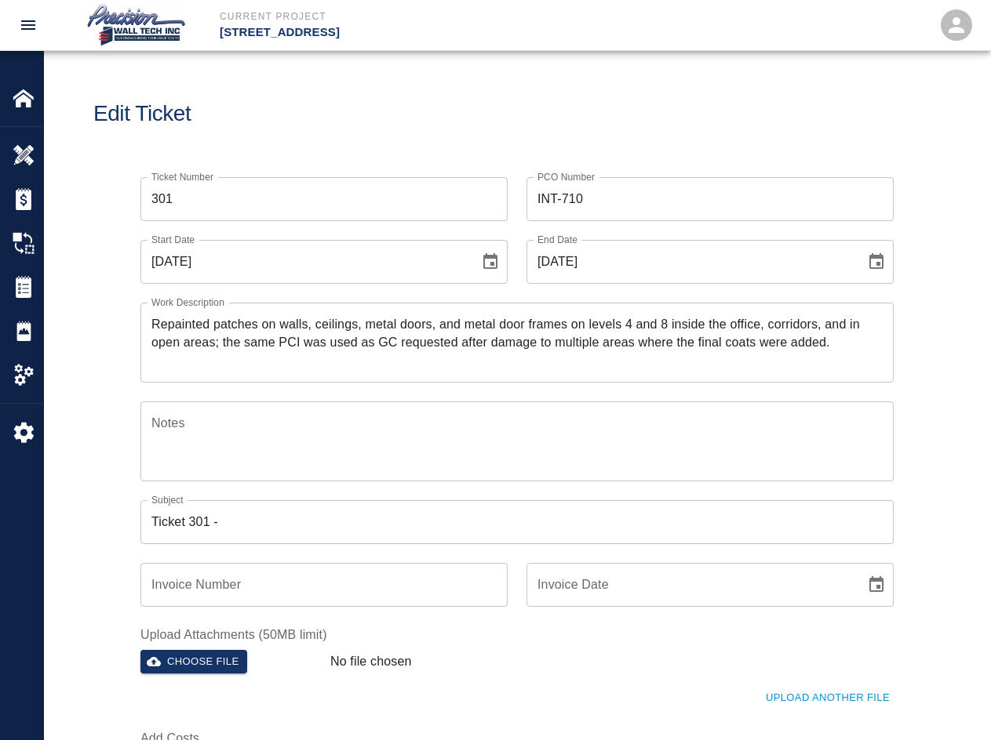
click at [147, 318] on div "Repainted patches on walls, ceilings, metal doors, and metal door frames on lev…" at bounding box center [516, 343] width 753 height 80
drag, startPoint x: 150, startPoint y: 318, endPoint x: 159, endPoint y: 318, distance: 9.4
click at [159, 318] on div "Repainted patches on walls, ceilings, metal doors, and metal door frames on lev…" at bounding box center [516, 343] width 753 height 80
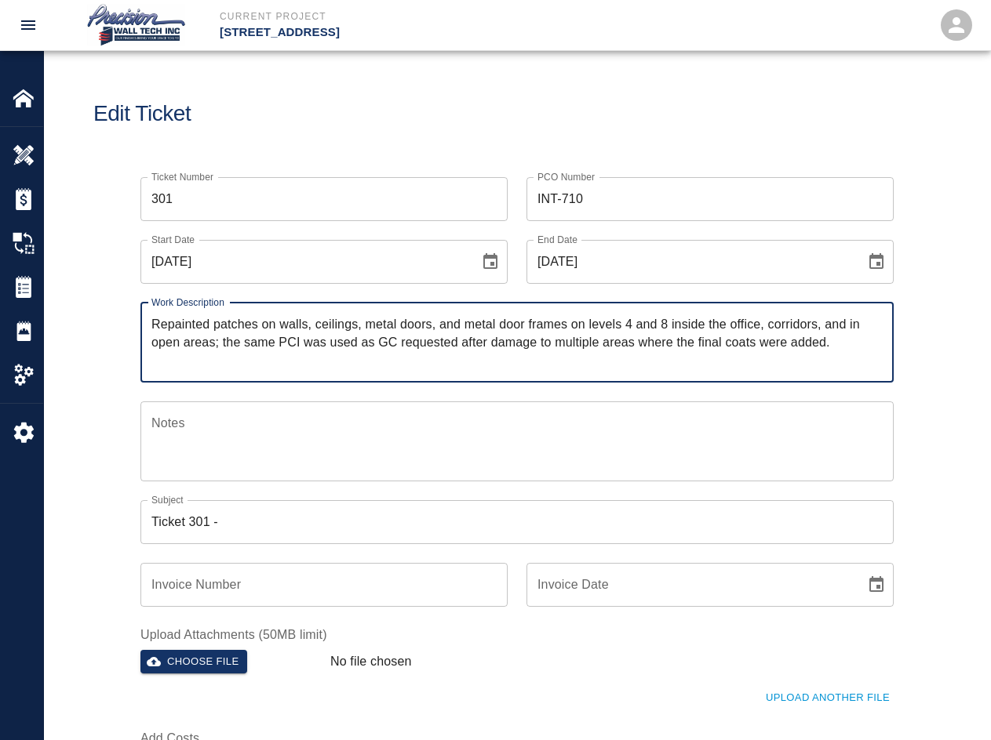
click at [158, 318] on textarea "Repainted patches on walls, ceilings, metal doors, and metal door frames on lev…" at bounding box center [516, 342] width 731 height 54
click at [161, 322] on textarea "Repainted patches on walls, ceilings, metal doors, and metal door frames on lev…" at bounding box center [516, 342] width 731 height 54
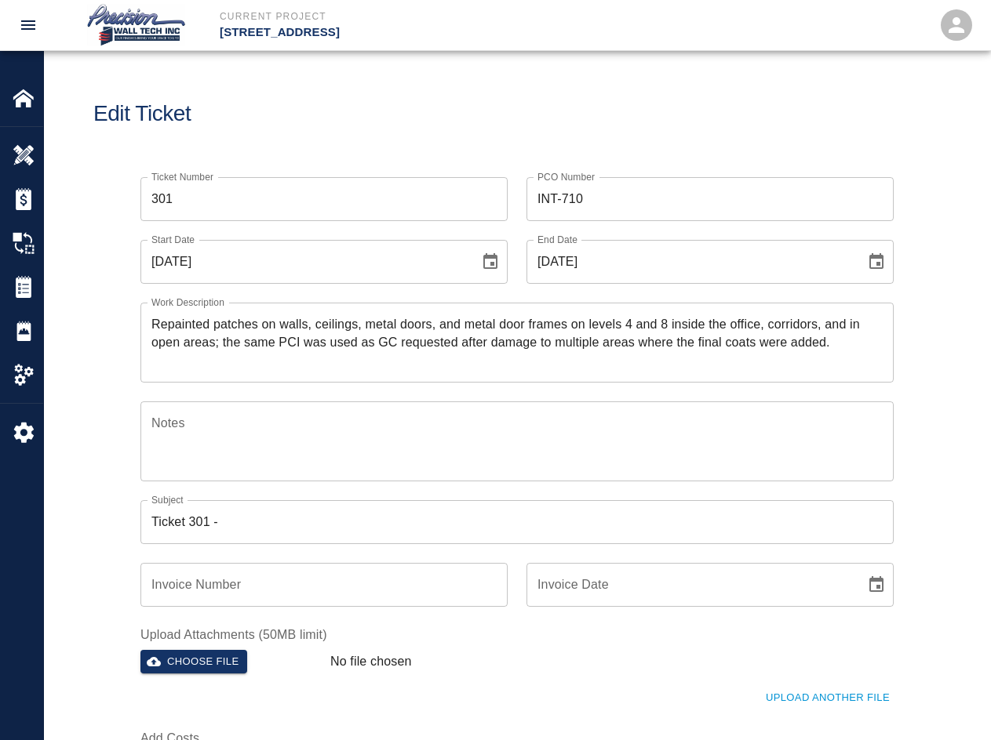
drag, startPoint x: 150, startPoint y: 322, endPoint x: 405, endPoint y: 318, distance: 254.9
click at [405, 318] on div "Repainted patches on walls, ceilings, metal doors, and metal door frames on lev…" at bounding box center [516, 343] width 753 height 80
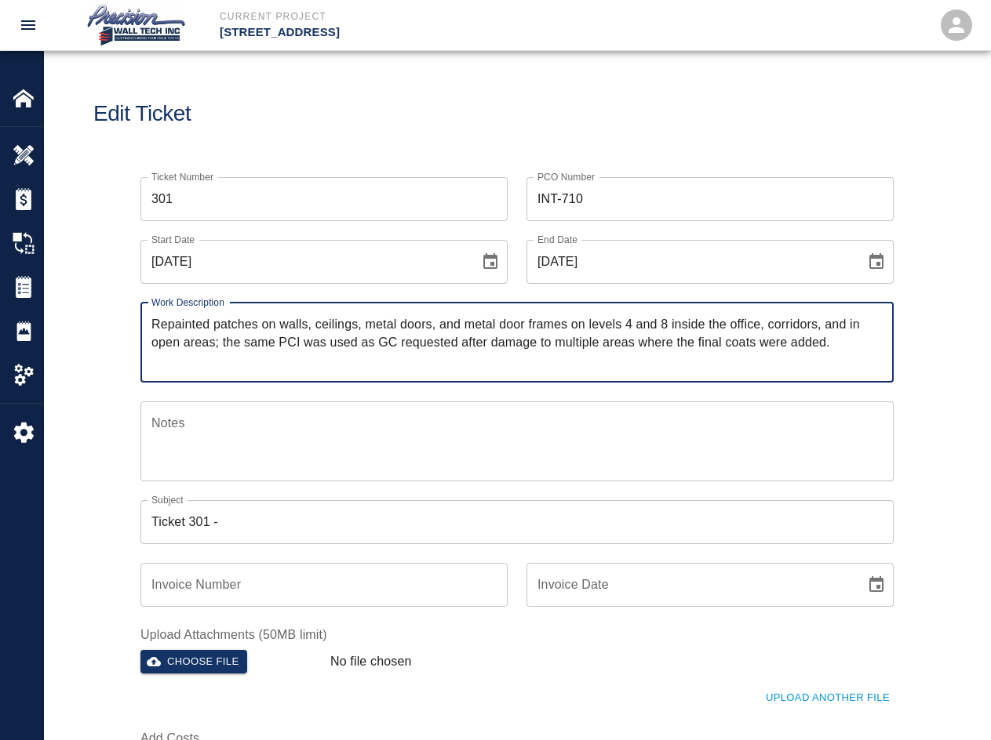
click at [155, 325] on textarea "Repainted patches on walls, ceilings, metal doors, and metal door frames on lev…" at bounding box center [516, 342] width 731 height 54
drag, startPoint x: 155, startPoint y: 325, endPoint x: 684, endPoint y: 322, distance: 528.6
click at [684, 322] on textarea "Repainted patches on walls, ceilings, metal doors, and metal door frames on lev…" at bounding box center [516, 342] width 731 height 54
click at [288, 511] on input "Ticket 301 -" at bounding box center [516, 522] width 753 height 44
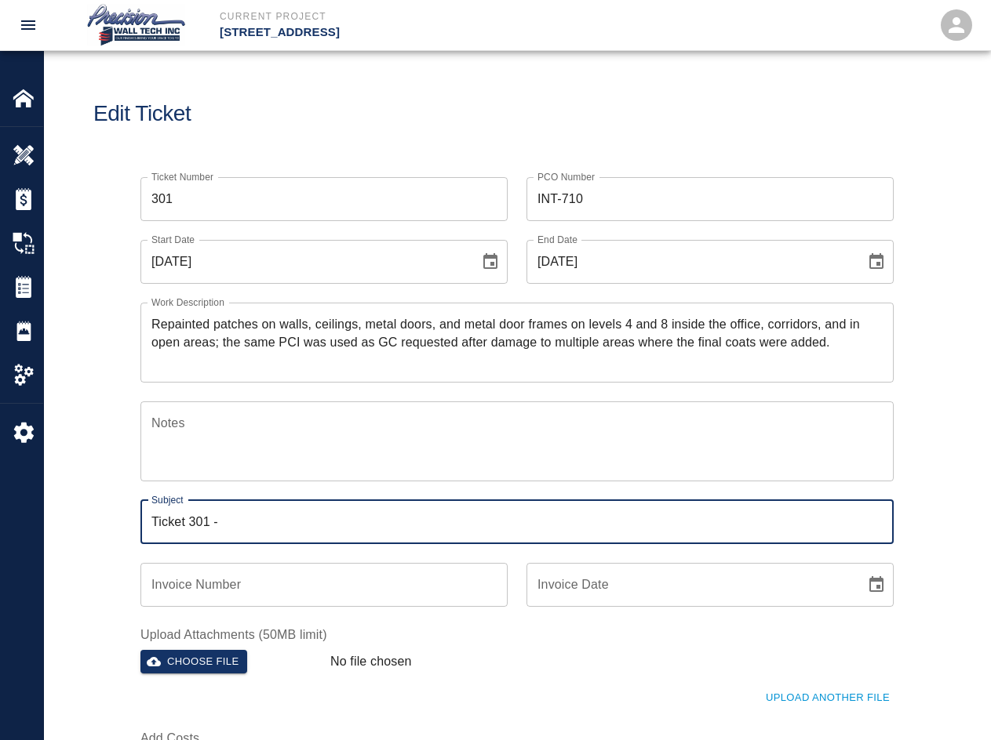
paste input "Repainted patches on walls, ceilings, metal doors, and metal door frames on lev…"
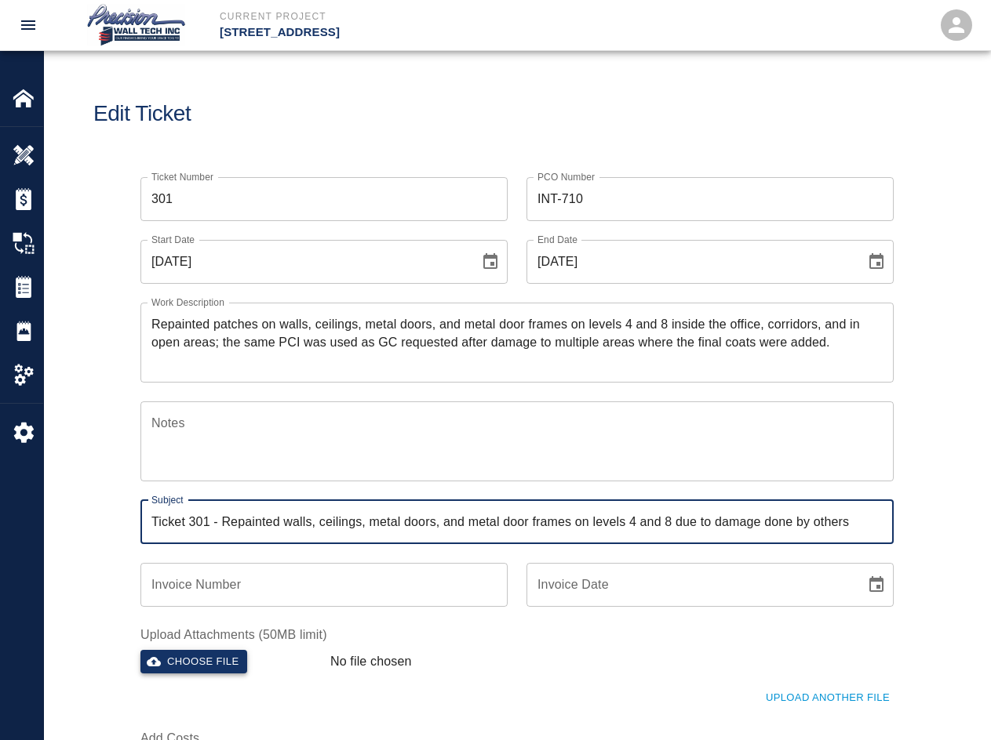
type input "Ticket 301 - Repainted walls, ceilings, metal doors, and metal door frames on l…"
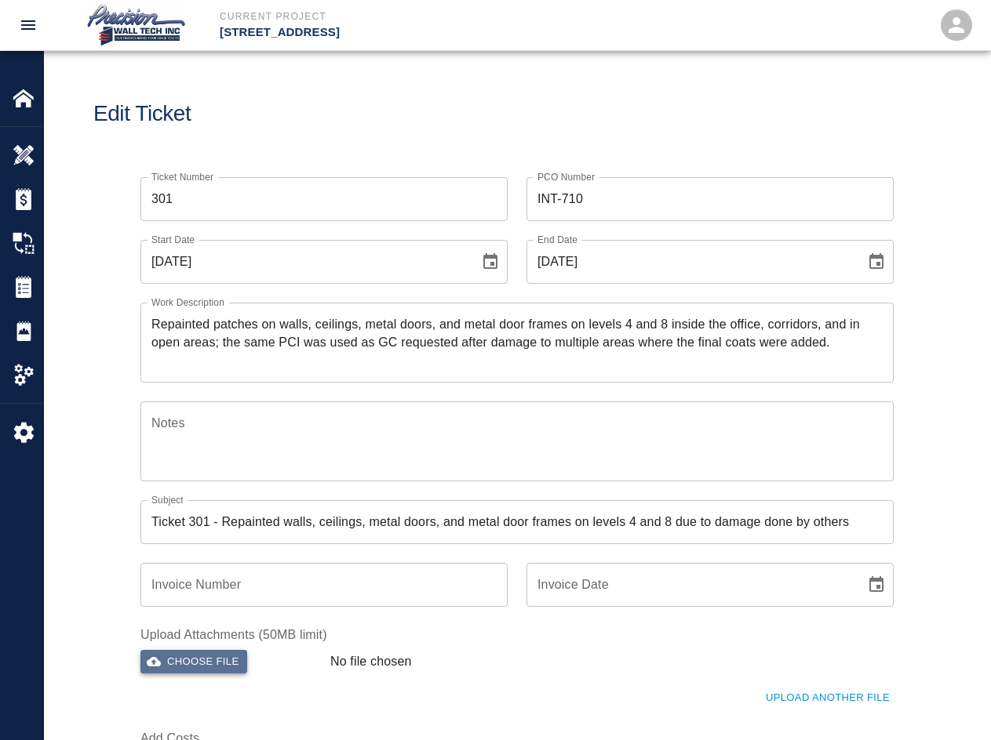
click at [210, 653] on button "Choose file" at bounding box center [193, 662] width 107 height 24
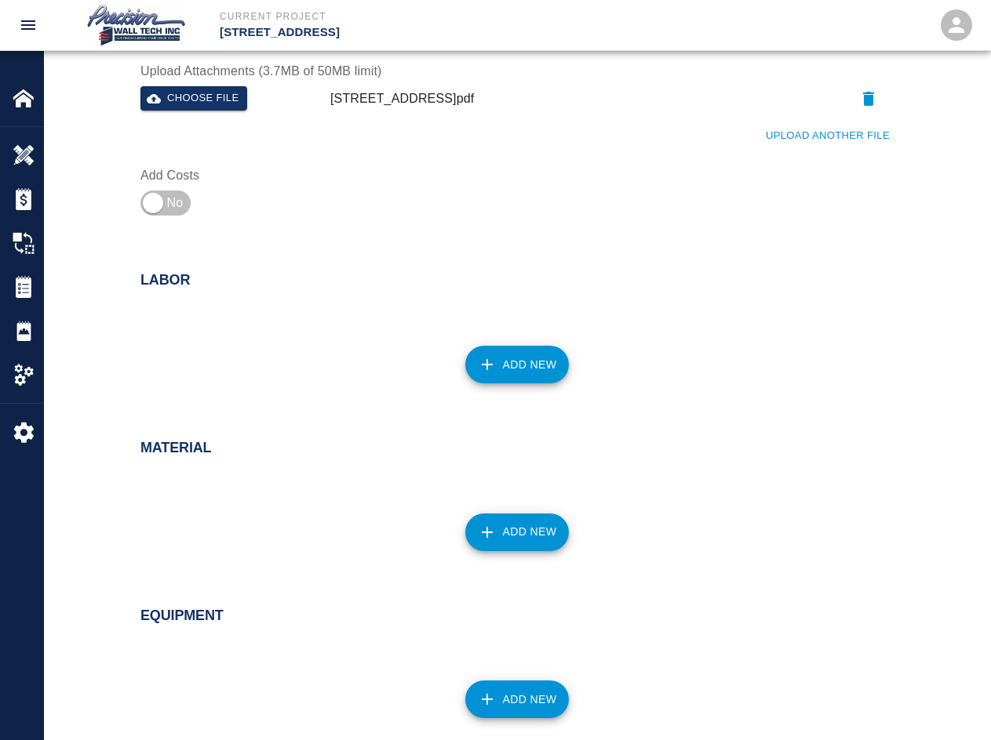
scroll to position [627, 0]
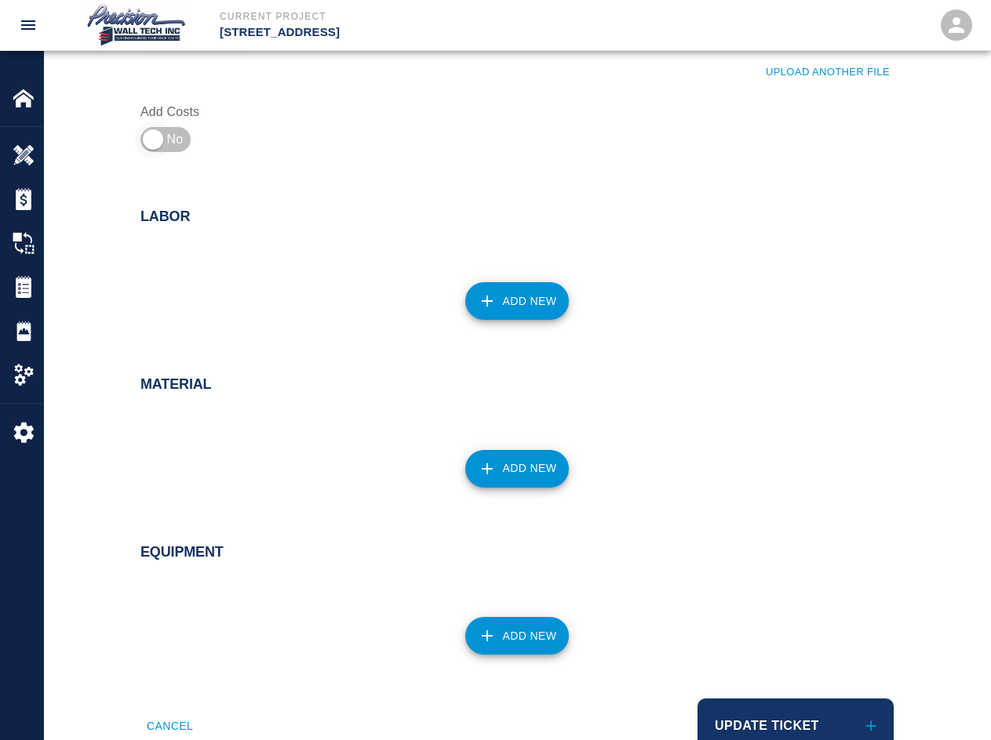
click at [191, 147] on input "checkbox" at bounding box center [152, 140] width 113 height 38
checkbox input "true"
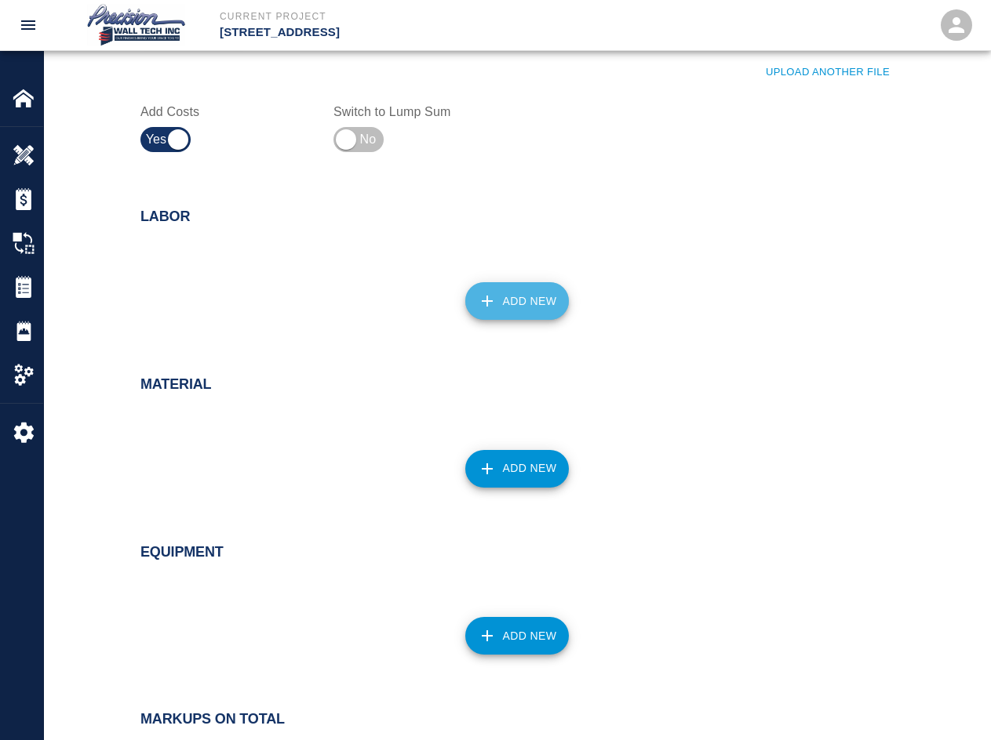
click at [518, 296] on button "Add New" at bounding box center [517, 301] width 104 height 38
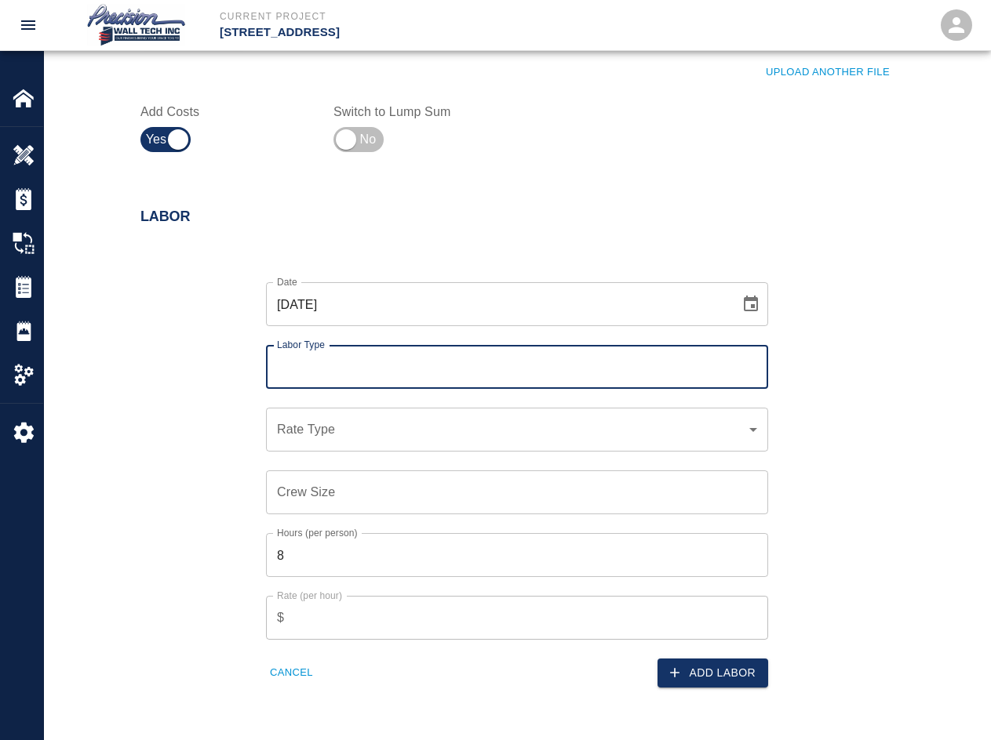
click at [522, 351] on div "Labor Type" at bounding box center [517, 367] width 502 height 44
click at [519, 365] on input "Labor Type" at bounding box center [517, 367] width 488 height 30
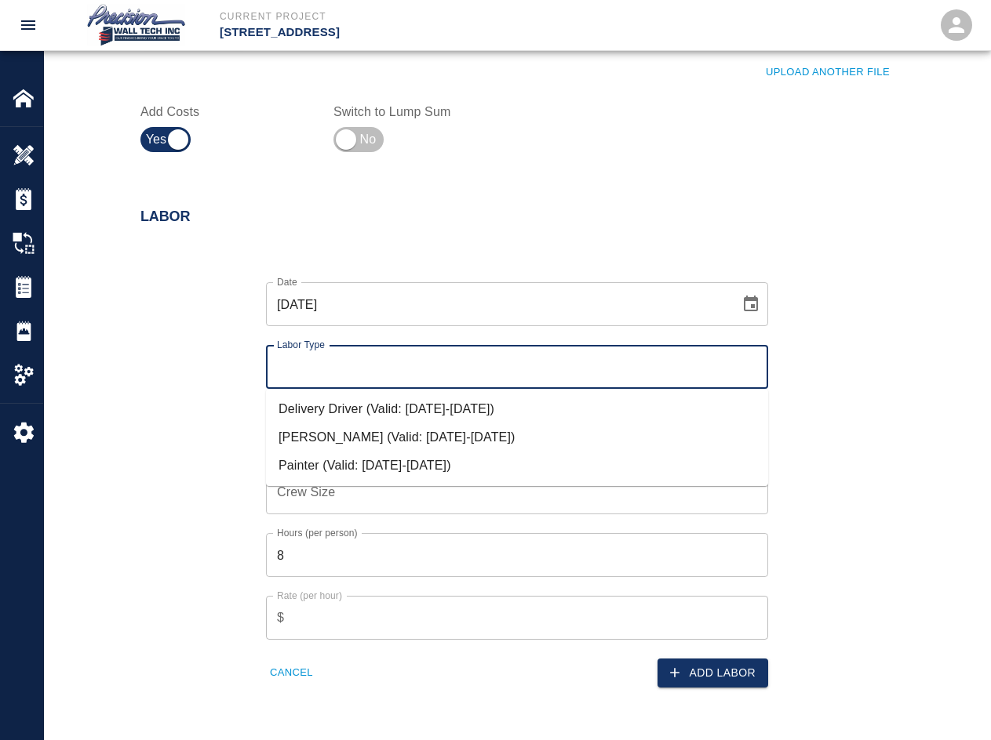
click at [473, 465] on li "Painter (Valid: [DATE]-[DATE])" at bounding box center [517, 466] width 502 height 28
type input "Painter"
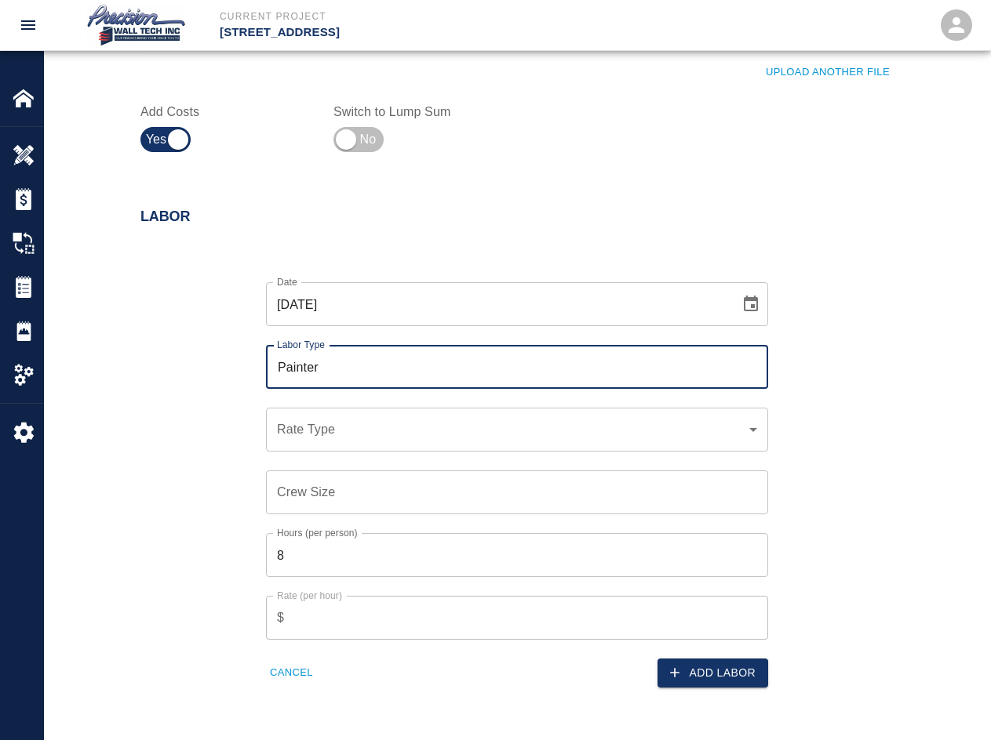
click at [423, 408] on div "​ Rate Type" at bounding box center [517, 430] width 502 height 44
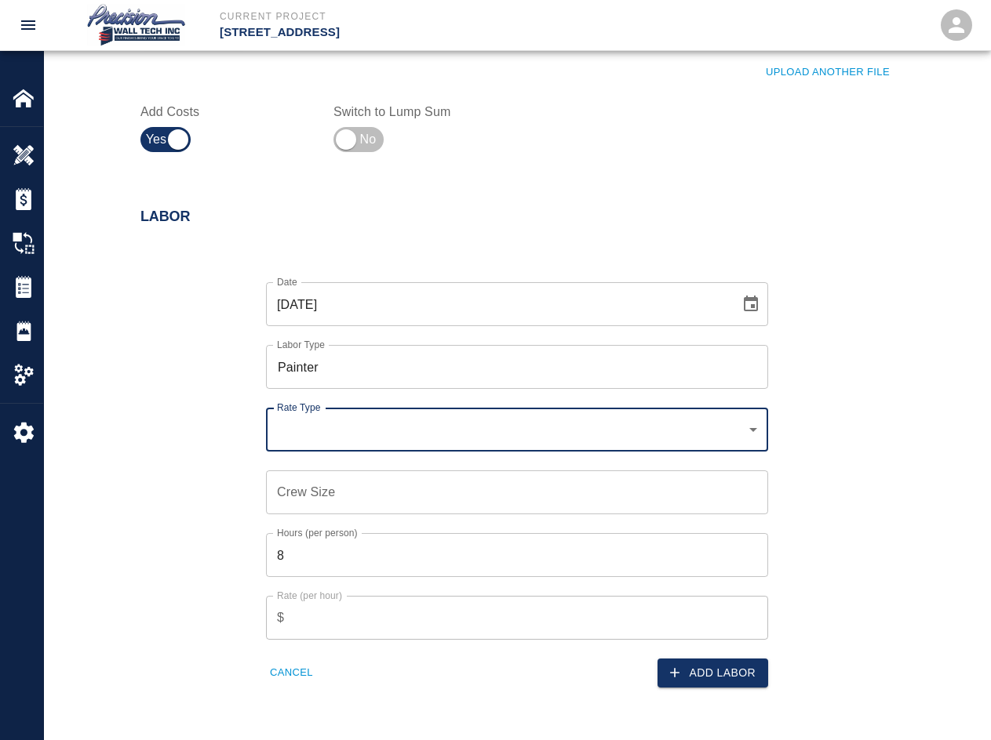
click at [418, 445] on div "​ Rate Type" at bounding box center [517, 430] width 502 height 44
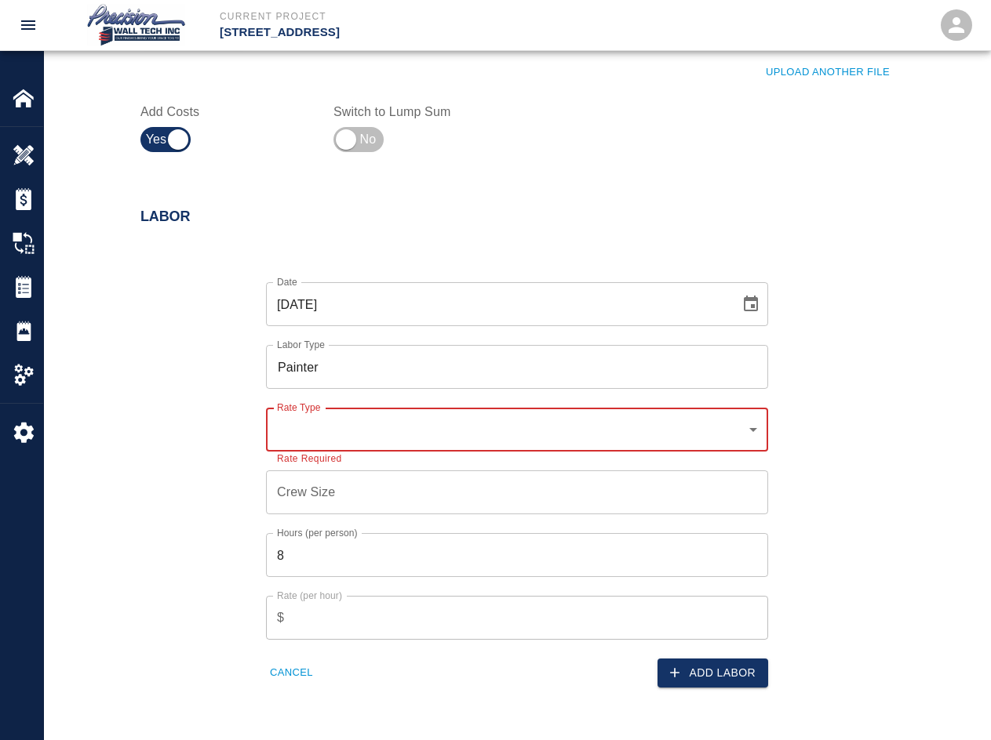
click at [419, 443] on div "​ Rate Type" at bounding box center [517, 430] width 502 height 44
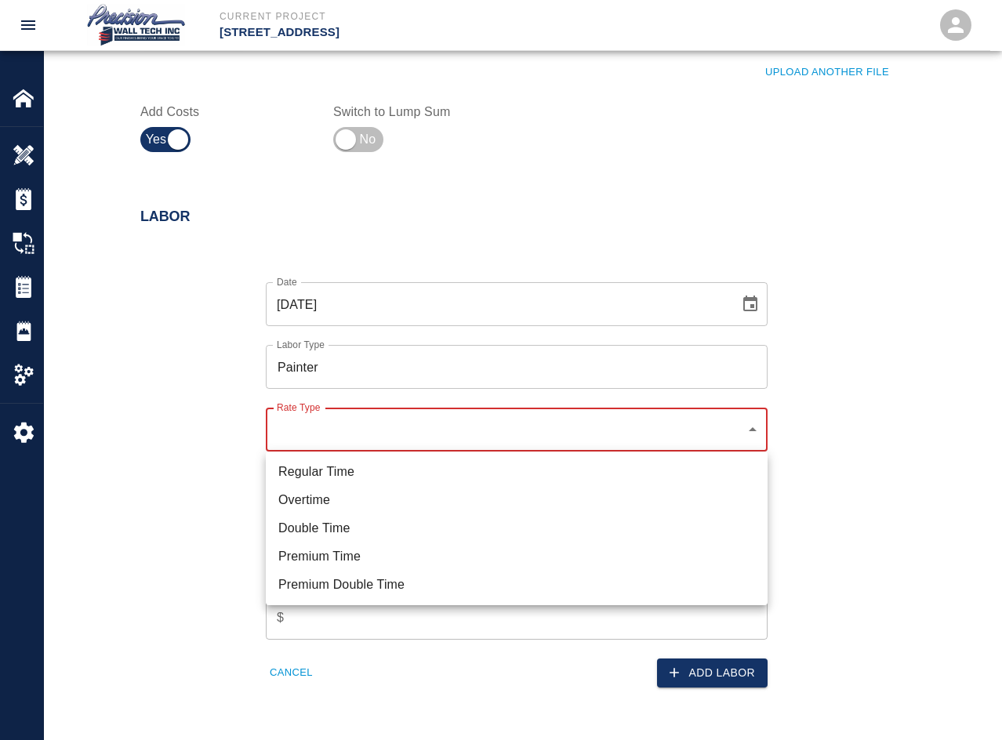
click at [395, 474] on li "Regular Time" at bounding box center [517, 472] width 502 height 28
type input "rate_rt"
type input "75.00"
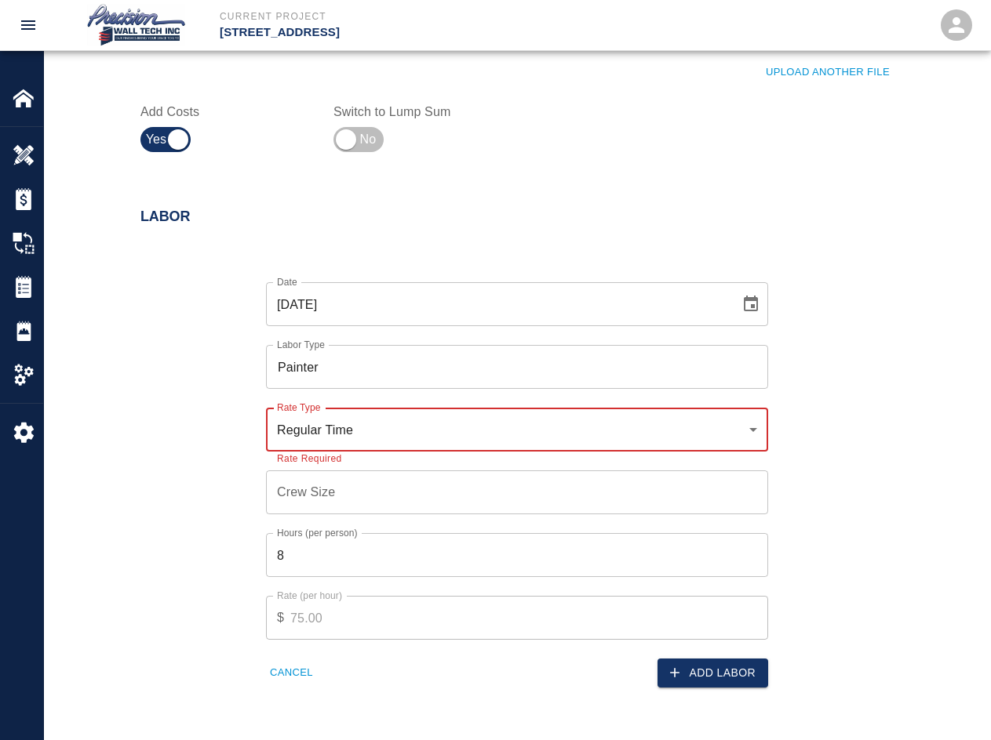
click at [363, 489] on input "Crew Size" at bounding box center [517, 493] width 502 height 44
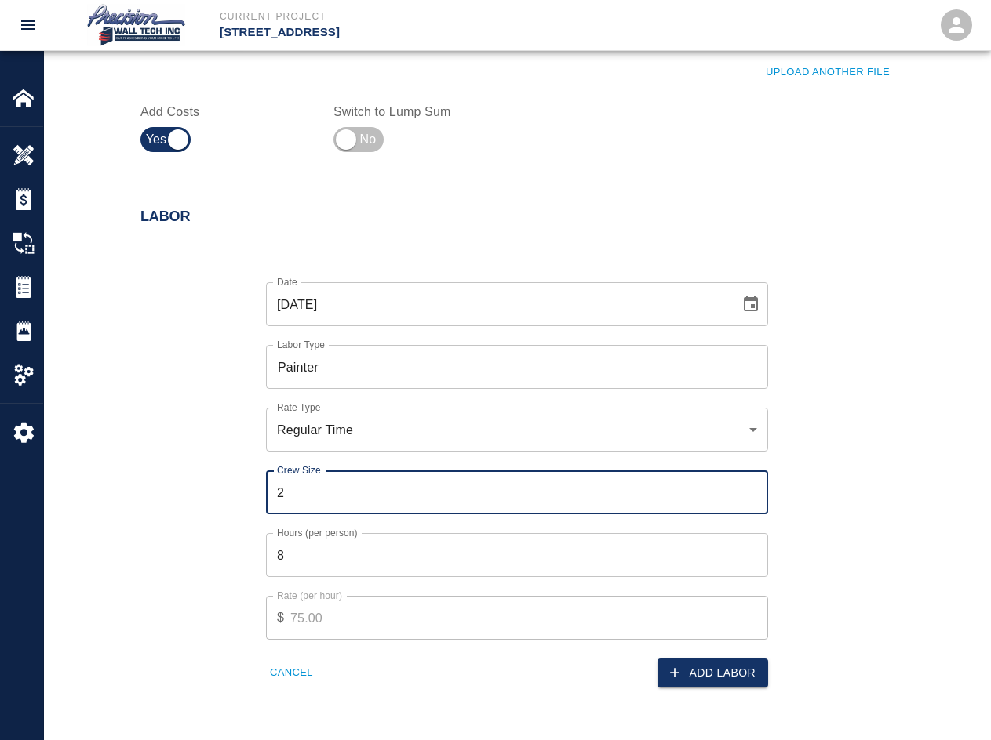
type input "2"
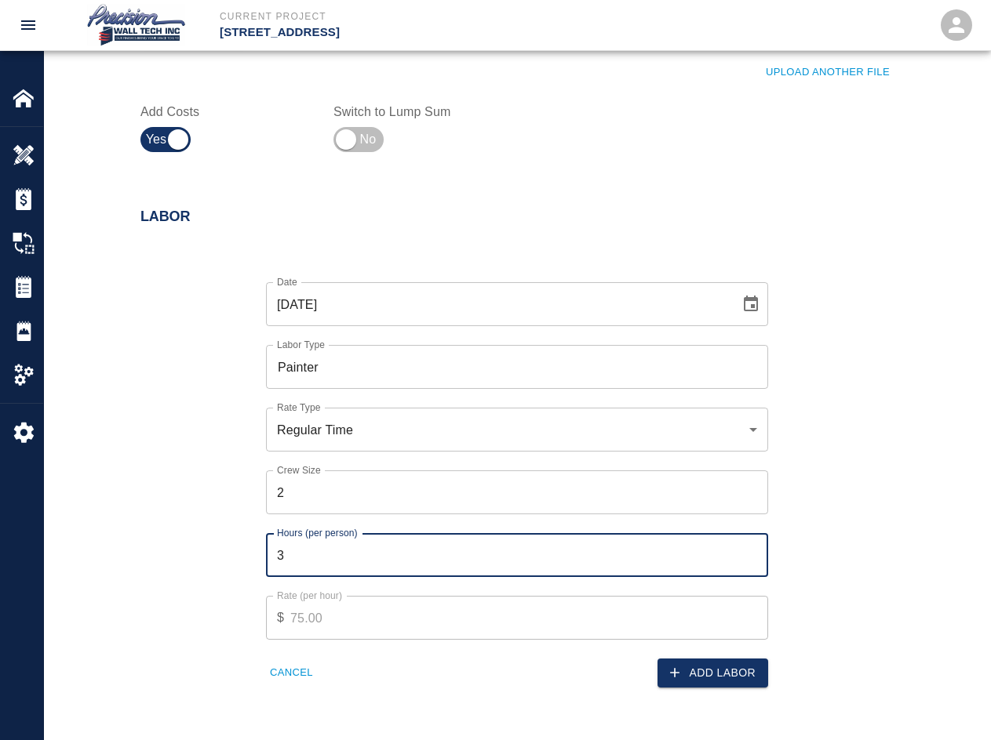
type input "3"
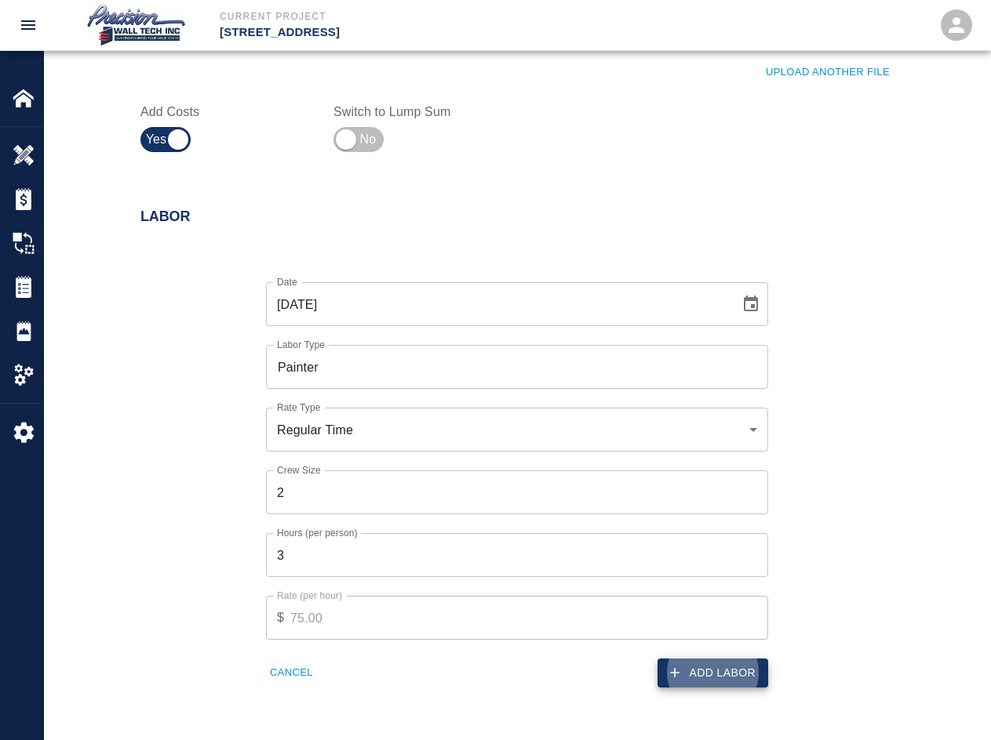
click button "Add Labor" at bounding box center [712, 673] width 111 height 29
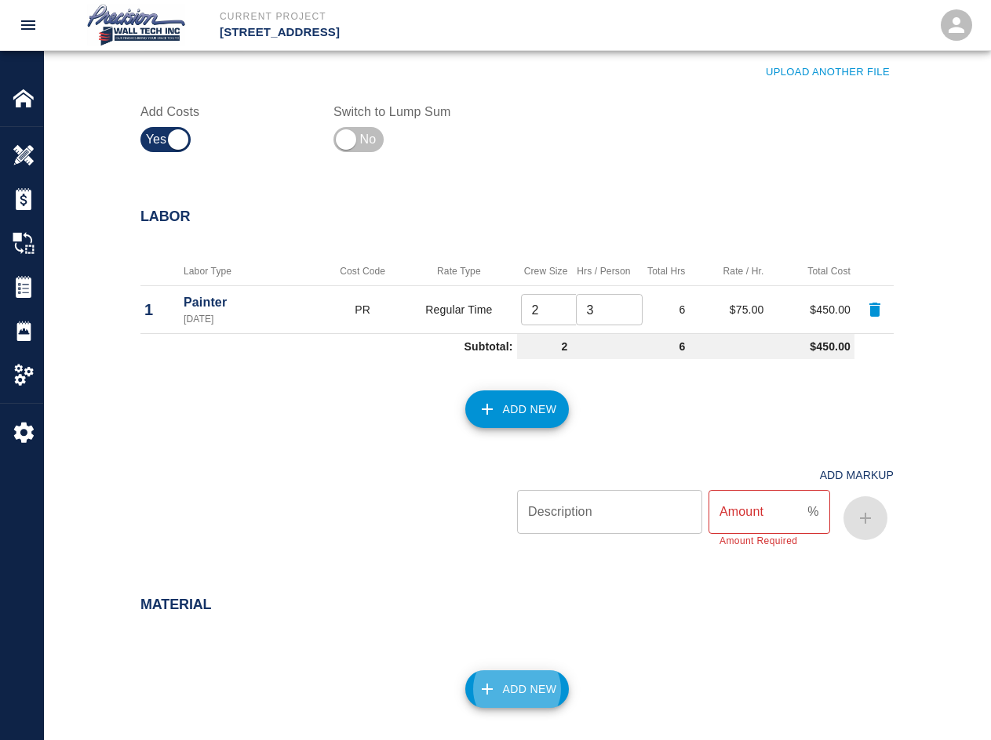
click button "Add New" at bounding box center [517, 690] width 104 height 38
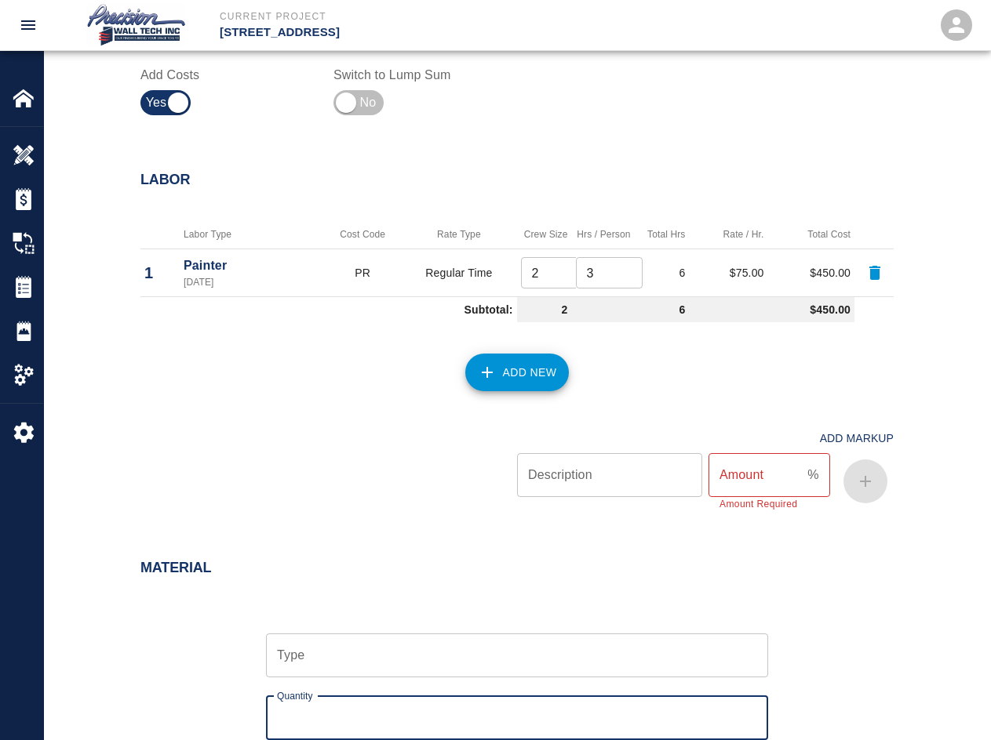
type input "1"
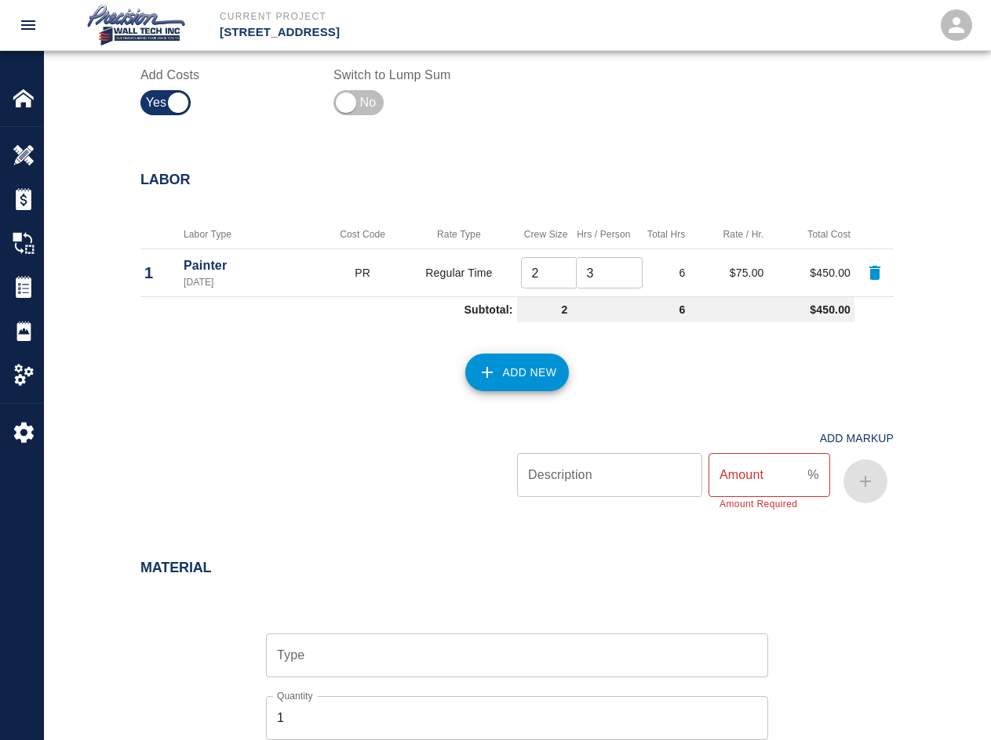
scroll to position [1075, 0]
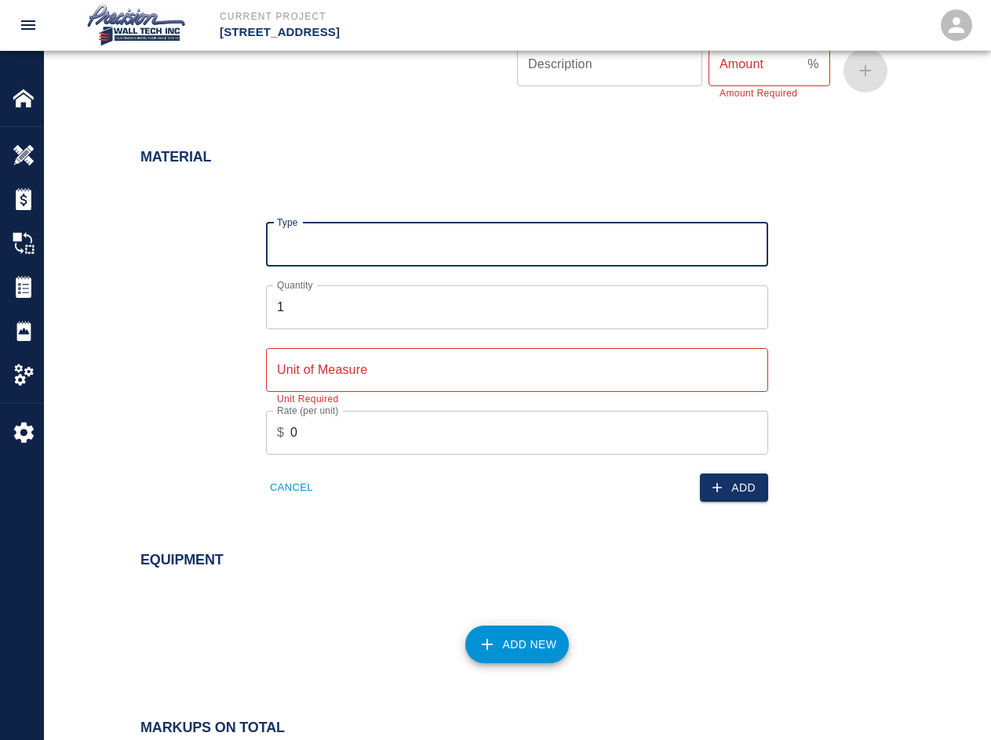
type input "\"
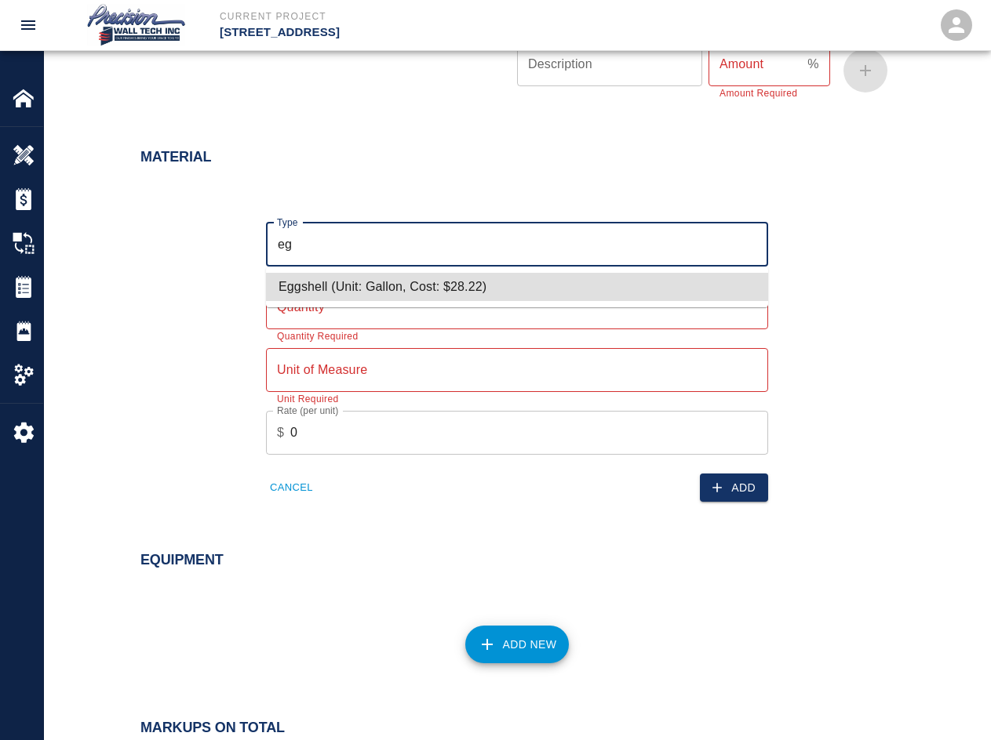
type input "Eggshell (Unit: Gallon, Cost: $28.22)"
type input "Gallon"
type input "28.22"
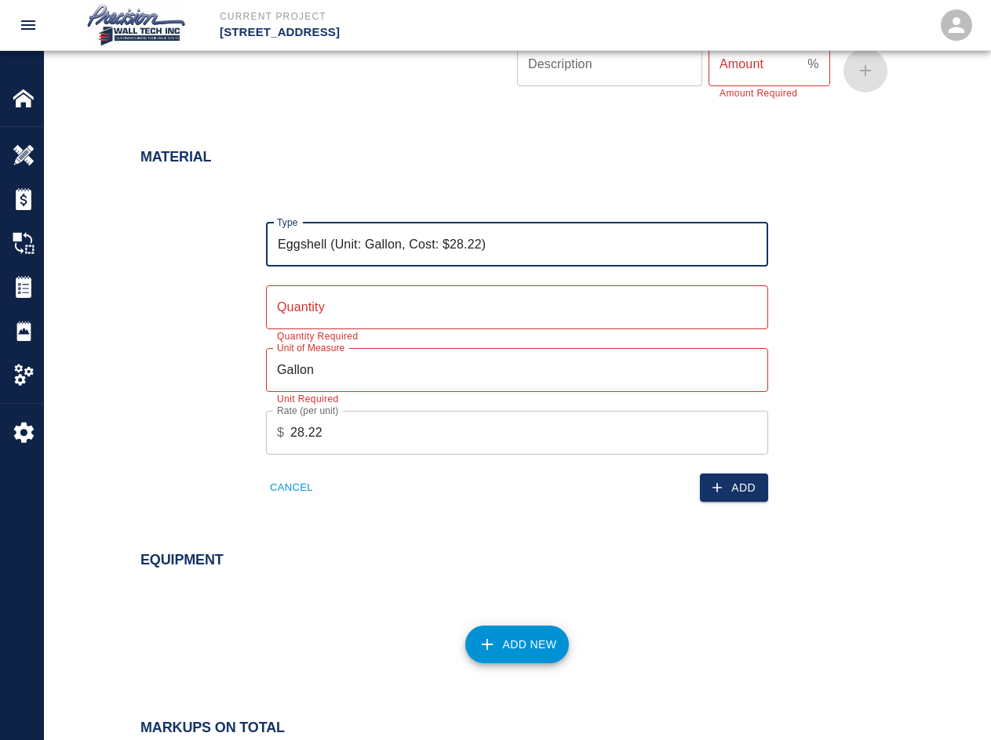
type input "Eggshell (Unit: Gallon, Cost: $28.22)"
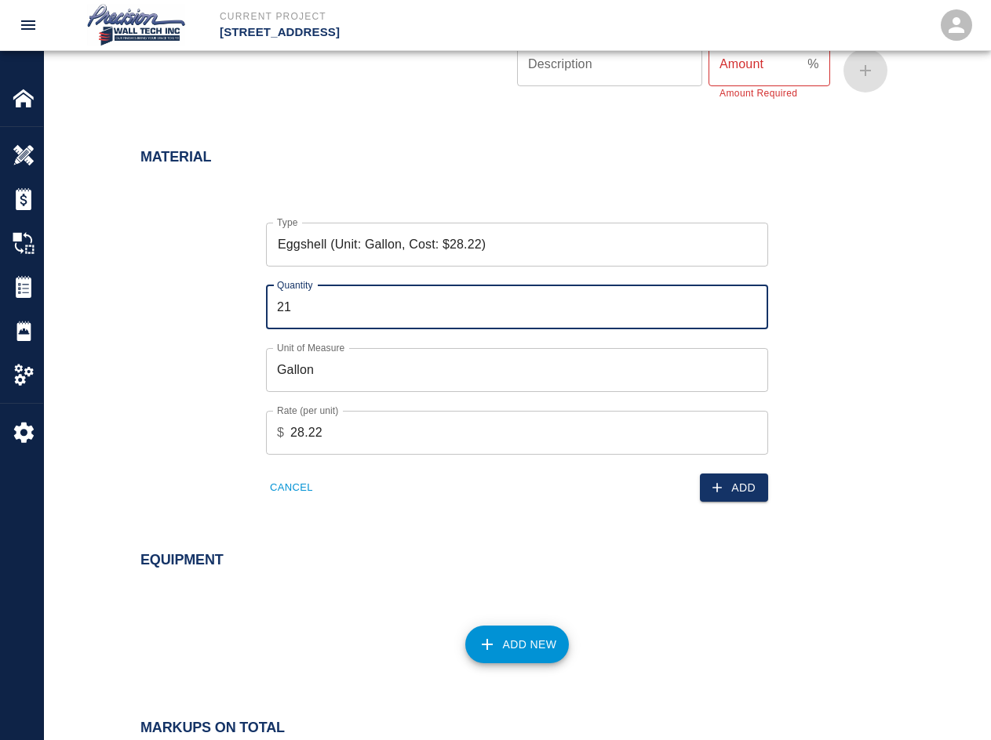
type input "2"
type input "1"
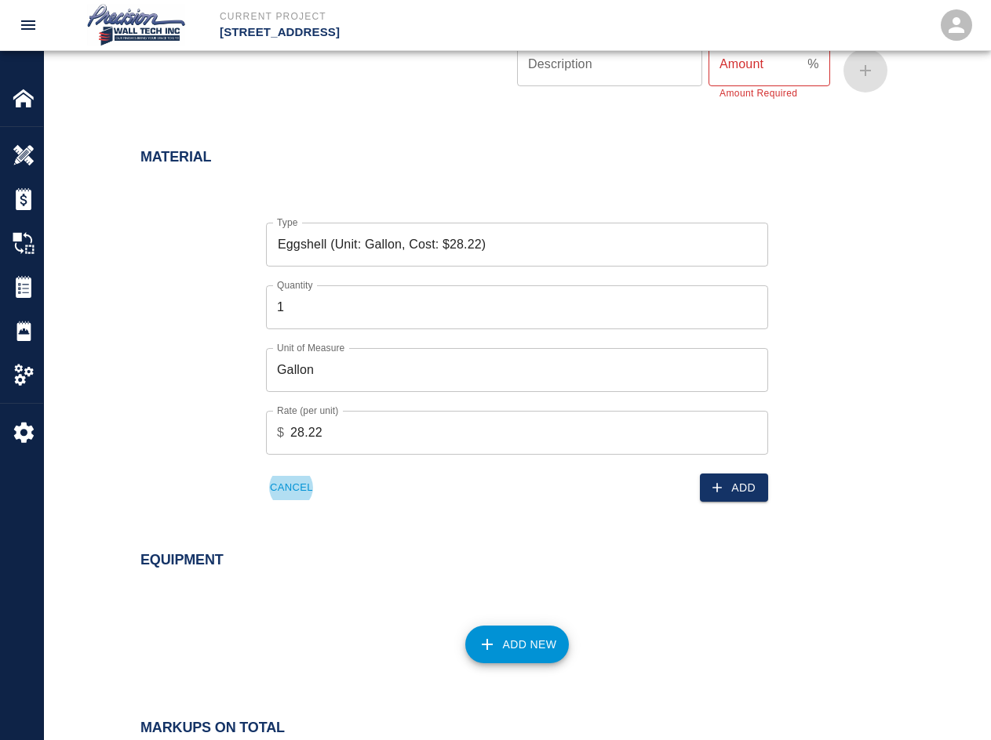
click button "Add" at bounding box center [734, 488] width 68 height 29
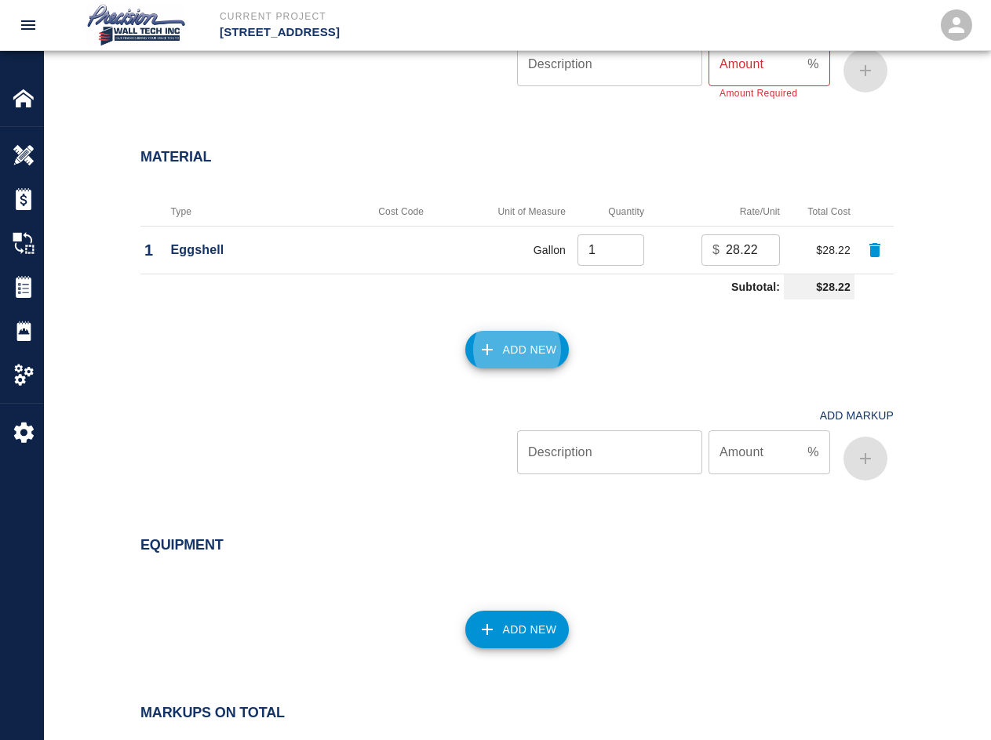
click button "Add New" at bounding box center [517, 350] width 104 height 38
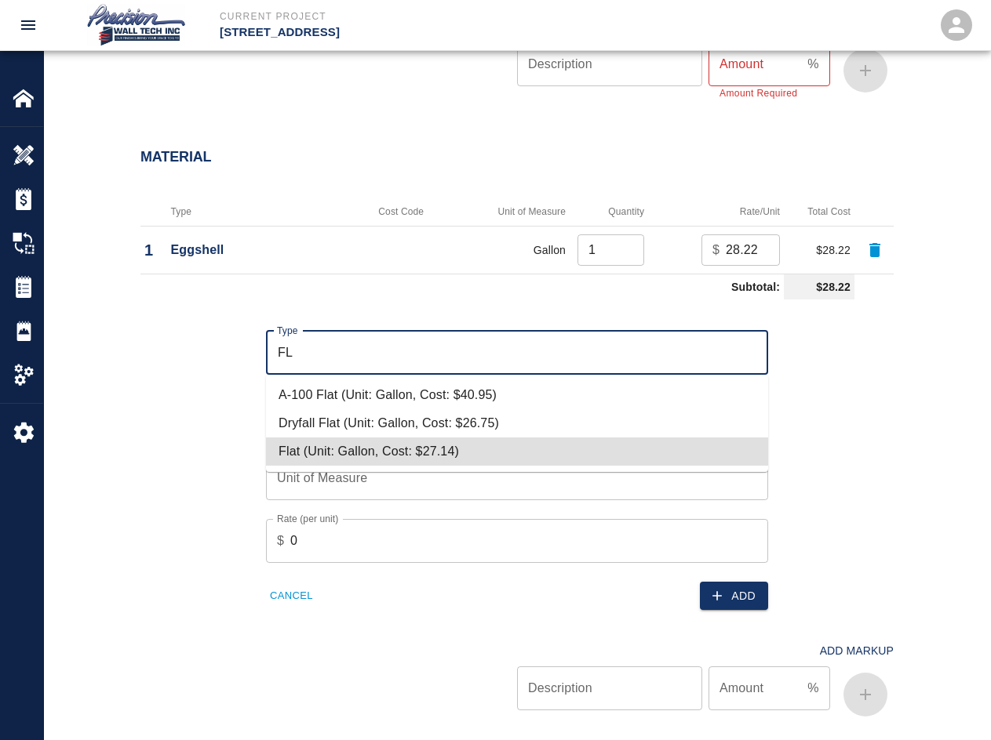
type input "Flat (Unit: Gallon, Cost: $27.14)"
type input "Gallon"
type input "27.14"
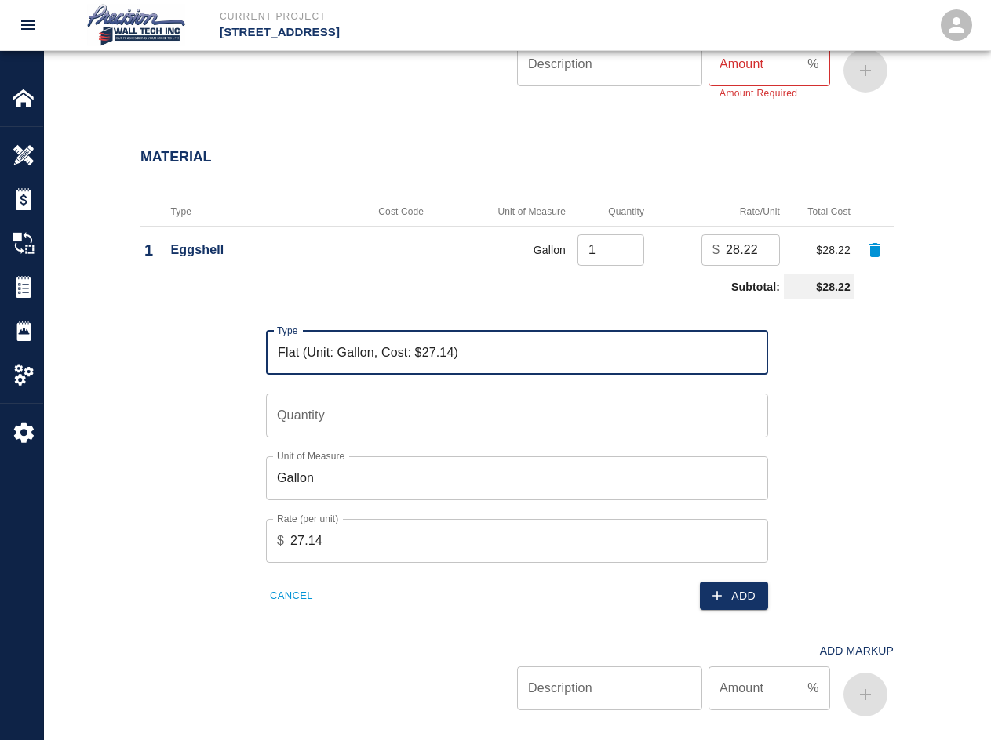
type input "Flat (Unit: Gallon, Cost: $27.14)"
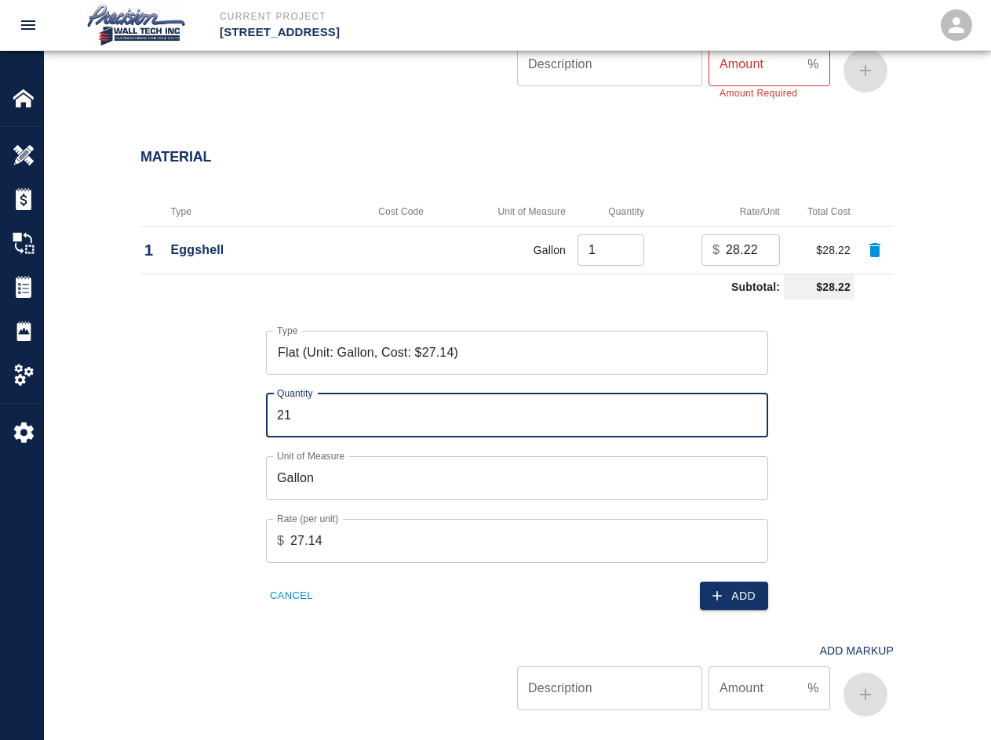
type input "2"
type input "1"
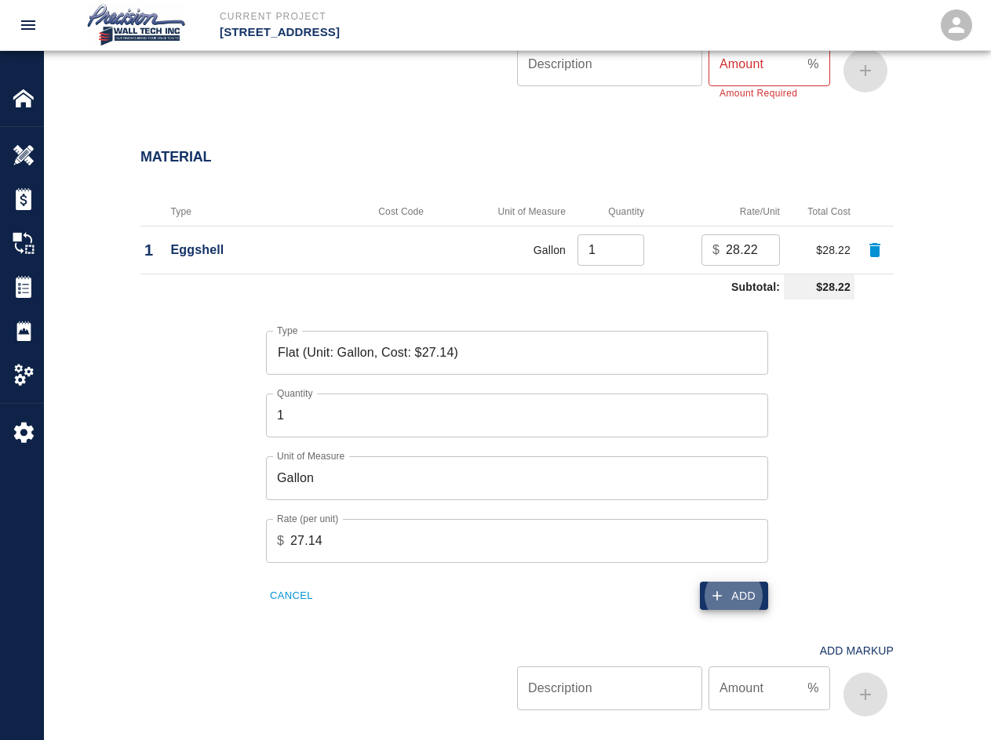
click button "Add" at bounding box center [734, 596] width 68 height 29
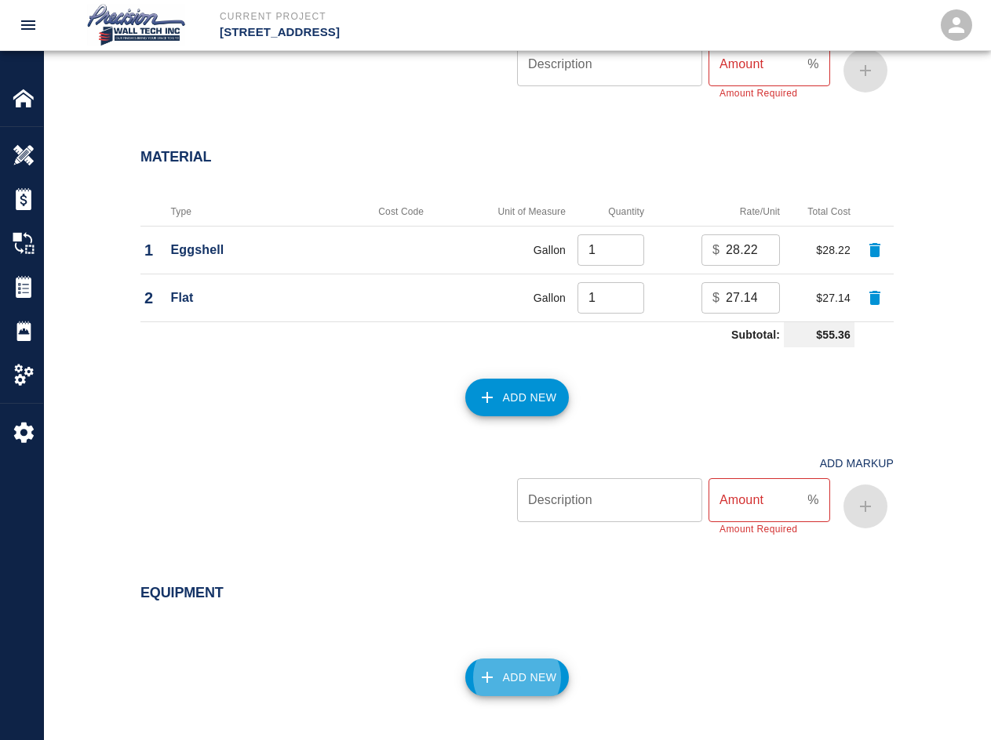
scroll to position [1409, 0]
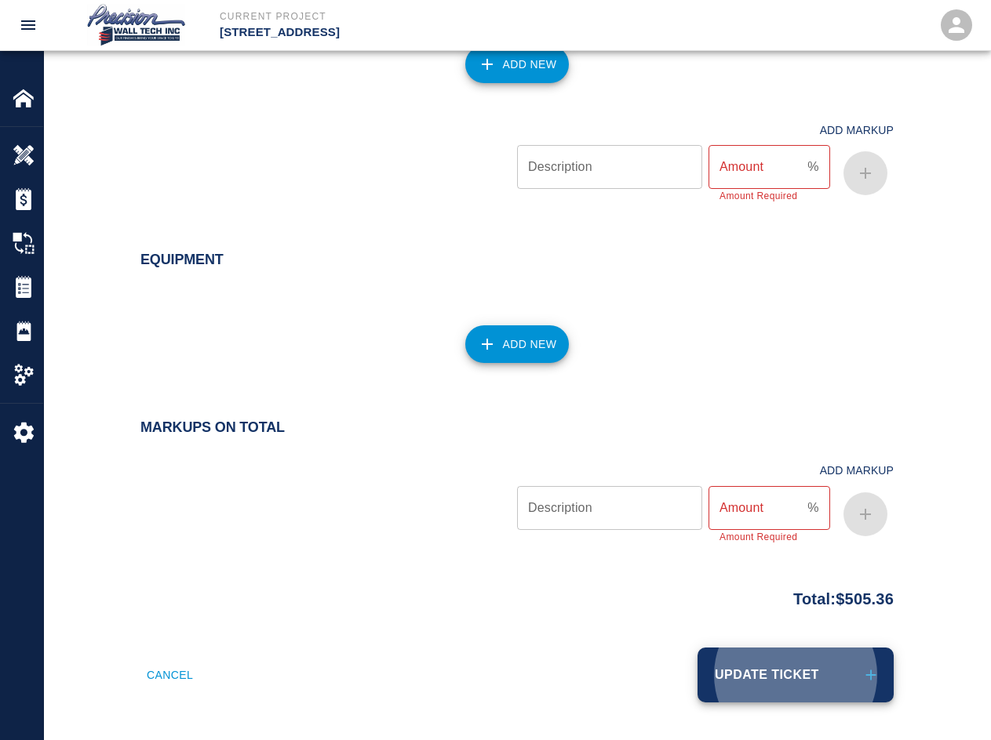
click at [697, 648] on button "Update Ticket" at bounding box center [795, 675] width 196 height 55
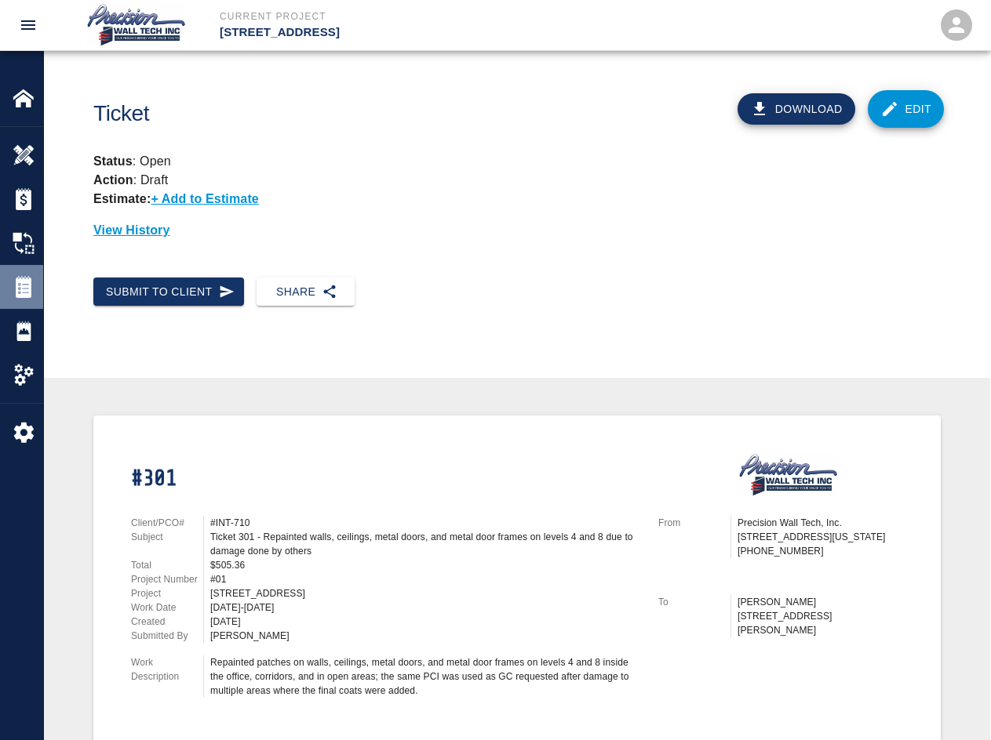
click at [34, 293] on img at bounding box center [24, 287] width 22 height 22
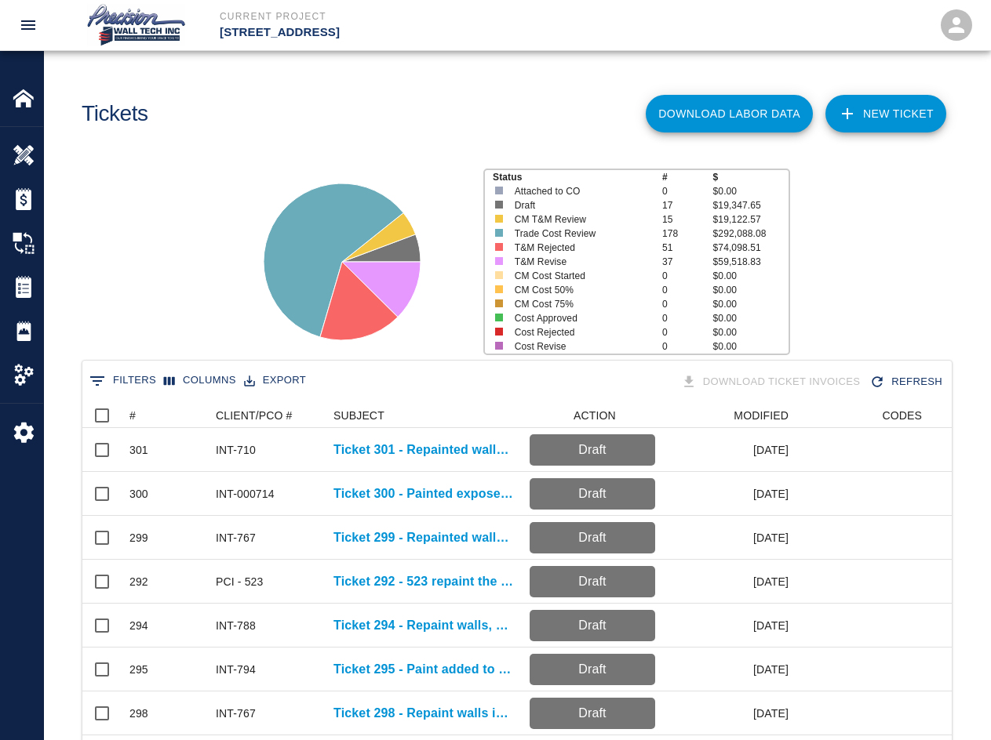
scroll to position [903, 857]
click at [711, 128] on link "NEW TICKET" at bounding box center [885, 114] width 121 height 38
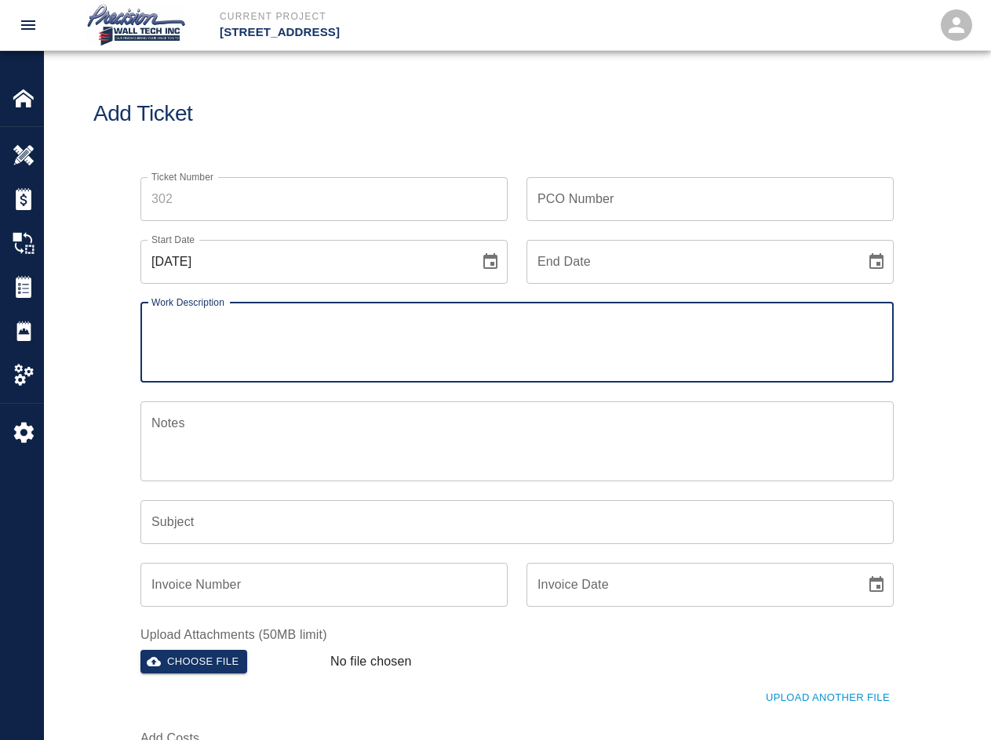
click at [357, 213] on input "Ticket Number" at bounding box center [323, 199] width 367 height 44
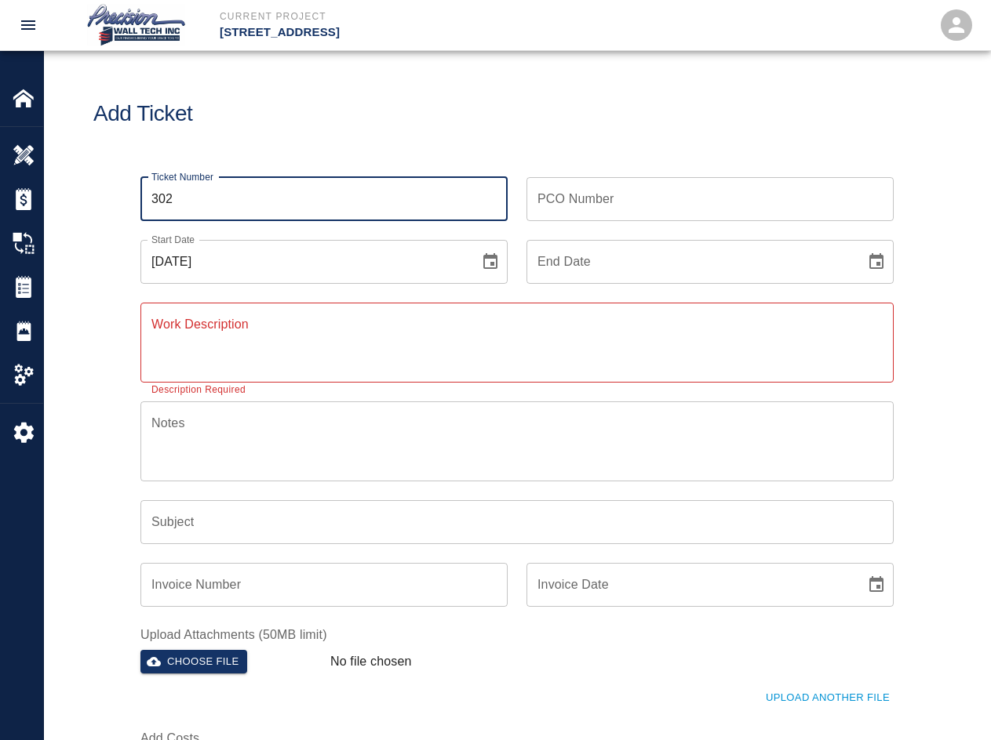
type input "302"
click at [548, 199] on input "PCO Number" at bounding box center [709, 199] width 367 height 44
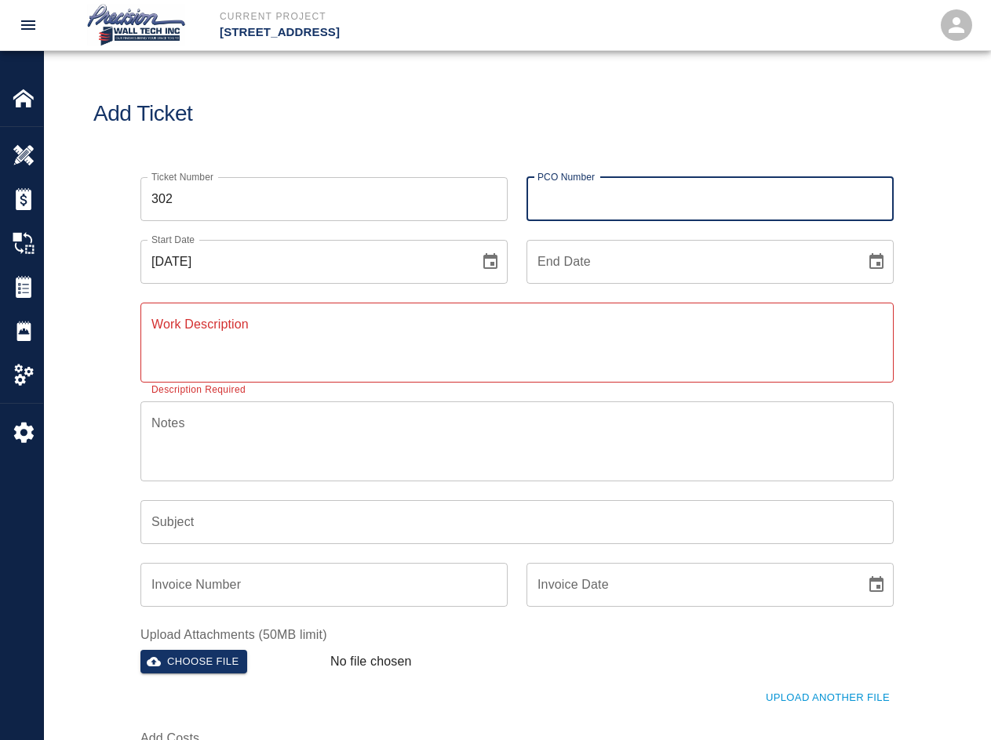
click at [547, 191] on div "PCO Number PCO Number" at bounding box center [709, 199] width 367 height 44
type input "INT-795"
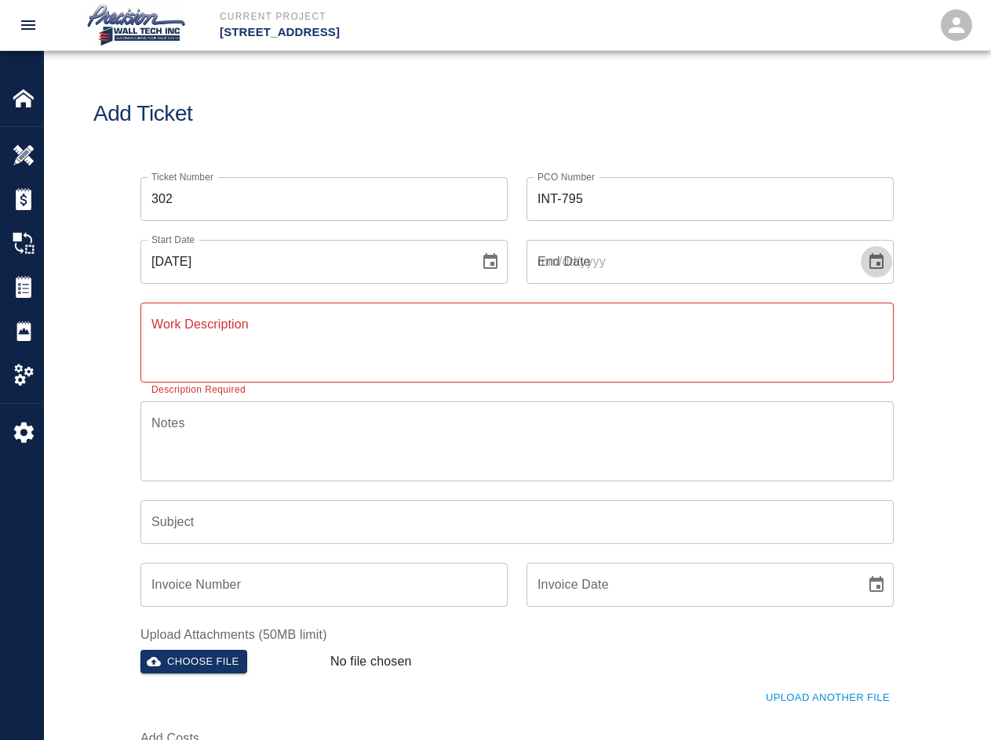
click at [711, 246] on button "Choose date" at bounding box center [875, 261] width 31 height 31
type input "[DATE]"
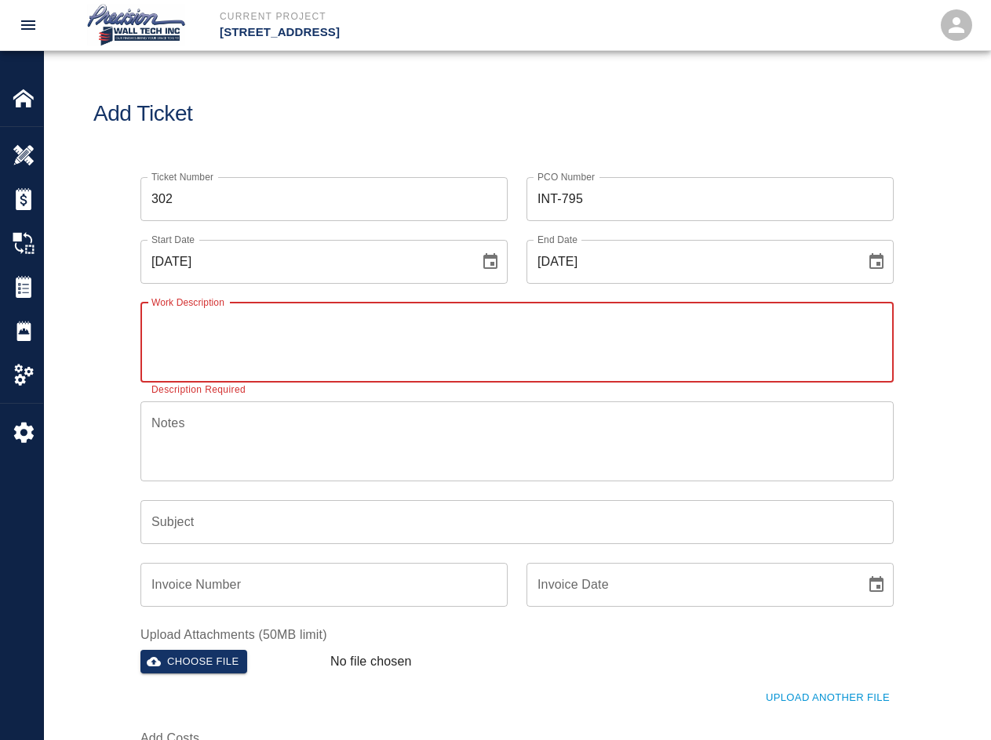
click at [278, 344] on textarea "Work Description" at bounding box center [516, 342] width 731 height 54
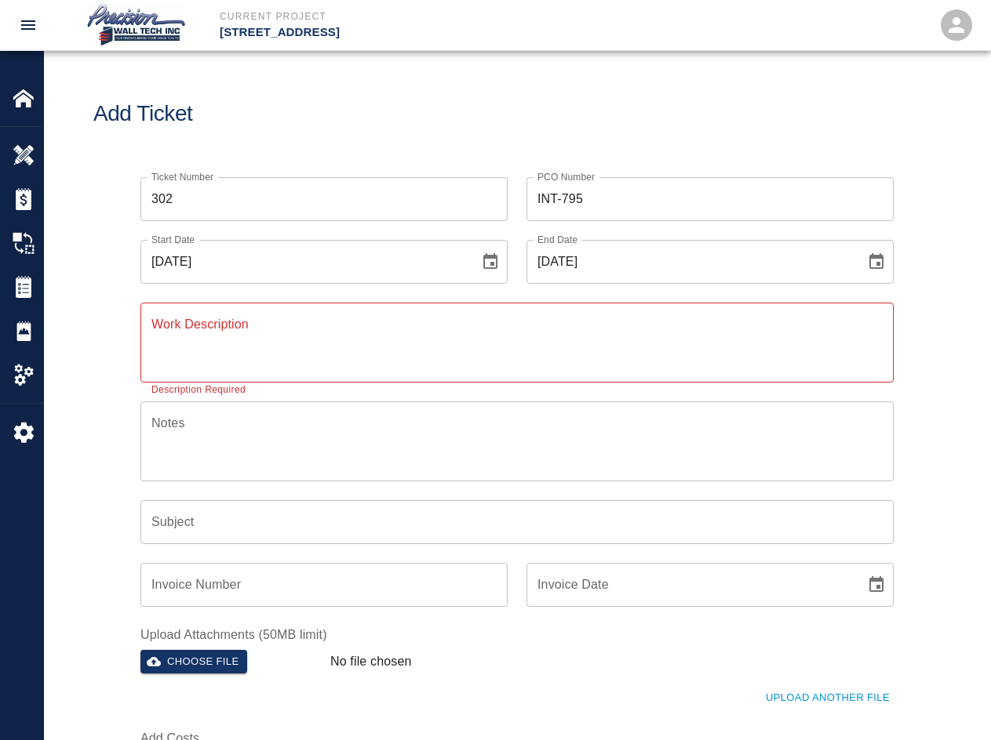
click at [336, 350] on textarea "Work Description" at bounding box center [516, 342] width 731 height 54
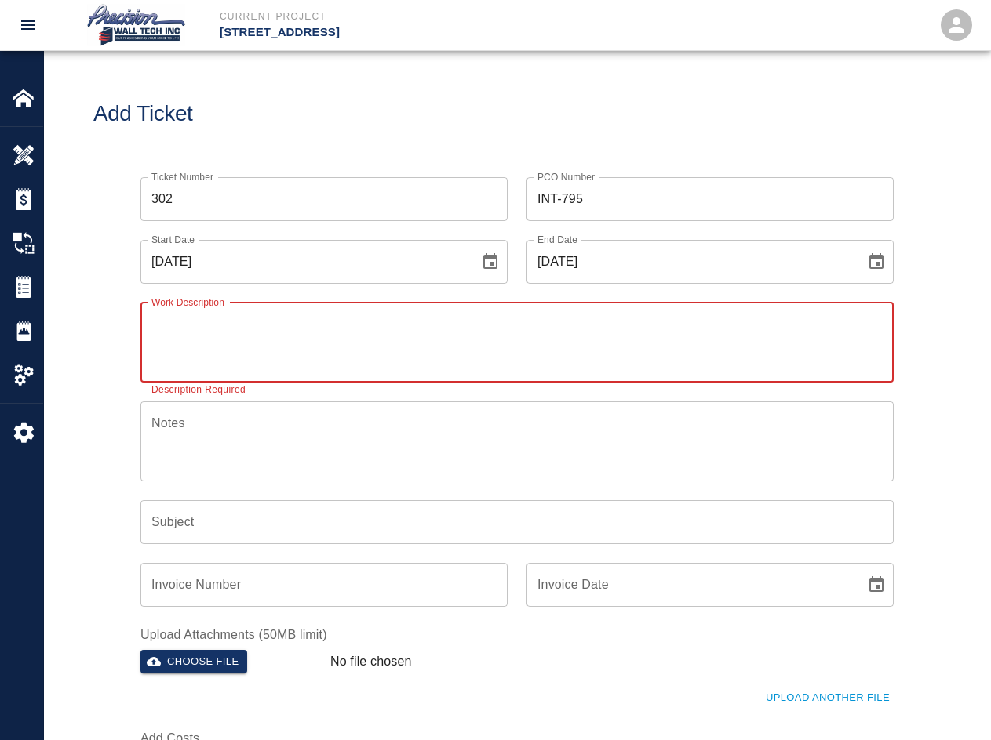
paste textarea "Painted astragals that were installed on the doors in rooms B115 and B118 in le…"
type textarea "Painted astragals that were installed on the doors in rooms B115 and B118 in le…"
click at [268, 498] on div "Subject Subject" at bounding box center [508, 513] width 772 height 63
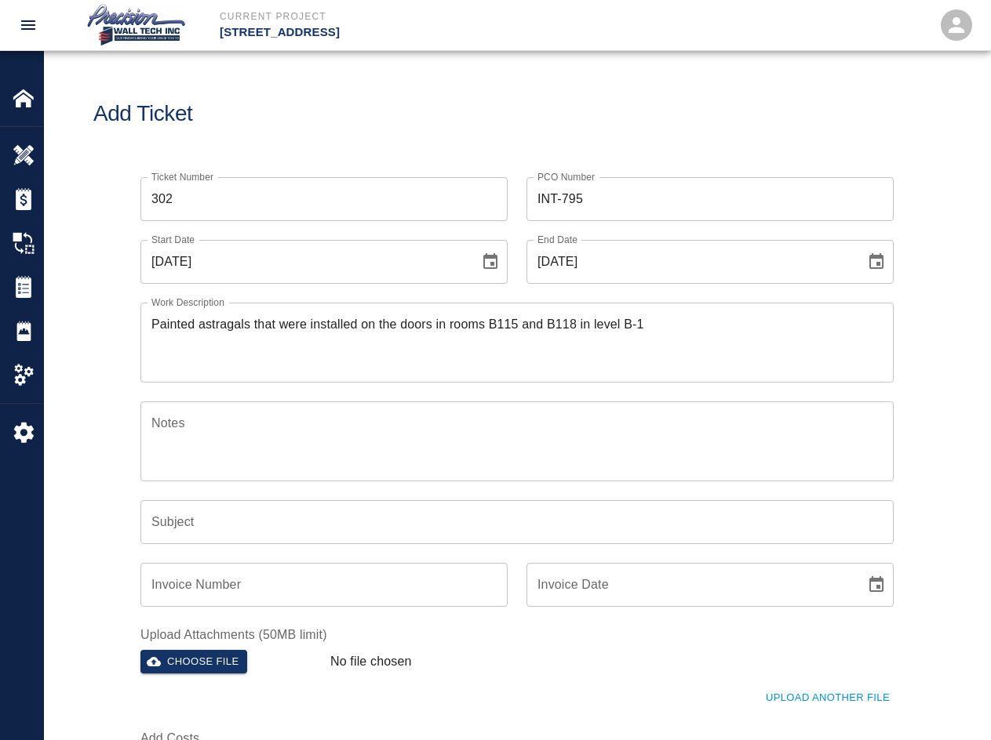
click at [267, 510] on input "Subject" at bounding box center [516, 522] width 753 height 44
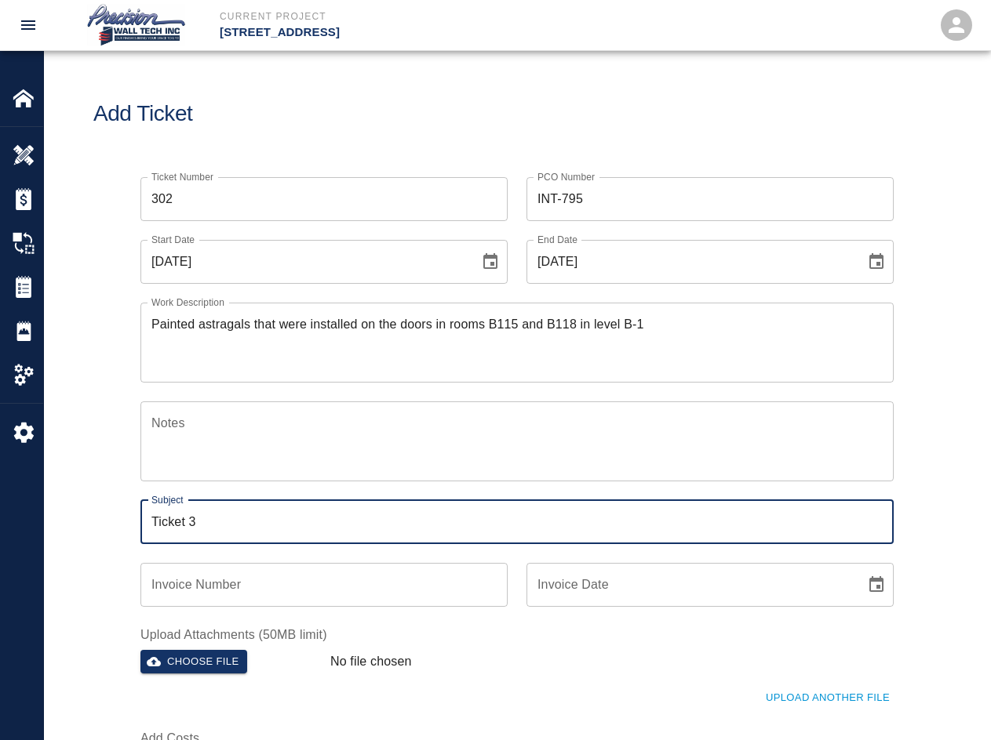
type input "Ticket 3"
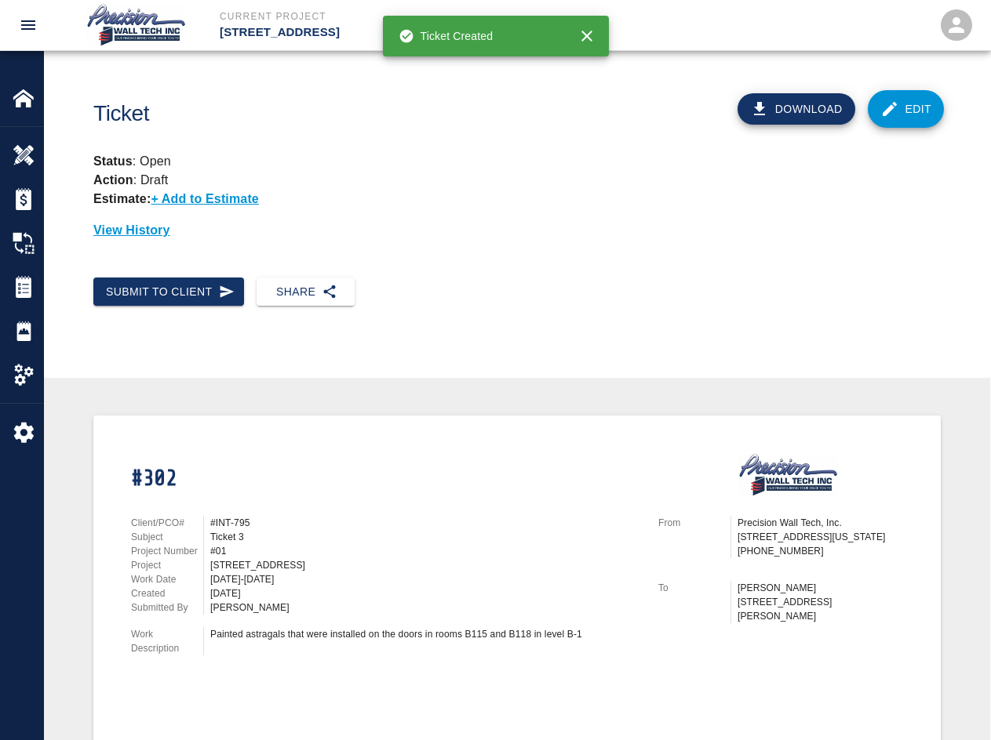
click at [711, 89] on div "Download Edit" at bounding box center [770, 103] width 358 height 73
click at [711, 91] on link "Edit" at bounding box center [905, 109] width 77 height 38
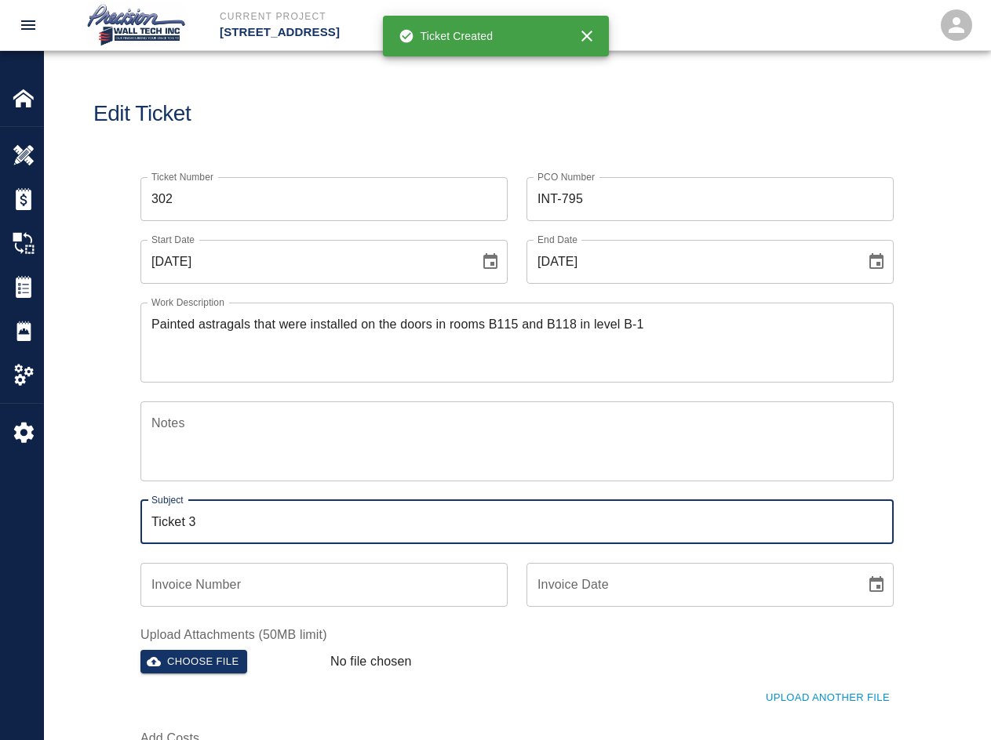
drag, startPoint x: 400, startPoint y: 533, endPoint x: -94, endPoint y: 517, distance: 494.4
click at [0, 517] on html "Current Project [STREET_ADDRESS] Home [STREET_ADDRESS] Overview Estimates Chang…" at bounding box center [495, 370] width 991 height 740
type input "t"
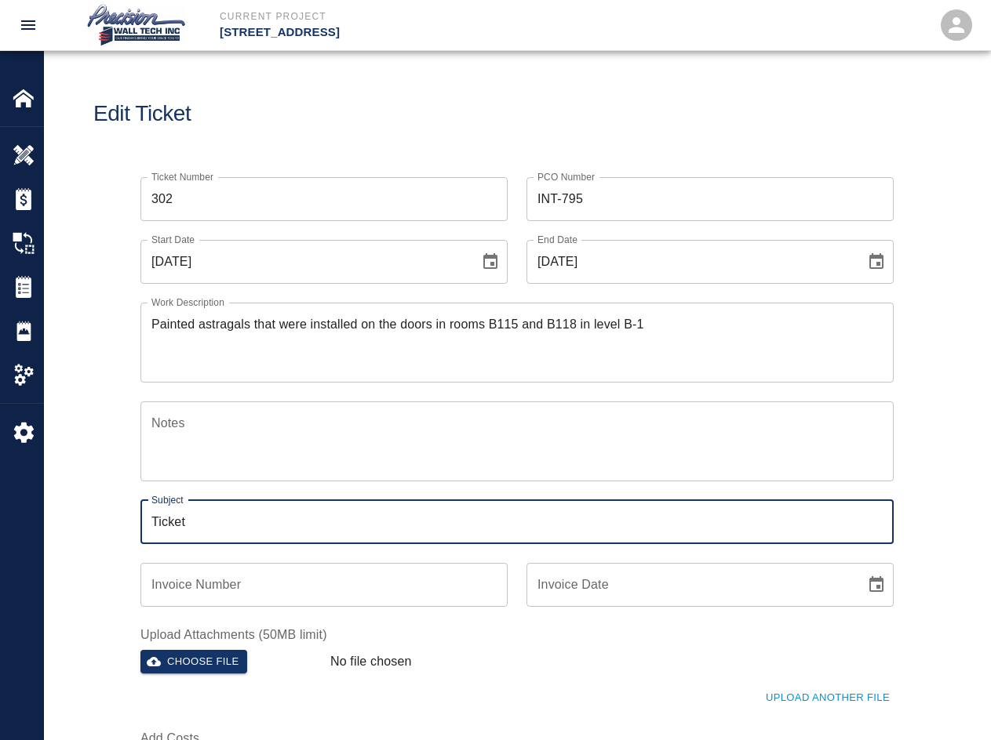
type input "Ticket 3"
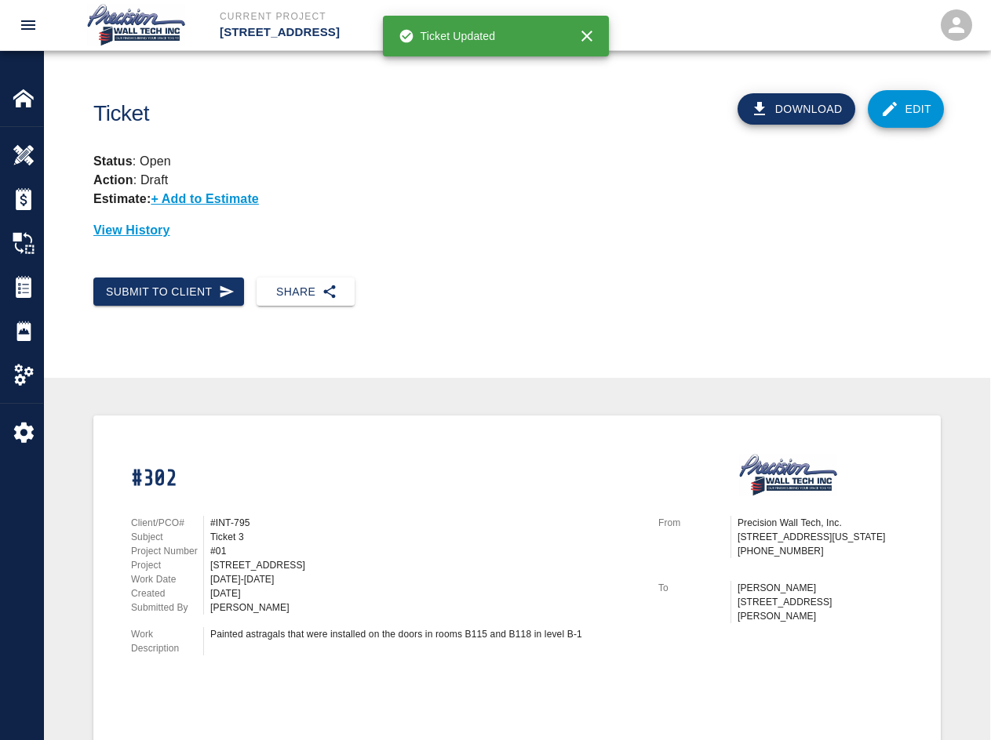
click at [711, 94] on link "Edit" at bounding box center [905, 109] width 77 height 38
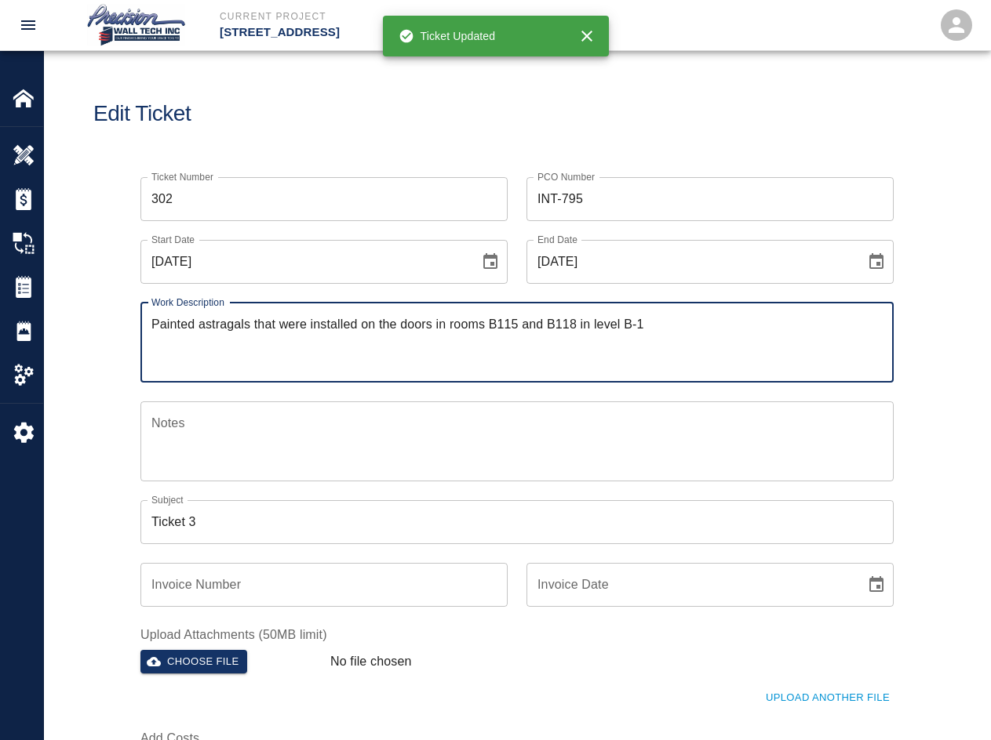
click at [298, 504] on input "Ticket 3" at bounding box center [516, 522] width 753 height 44
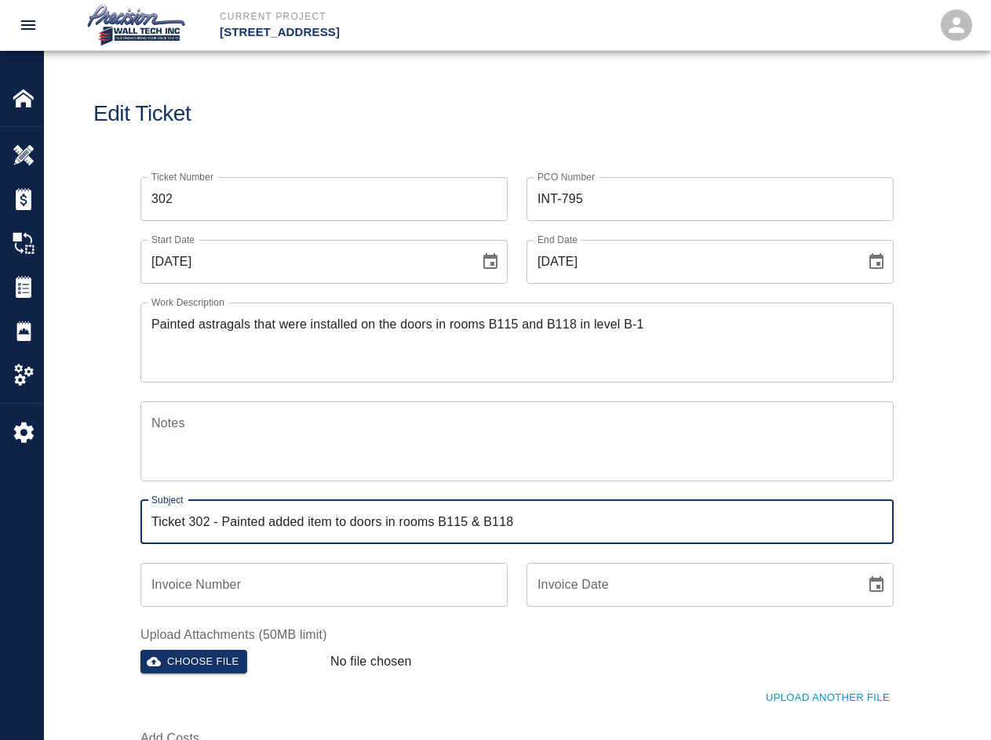
type input "Ticket 302 - Painted added item to doors in rooms B115 & B118"
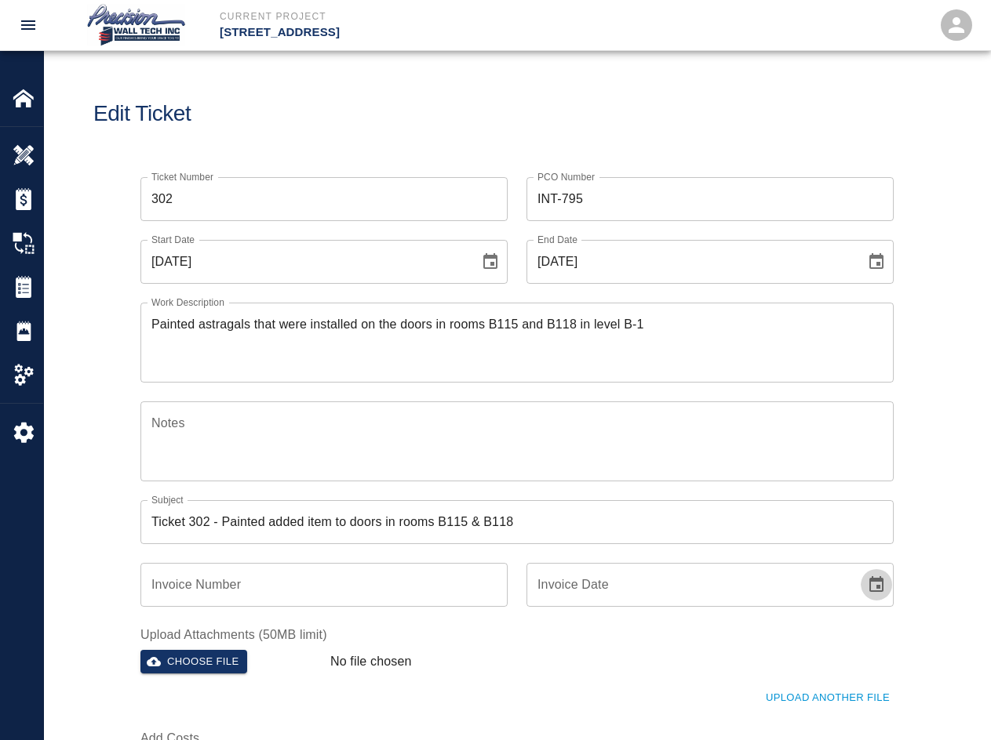
click at [711, 569] on button "Choose date" at bounding box center [875, 584] width 31 height 31
click at [140, 650] on button "Choose file" at bounding box center [193, 662] width 107 height 24
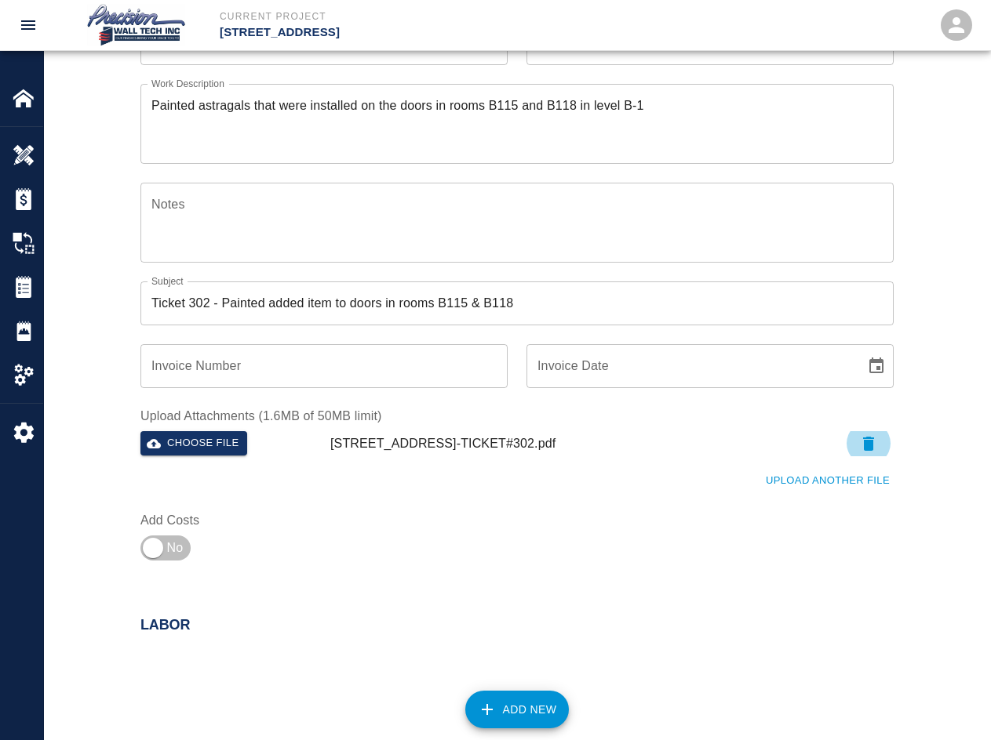
scroll to position [220, 0]
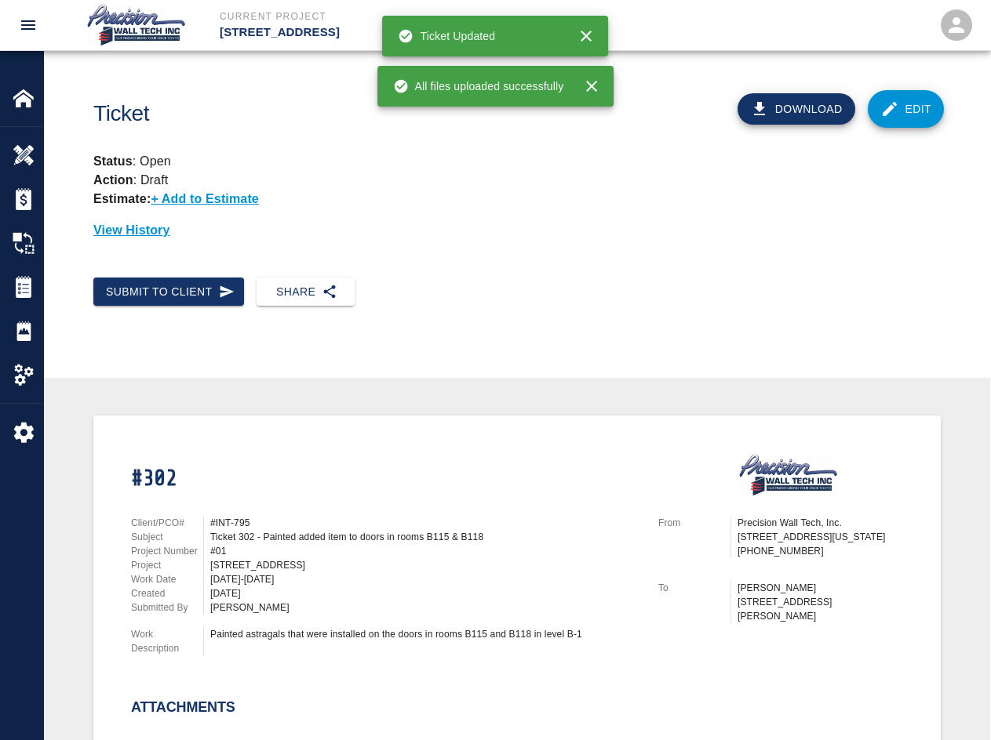
click at [711, 116] on icon at bounding box center [889, 109] width 19 height 19
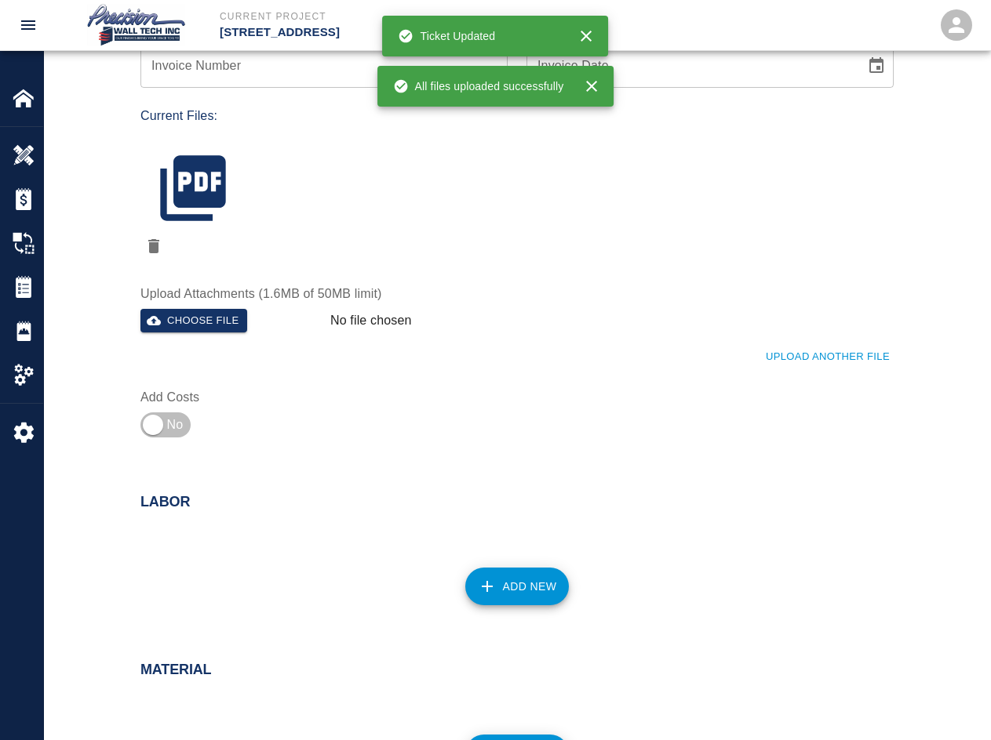
scroll to position [627, 0]
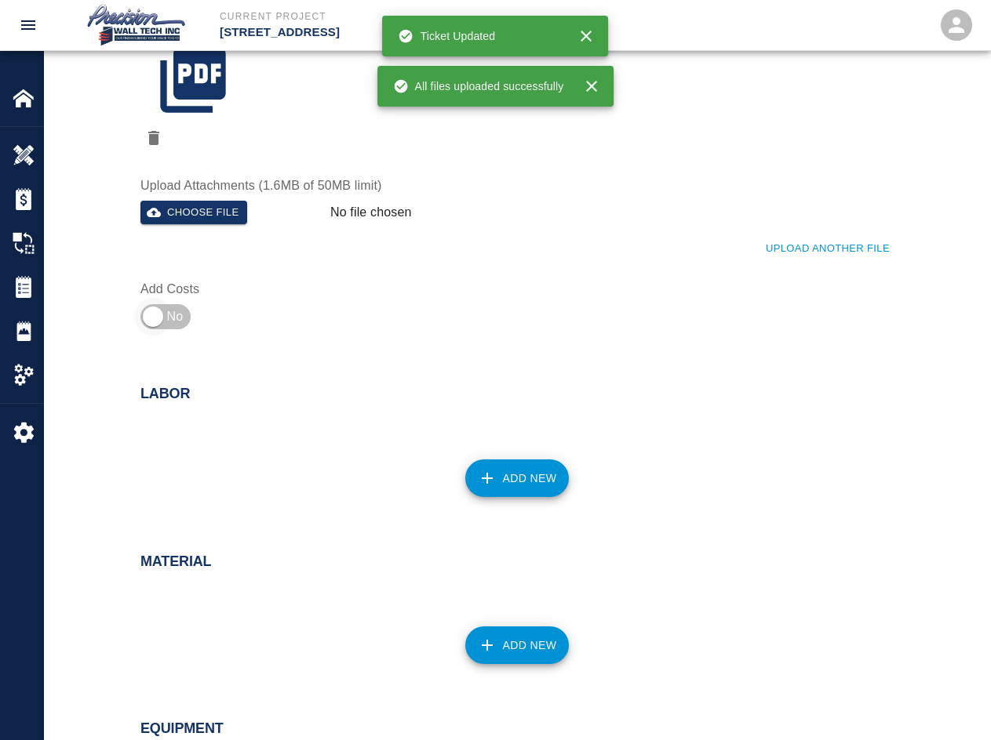
click at [179, 319] on input "checkbox" at bounding box center [152, 317] width 113 height 38
checkbox input "true"
click at [526, 481] on button "Add New" at bounding box center [517, 479] width 104 height 38
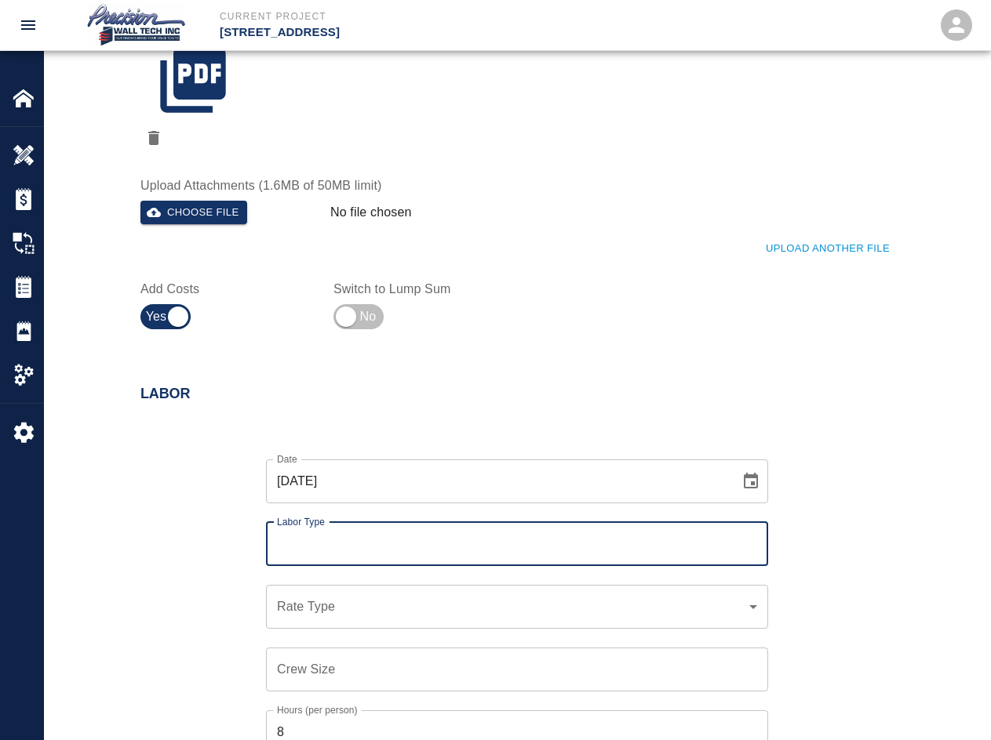
click at [335, 540] on input "Labor Type" at bounding box center [517, 544] width 488 height 30
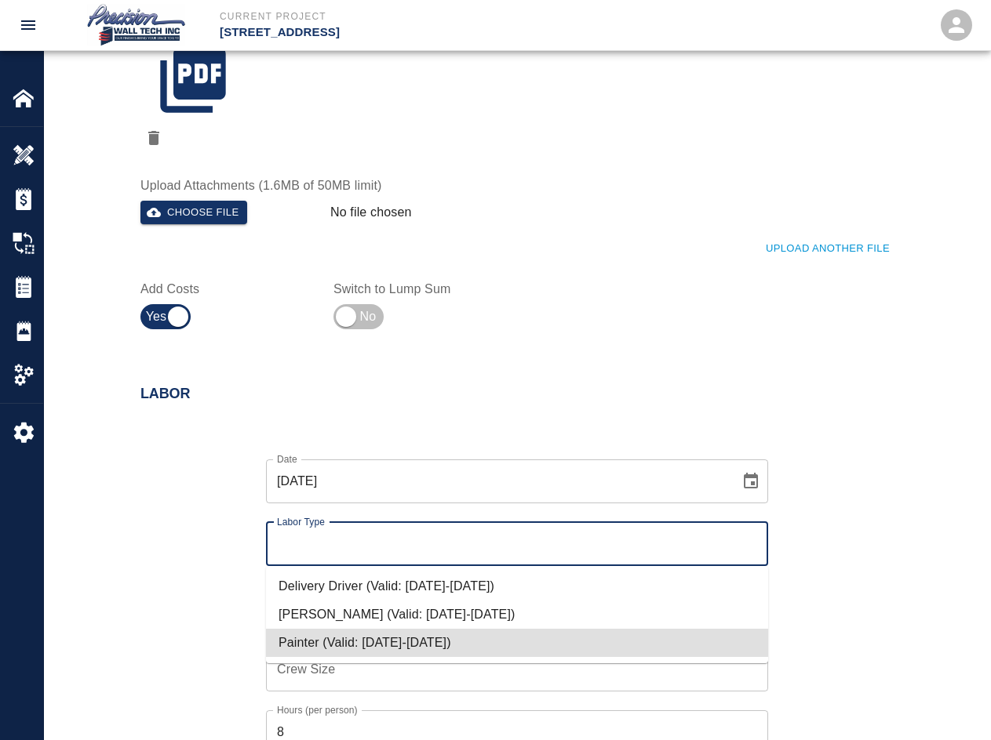
type input "Painter"
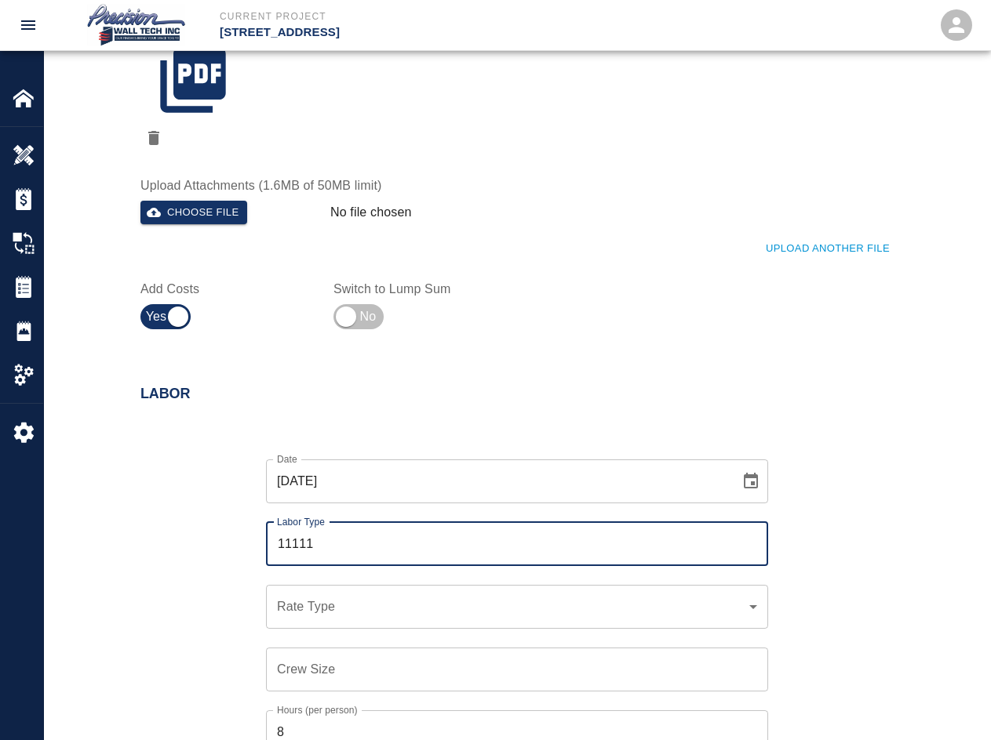
type input "11111"
click at [308, 558] on input "pa" at bounding box center [517, 544] width 488 height 30
click at [379, 591] on li "Painter (Valid: [DATE]-[DATE])" at bounding box center [517, 587] width 502 height 28
type input "Painter"
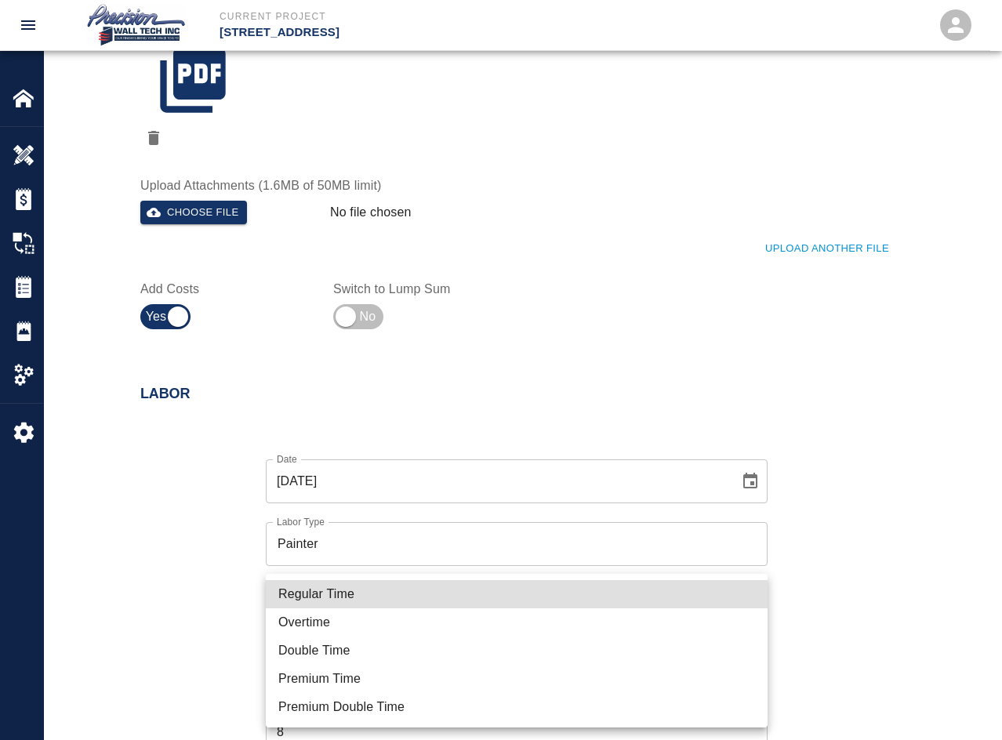
click at [417, 600] on li "Regular Time" at bounding box center [517, 594] width 502 height 28
type input "rate_rt"
type input "75.00"
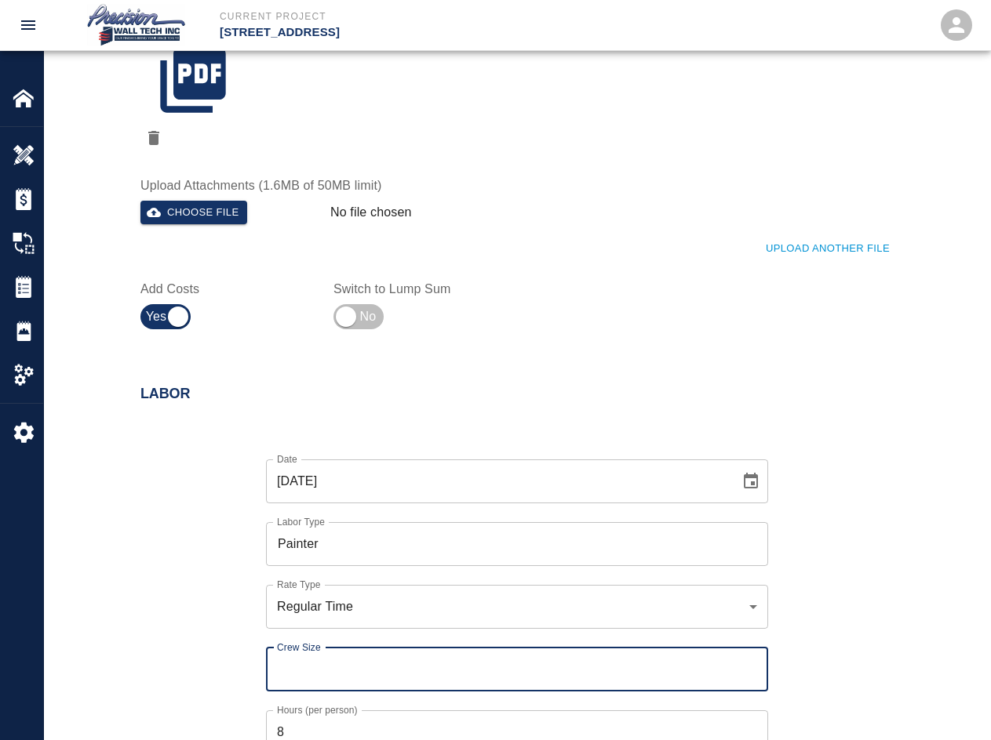
click at [398, 672] on input "Crew Size" at bounding box center [517, 670] width 502 height 44
type input "1"
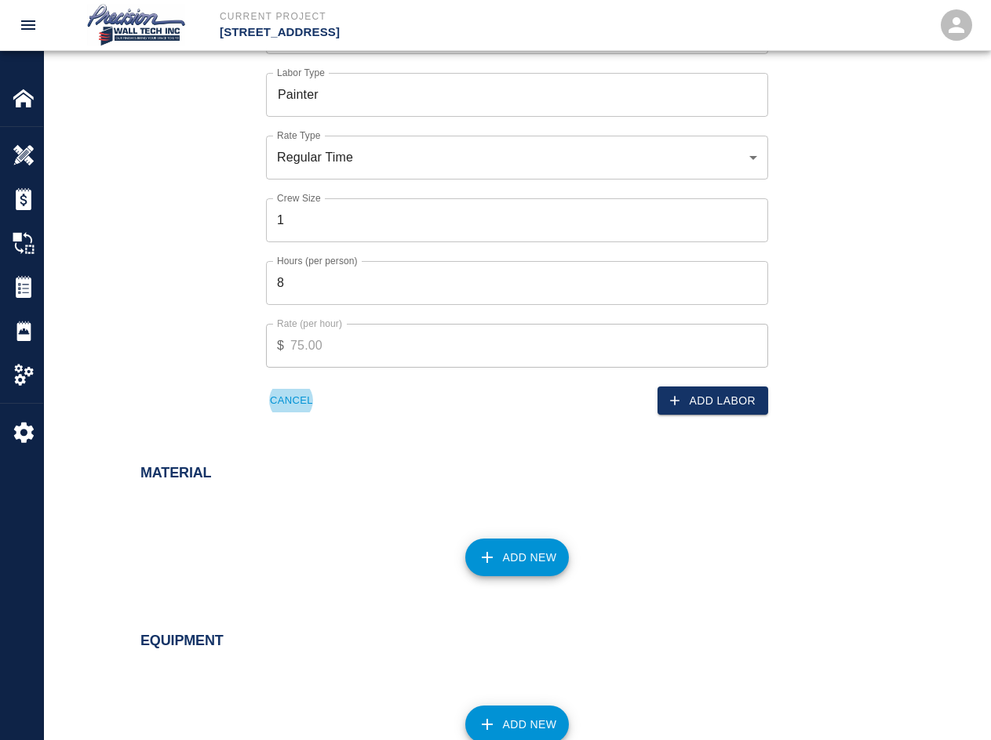
scroll to position [1076, 0]
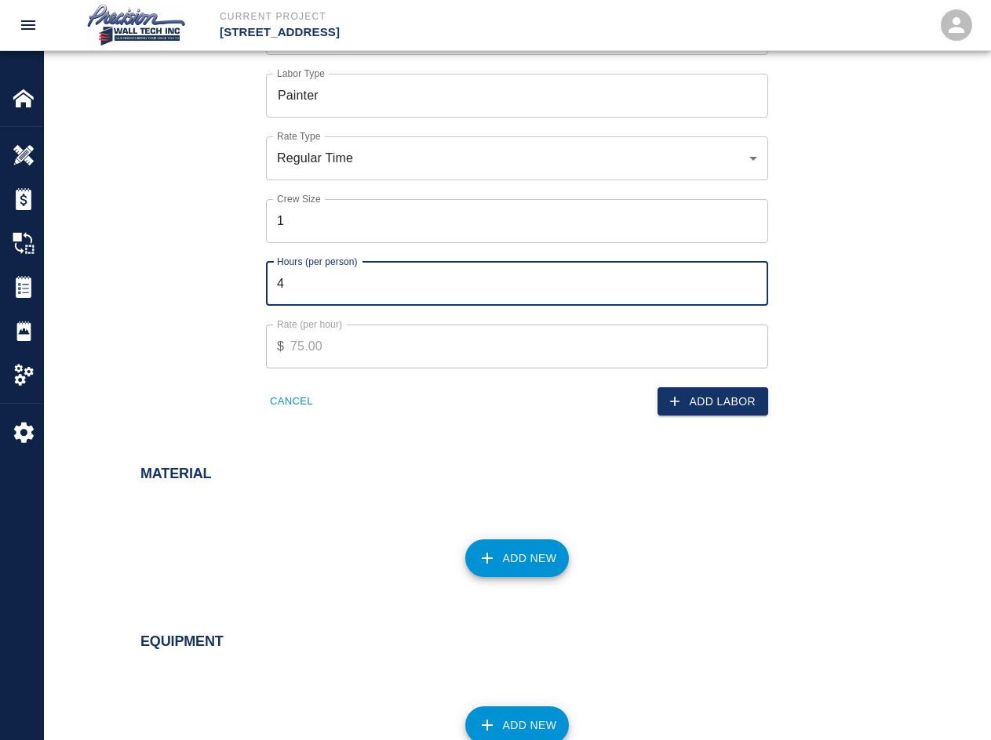
type input "4"
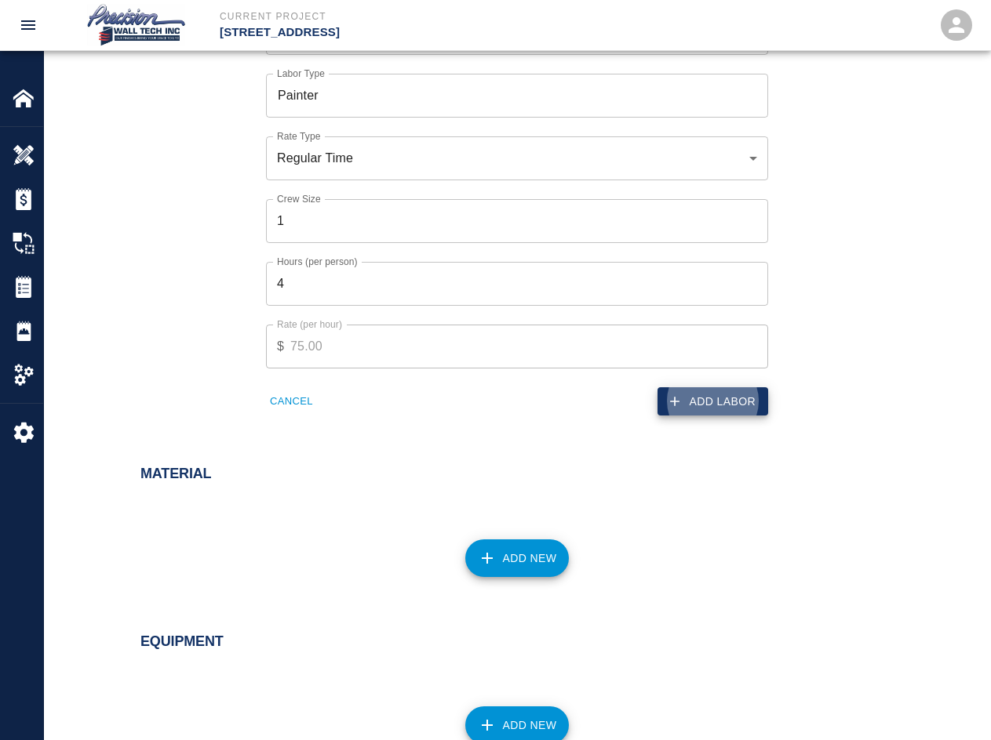
click button "Add Labor" at bounding box center [712, 401] width 111 height 29
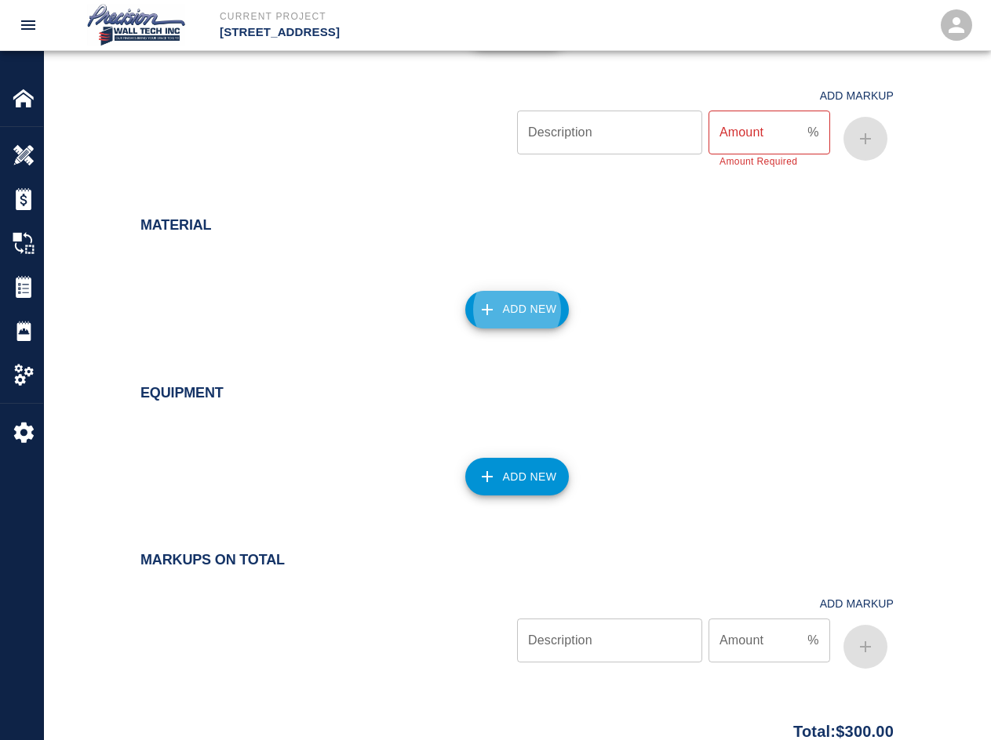
click button "Add New" at bounding box center [517, 310] width 104 height 38
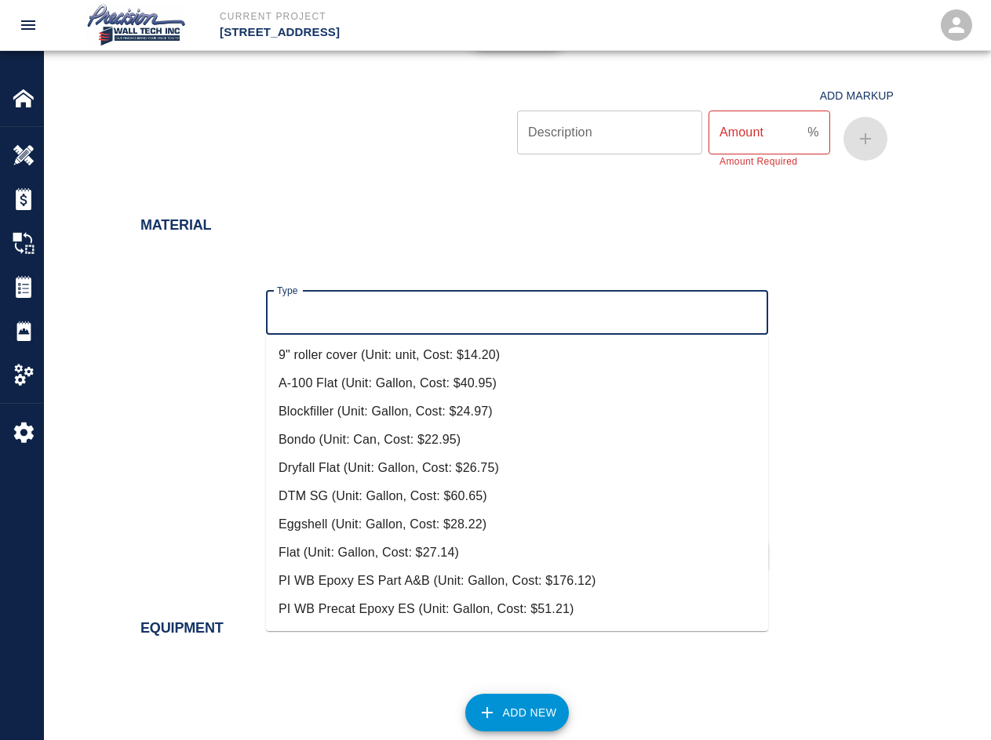
click at [391, 319] on input "Type" at bounding box center [517, 313] width 488 height 30
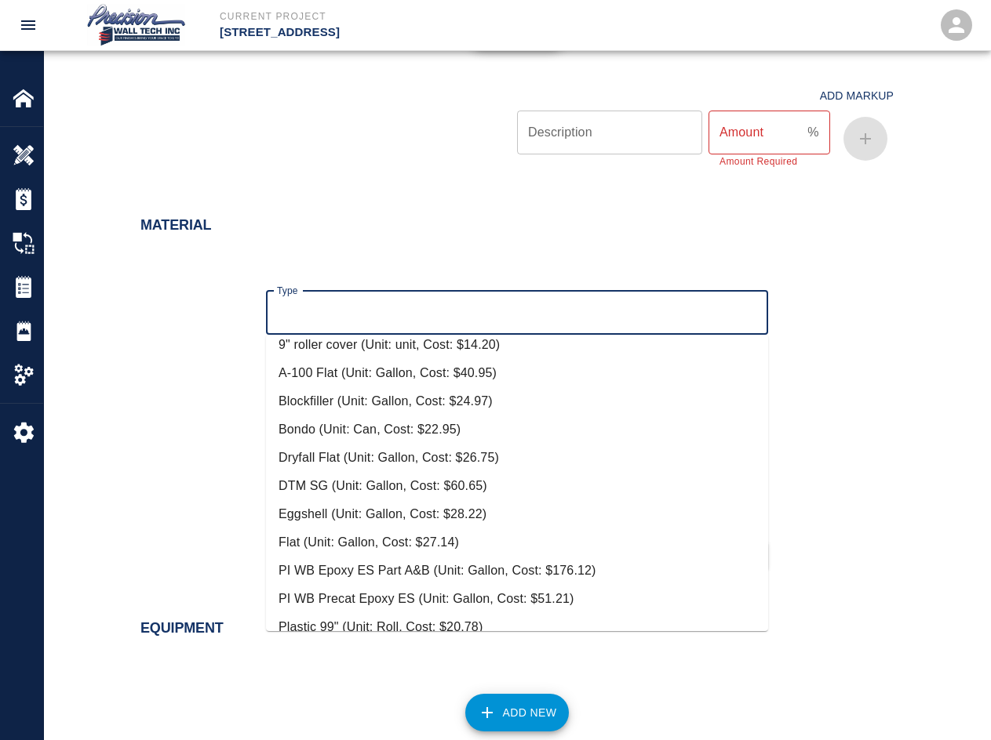
scroll to position [0, 0]
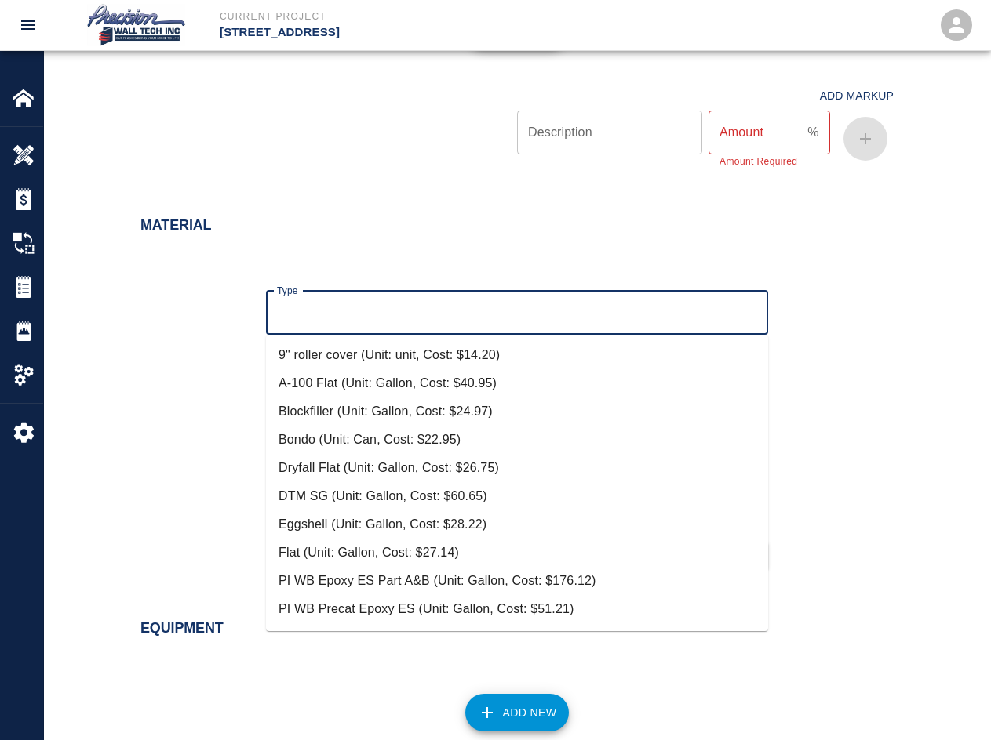
click at [396, 493] on li "DTM SG (Unit: Gallon, Cost: $60.65)" at bounding box center [517, 496] width 502 height 28
type input "DTM SG (Unit: Gallon, Cost: $60.65)"
type input "Gallon"
type input "60.65"
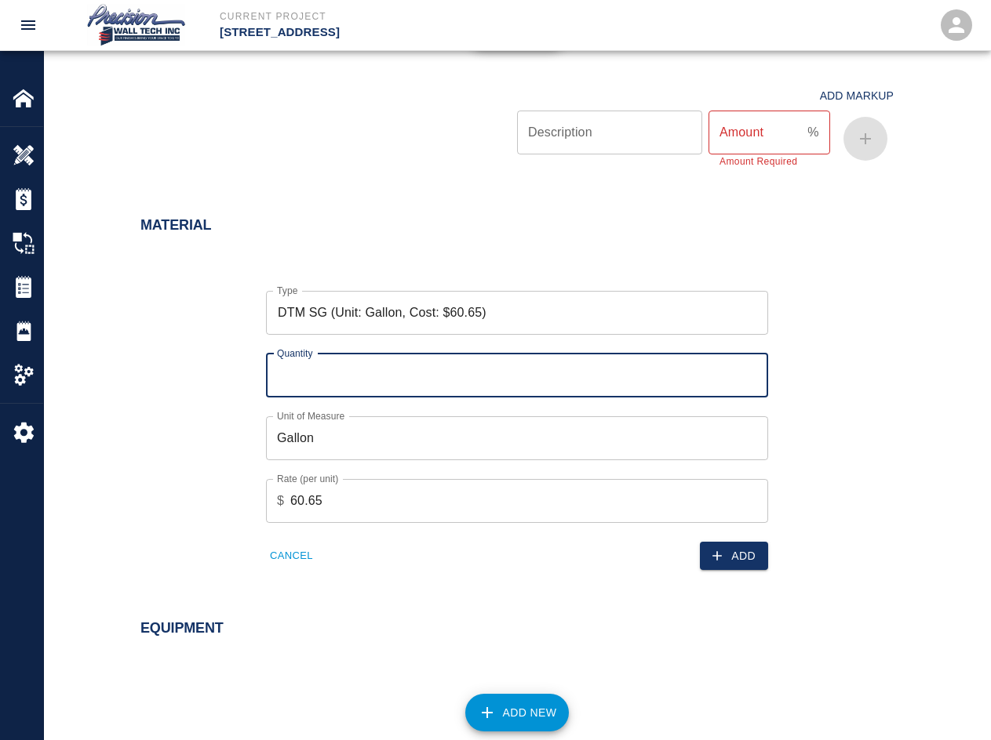
click at [540, 369] on input "Quantity" at bounding box center [517, 376] width 502 height 44
type input "1"
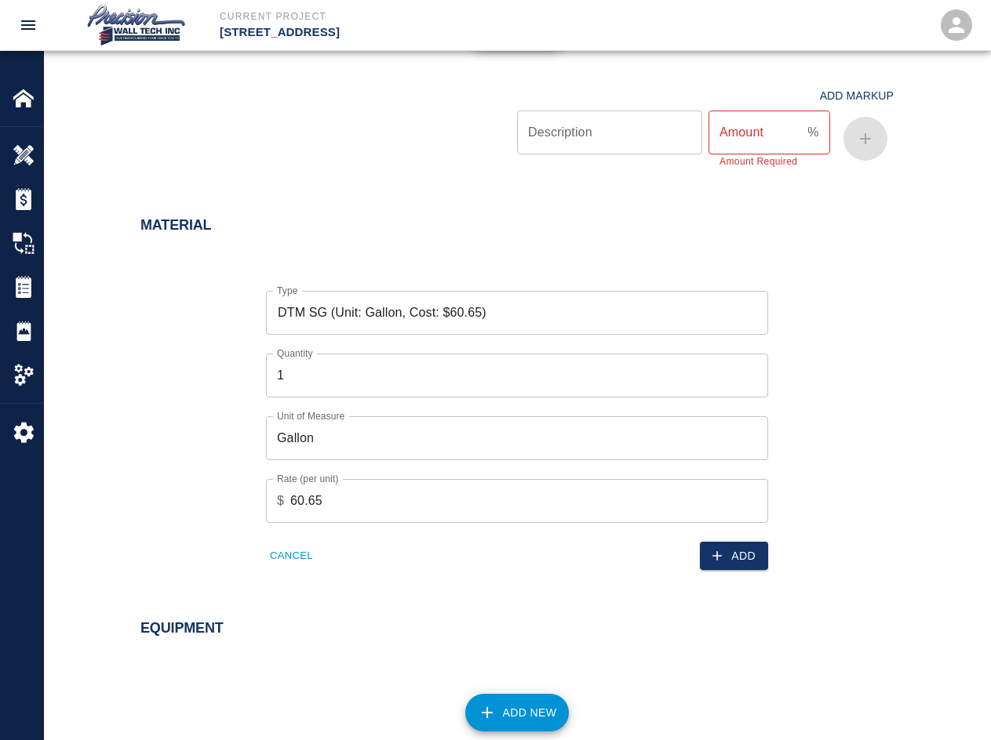
click at [701, 529] on div "Add" at bounding box center [637, 547] width 260 height 48
click at [711, 553] on icon "button" at bounding box center [717, 556] width 16 height 16
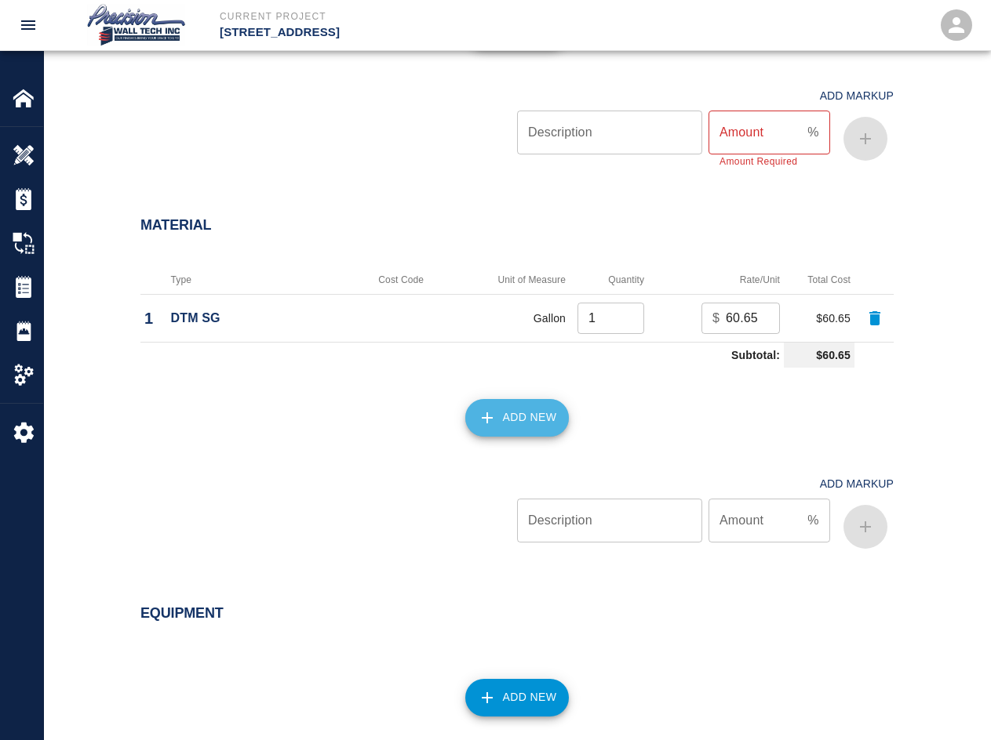
click at [525, 414] on button "Add New" at bounding box center [517, 418] width 104 height 38
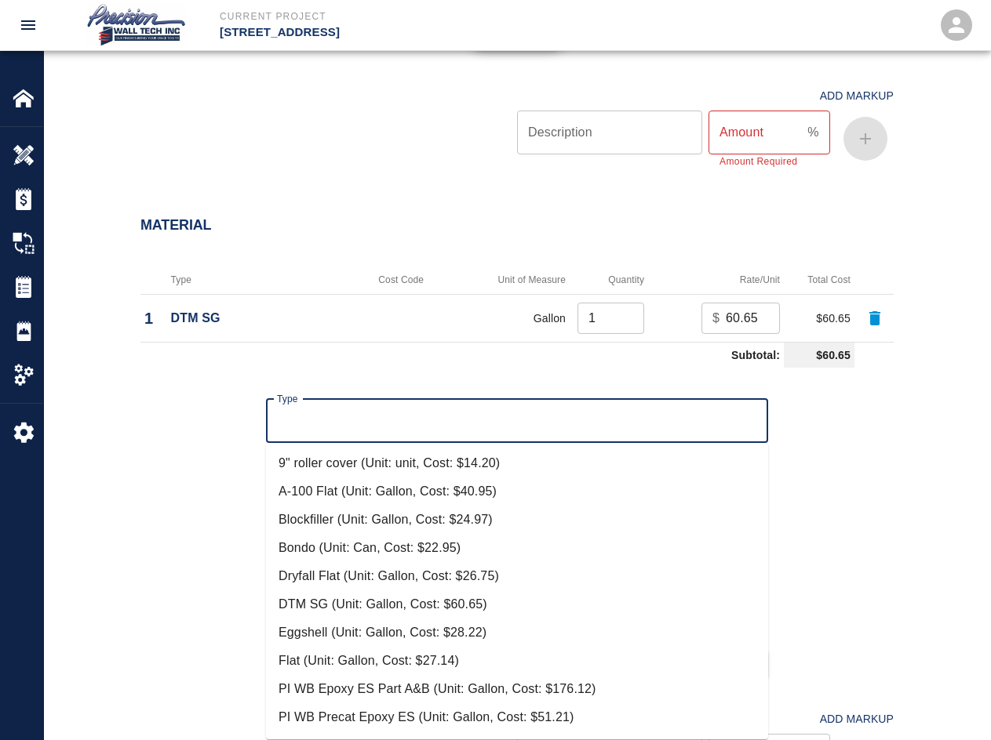
click at [512, 410] on input "Type" at bounding box center [517, 421] width 488 height 30
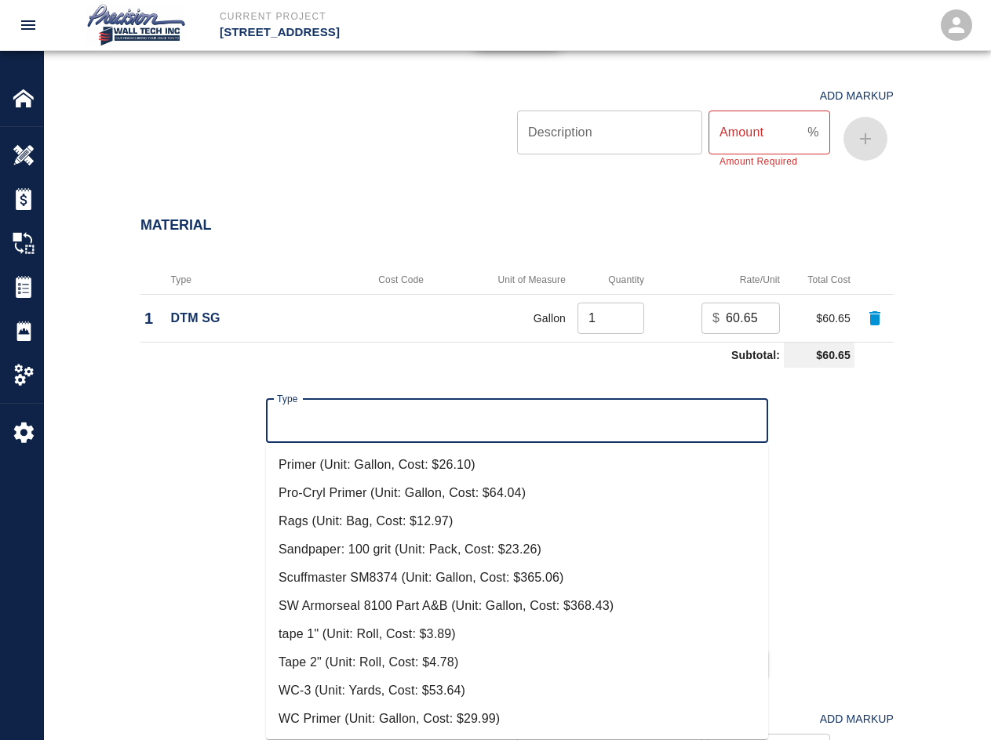
click at [370, 672] on li "Tape 2" (Unit: Roll, Cost: $4.78)" at bounding box center [517, 663] width 502 height 28
type input "Tape 2" (Unit: Roll, Cost: $4.78)"
type input "Roll"
type input "4.78"
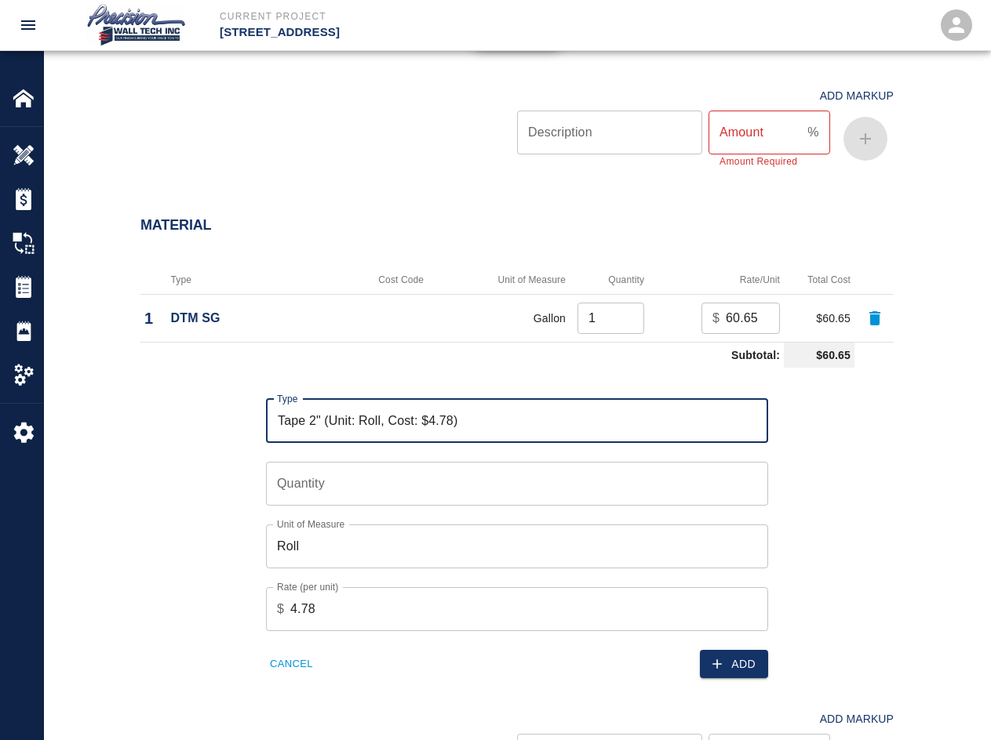
click at [530, 480] on input "Quantity" at bounding box center [517, 484] width 502 height 44
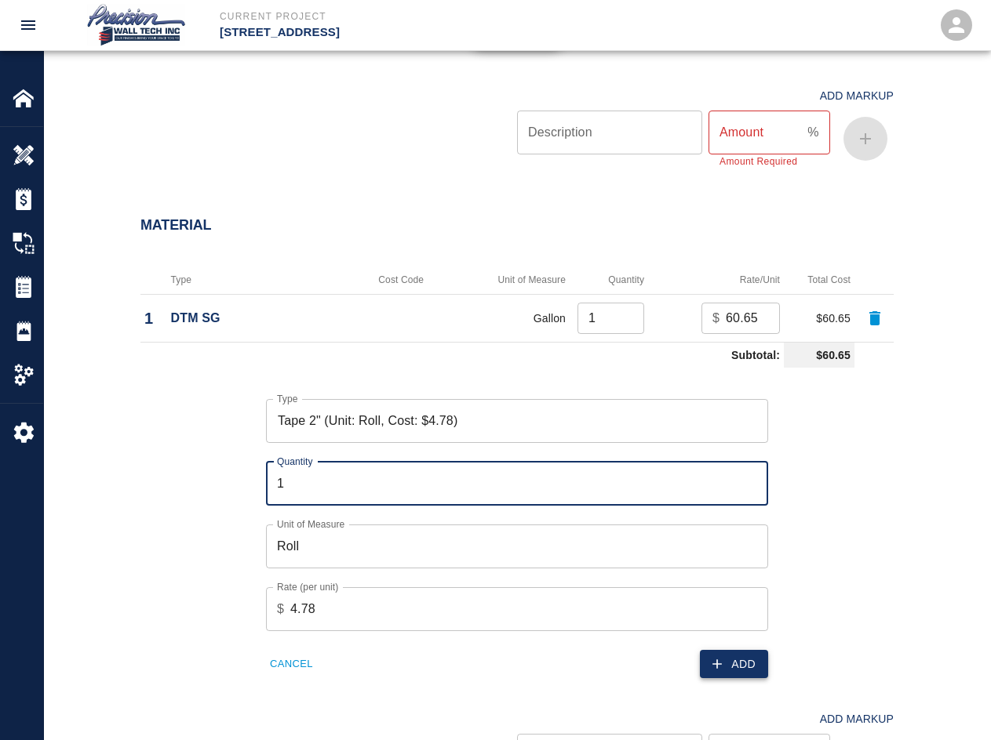
type input "1"
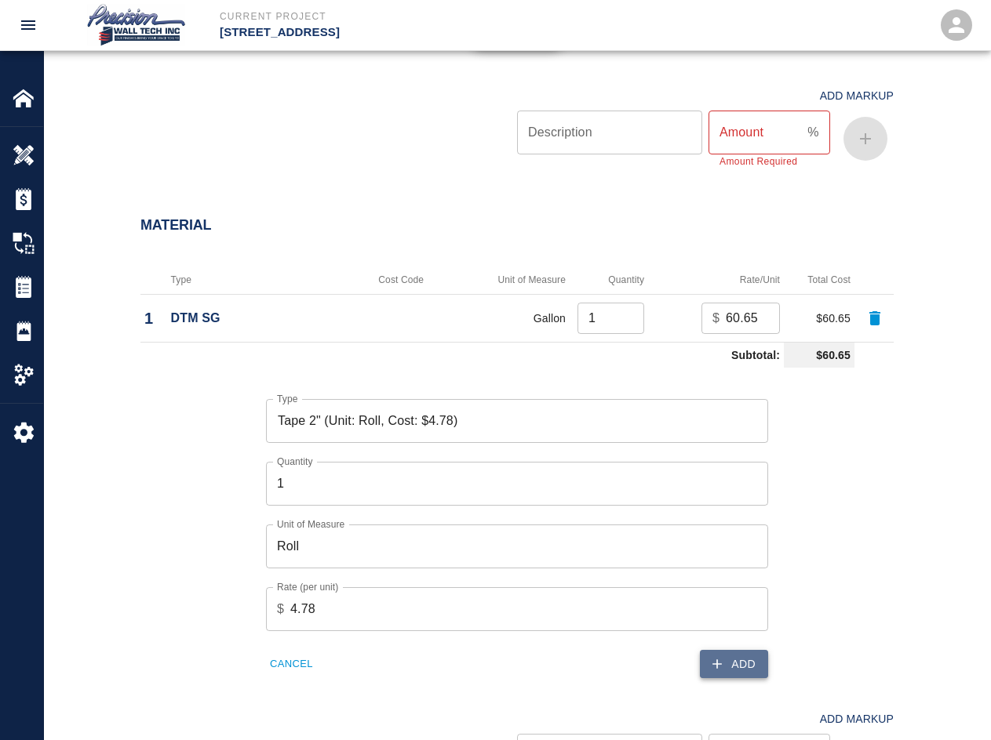
click at [711, 659] on button "Add" at bounding box center [734, 664] width 68 height 29
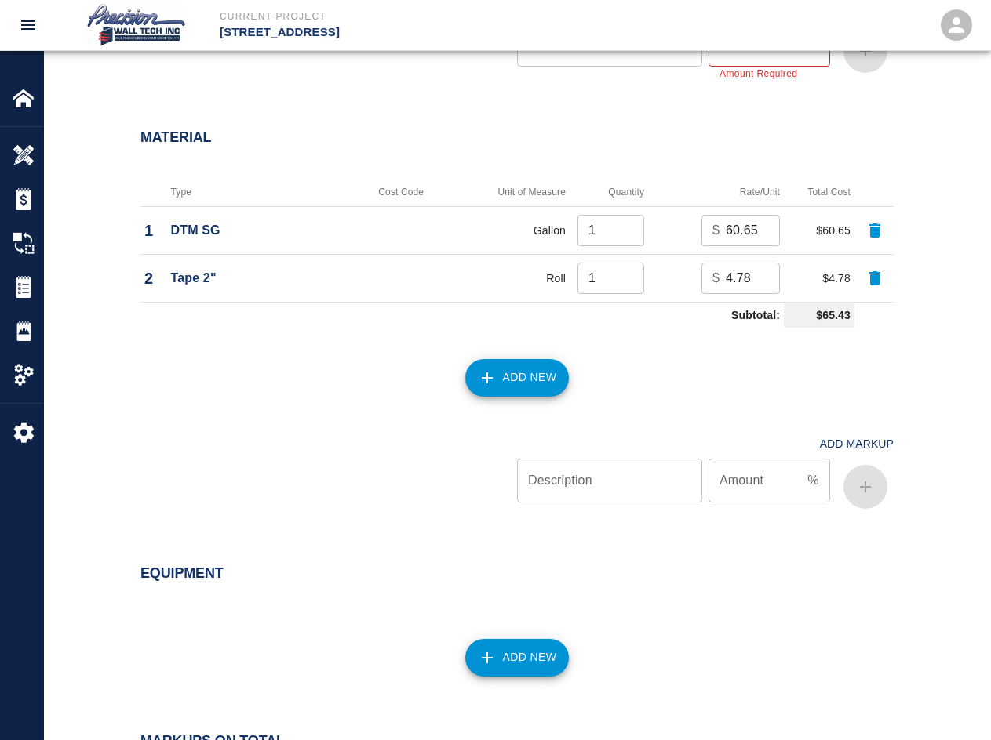
scroll to position [1586, 0]
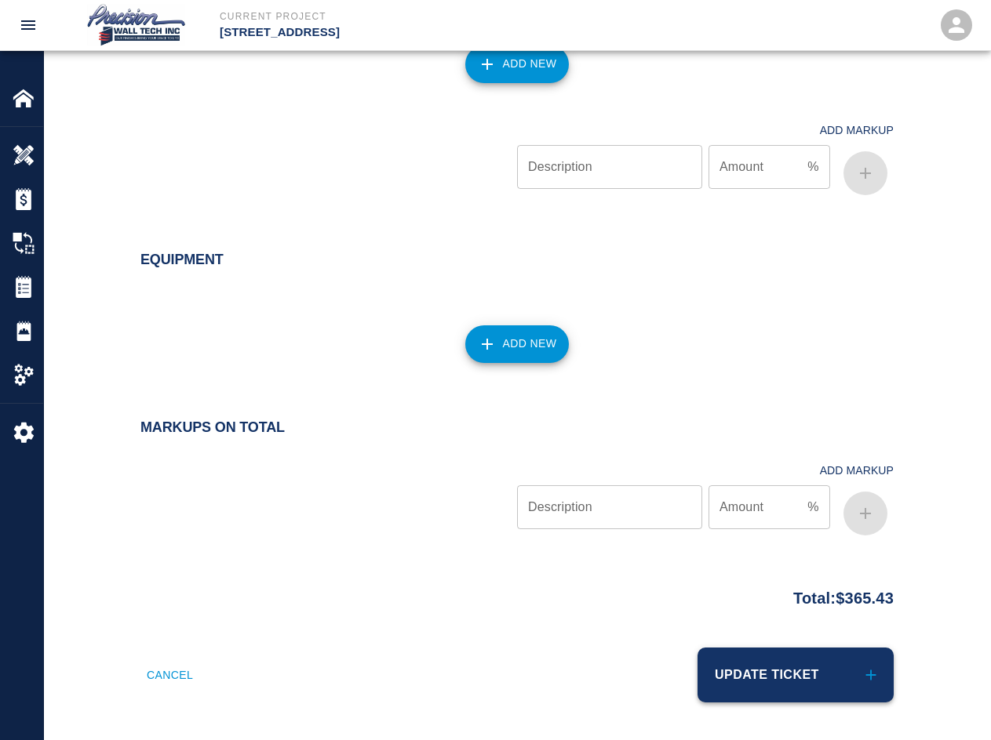
click at [711, 699] on button "Update Ticket" at bounding box center [795, 675] width 196 height 55
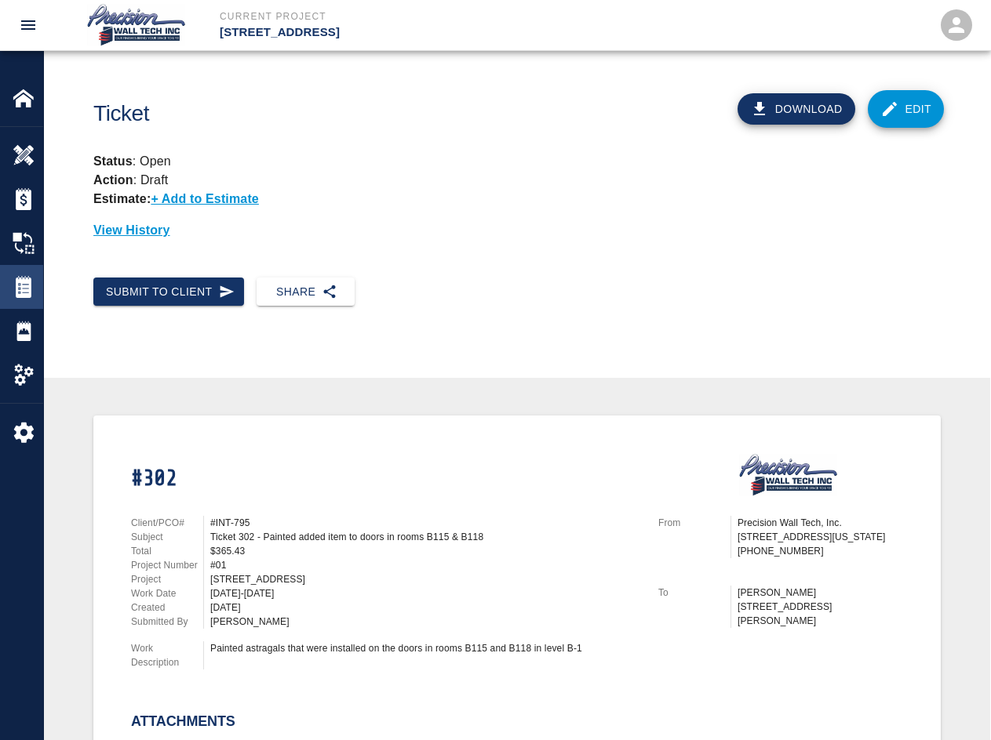
click at [16, 302] on div "Tickets" at bounding box center [21, 287] width 43 height 44
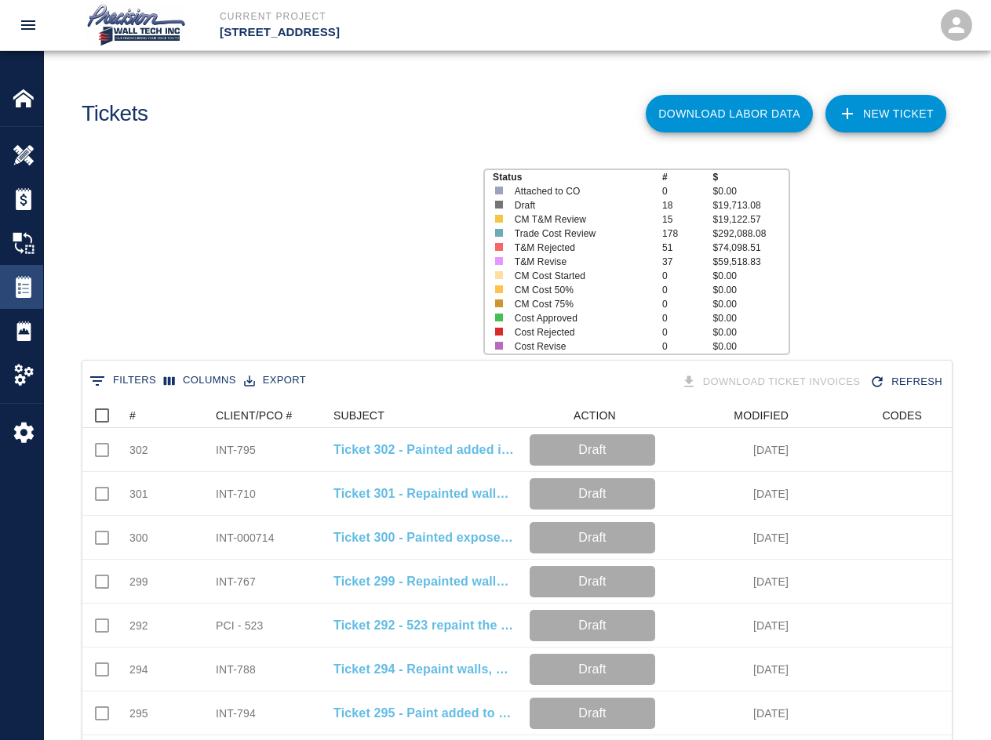
scroll to position [903, 857]
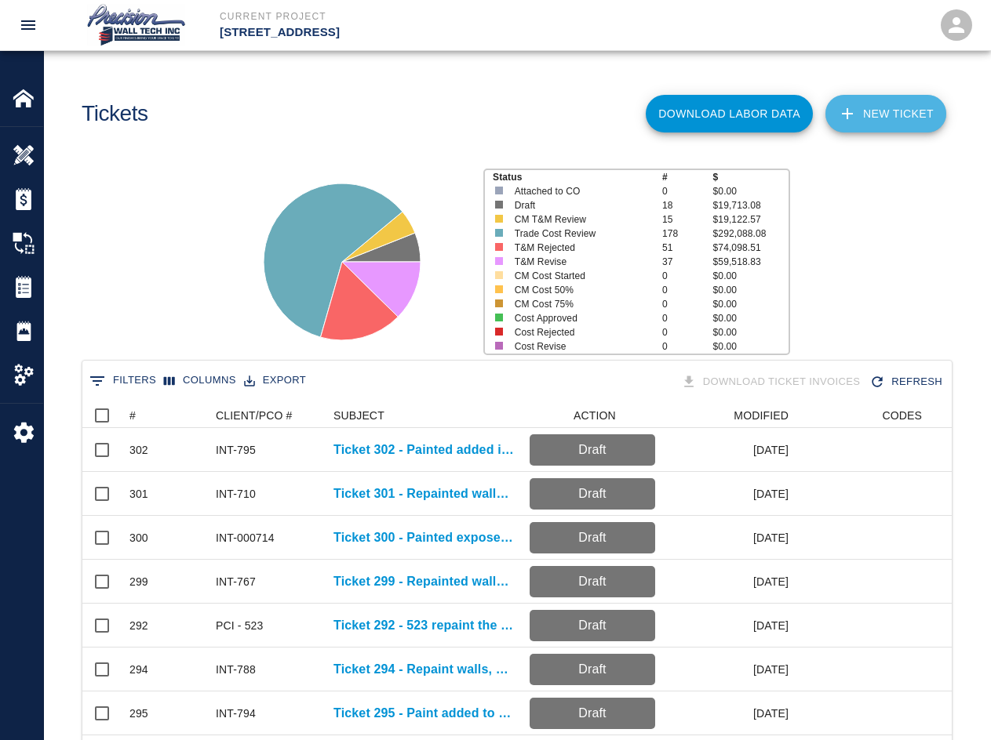
click at [711, 117] on link "NEW TICKET" at bounding box center [885, 114] width 121 height 38
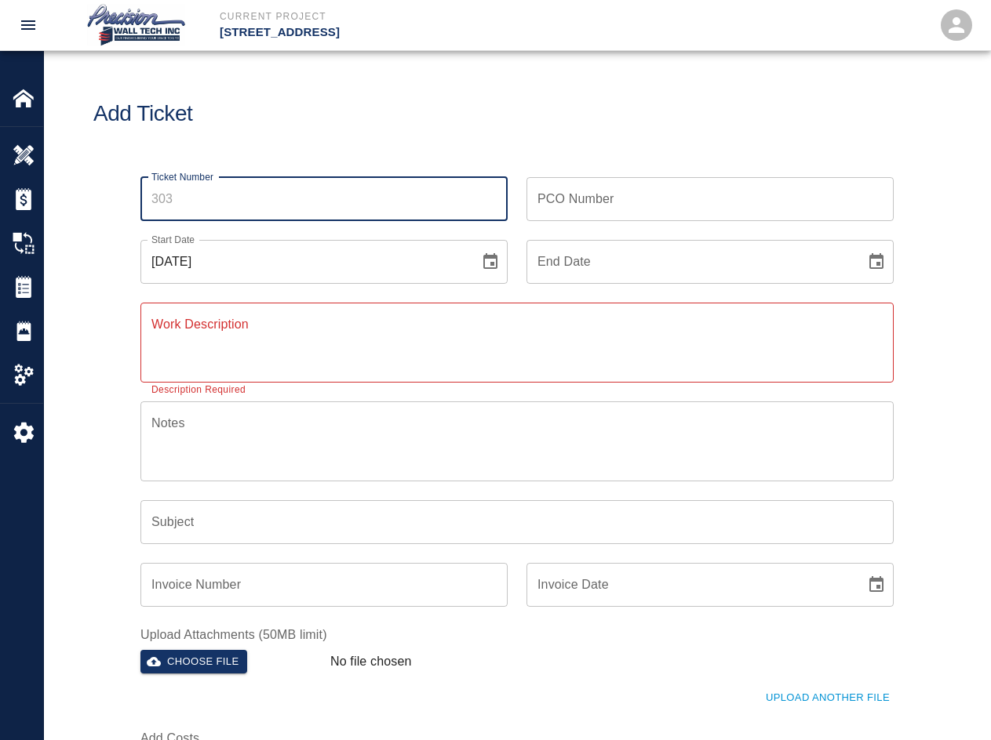
click at [273, 205] on input "Ticket Number" at bounding box center [323, 199] width 367 height 44
type input "303"
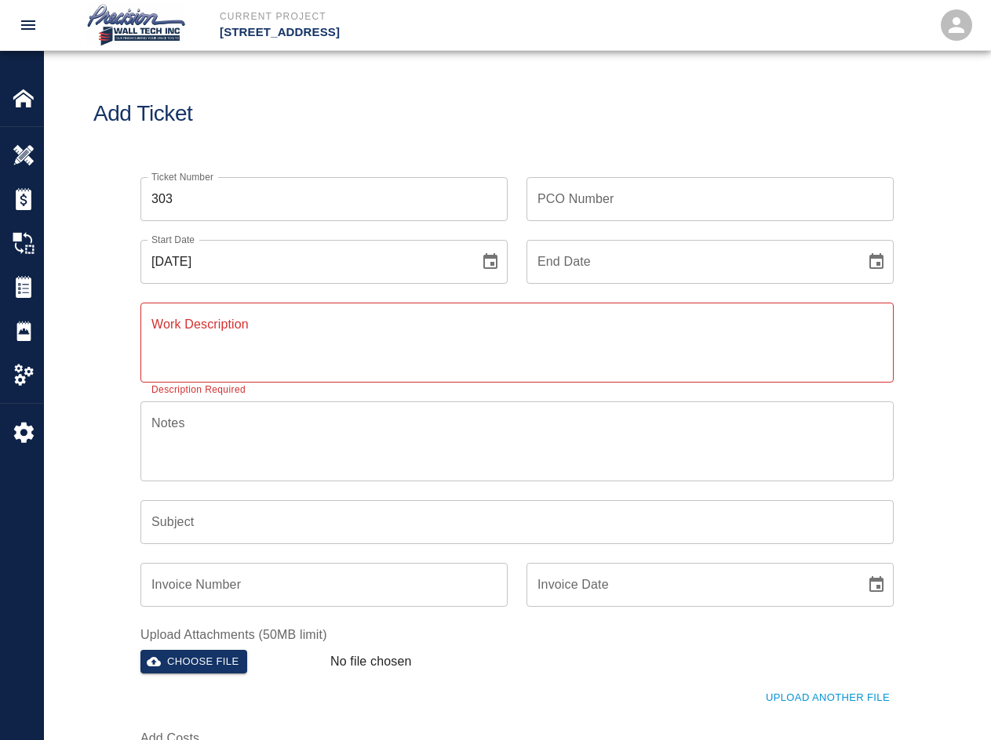
click at [591, 198] on input "PCO Number" at bounding box center [709, 199] width 367 height 44
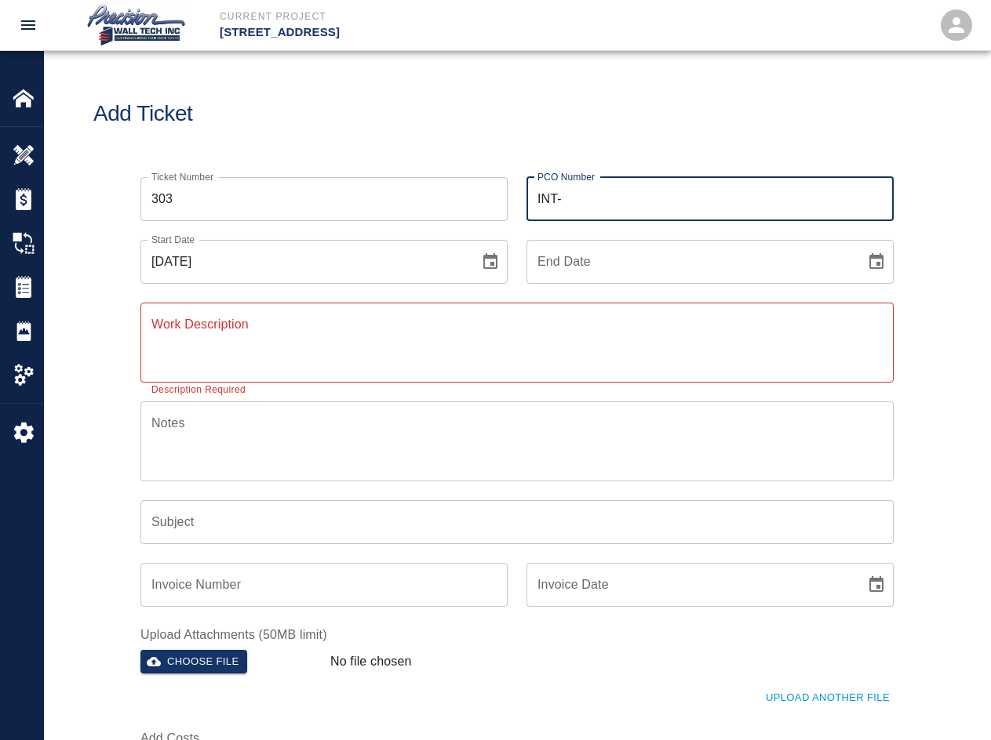
type input "INT-710"
click at [711, 264] on icon "Choose date" at bounding box center [876, 261] width 14 height 16
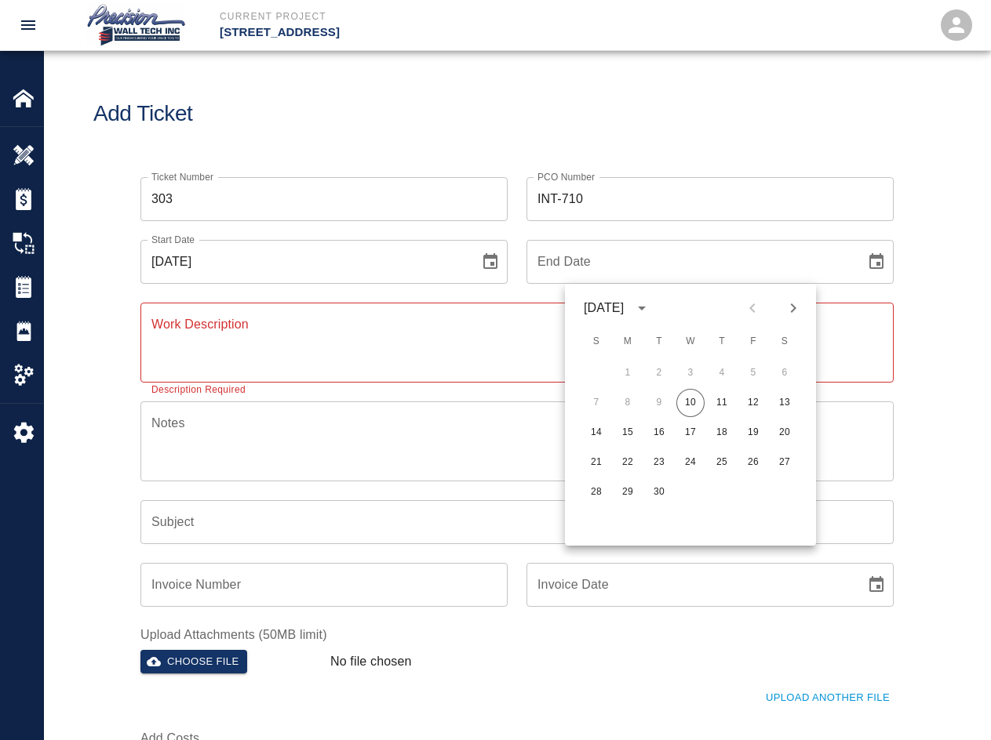
click at [676, 389] on button "10" at bounding box center [690, 403] width 28 height 28
type input "[DATE]"
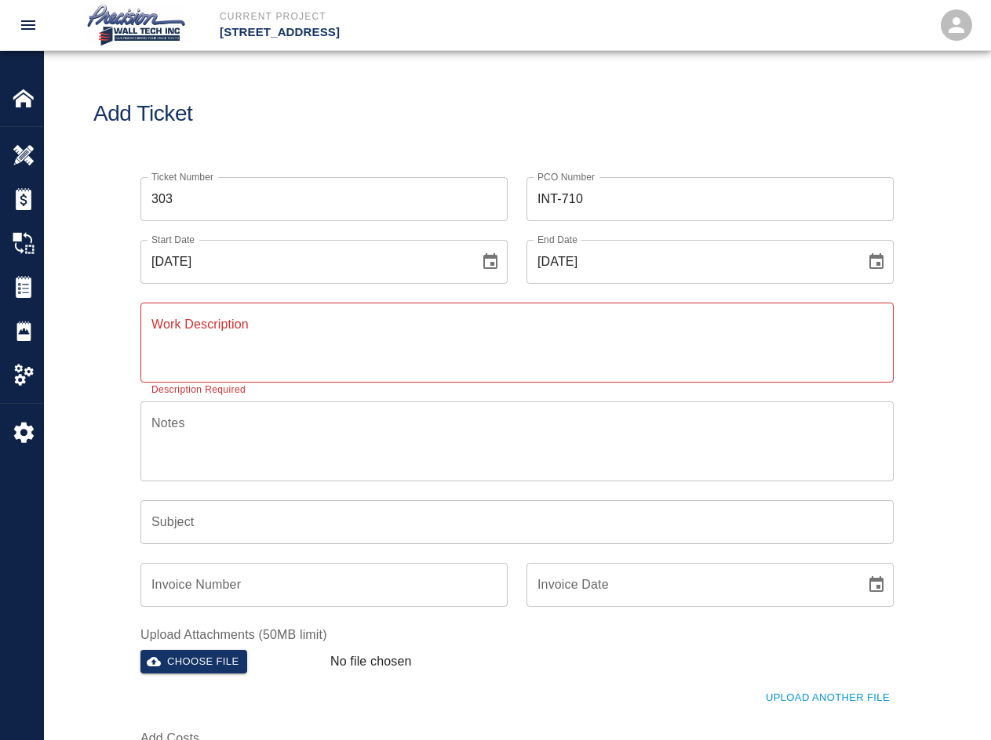
click at [400, 308] on div "x Work Description" at bounding box center [516, 343] width 753 height 80
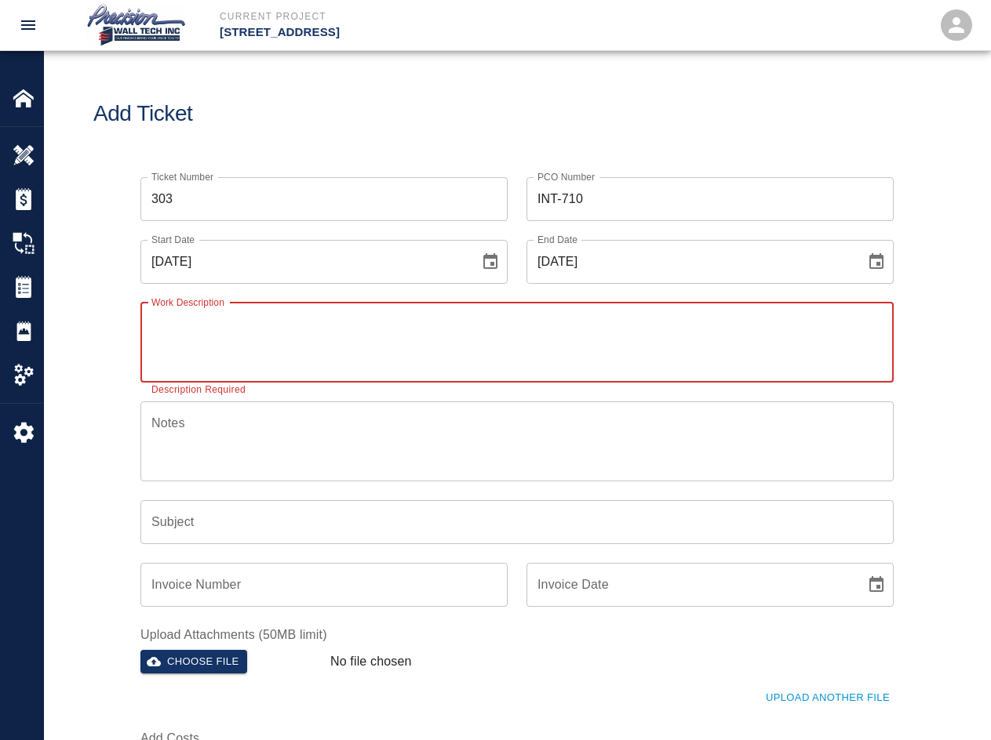
click at [335, 328] on textarea "Work Description" at bounding box center [516, 342] width 731 height 54
drag, startPoint x: 304, startPoint y: 364, endPoint x: 312, endPoint y: 345, distance: 20.7
click at [305, 362] on textarea "Work Description" at bounding box center [516, 342] width 731 height 54
paste textarea "Repainted walls, ceilings, and metal doorframes on levels 2, 3, and B1 insideof…"
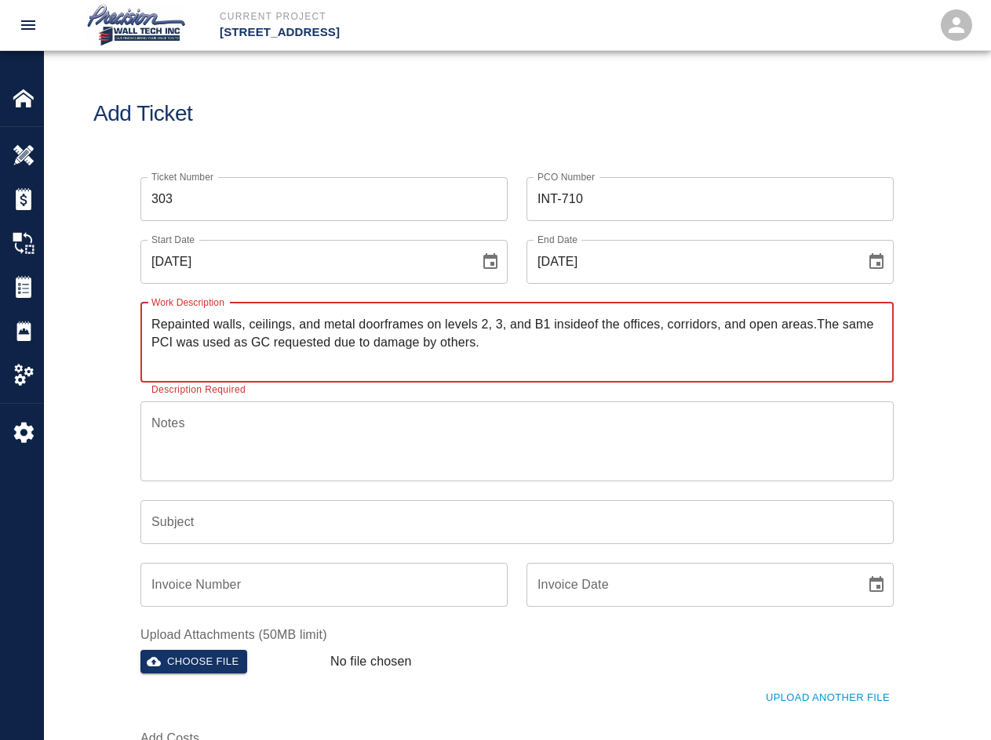
type textarea "Repainted walls, ceilings, and metal doorframes on levels 2, 3, and B1 insideof…"
click at [230, 516] on input "Subject" at bounding box center [516, 522] width 753 height 44
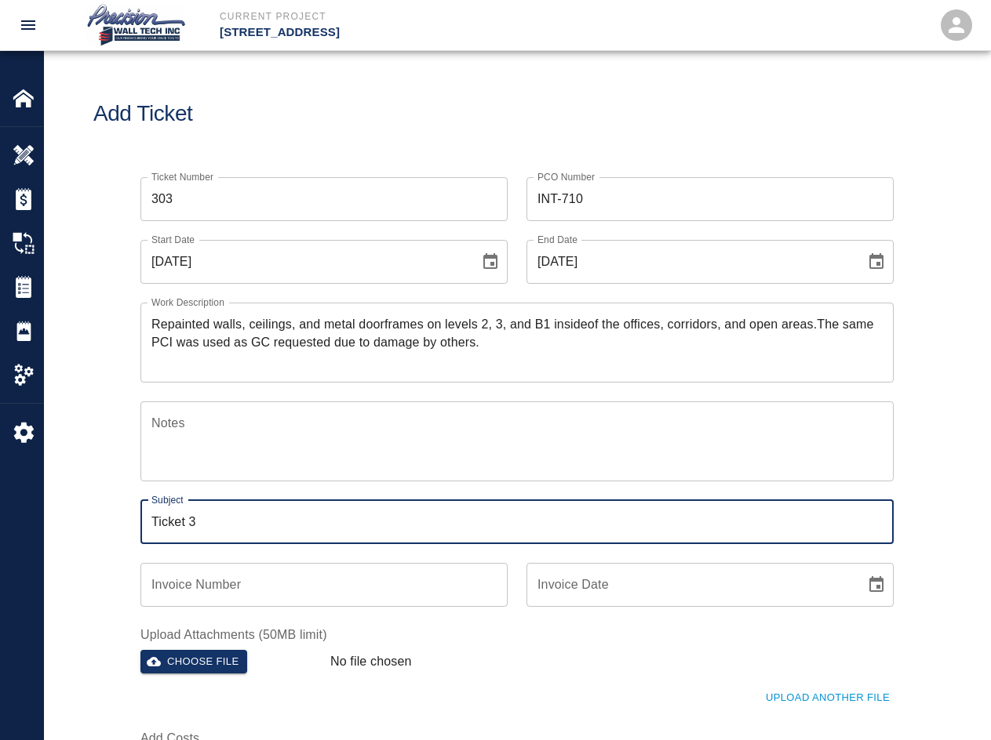
type input "Ticket 3"
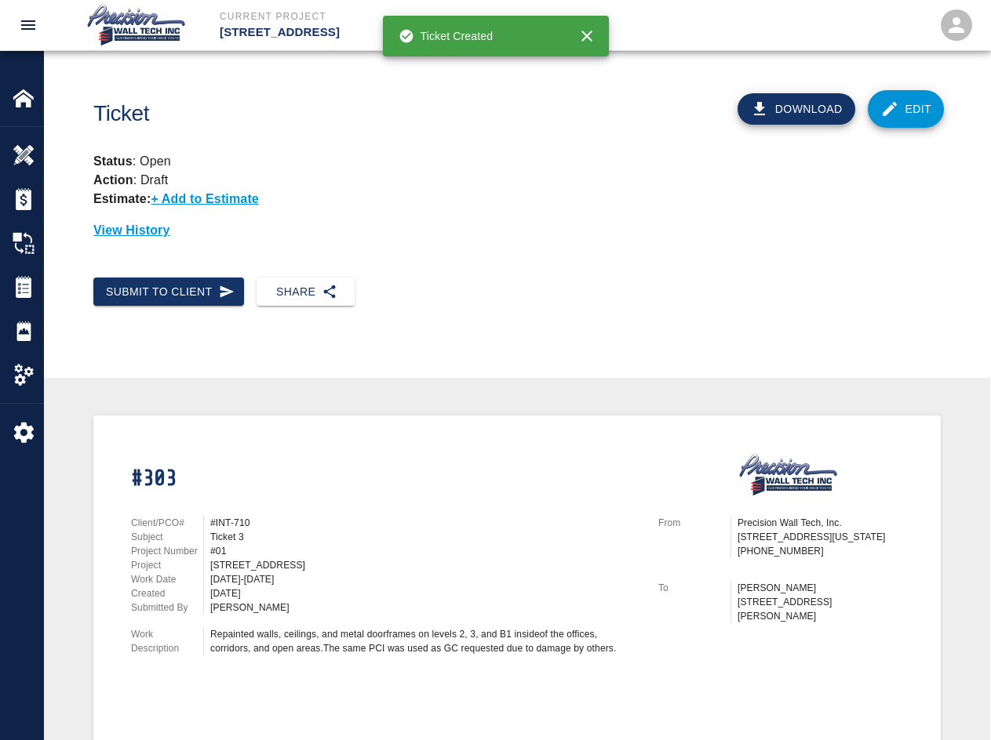
click at [711, 98] on link "Edit" at bounding box center [905, 109] width 77 height 38
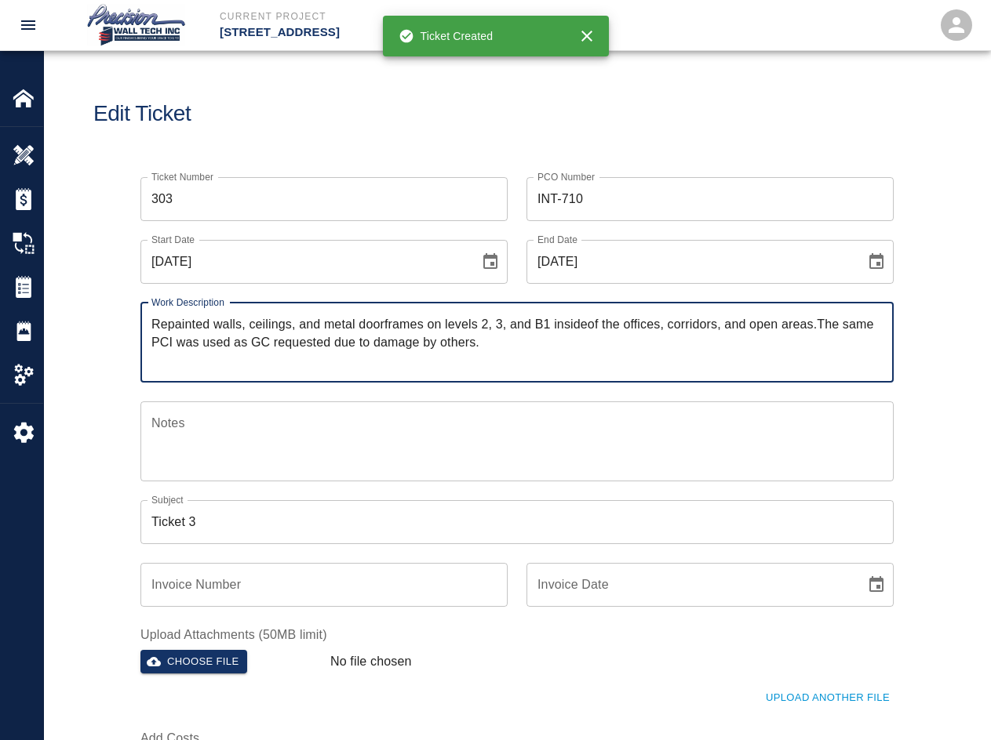
click at [357, 517] on input "Ticket 3" at bounding box center [516, 522] width 753 height 44
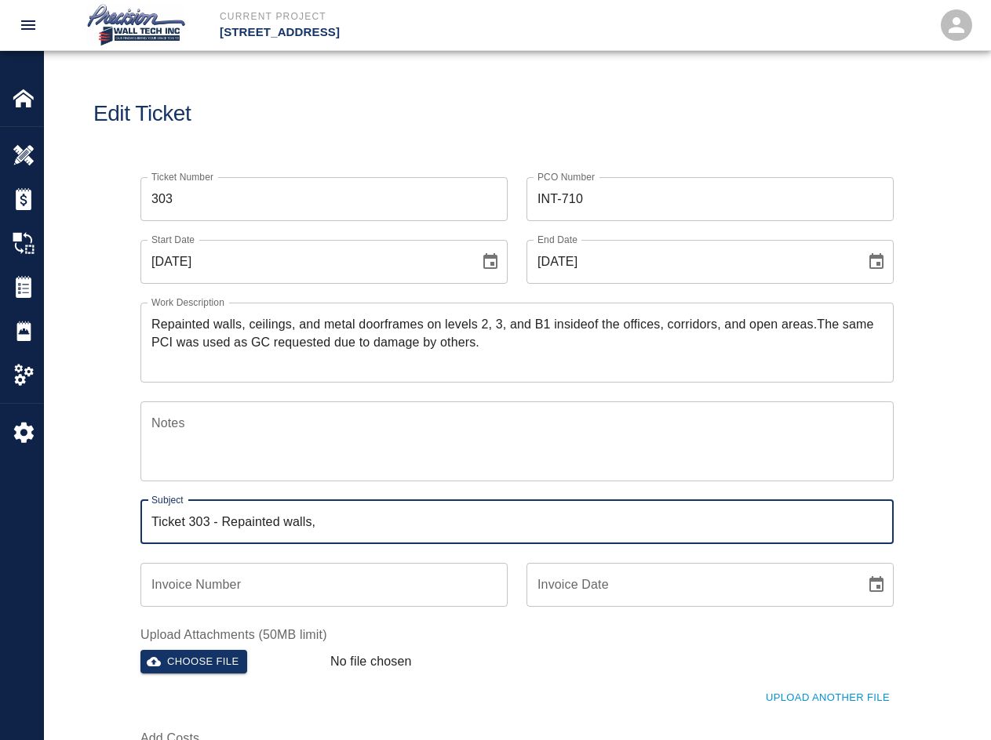
type input "Ticket 303 - Repainted walls,"
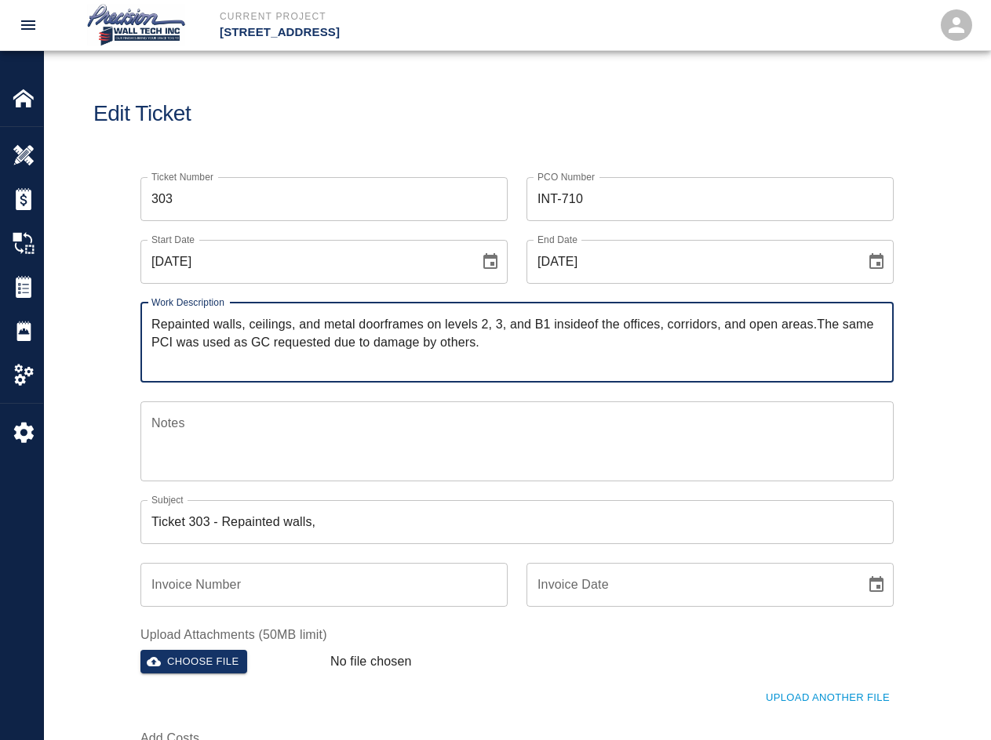
click at [586, 326] on textarea "Repainted walls, ceilings, and metal doorframes on levels 2, 3, and B1 insideof…" at bounding box center [516, 342] width 731 height 54
click at [711, 328] on textarea "Repainted walls, ceilings, and metal doorframes on levels 2, 3, and B1 inside o…" at bounding box center [516, 342] width 731 height 54
type textarea "Repainted walls, ceilings, and metal doorframes on levels 2, 3, and B1 inside o…"
click at [578, 510] on input "Ticket 303 - Repainted walls," at bounding box center [516, 522] width 753 height 44
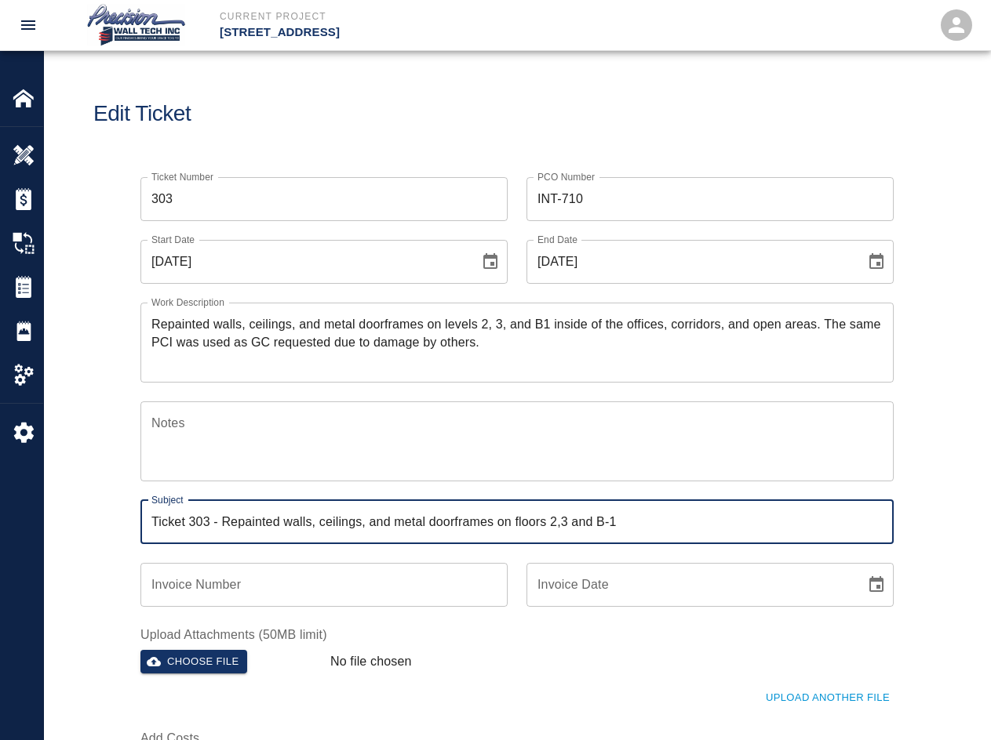
type input "Ticket 303 - Repainted walls, ceilings, and metal doorframes on floors 2,3 and …"
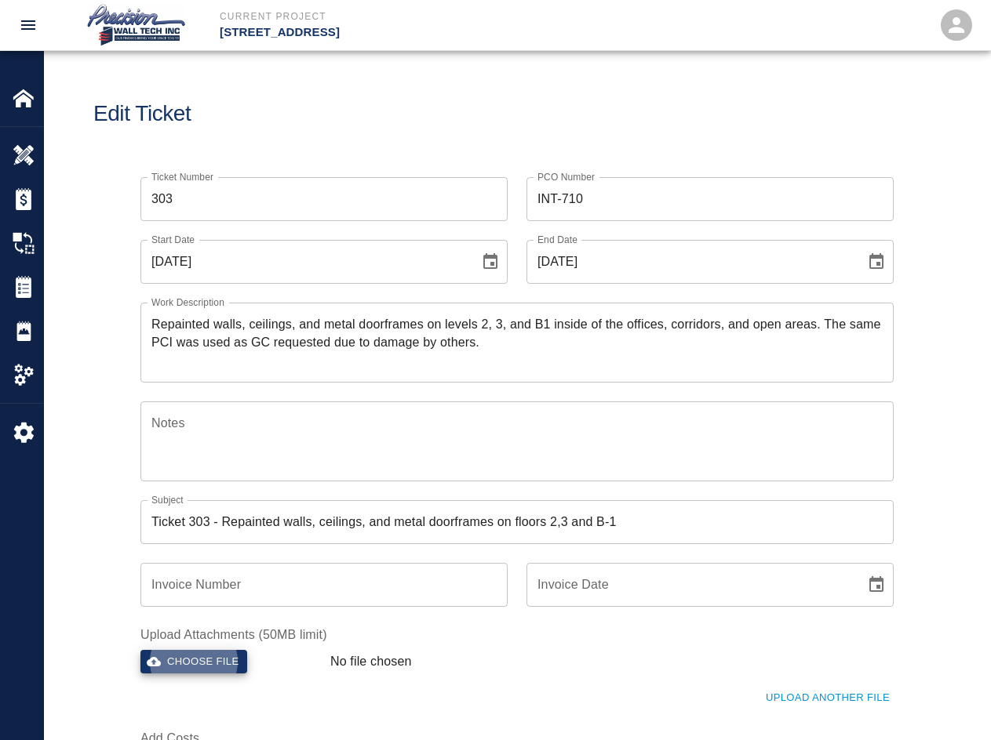
click at [140, 650] on button "Choose file" at bounding box center [193, 662] width 107 height 24
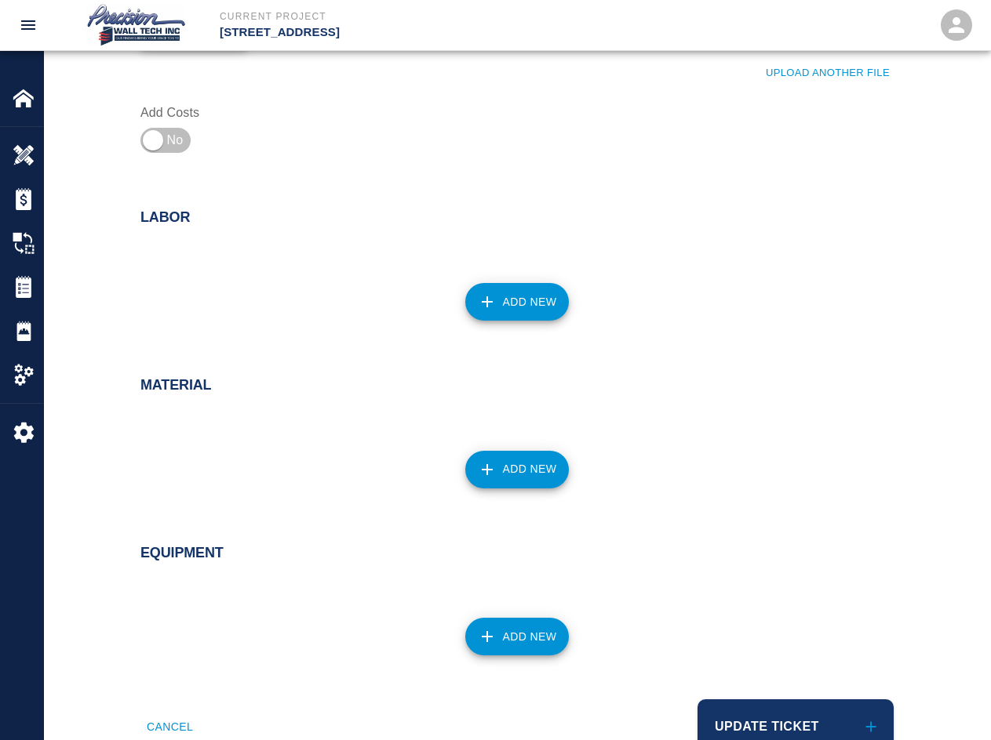
scroll to position [627, 0]
click at [142, 138] on input "checkbox" at bounding box center [152, 140] width 113 height 38
checkbox input "true"
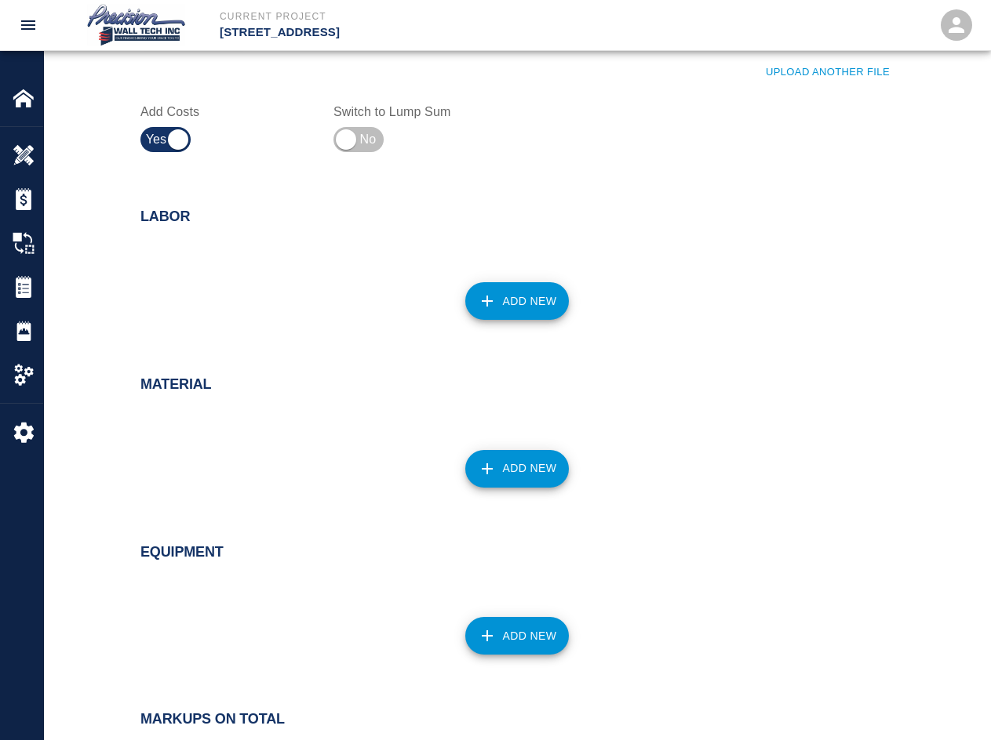
click at [500, 282] on div "Add New" at bounding box center [508, 291] width 772 height 69
click at [518, 305] on button "Add New" at bounding box center [517, 301] width 104 height 38
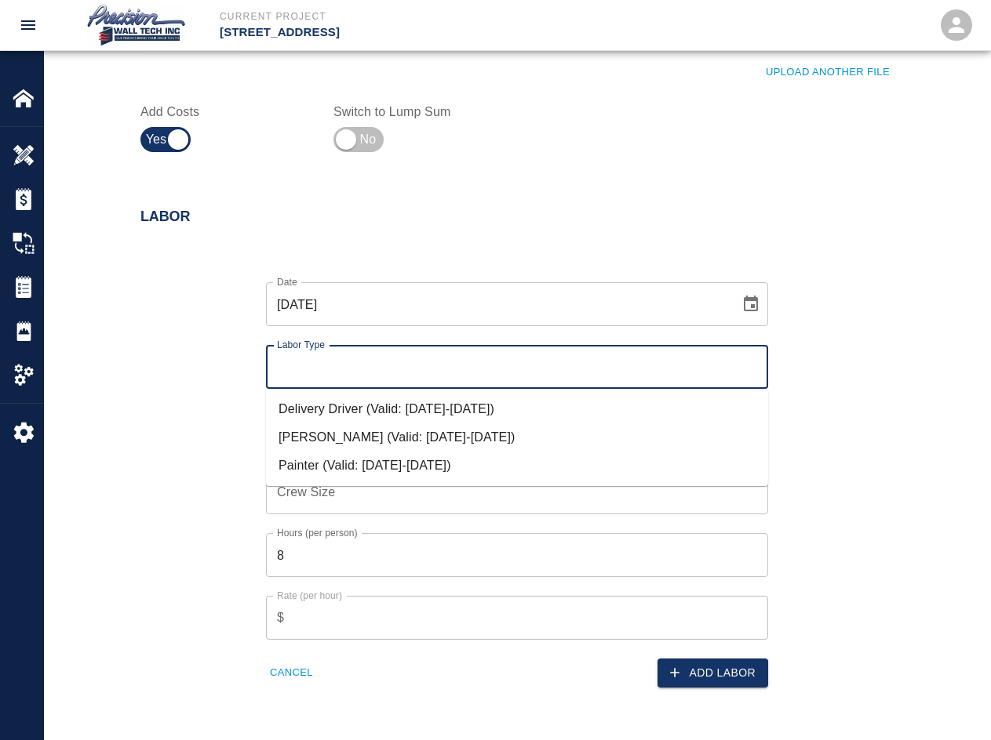
click at [381, 381] on input "Labor Type" at bounding box center [517, 367] width 488 height 30
click at [471, 462] on li "Painter (Valid: [DATE]-[DATE])" at bounding box center [517, 466] width 502 height 28
type input "Painter"
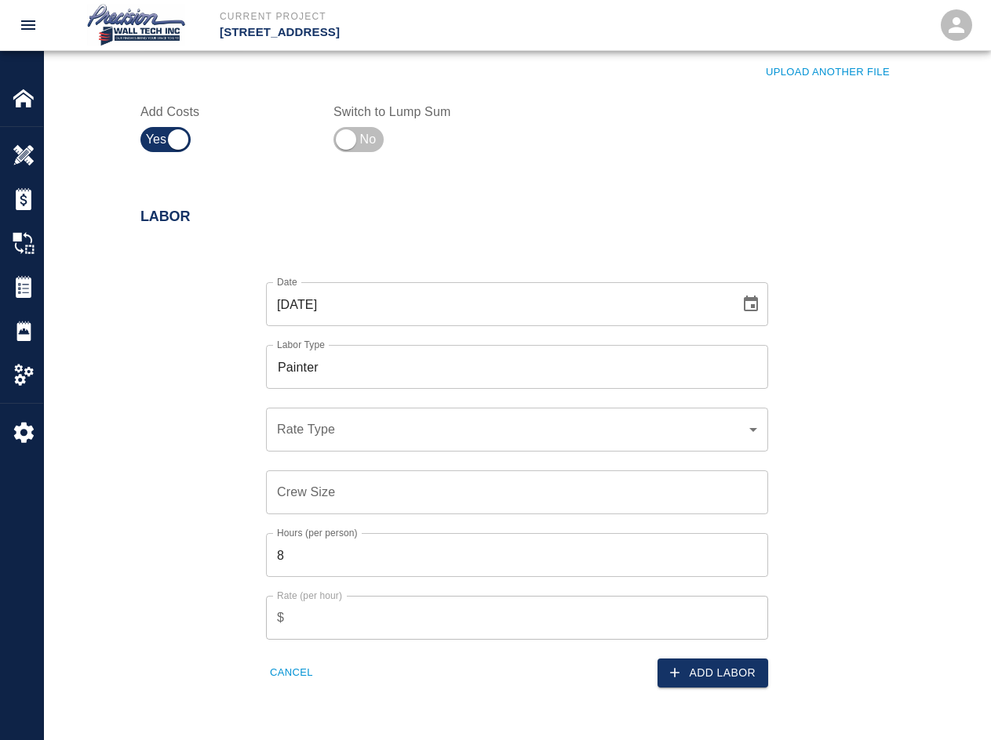
click at [471, 470] on div "Crew Size Crew Size" at bounding box center [507, 483] width 521 height 63
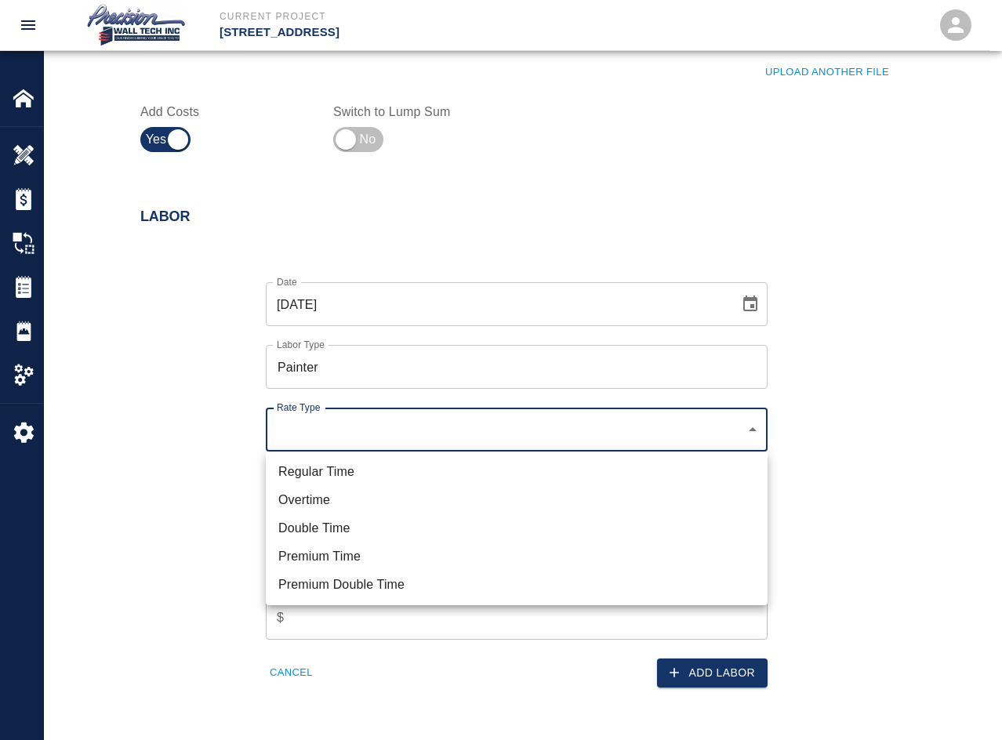
click at [448, 491] on li "Overtime" at bounding box center [517, 500] width 502 height 28
type input "rate_ot"
type input "112.50"
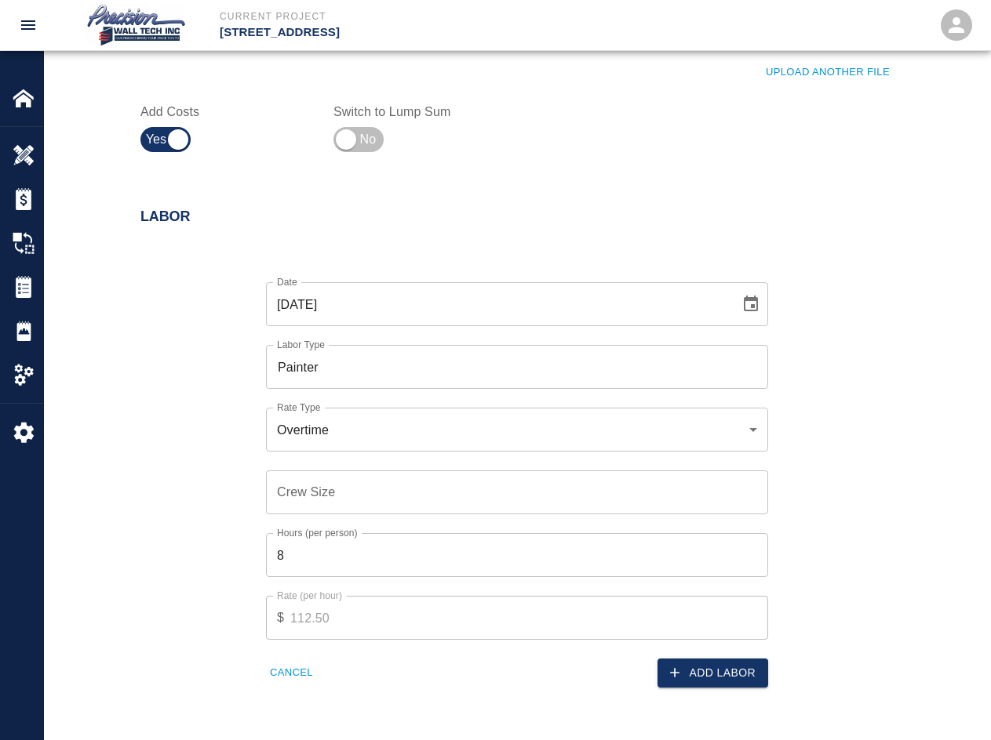
click at [463, 439] on div "Overtime rate_ot Rate Type" at bounding box center [517, 430] width 502 height 44
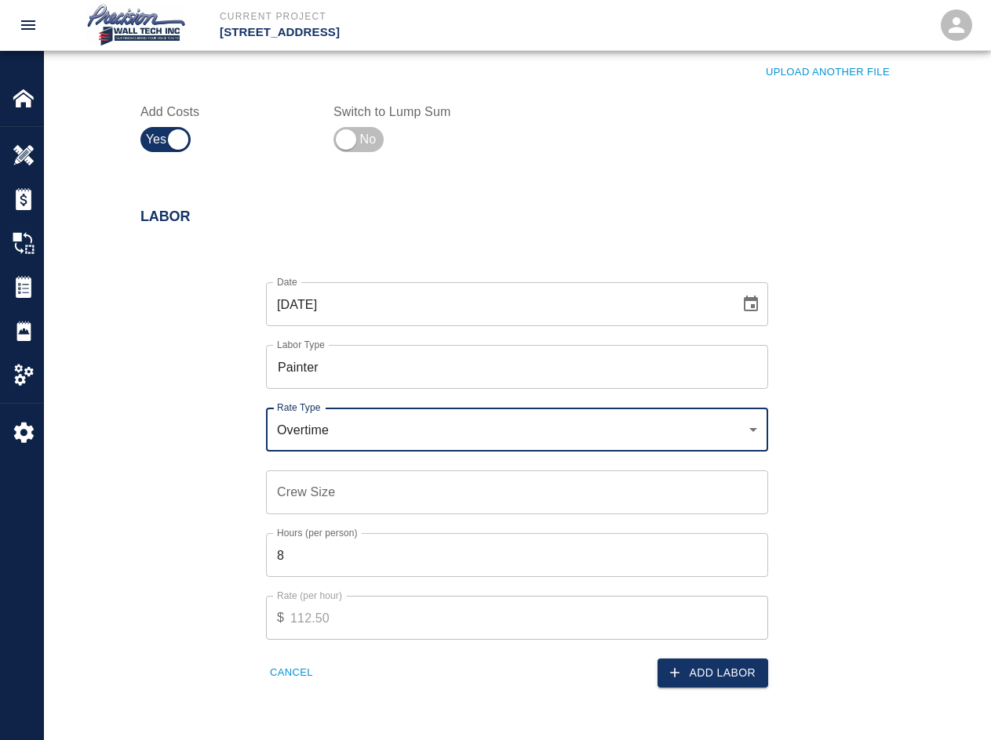
click at [472, 439] on div "Overtime rate_ot Rate Type" at bounding box center [517, 430] width 502 height 44
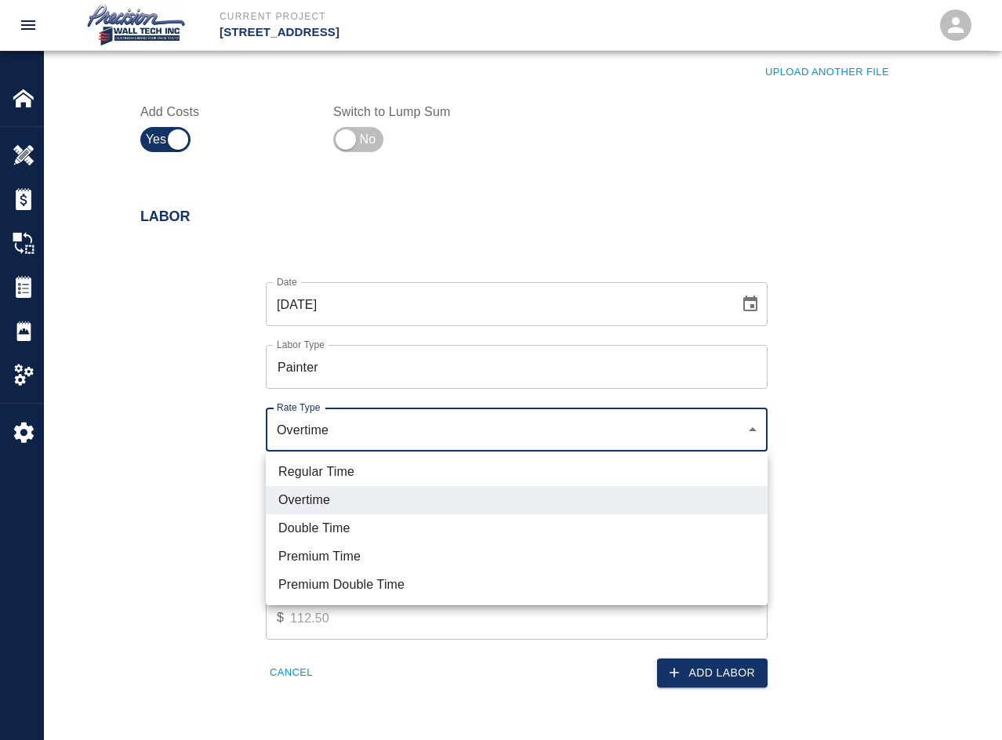
click at [474, 427] on div at bounding box center [501, 370] width 1002 height 740
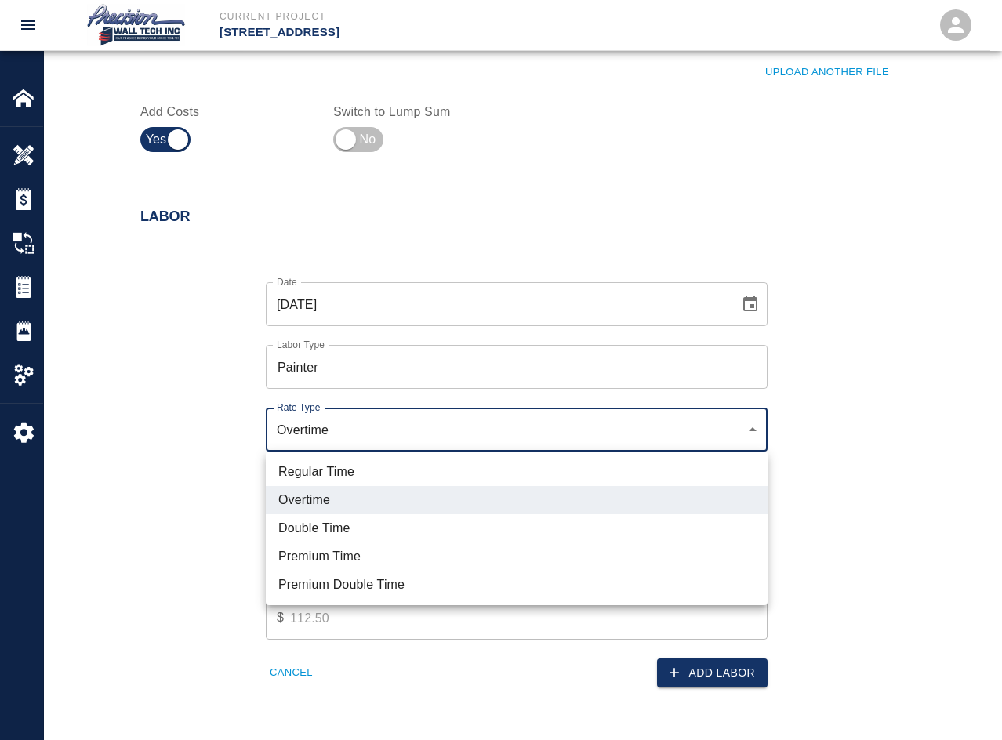
click at [431, 475] on li "Regular Time" at bounding box center [517, 472] width 502 height 28
type input "rate_rt"
type input "75.00"
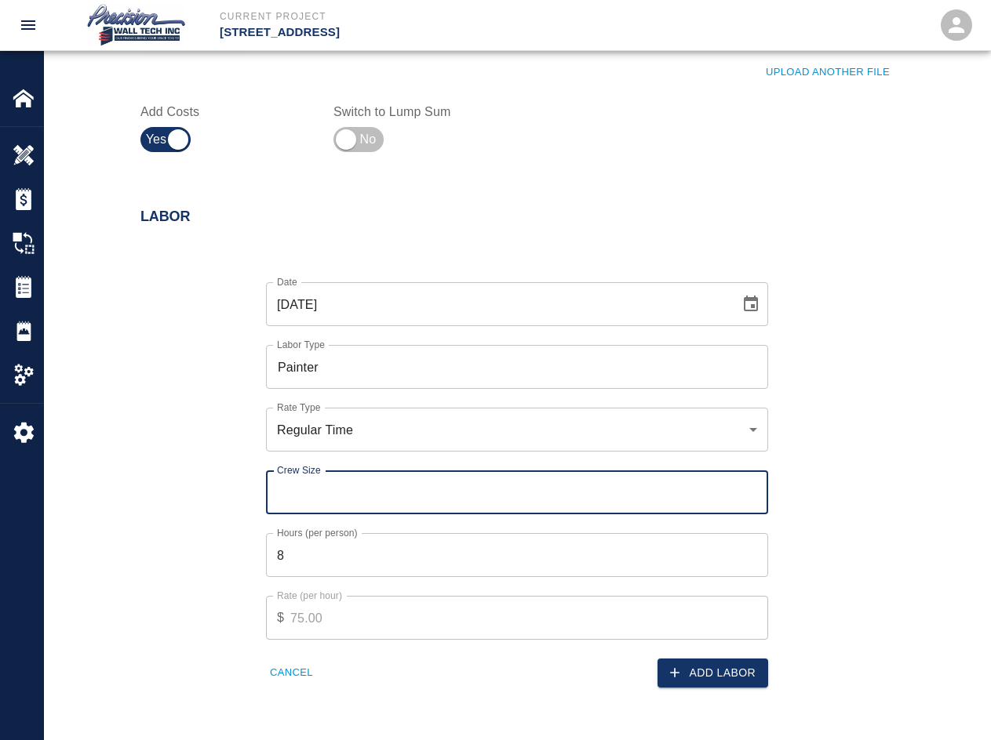
click at [434, 481] on input "Crew Size" at bounding box center [517, 493] width 502 height 44
type input "2"
click at [711, 663] on button "Add Labor" at bounding box center [712, 673] width 111 height 29
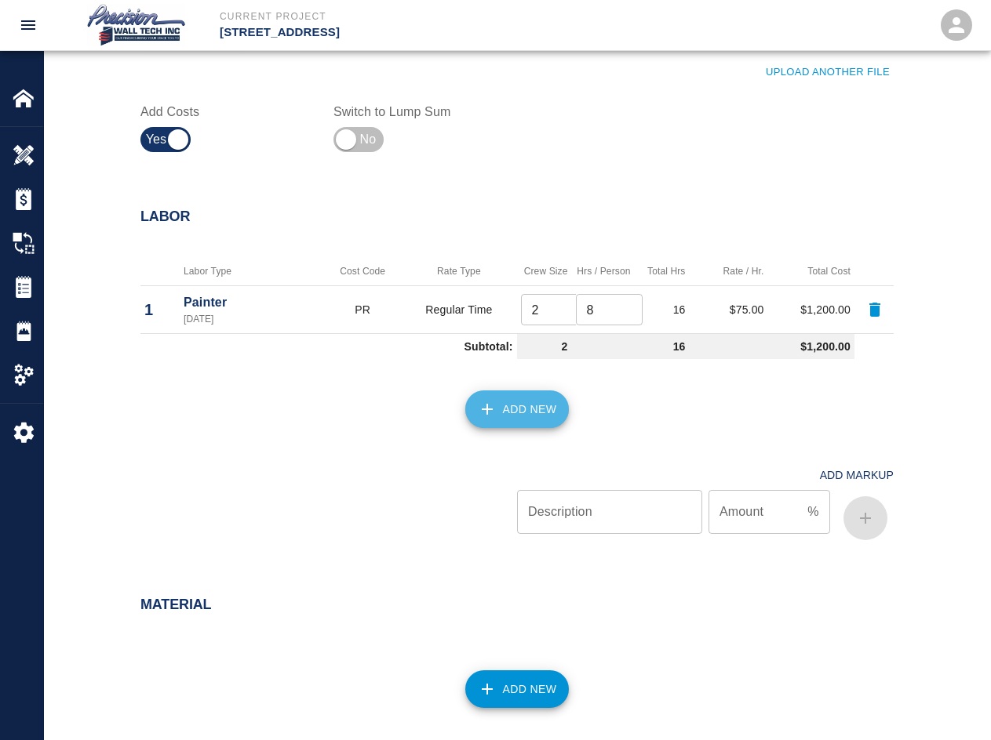
click at [527, 423] on button "Add New" at bounding box center [517, 410] width 104 height 38
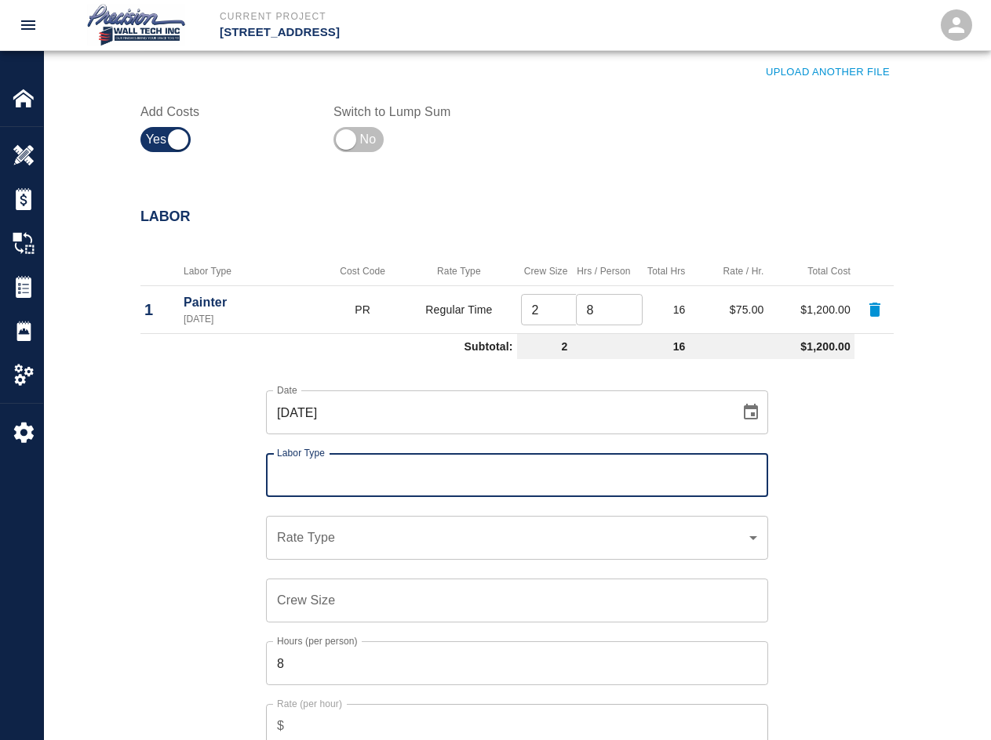
drag, startPoint x: 387, startPoint y: 458, endPoint x: 369, endPoint y: 478, distance: 27.2
click at [387, 462] on div "Labor Type" at bounding box center [517, 475] width 502 height 44
click at [362, 482] on input "Labor Type" at bounding box center [517, 475] width 488 height 30
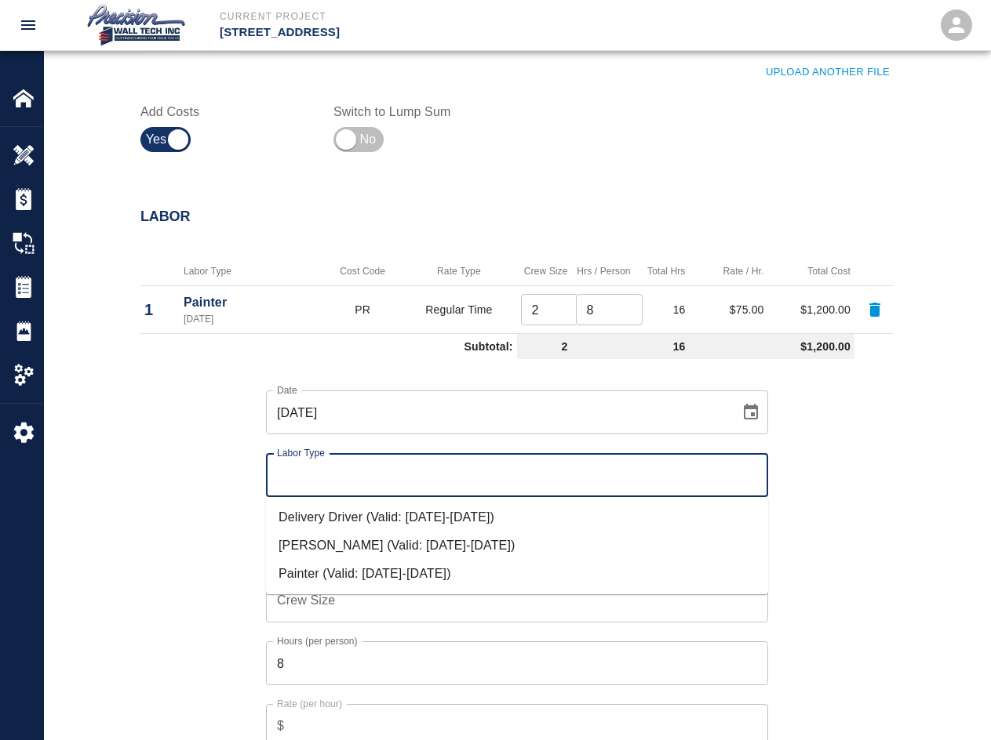
click at [369, 574] on li "Painter (Valid: [DATE]-[DATE])" at bounding box center [517, 574] width 502 height 28
type input "Painter"
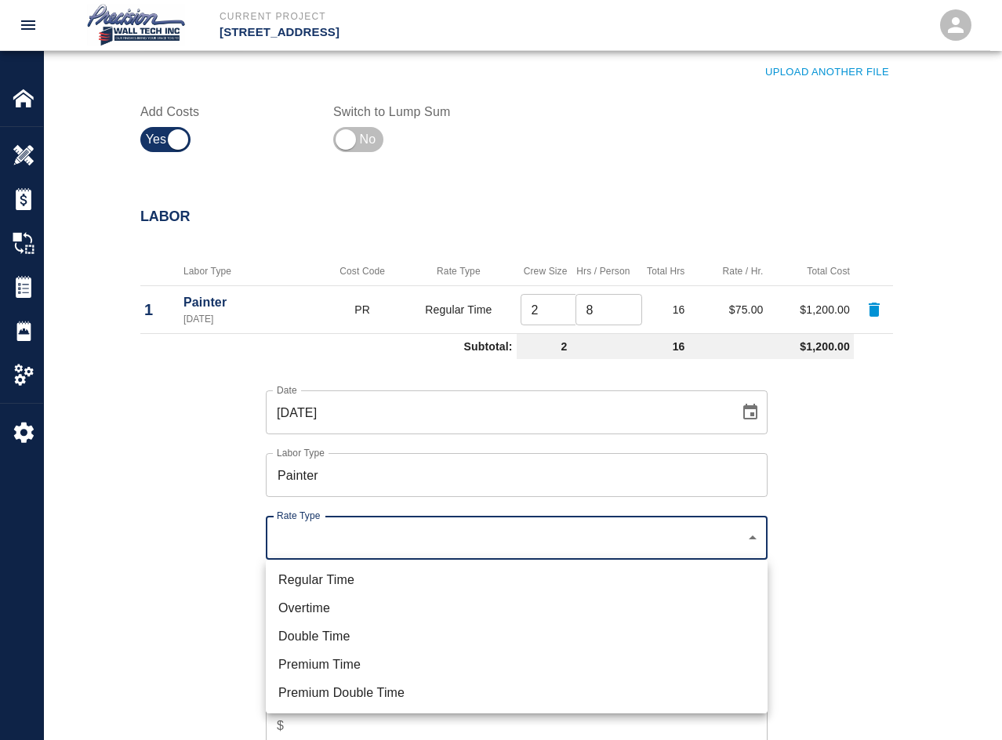
click at [363, 581] on li "Regular Time" at bounding box center [517, 580] width 502 height 28
type input "rate_rt"
type input "75.00"
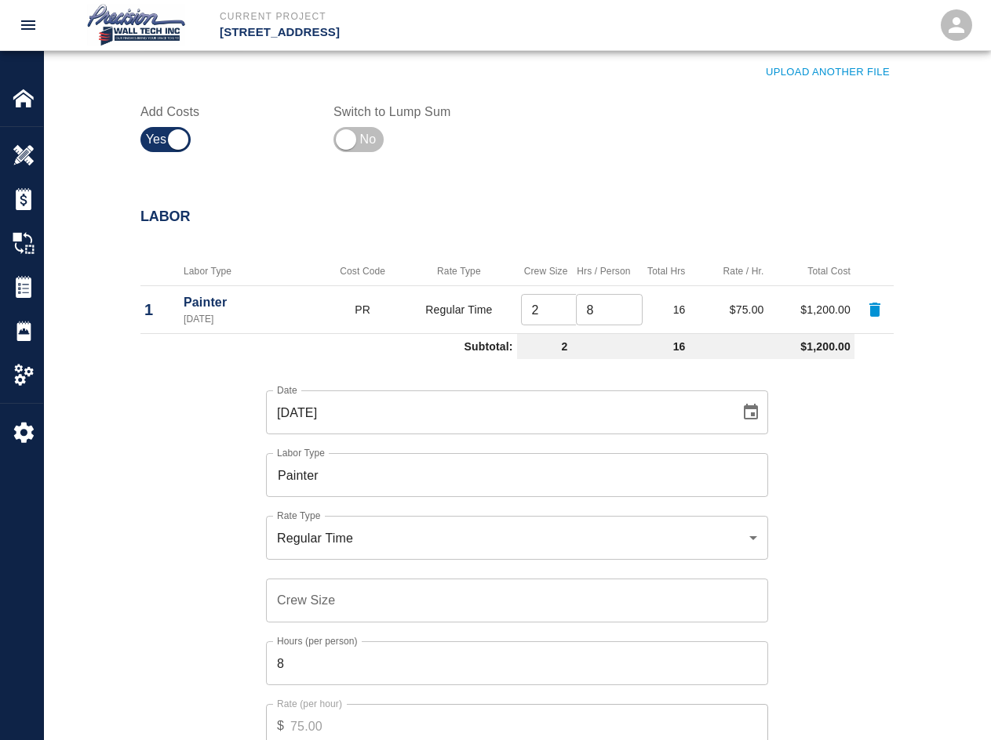
click at [386, 602] on input "Crew Size" at bounding box center [517, 601] width 502 height 44
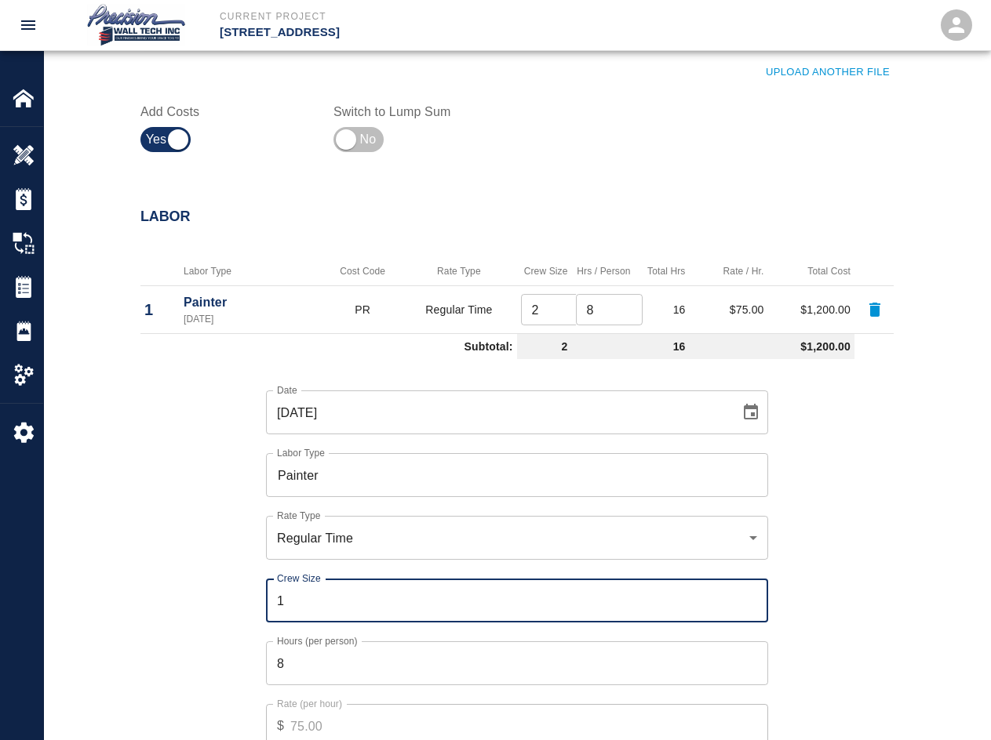
type input "1"
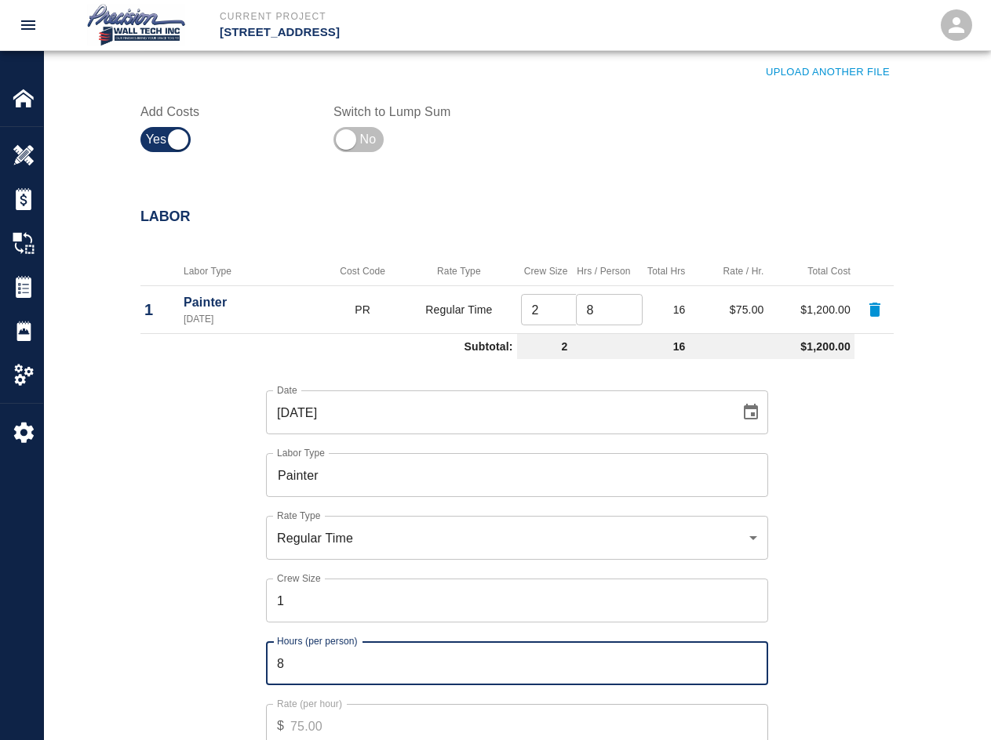
click at [347, 668] on input "8" at bounding box center [517, 664] width 502 height 44
type input "4"
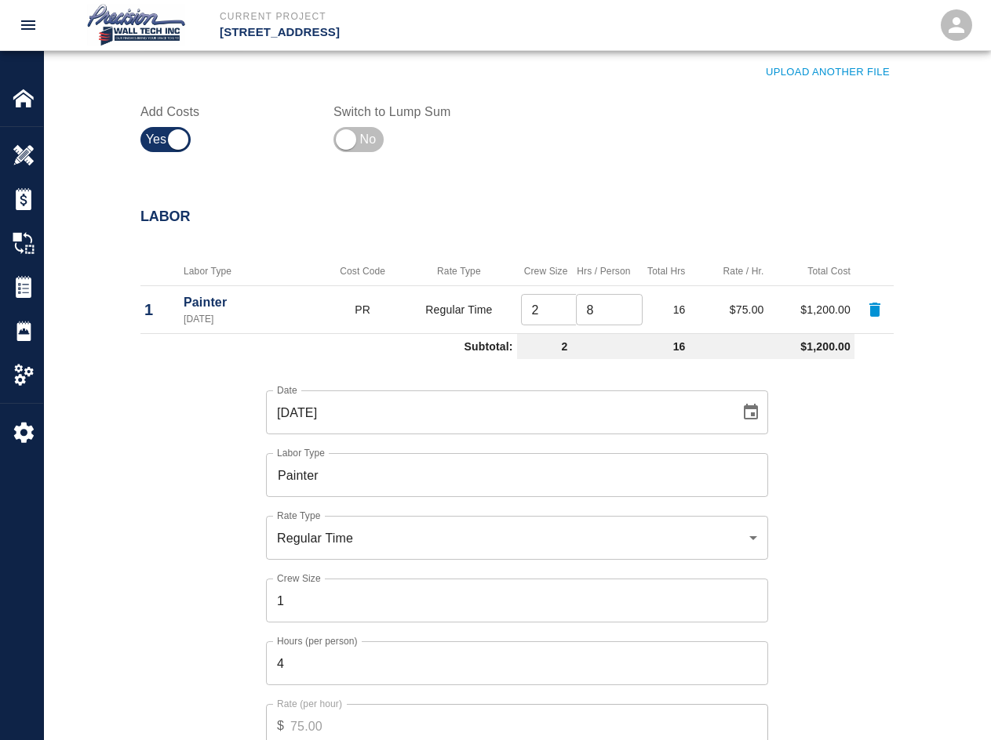
scroll to position [1038, 0]
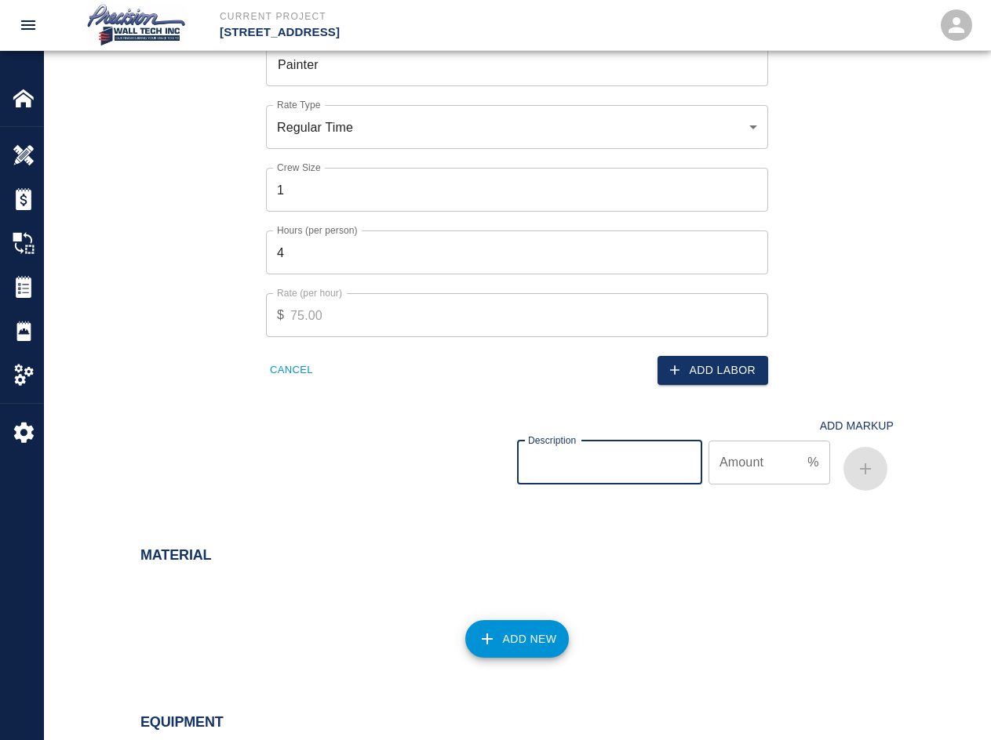
click button "Add Labor" at bounding box center [712, 370] width 111 height 29
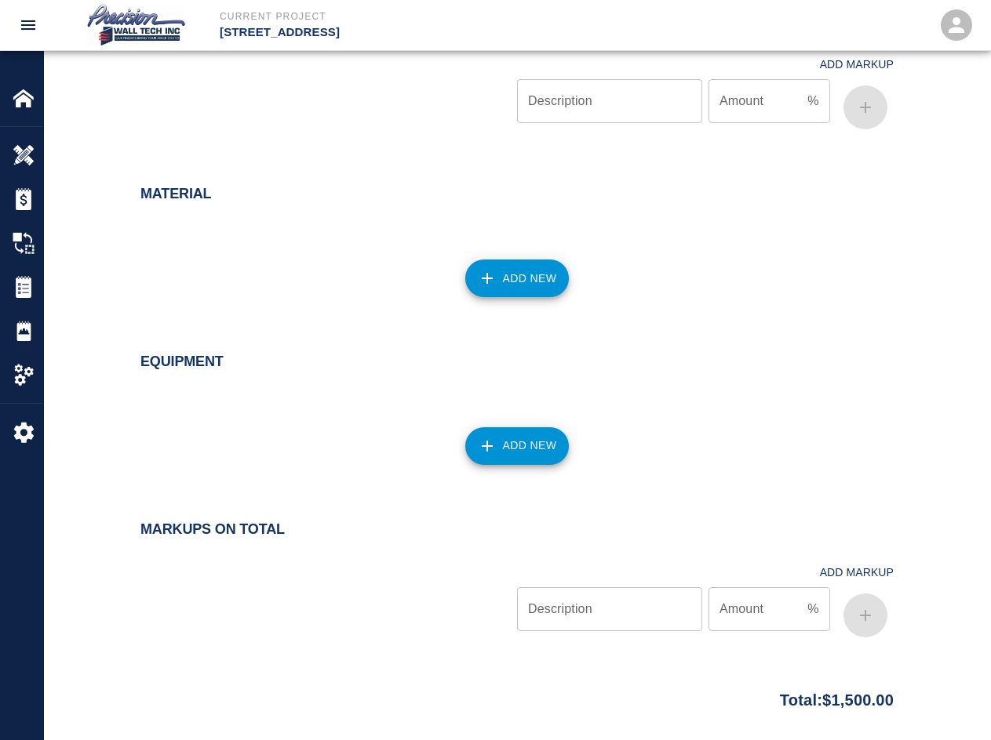
scroll to position [773, 0]
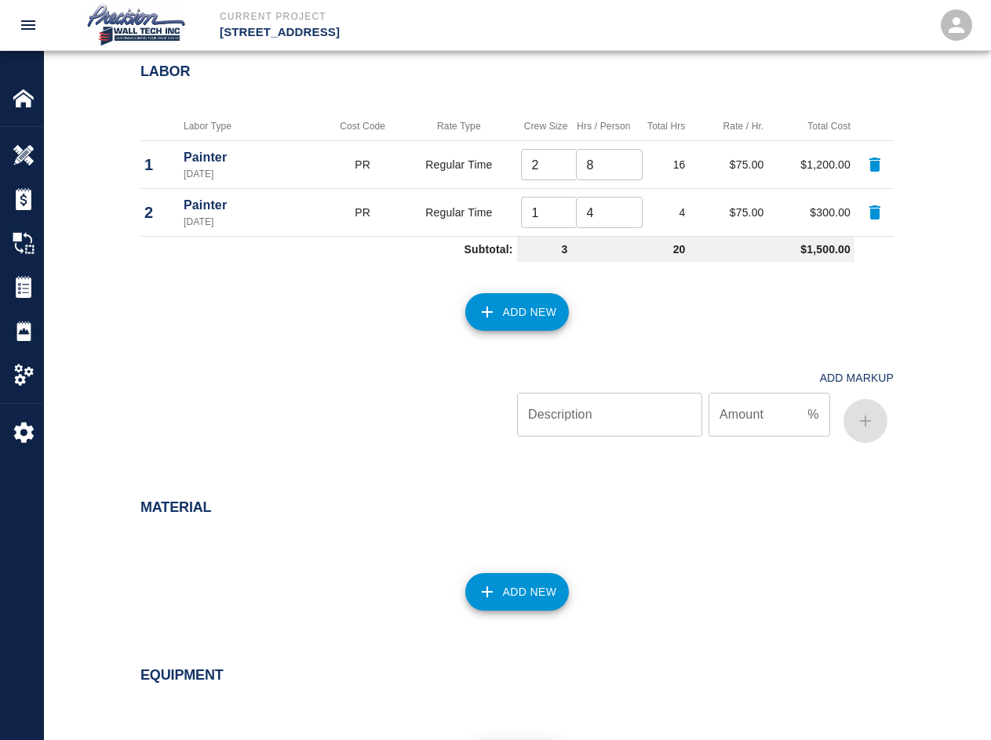
drag, startPoint x: 496, startPoint y: 524, endPoint x: 493, endPoint y: 547, distance: 23.1
click at [494, 536] on div "Material Add New" at bounding box center [508, 542] width 772 height 149
drag, startPoint x: 493, startPoint y: 567, endPoint x: 493, endPoint y: 576, distance: 8.6
click at [493, 568] on div "Add New" at bounding box center [508, 582] width 772 height 69
click at [490, 608] on button "Add New" at bounding box center [517, 592] width 104 height 38
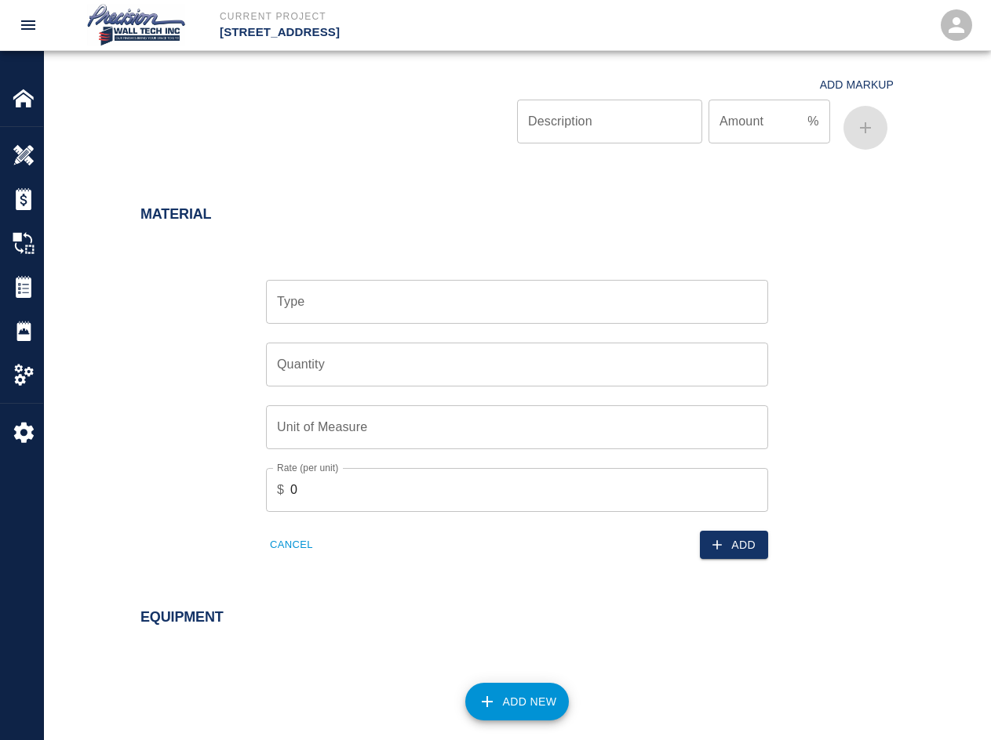
scroll to position [1086, 0]
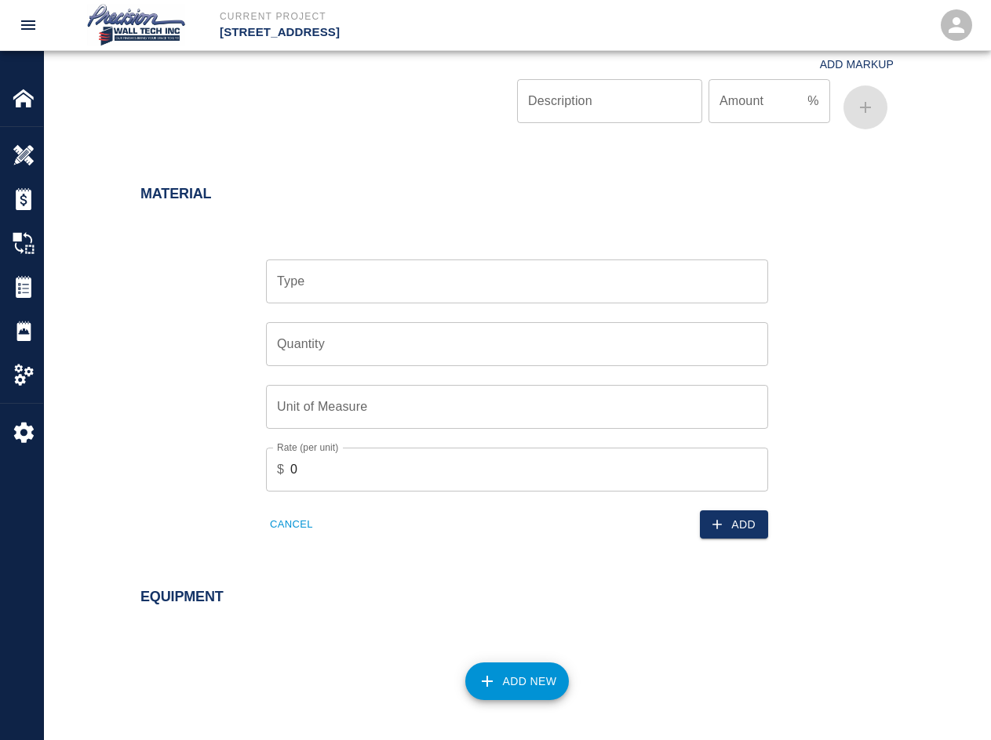
click at [345, 309] on div "Quantity Quantity" at bounding box center [507, 335] width 521 height 63
click at [362, 290] on input "Type" at bounding box center [517, 282] width 488 height 30
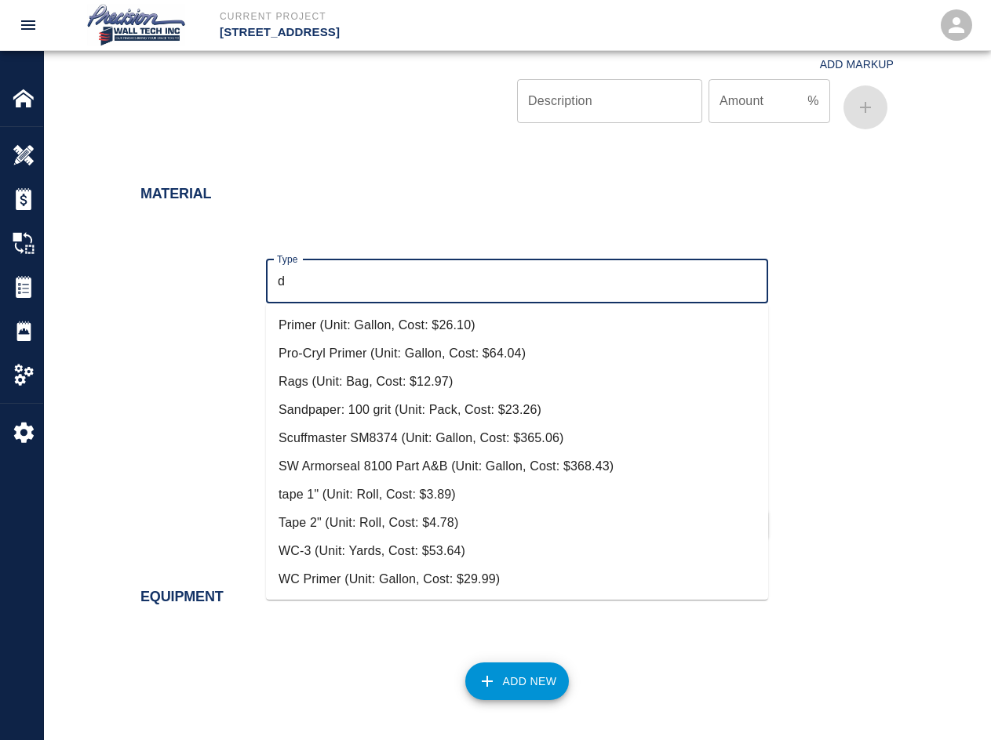
scroll to position [0, 0]
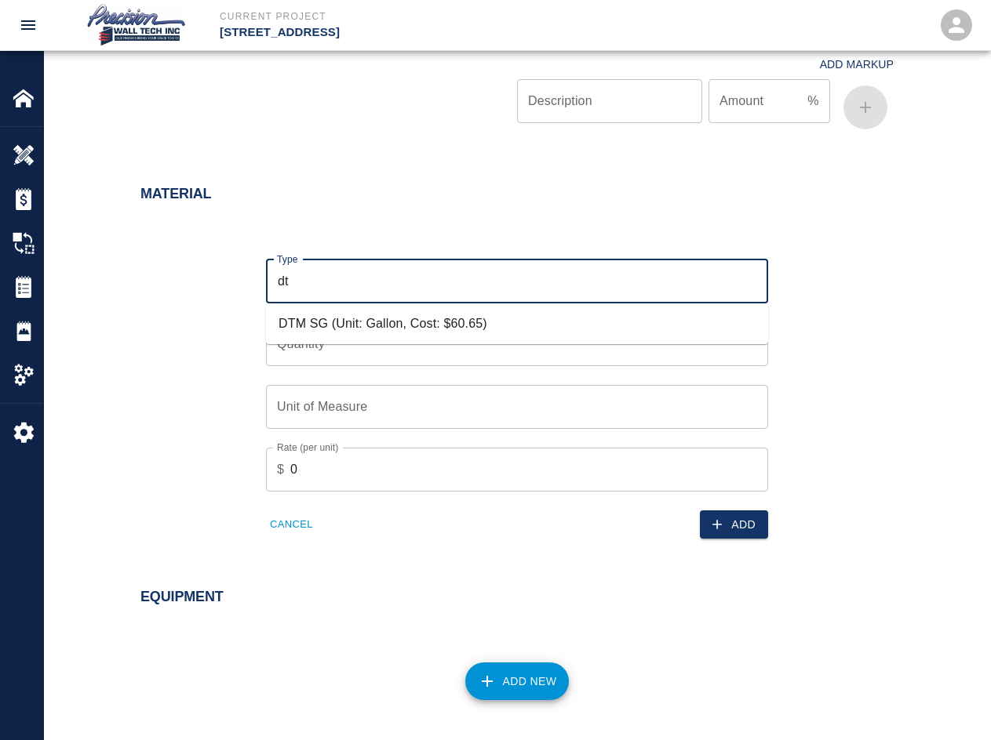
click at [376, 324] on li "DTM SG (Unit: Gallon, Cost: $60.65)" at bounding box center [517, 324] width 502 height 28
type input "DTM SG (Unit: Gallon, Cost: $60.65)"
type input "Gallon"
type input "60.65"
type input "DTM SG (Unit: Gallon, Cost: $60.65)"
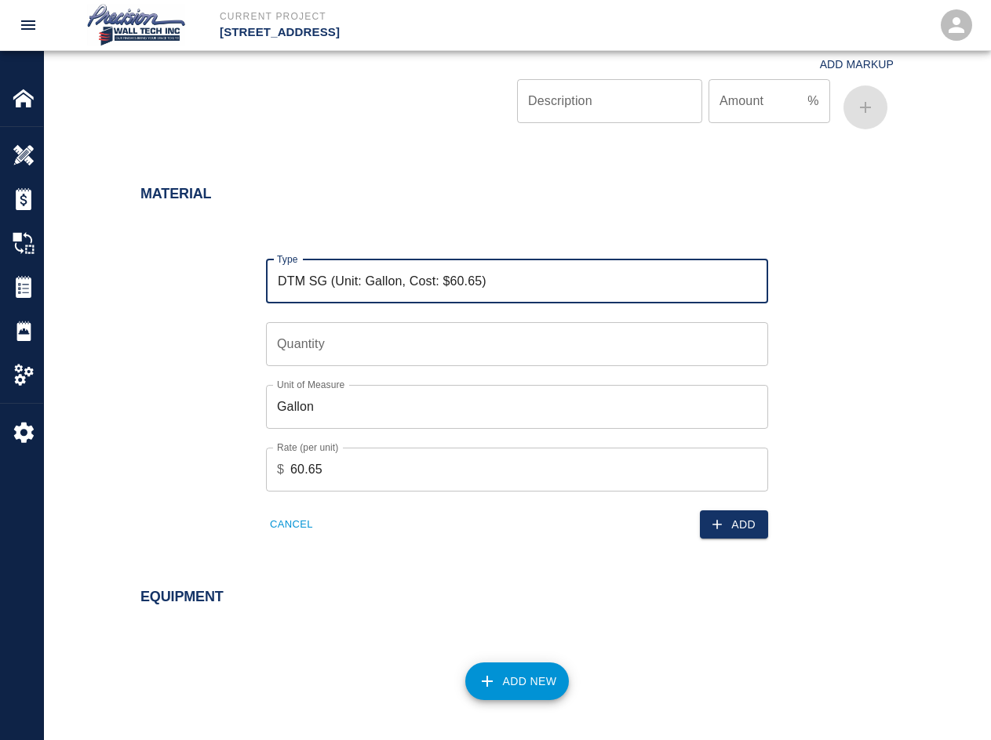
click at [360, 344] on input "Quantity" at bounding box center [517, 344] width 502 height 44
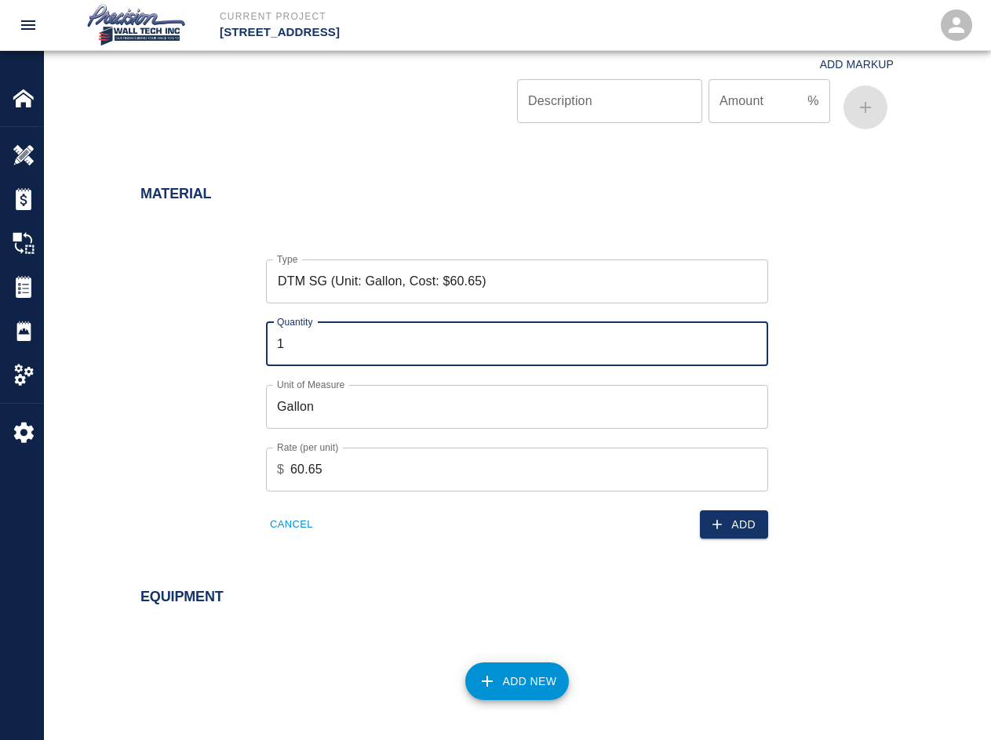
type input "1"
click at [711, 496] on div "Add" at bounding box center [637, 516] width 260 height 48
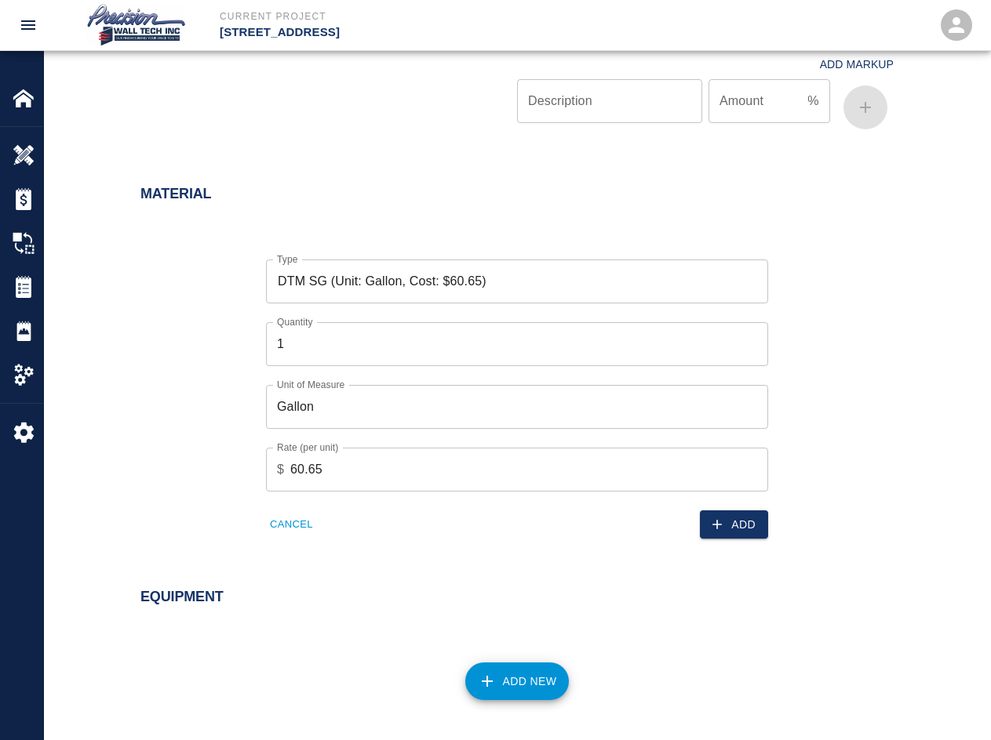
click at [711, 526] on div "Type DTM SG (Unit: Gallon, Cost: $60.65) Type Quantity 1 Quantity Unit of Measu…" at bounding box center [508, 386] width 772 height 305
click at [711, 522] on button "Add" at bounding box center [734, 525] width 68 height 29
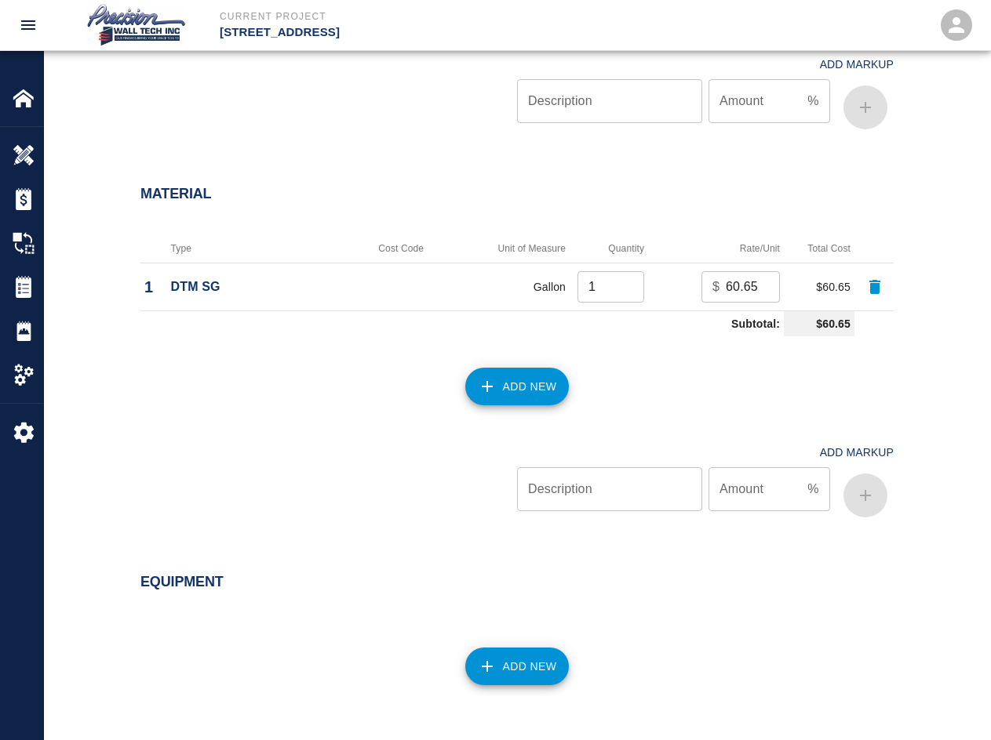
click at [518, 363] on div "Add New" at bounding box center [508, 377] width 772 height 69
click at [541, 391] on button "Add New" at bounding box center [517, 387] width 104 height 38
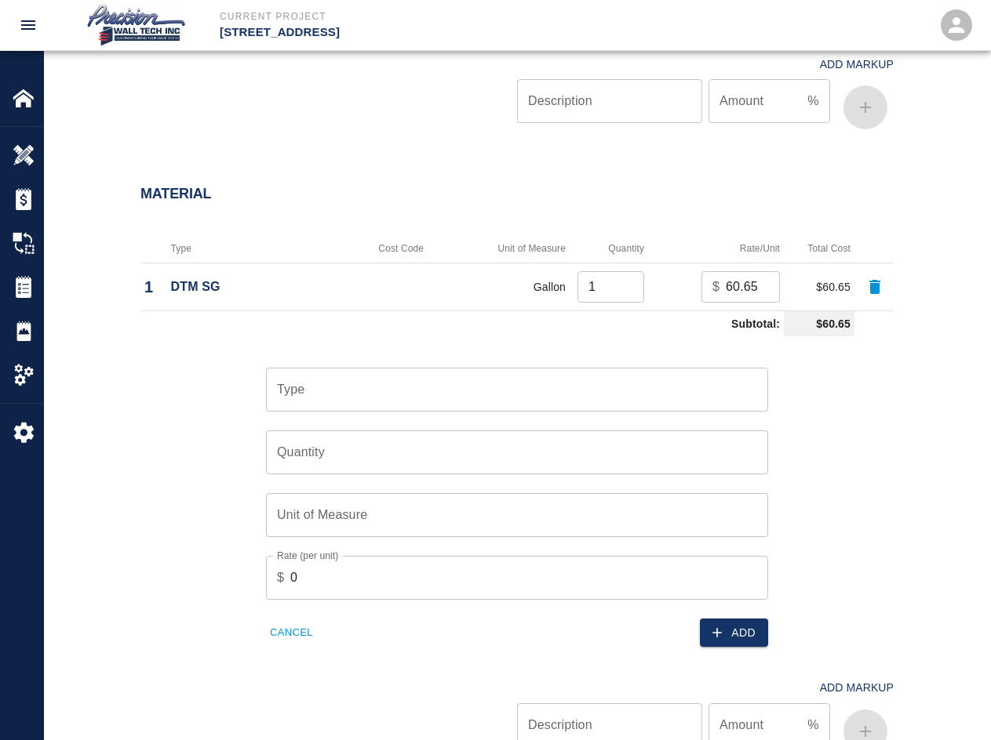
click at [356, 393] on input "Type" at bounding box center [517, 390] width 488 height 30
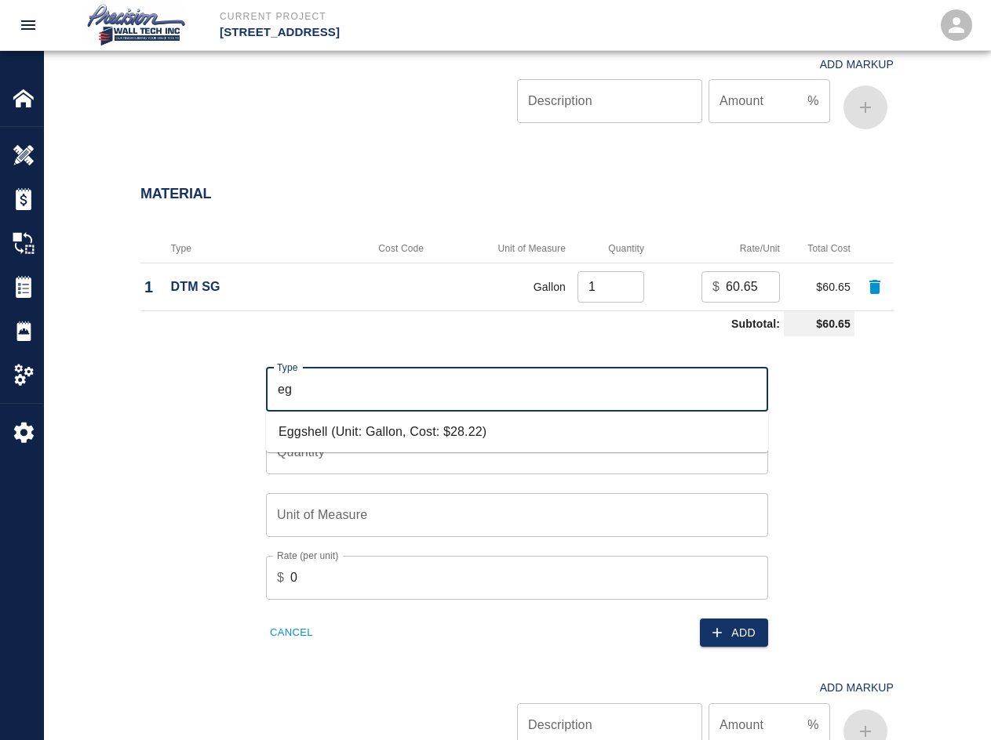
click at [468, 437] on li "Eggshell (Unit: Gallon, Cost: $28.22)" at bounding box center [517, 432] width 502 height 28
type input "Eggshell (Unit: Gallon, Cost: $28.22)"
type input "Gallon"
type input "28.22"
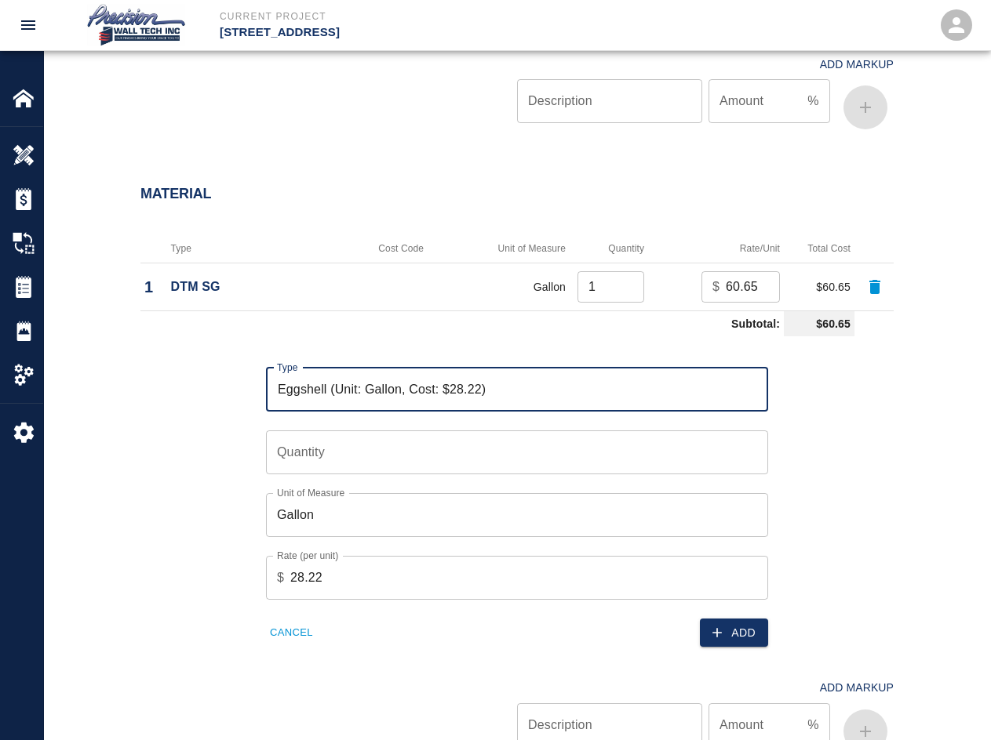
type input "Eggshell (Unit: Gallon, Cost: $28.22)"
click at [434, 449] on input "Quantity" at bounding box center [517, 453] width 502 height 44
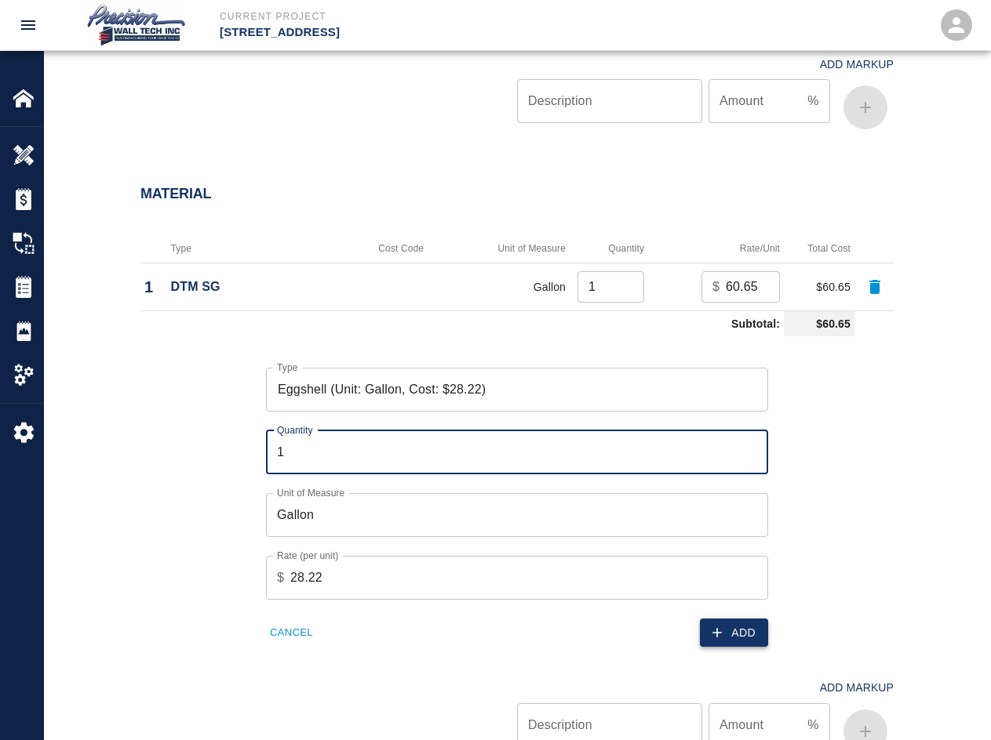
type input "1"
click at [711, 631] on button "Add" at bounding box center [734, 633] width 68 height 29
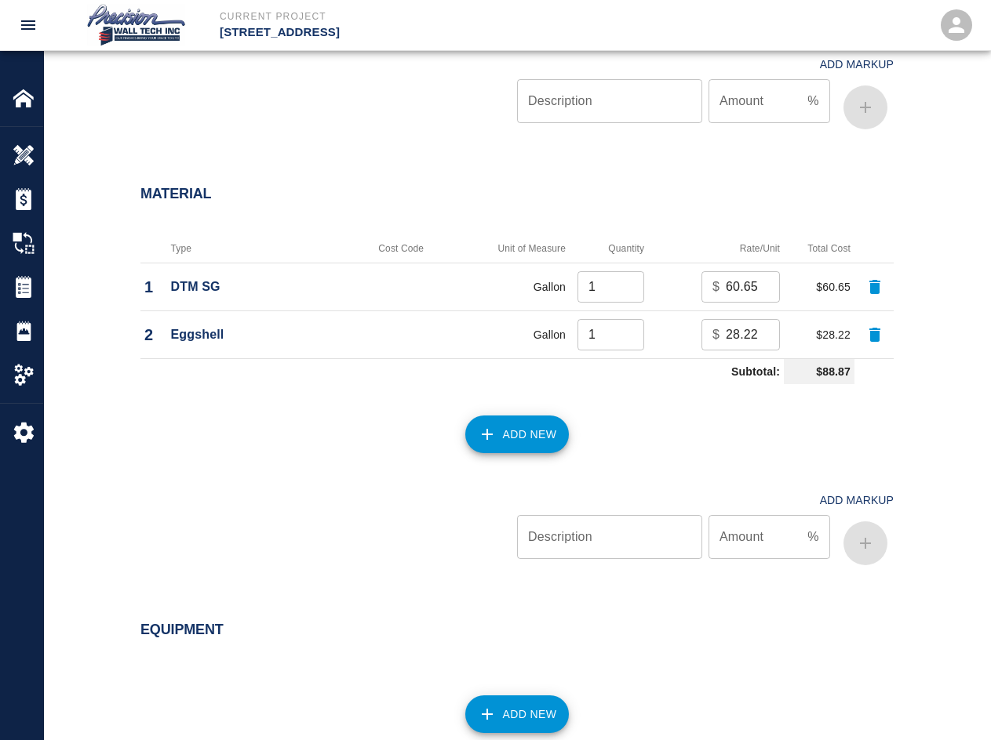
drag, startPoint x: 533, startPoint y: 410, endPoint x: 533, endPoint y: 438, distance: 27.4
click at [536, 413] on div "Add New" at bounding box center [508, 425] width 772 height 69
click at [533, 439] on button "Add New" at bounding box center [517, 435] width 104 height 38
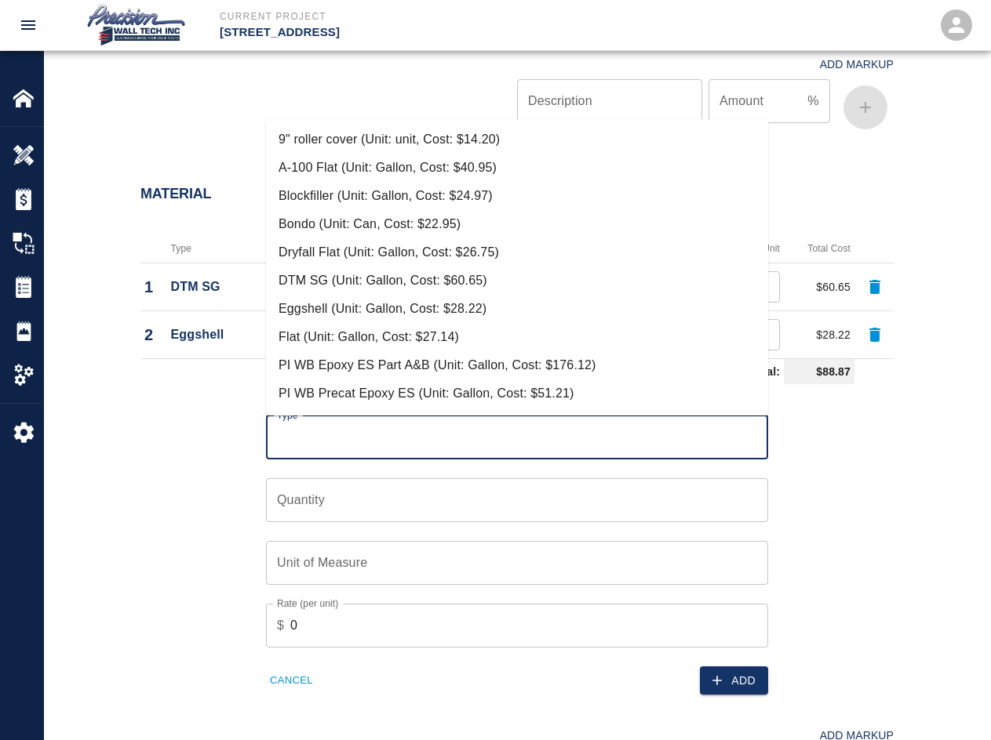
click at [436, 444] on input "Type" at bounding box center [517, 438] width 488 height 30
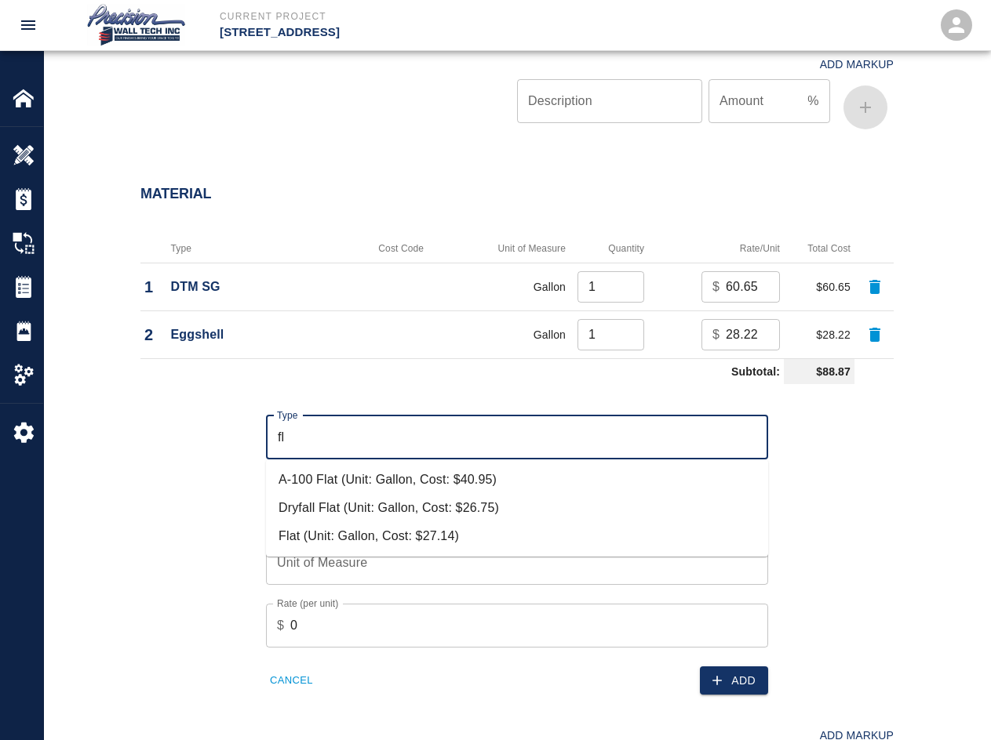
click at [326, 533] on li "Flat (Unit: Gallon, Cost: $27.14)" at bounding box center [517, 536] width 502 height 28
type input "Flat (Unit: Gallon, Cost: $27.14)"
type input "Gallon"
type input "27.14"
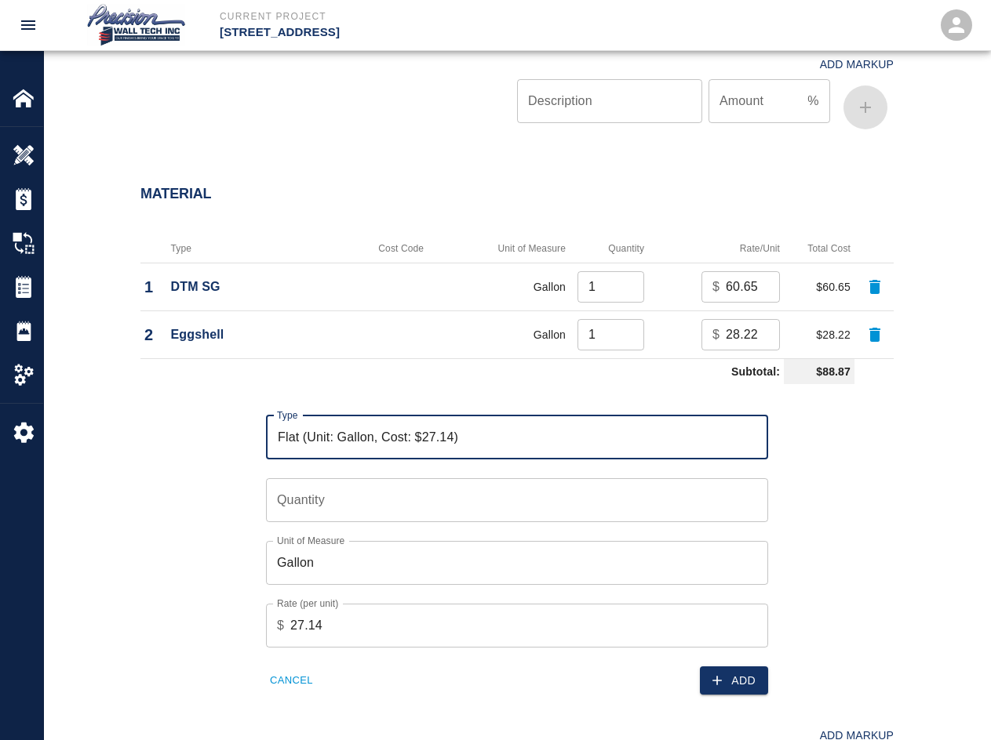
type input "Flat (Unit: Gallon, Cost: $27.14)"
click at [357, 504] on input "Quantity" at bounding box center [517, 500] width 502 height 44
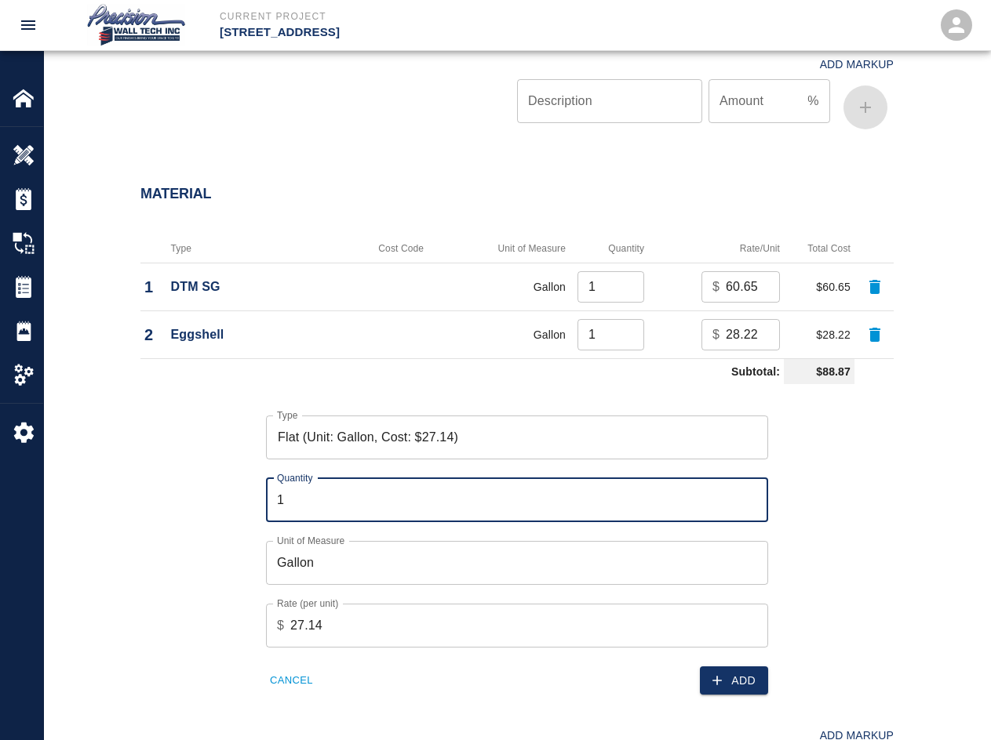
type input "1"
click at [711, 696] on div "Add Markup Description Description Amount % Amount" at bounding box center [508, 751] width 772 height 112
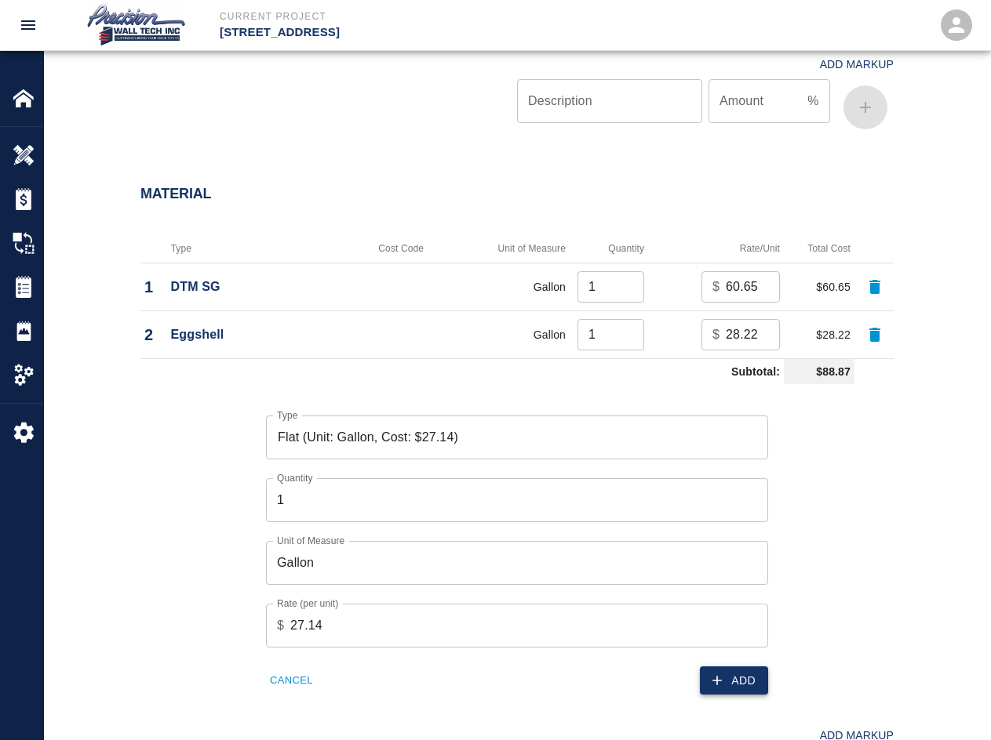
click at [711, 688] on button "Add" at bounding box center [734, 681] width 68 height 29
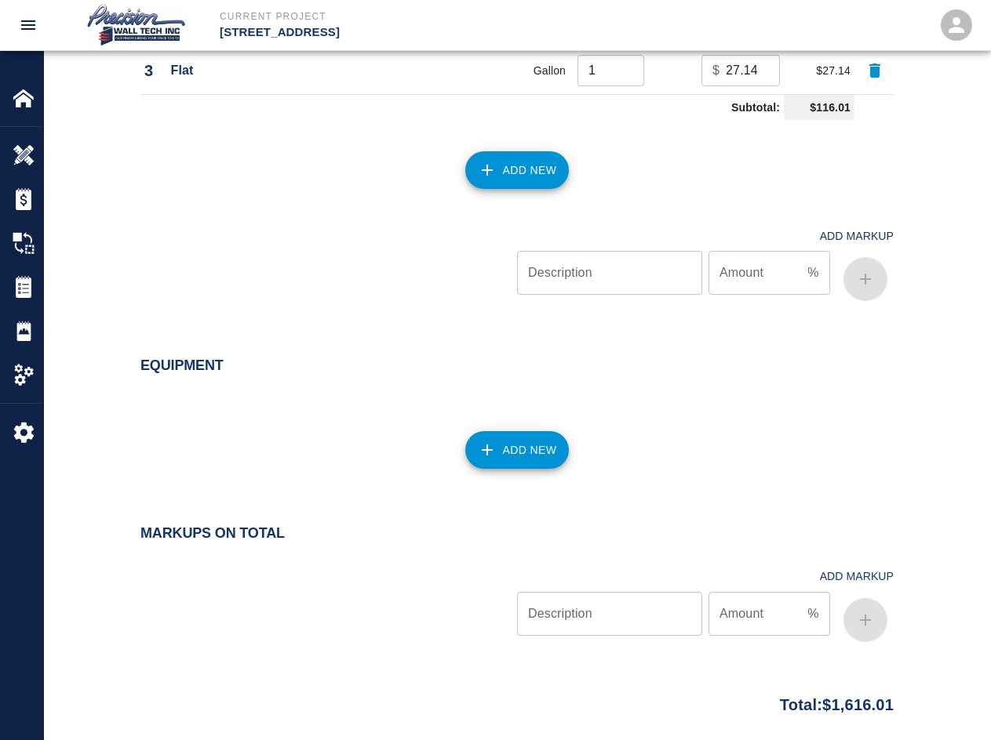
scroll to position [1504, 0]
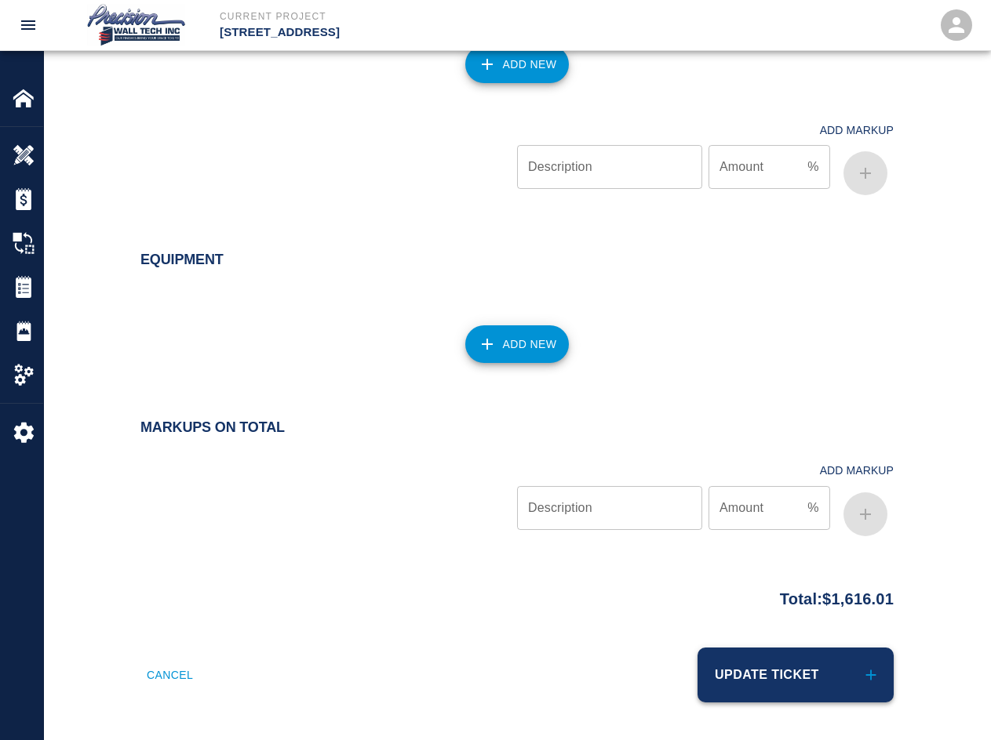
click at [711, 696] on button "Update Ticket" at bounding box center [795, 675] width 196 height 55
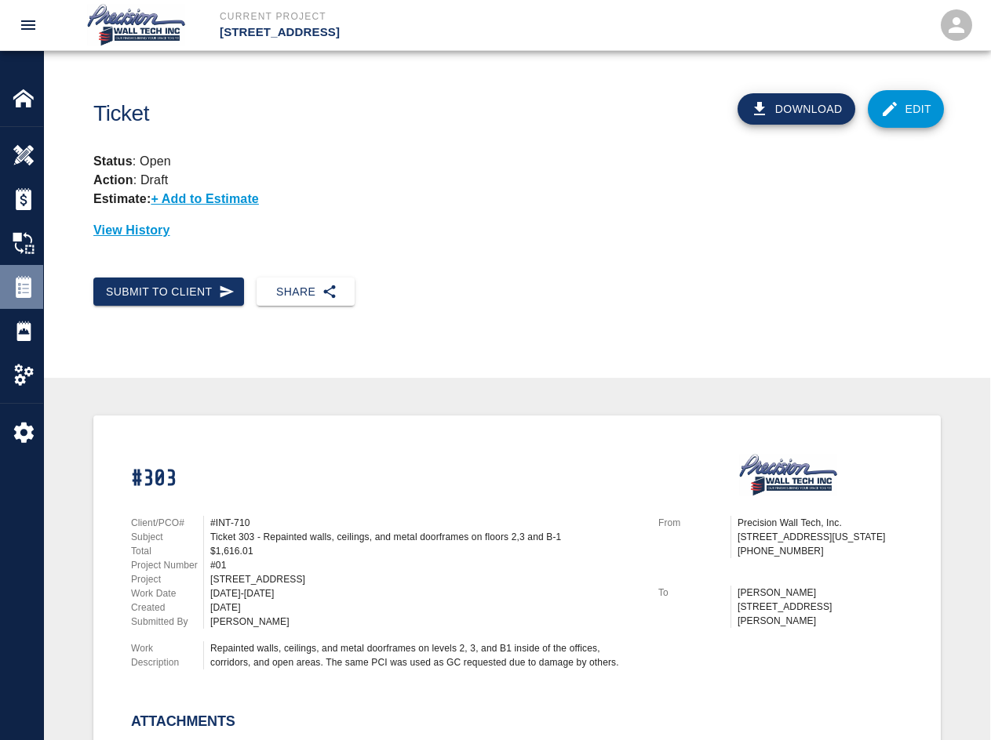
click at [24, 300] on div "Tickets" at bounding box center [21, 287] width 43 height 44
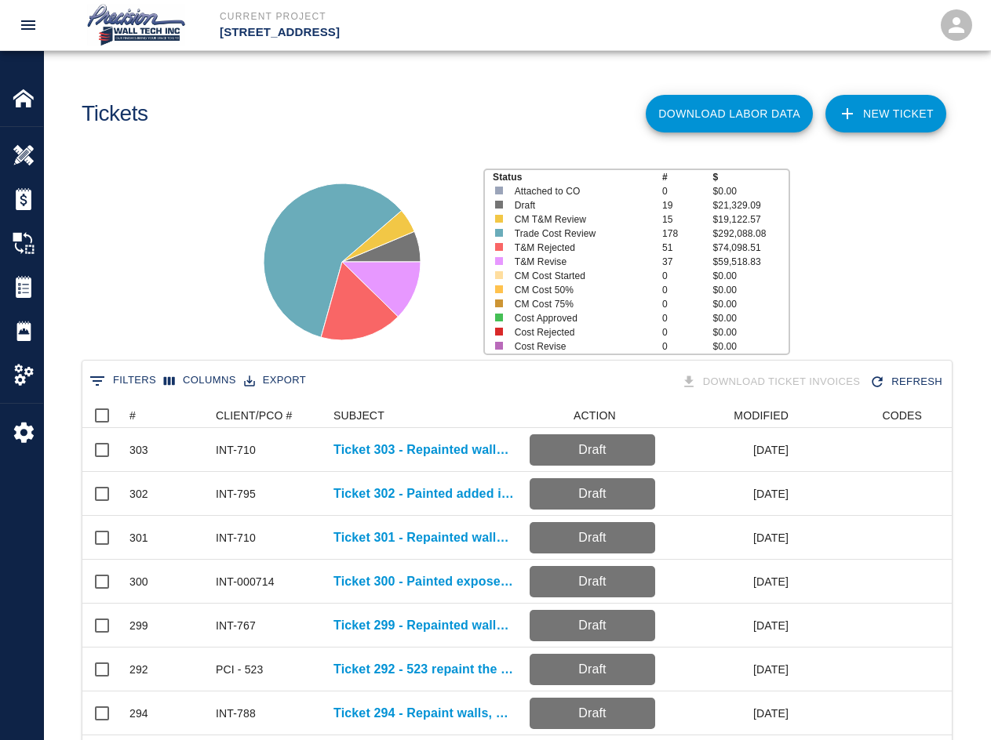
scroll to position [903, 857]
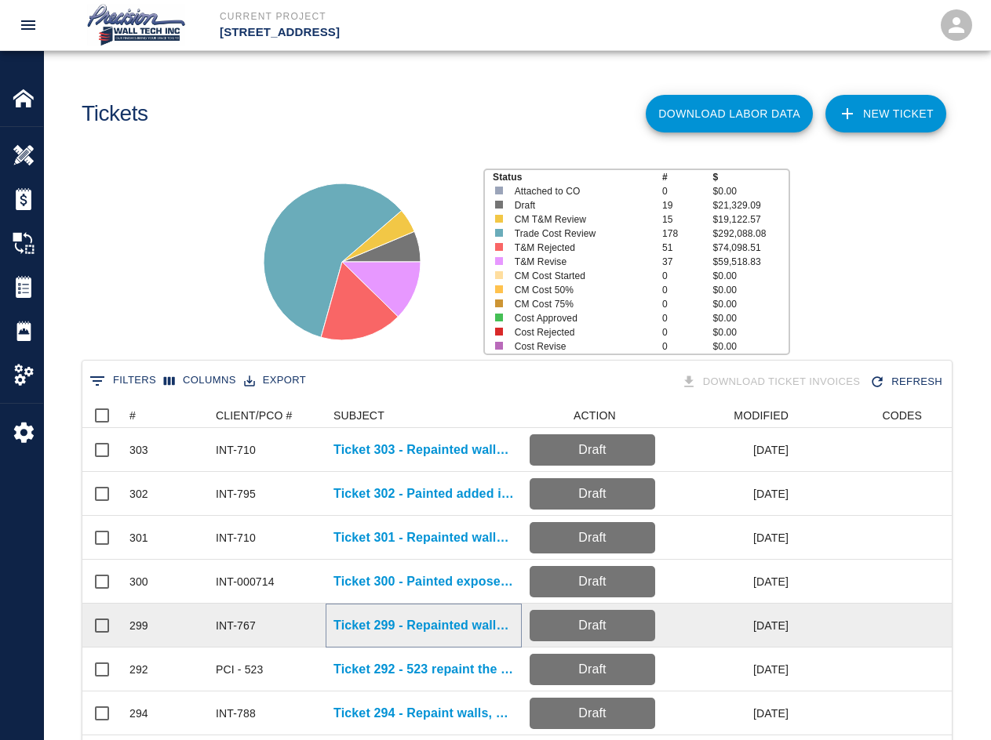
click at [361, 623] on p "Ticket 299 - Repainted walls on the 1st floor garage entrance due to damage by …" at bounding box center [423, 625] width 180 height 19
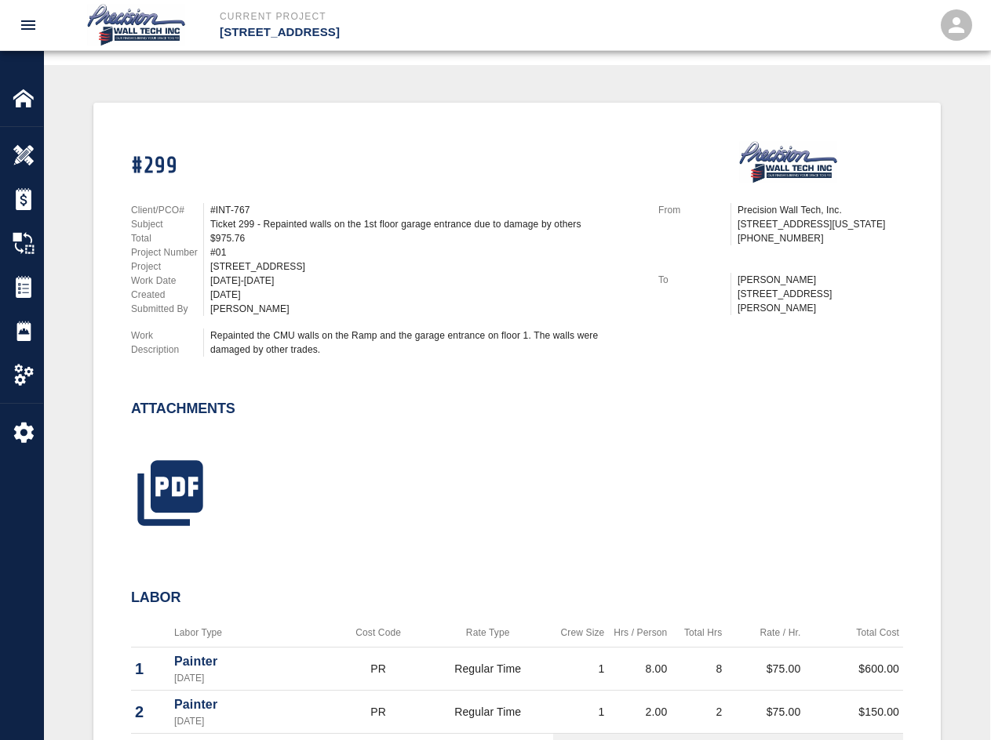
scroll to position [314, 0]
drag, startPoint x: 129, startPoint y: 502, endPoint x: 144, endPoint y: 499, distance: 15.2
click at [132, 502] on div at bounding box center [160, 485] width 97 height 103
click at [144, 499] on icon "button" at bounding box center [170, 492] width 78 height 78
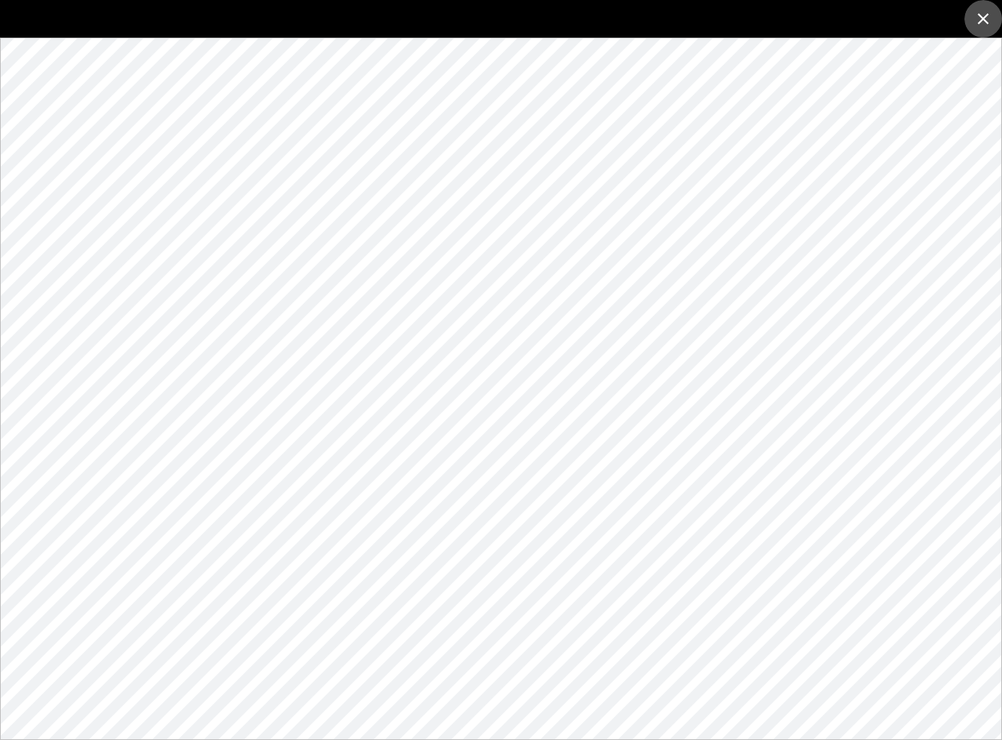
click at [711, 28] on button "close" at bounding box center [984, 19] width 38 height 38
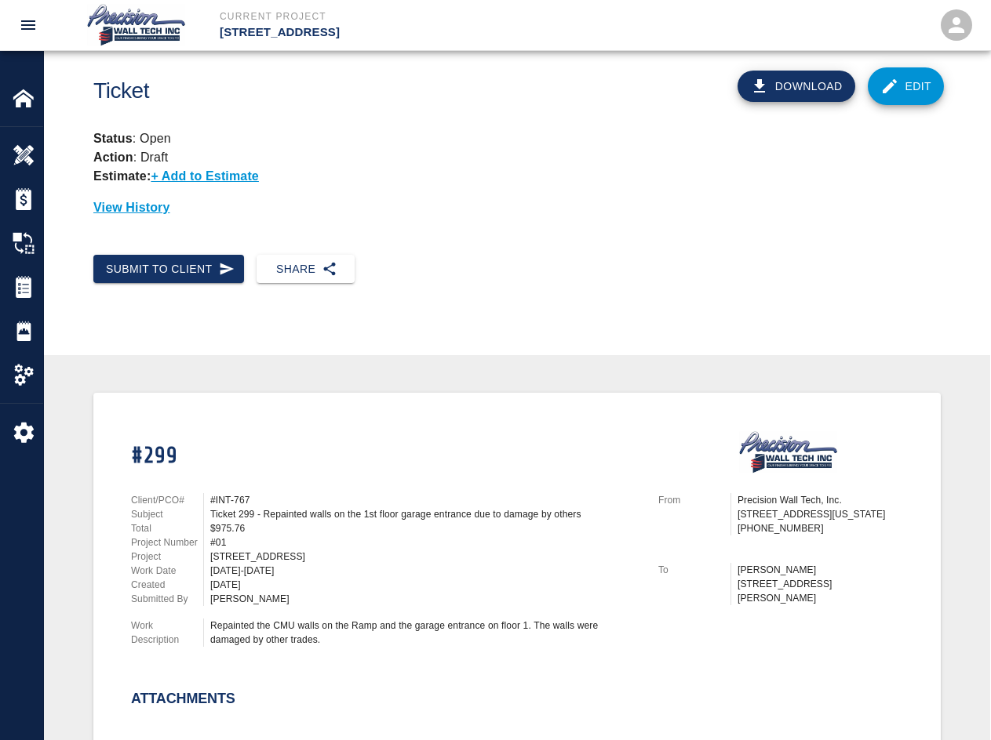
scroll to position [0, 0]
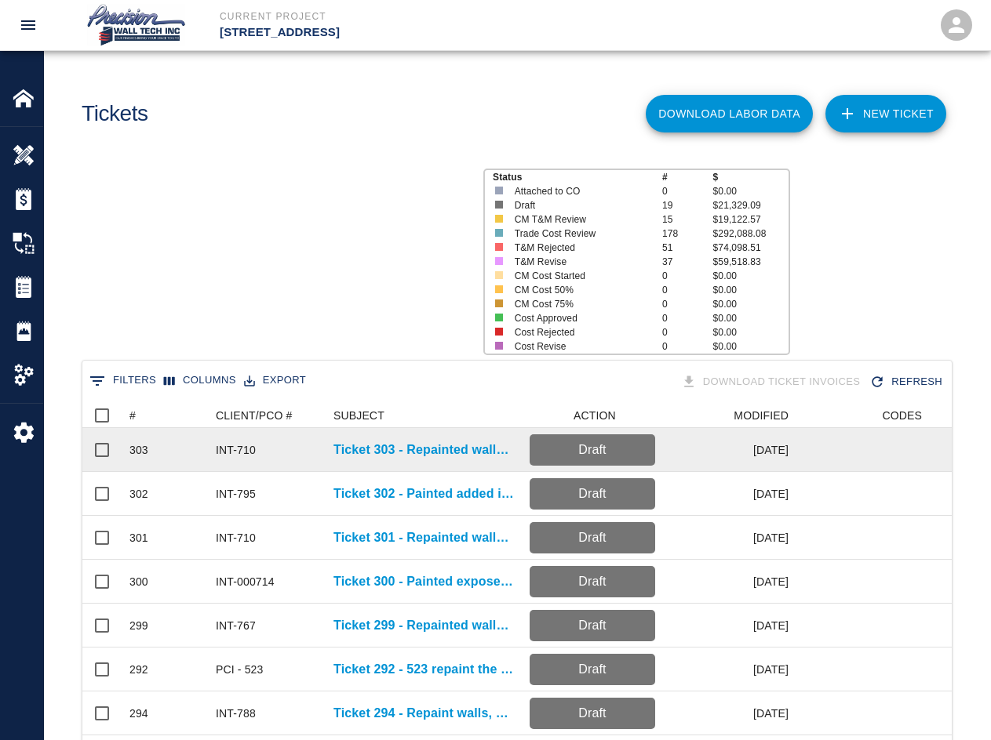
scroll to position [903, 857]
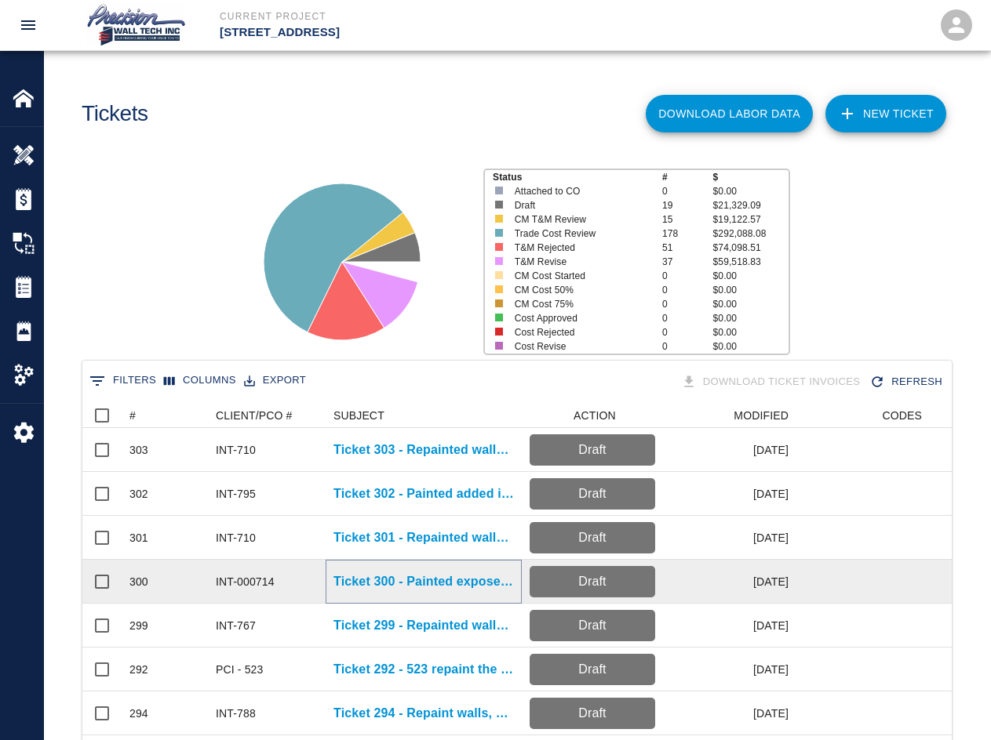
click at [421, 587] on p "Ticket 300 - Painted exposed walls on the 8th floor" at bounding box center [423, 582] width 180 height 19
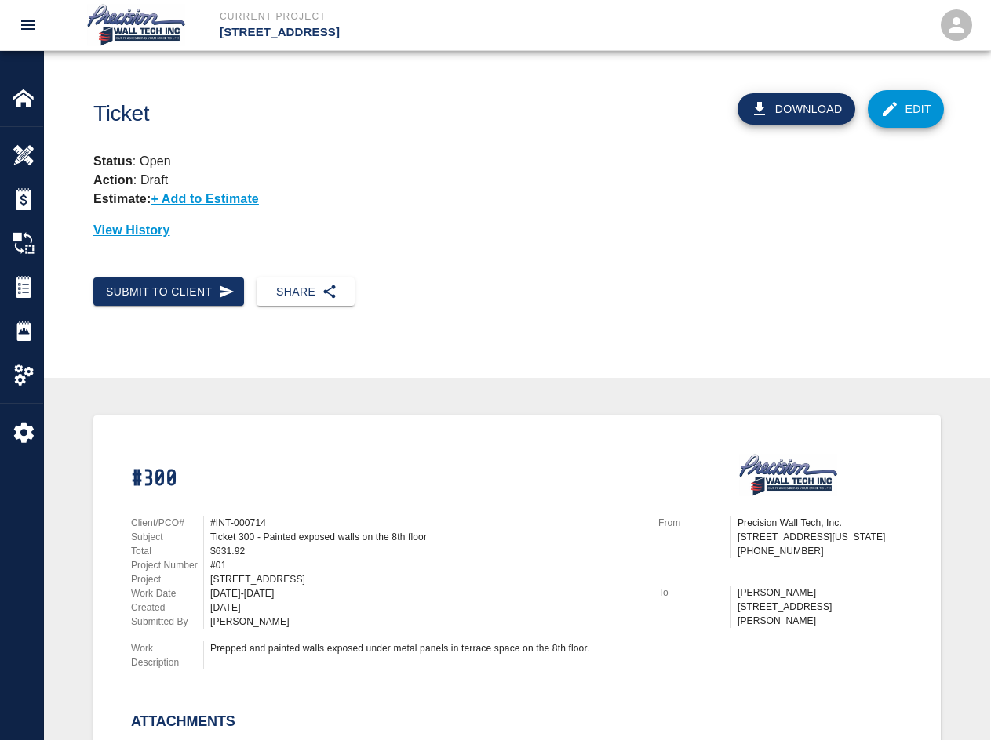
scroll to position [314, 0]
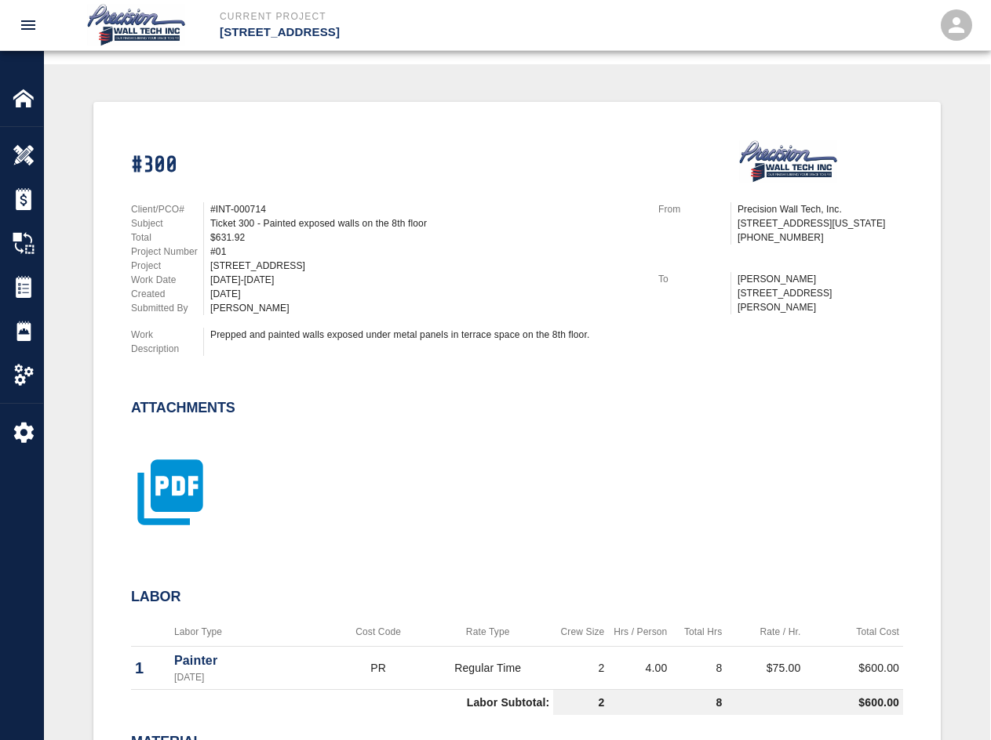
click at [163, 456] on icon "button" at bounding box center [170, 492] width 78 height 78
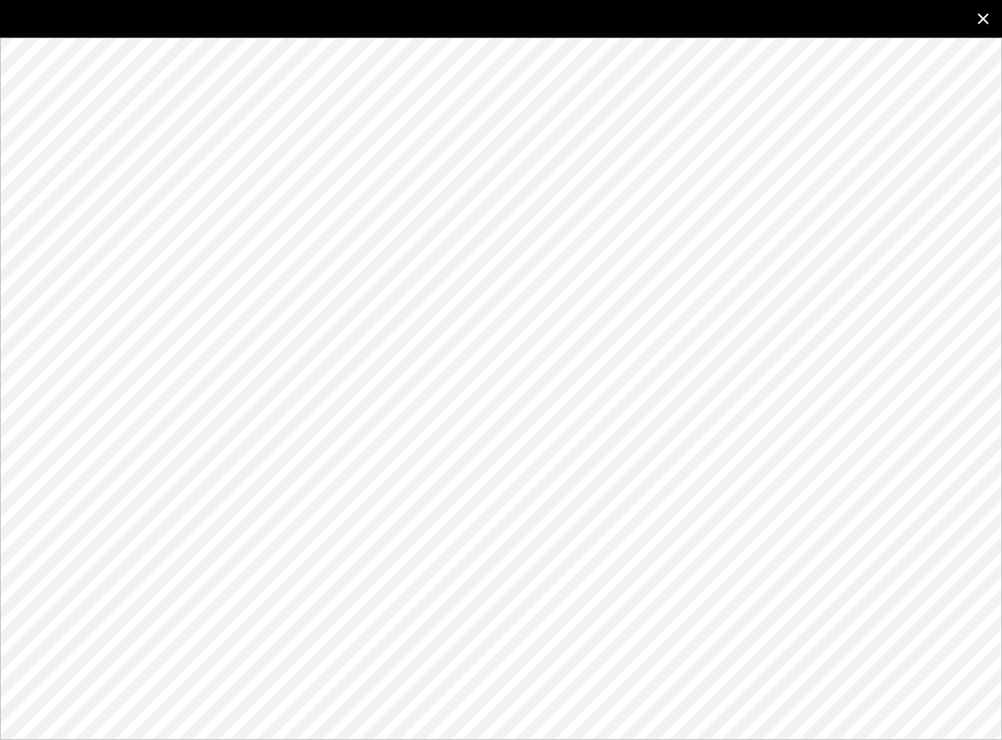
click at [711, 15] on icon "close" at bounding box center [983, 18] width 19 height 19
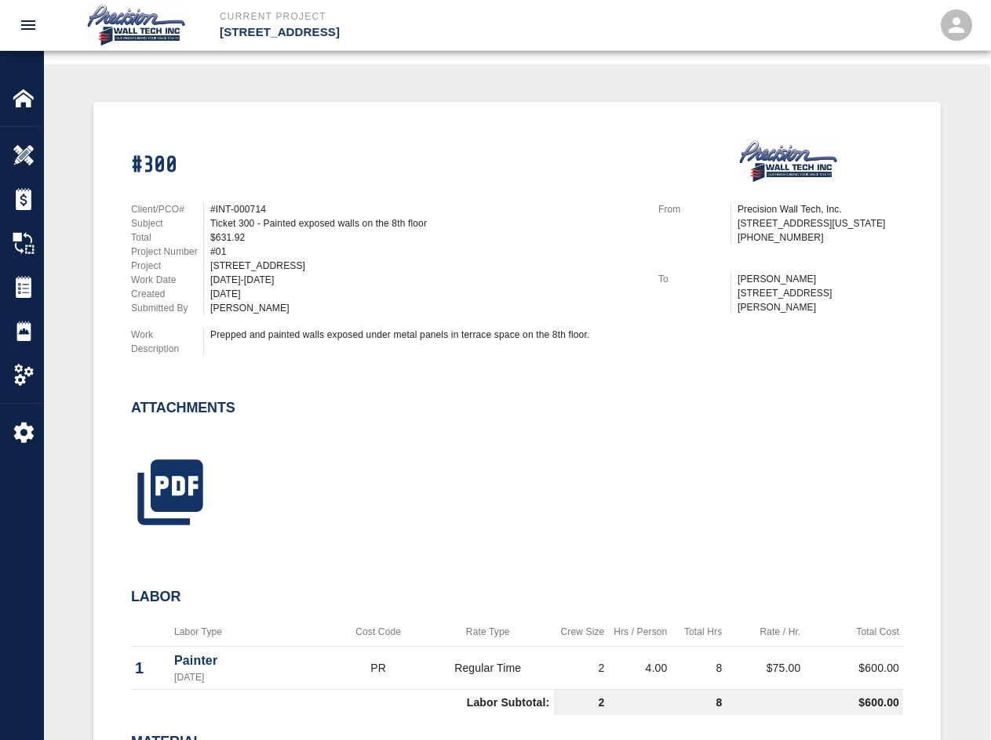
scroll to position [627, 0]
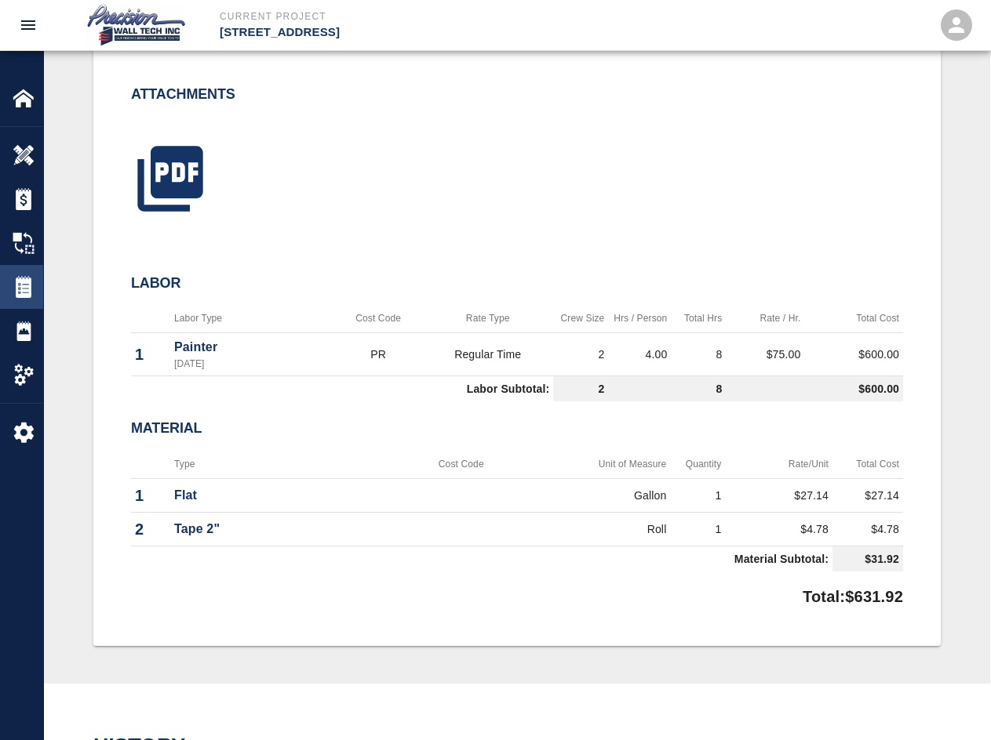
click at [24, 290] on img at bounding box center [24, 287] width 22 height 22
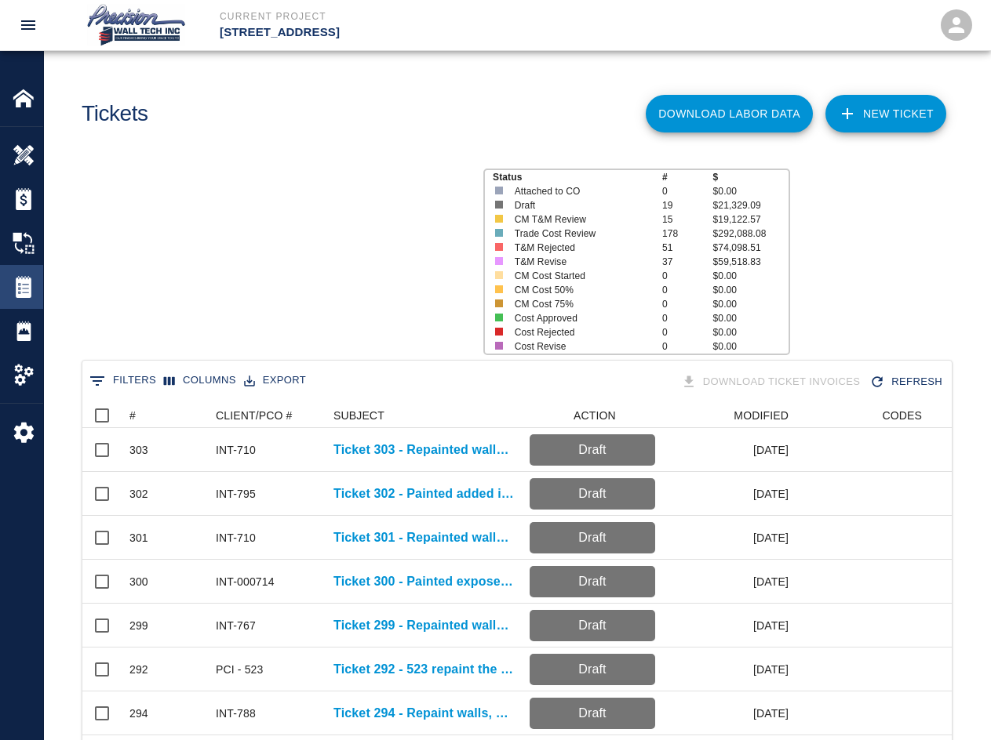
scroll to position [903, 857]
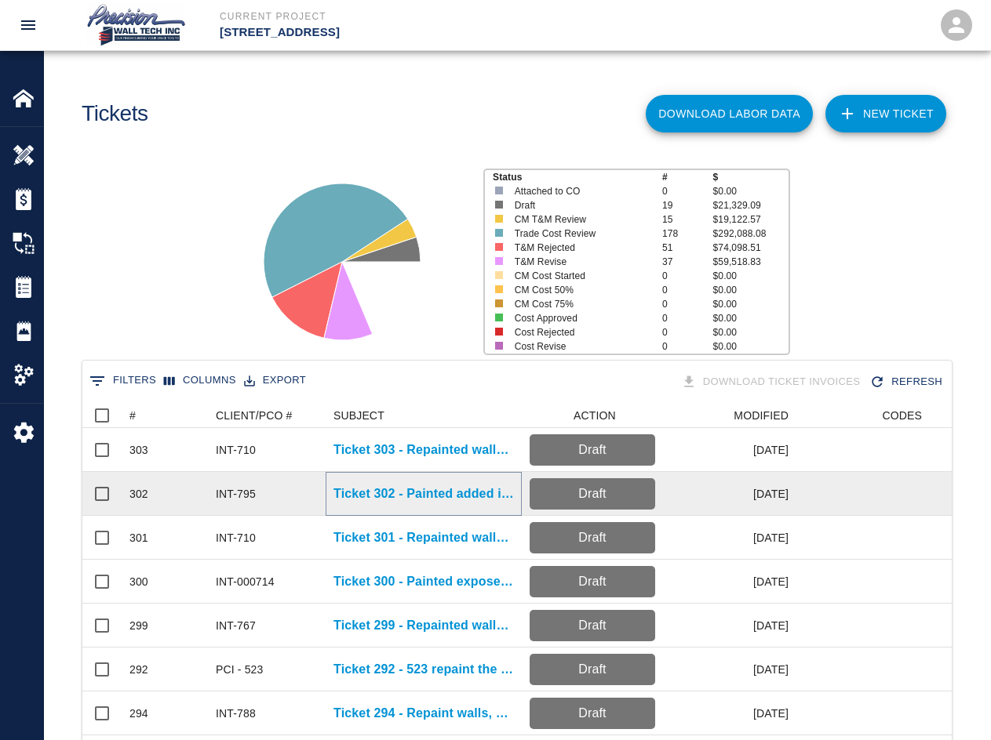
click at [391, 501] on p "Ticket 302 - Painted added item to doors in rooms B115 & B118" at bounding box center [423, 494] width 180 height 19
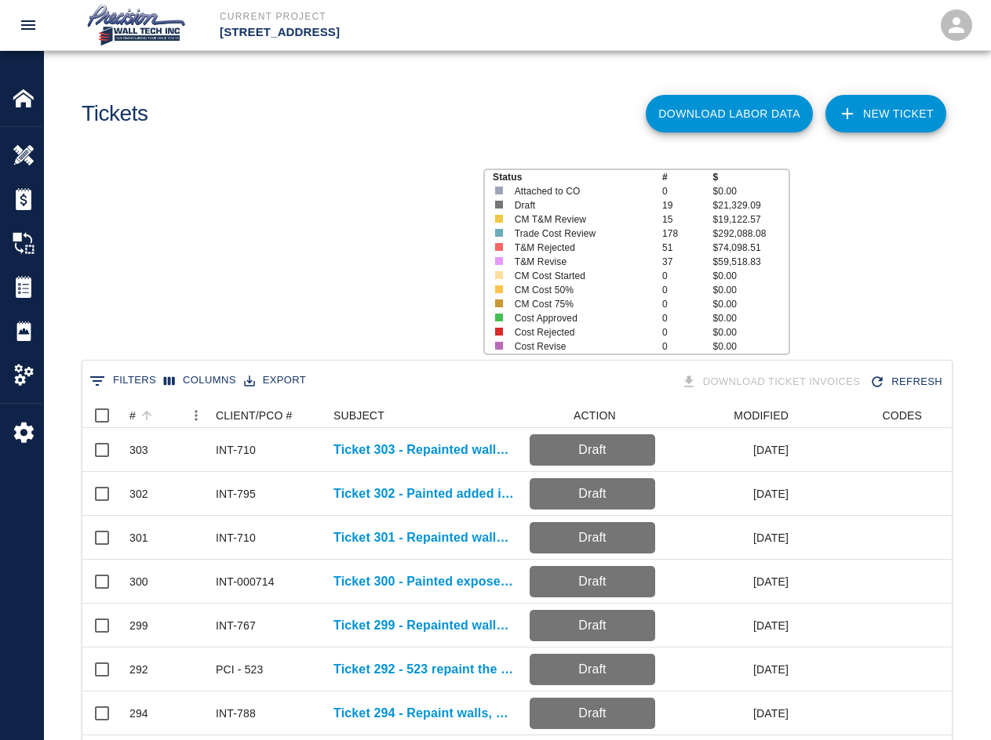
scroll to position [903, 857]
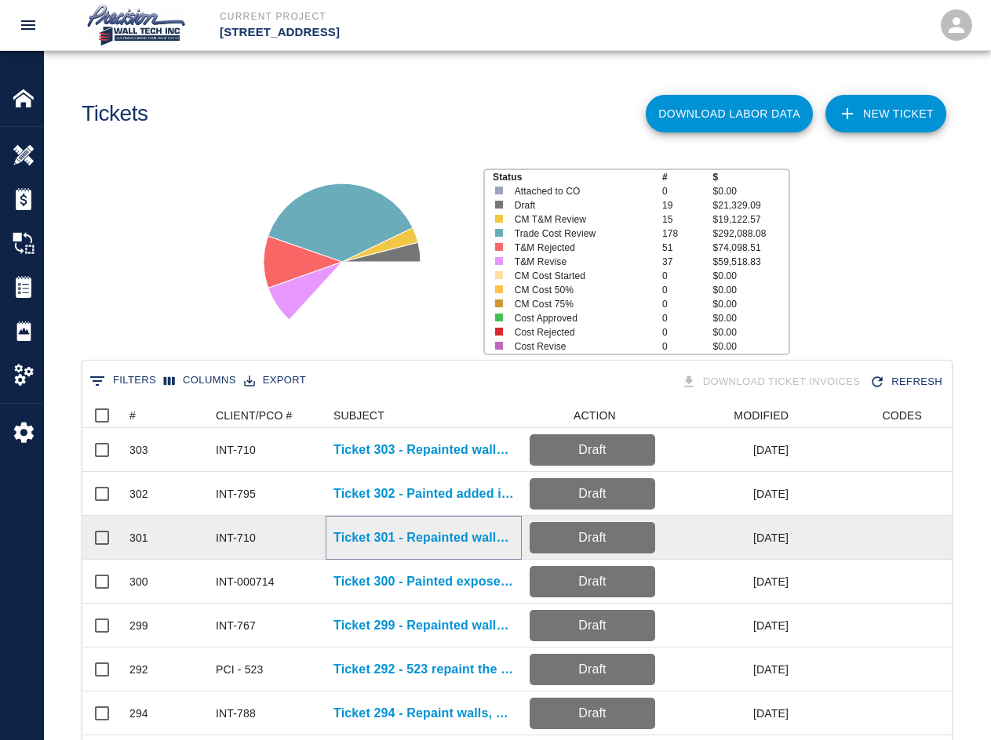
click at [381, 541] on p "Ticket 301 - Repainted walls, ceilings, metal doors, and metal door frames on l…" at bounding box center [423, 538] width 180 height 19
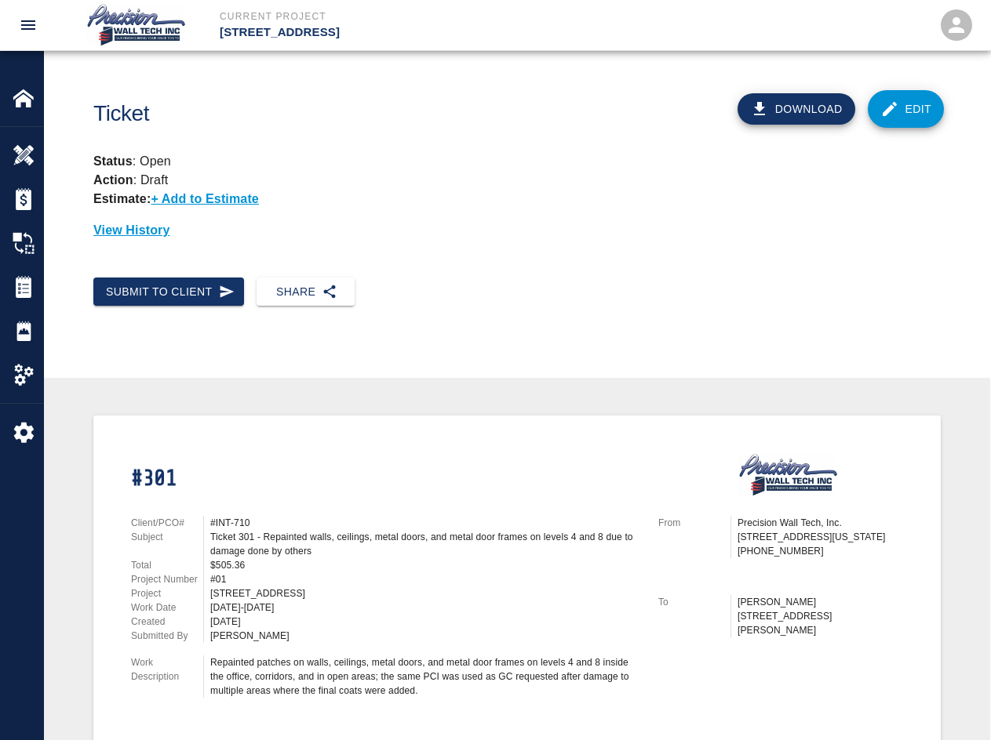
scroll to position [314, 0]
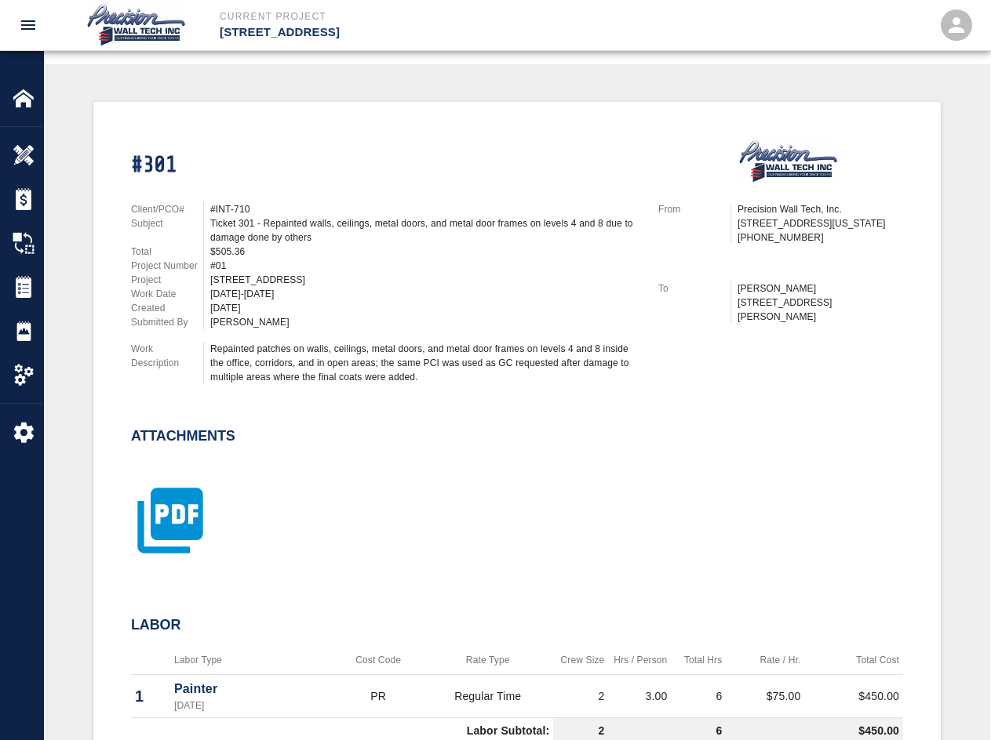
click at [200, 490] on icon "button" at bounding box center [169, 520] width 65 height 65
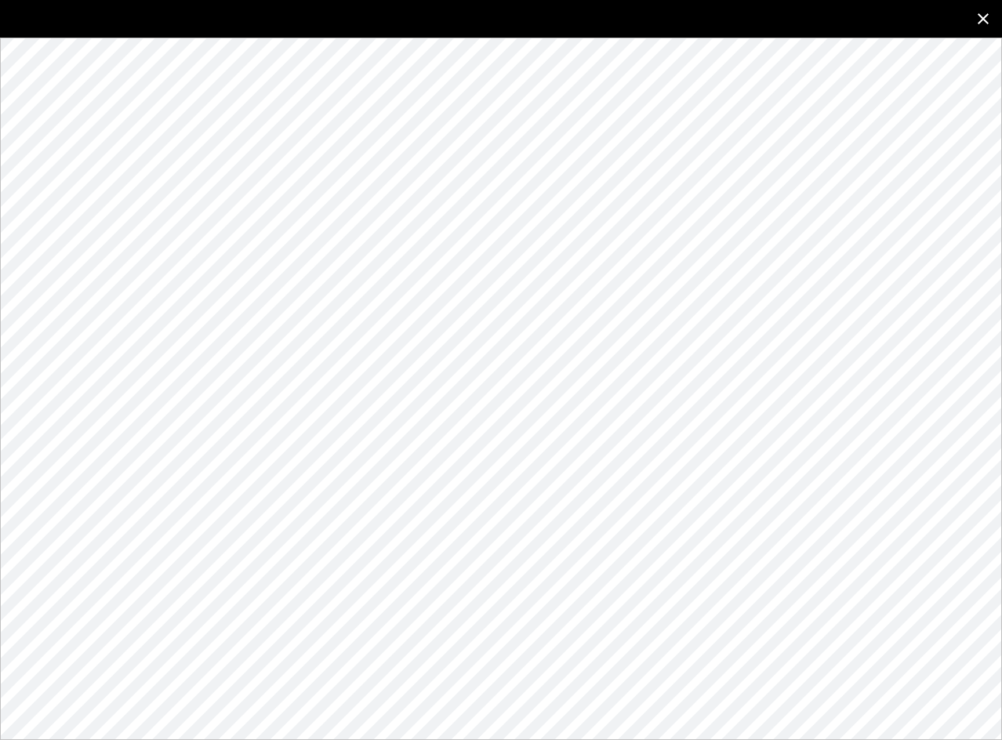
click at [711, 20] on icon "close" at bounding box center [983, 18] width 19 height 19
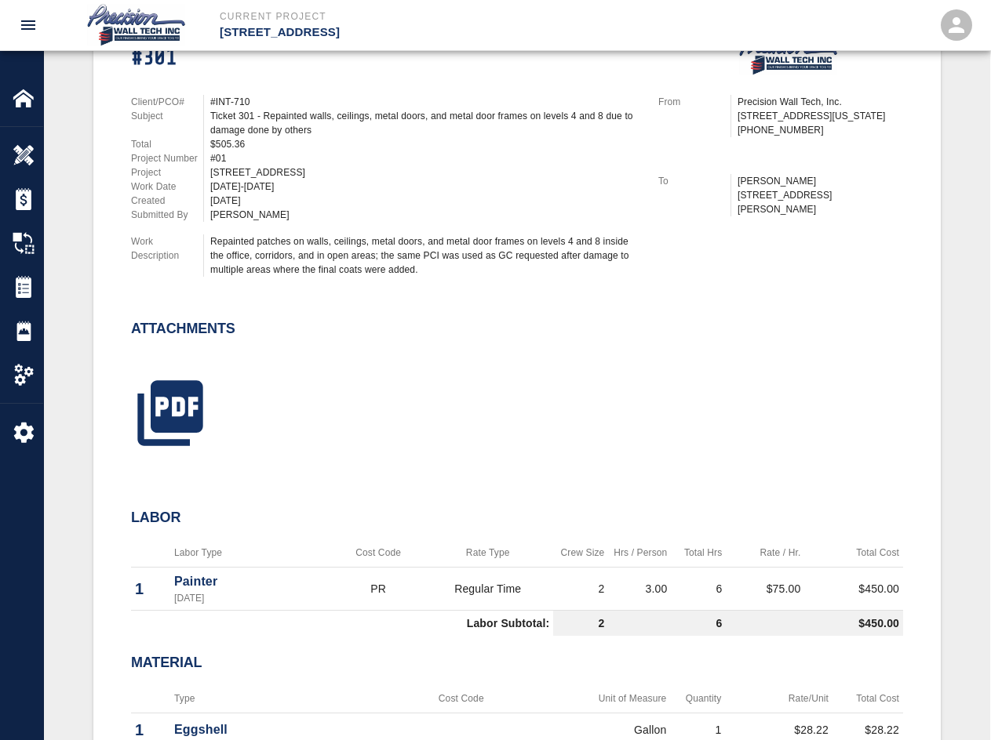
drag, startPoint x: 234, startPoint y: 334, endPoint x: 233, endPoint y: 352, distance: 18.1
click at [188, 408] on icon "button" at bounding box center [170, 412] width 78 height 78
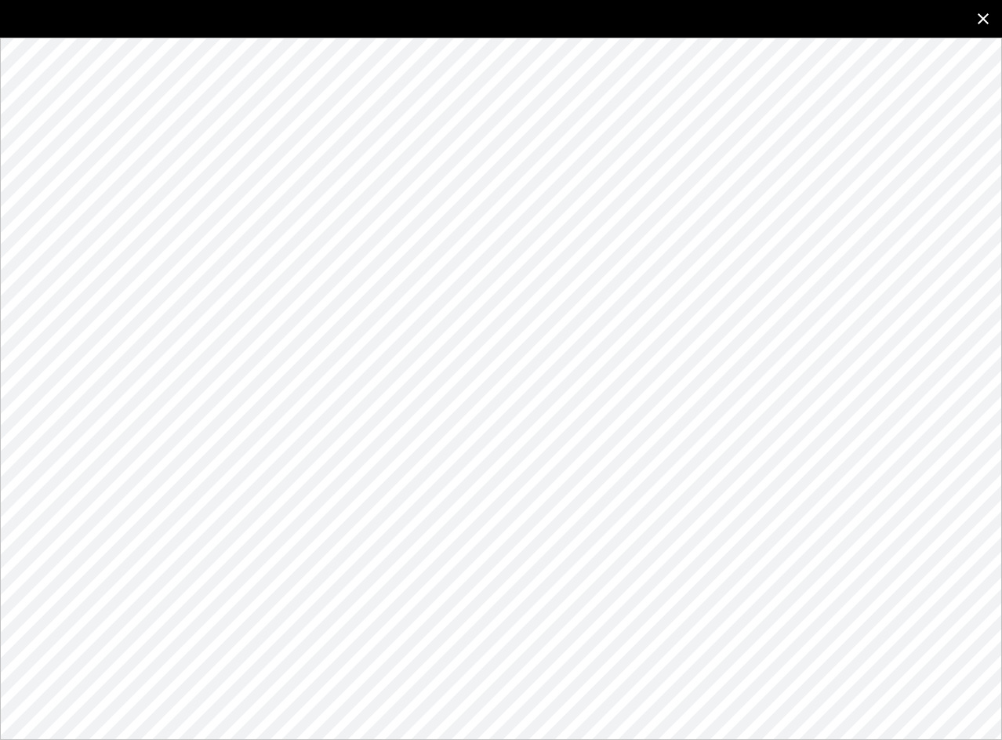
click at [711, 11] on icon "close" at bounding box center [983, 18] width 19 height 19
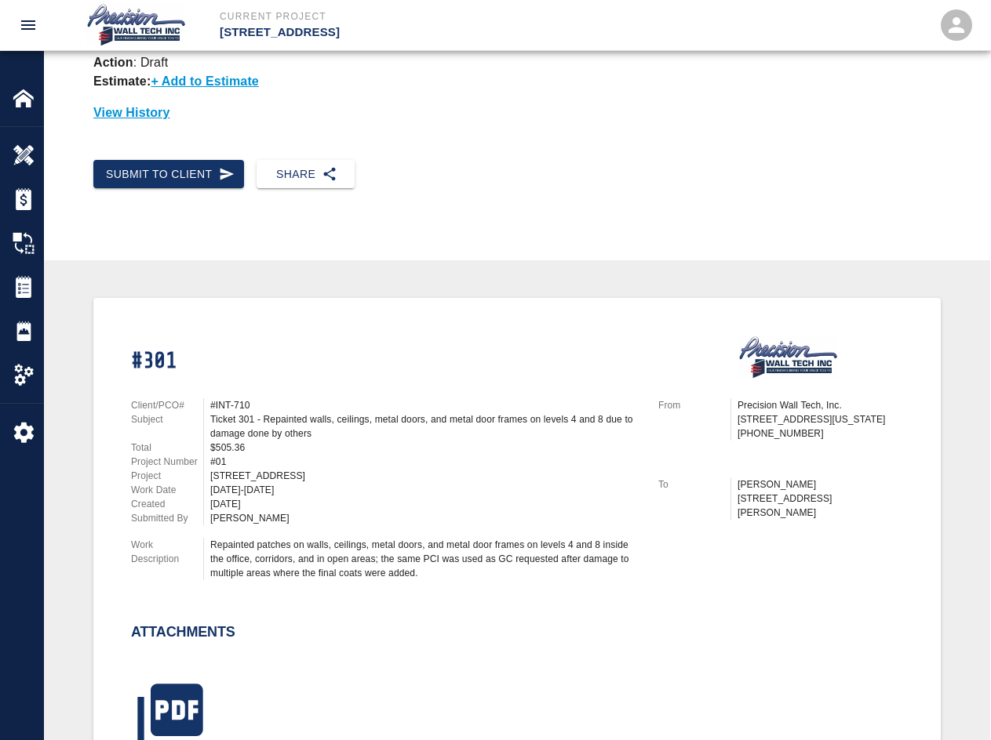
scroll to position [0, 0]
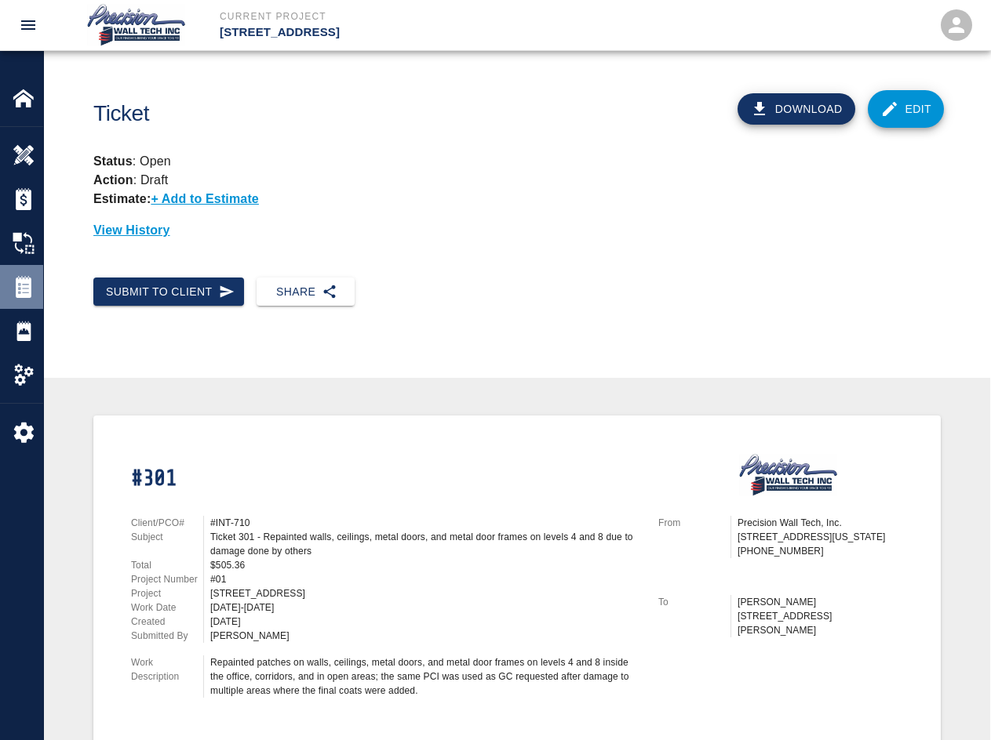
click at [9, 293] on div "Tickets" at bounding box center [21, 287] width 43 height 44
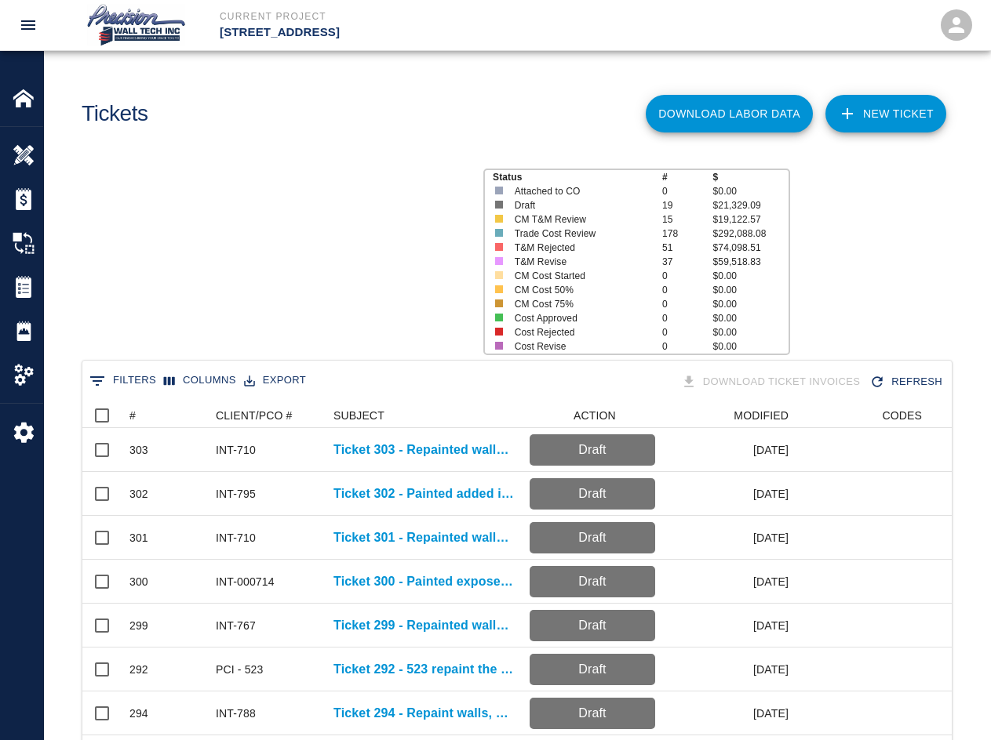
scroll to position [903, 857]
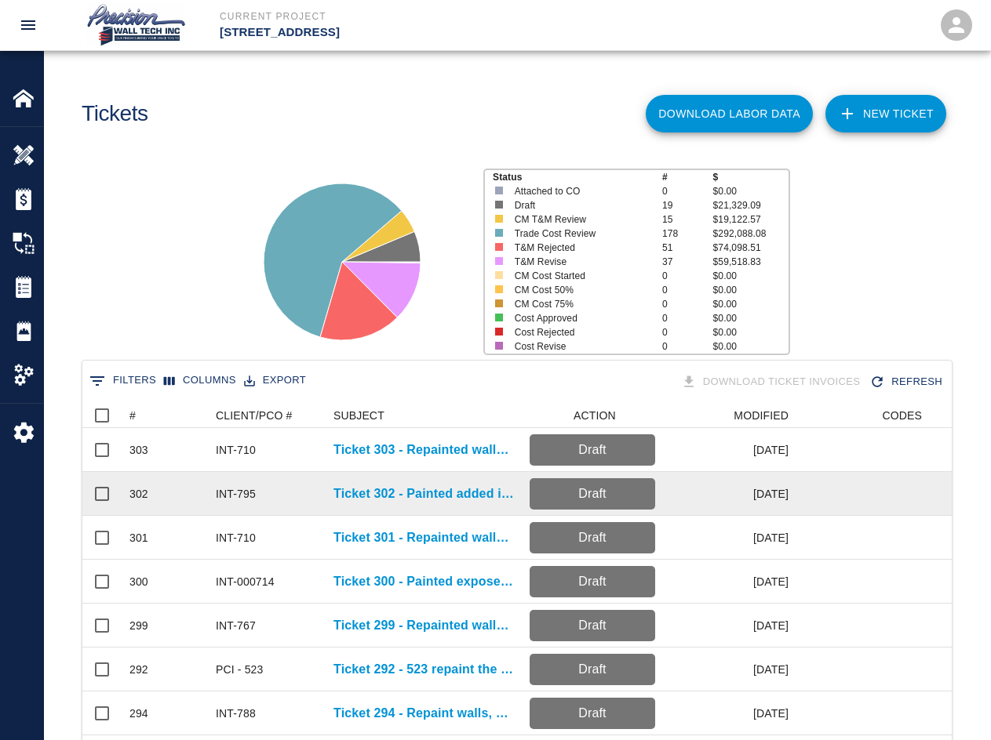
click at [405, 504] on div "Ticket 302 - Painted added item to doors in rooms B115 & B118" at bounding box center [423, 494] width 196 height 44
click at [409, 493] on p "Ticket 302 - Painted added item to doors in rooms B115 & B118" at bounding box center [423, 494] width 180 height 19
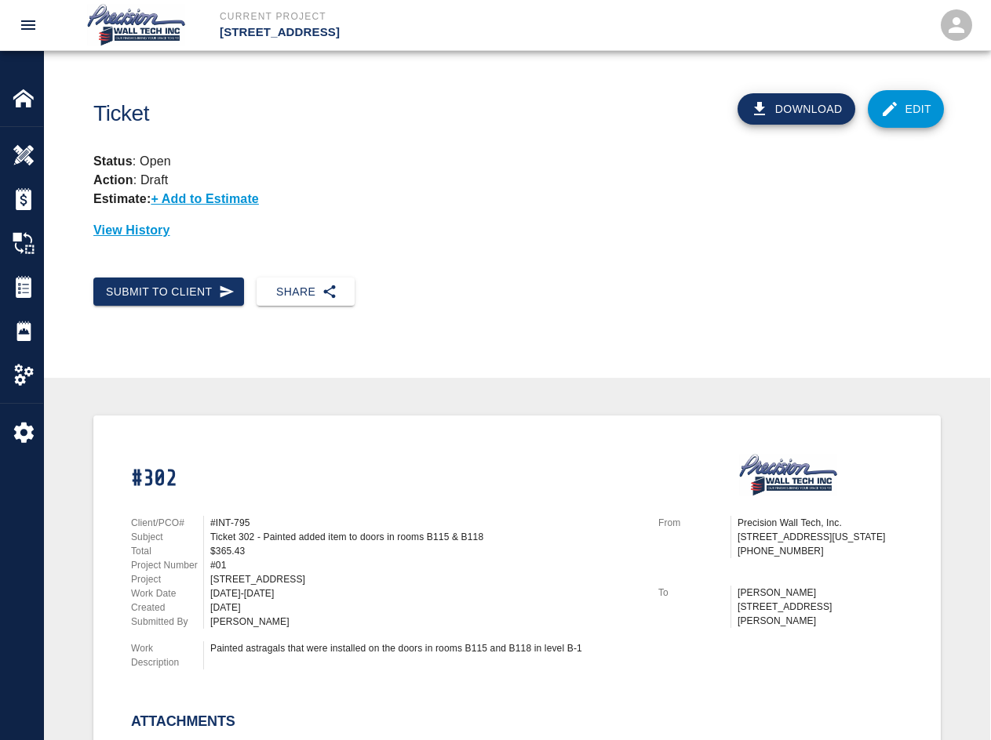
scroll to position [314, 0]
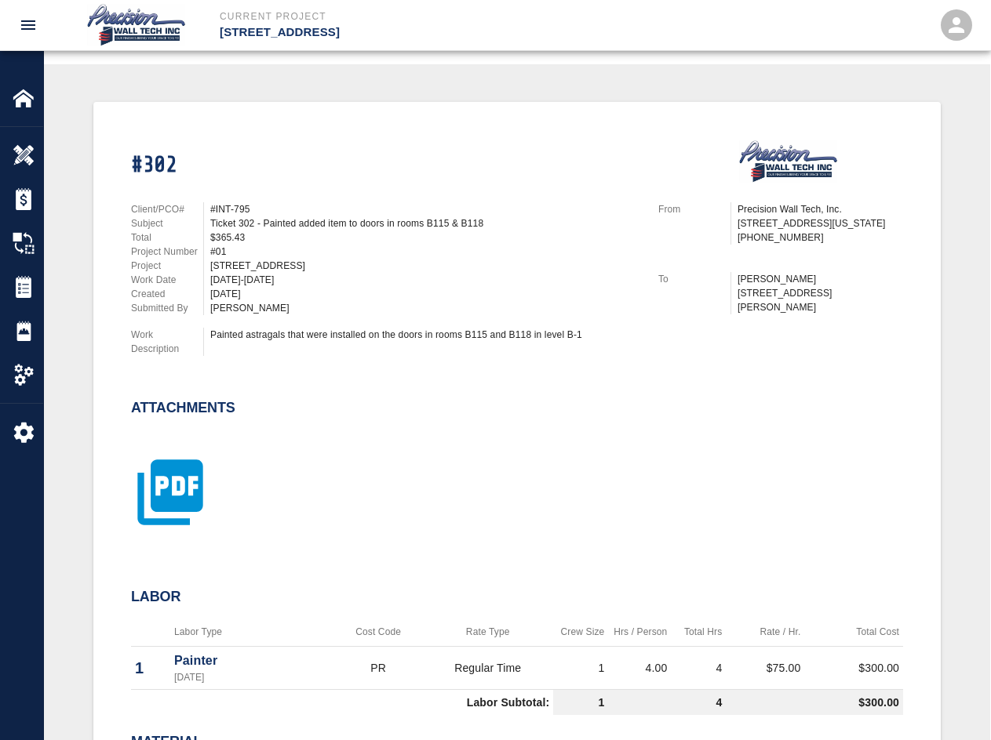
click at [198, 464] on icon "button" at bounding box center [169, 492] width 65 height 65
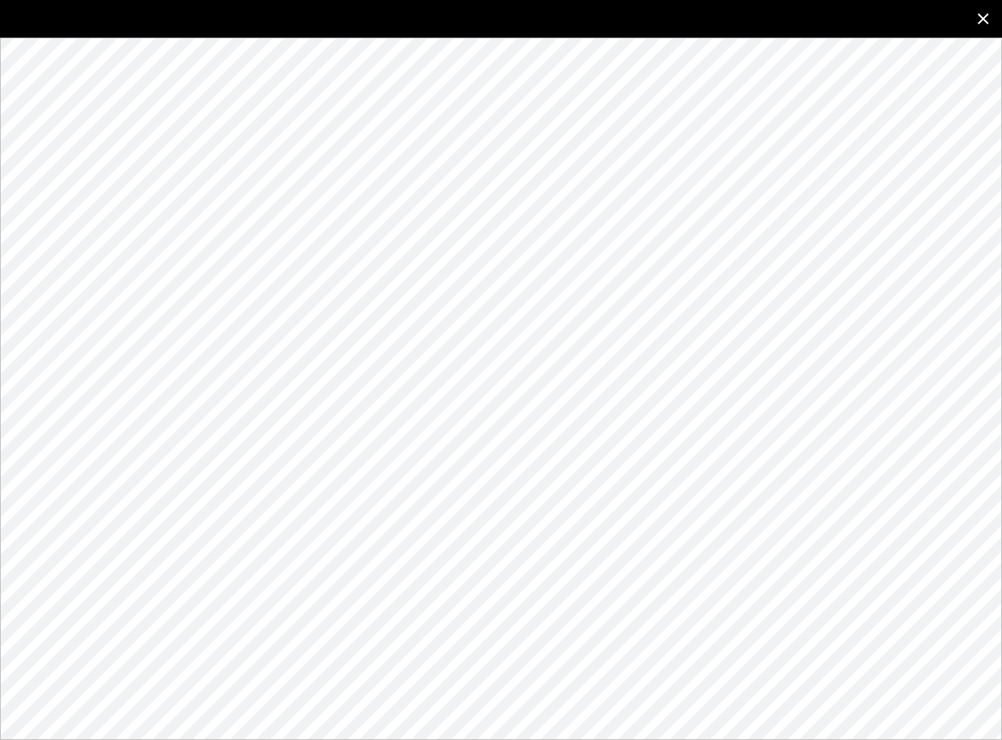
click at [711, 23] on icon "close" at bounding box center [983, 18] width 19 height 19
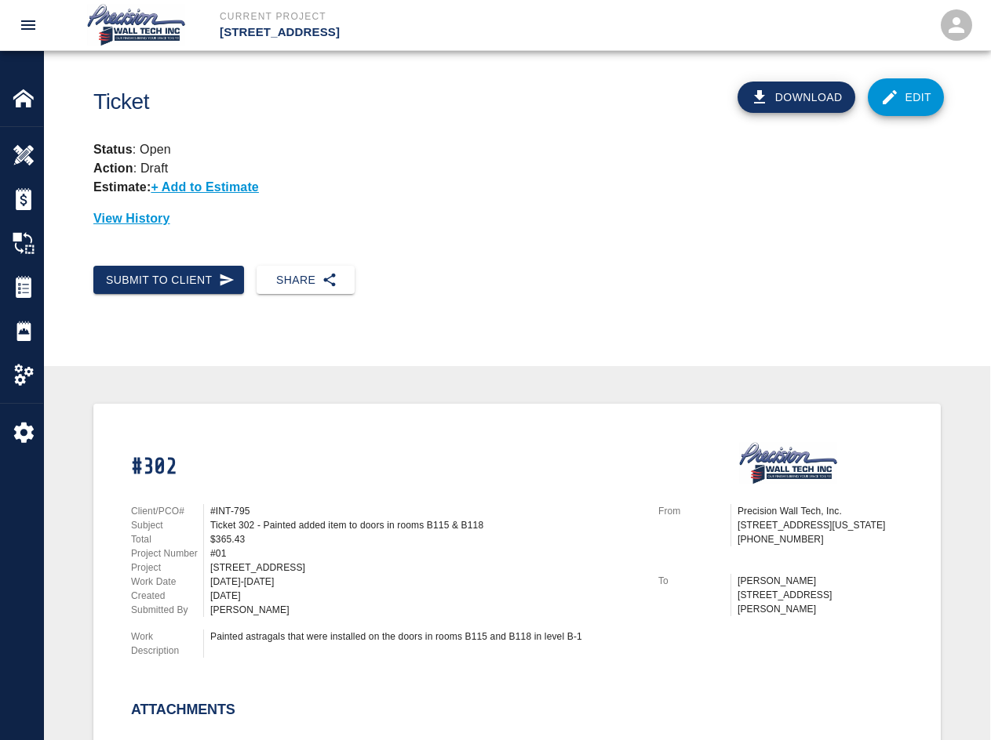
scroll to position [0, 0]
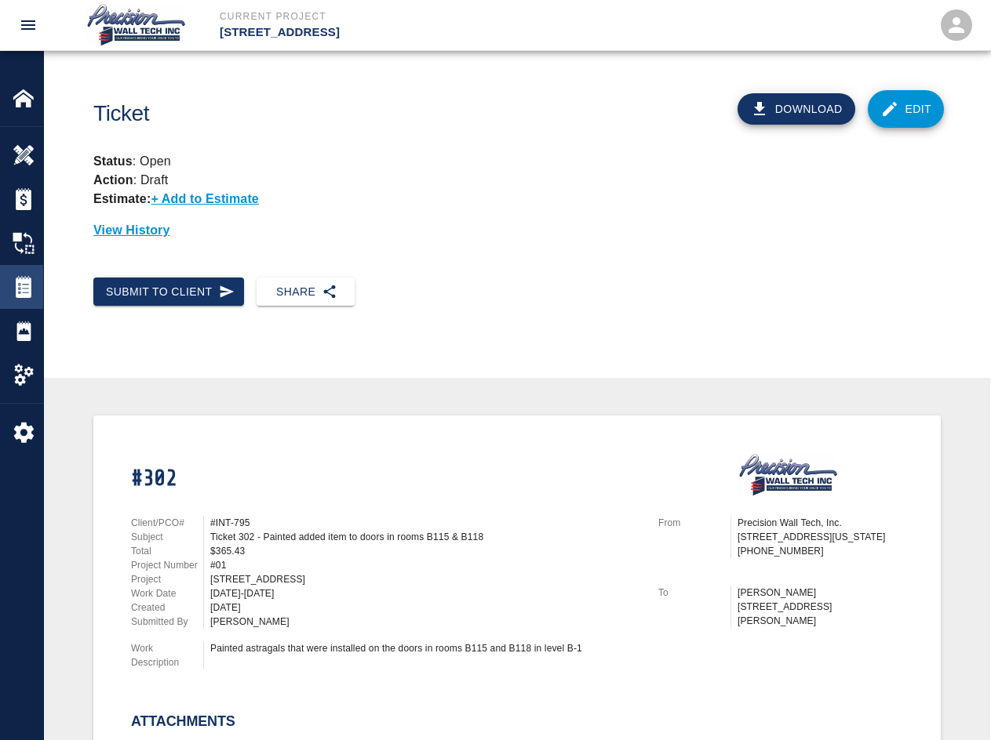
click at [24, 270] on div "Tickets" at bounding box center [21, 287] width 43 height 44
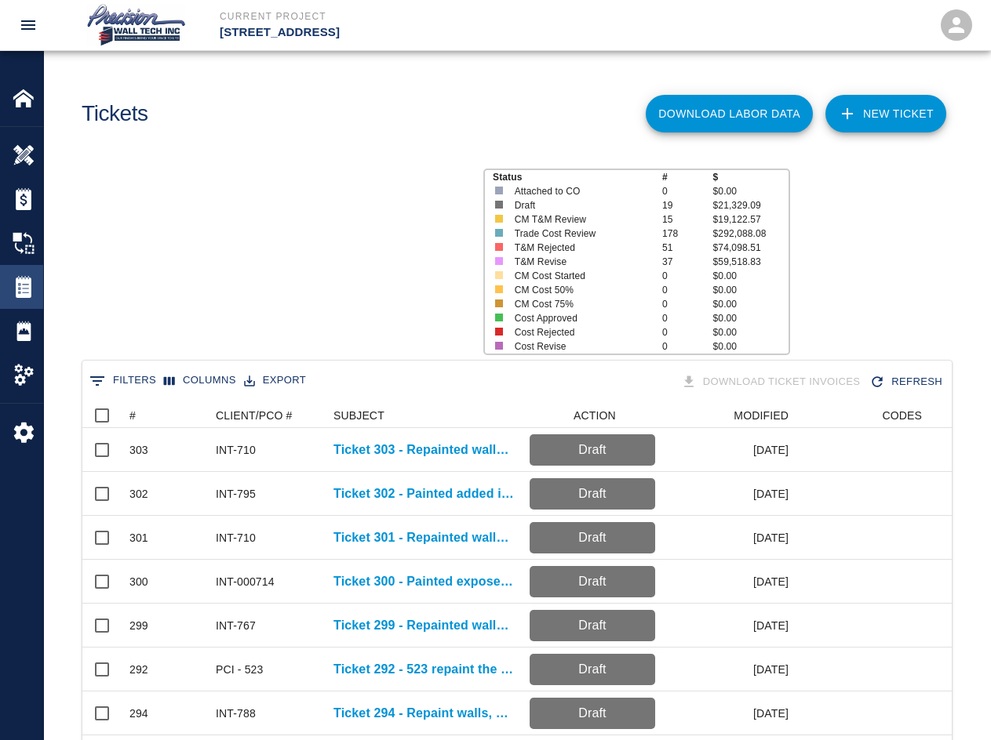
scroll to position [903, 857]
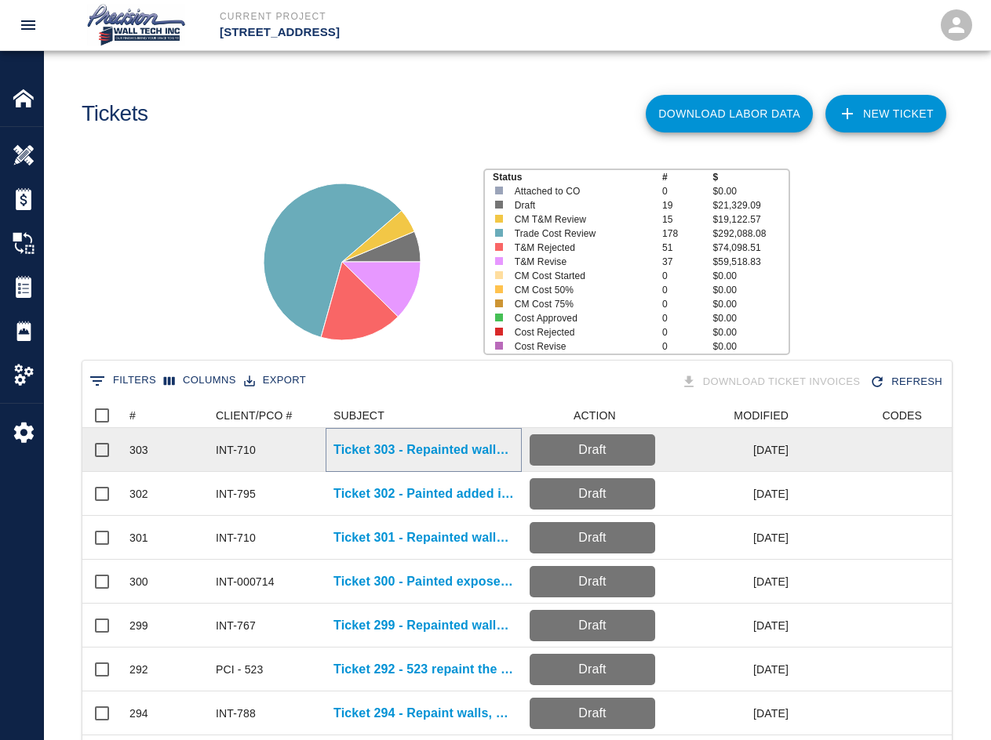
click at [383, 452] on p "Ticket 303 - Repainted walls, ceilings, and metal doorframes on floors 2,3 and …" at bounding box center [423, 450] width 180 height 19
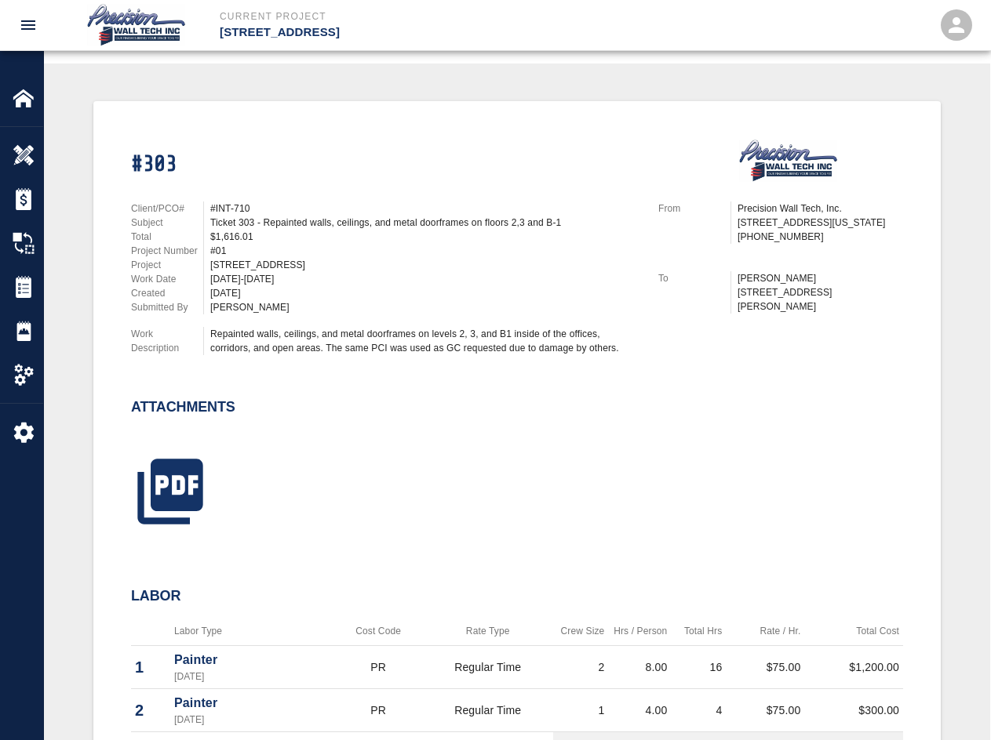
scroll to position [314, 0]
click at [139, 489] on icon "button" at bounding box center [169, 492] width 65 height 65
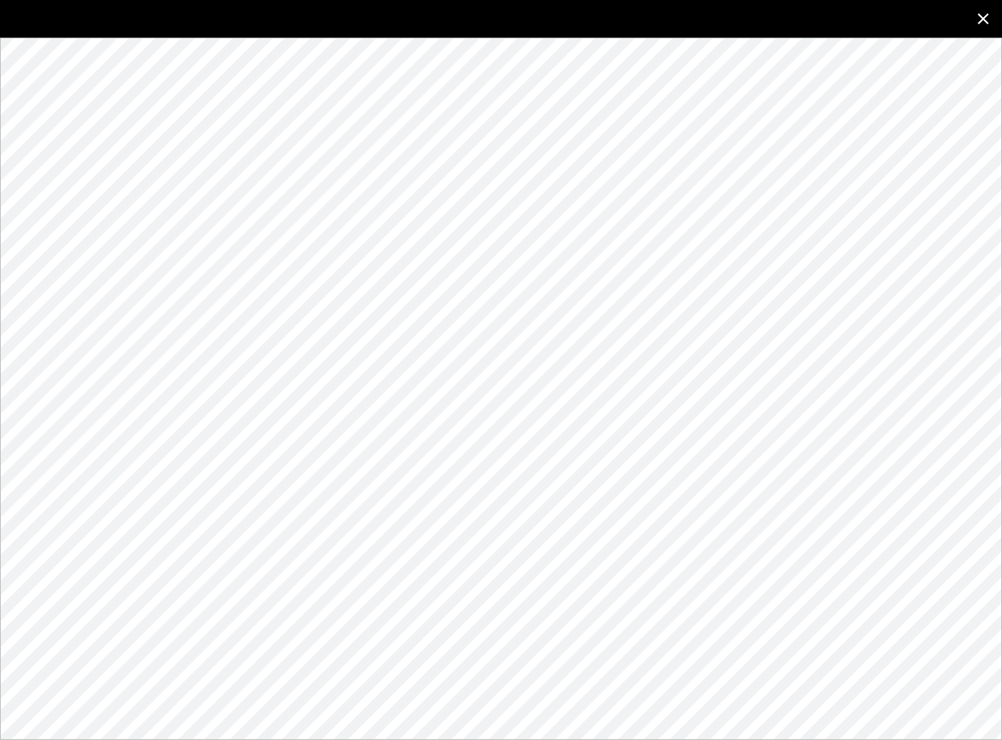
click at [711, 18] on button "close" at bounding box center [984, 19] width 38 height 38
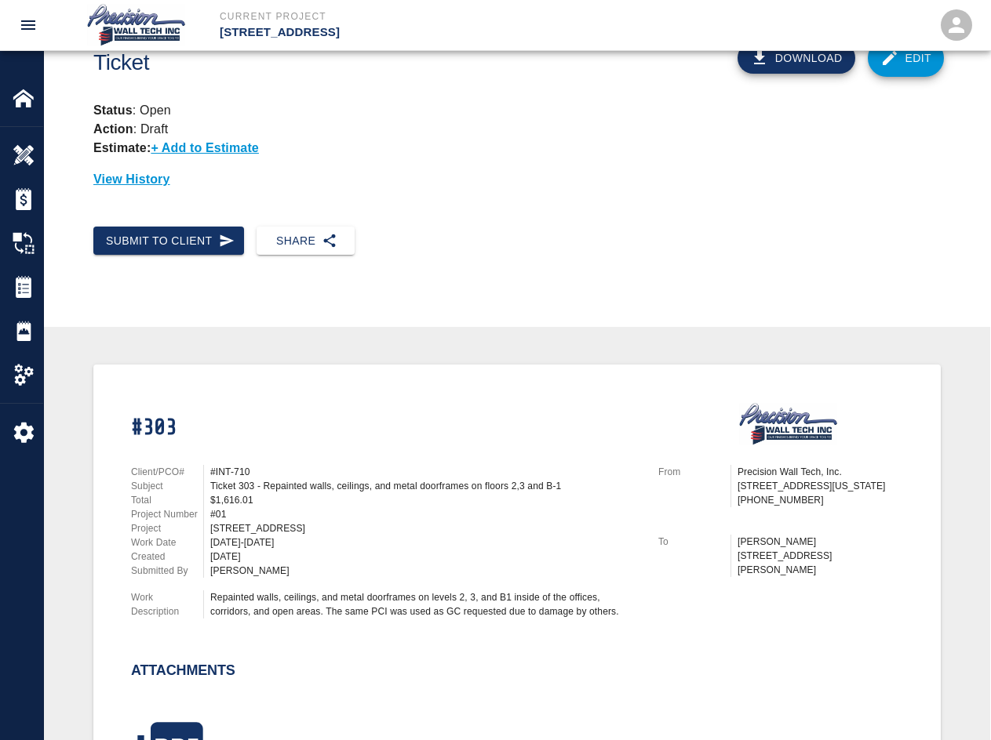
scroll to position [0, 0]
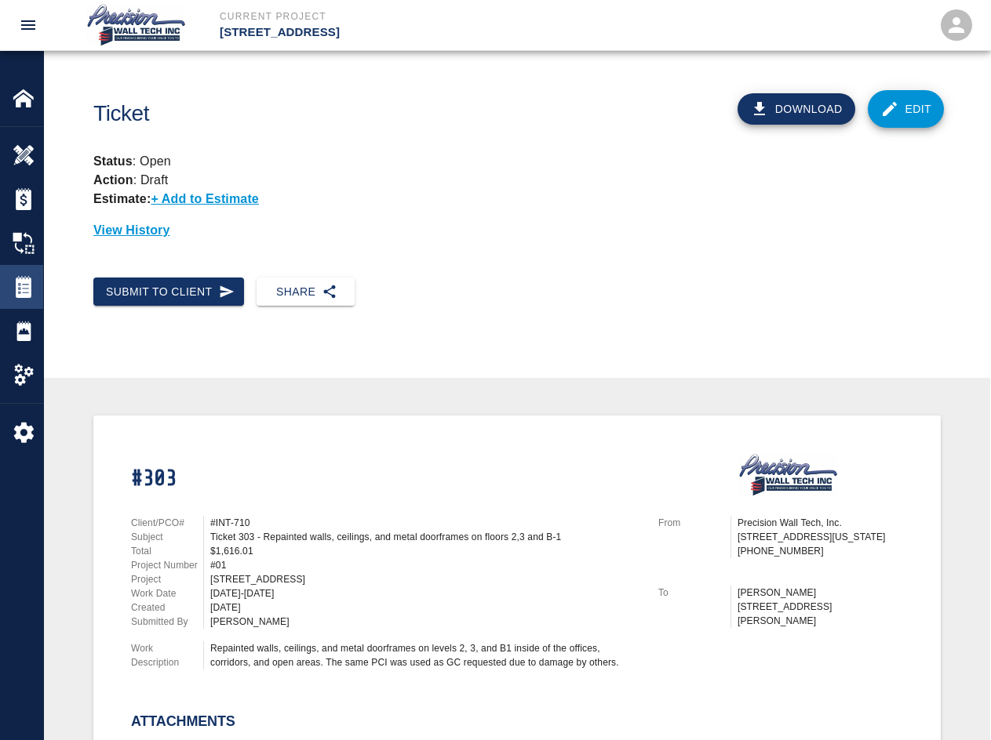
click at [16, 294] on img at bounding box center [24, 287] width 22 height 22
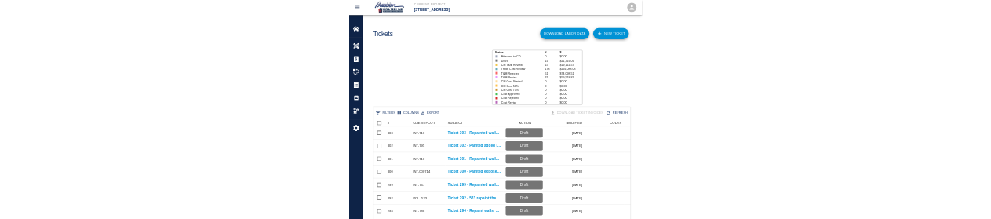
scroll to position [903, 857]
